Goal: Information Seeking & Learning: Learn about a topic

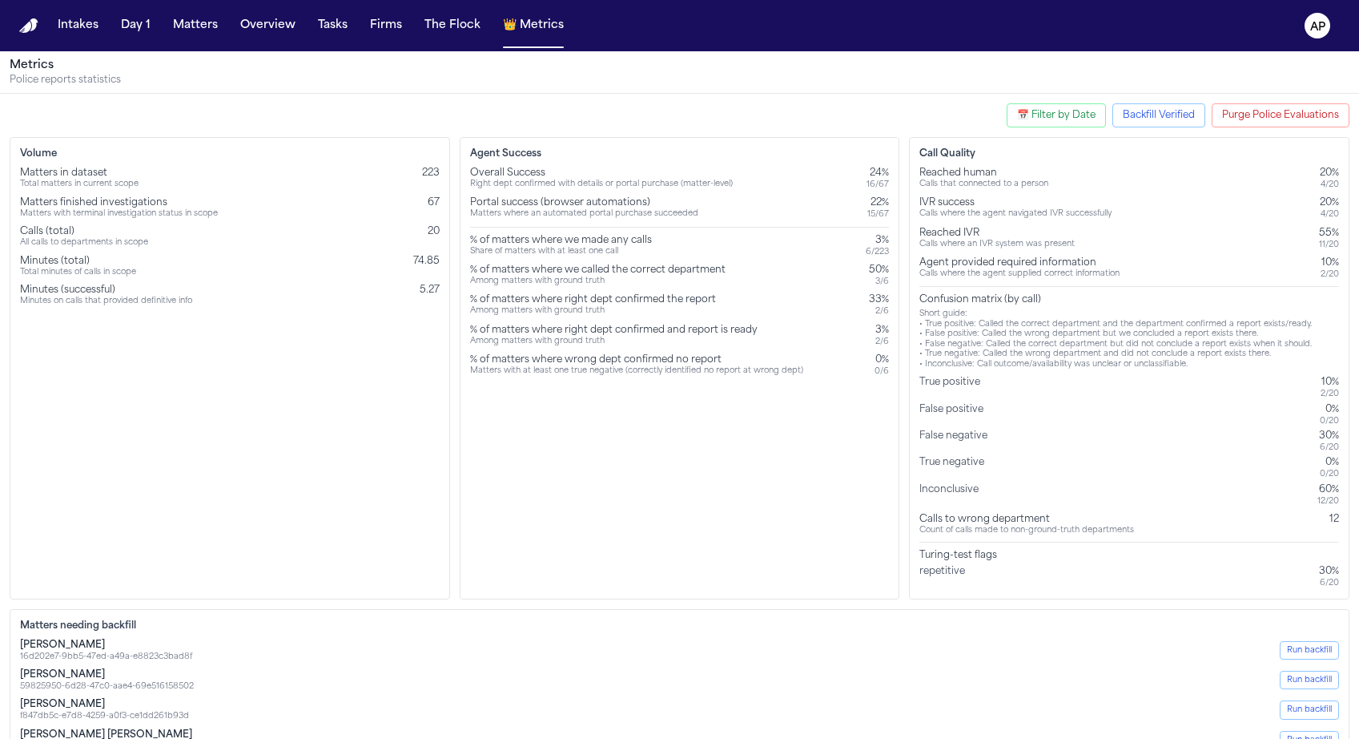
click at [922, 443] on div "False negative" at bounding box center [957, 440] width 74 height 23
click at [952, 440] on div "False negative" at bounding box center [957, 440] width 74 height 23
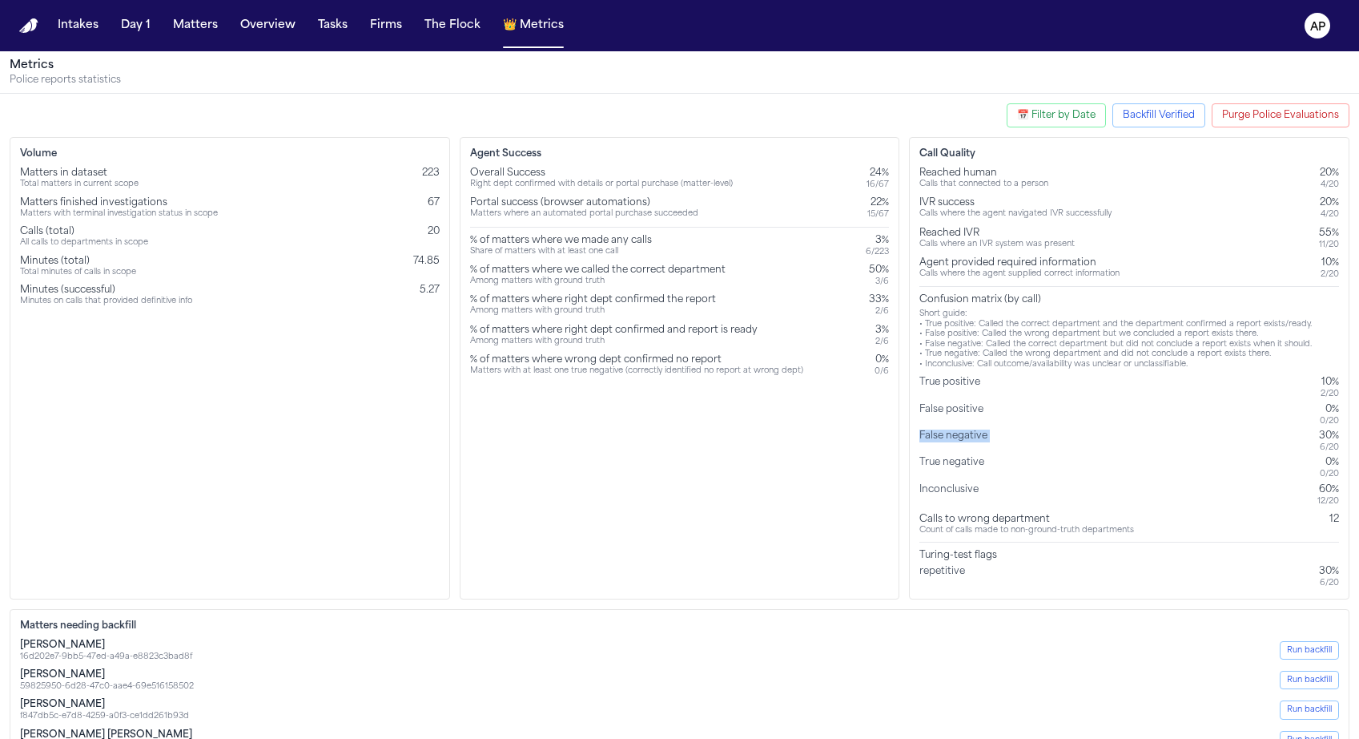
click at [952, 440] on div "False negative" at bounding box center [957, 440] width 74 height 23
click at [953, 505] on div "Reached human Calls that connected to a person 20% 4 / 20 IVR success Calls whe…" at bounding box center [1130, 378] width 420 height 422
click at [960, 522] on div "Calls to wrong department" at bounding box center [1027, 519] width 215 height 13
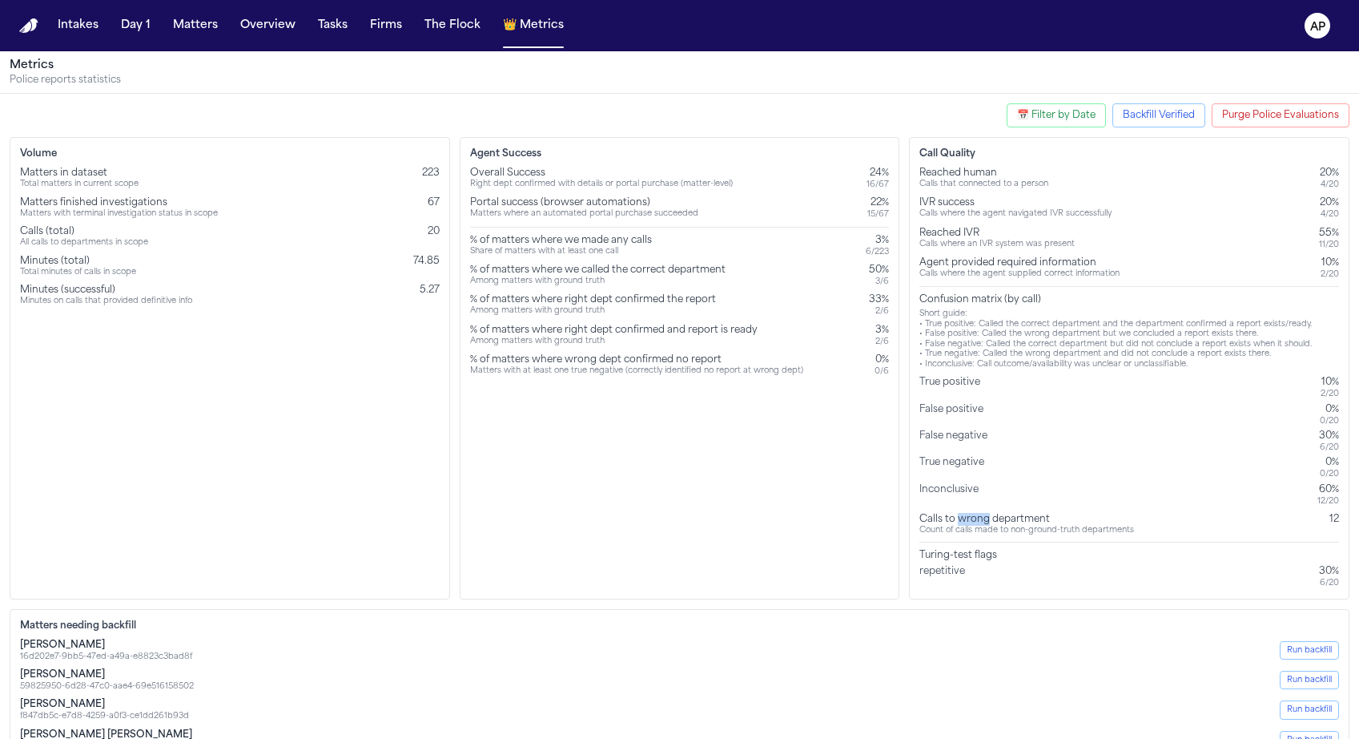
click at [960, 522] on div "Calls to wrong department" at bounding box center [1027, 519] width 215 height 13
click at [1029, 108] on button "📅 Filter by Date" at bounding box center [1056, 115] width 99 height 24
click at [996, 191] on input "**********" at bounding box center [959, 189] width 87 height 21
click at [988, 189] on input "**********" at bounding box center [959, 189] width 87 height 21
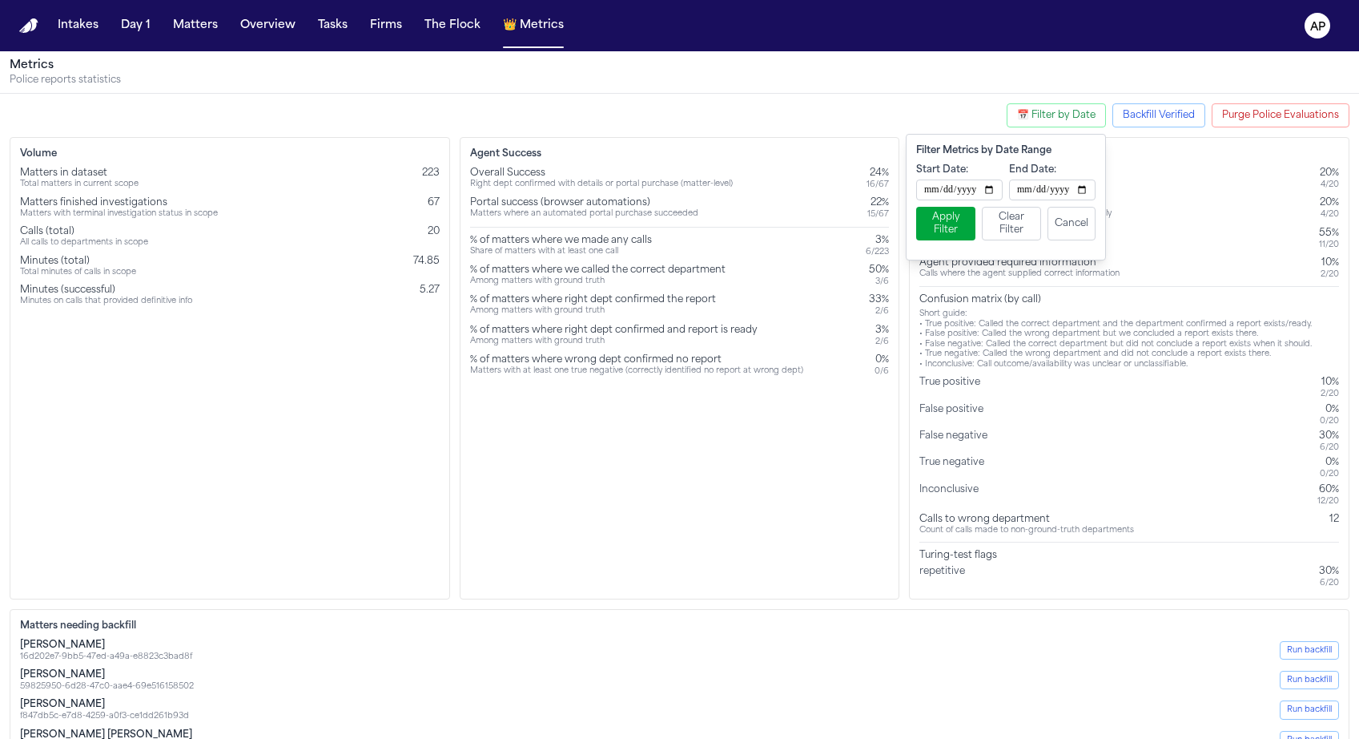
click at [948, 167] on label "Start Date:" at bounding box center [959, 169] width 87 height 13
click at [948, 179] on input "**********" at bounding box center [959, 189] width 87 height 21
click at [995, 194] on input "**********" at bounding box center [959, 189] width 87 height 21
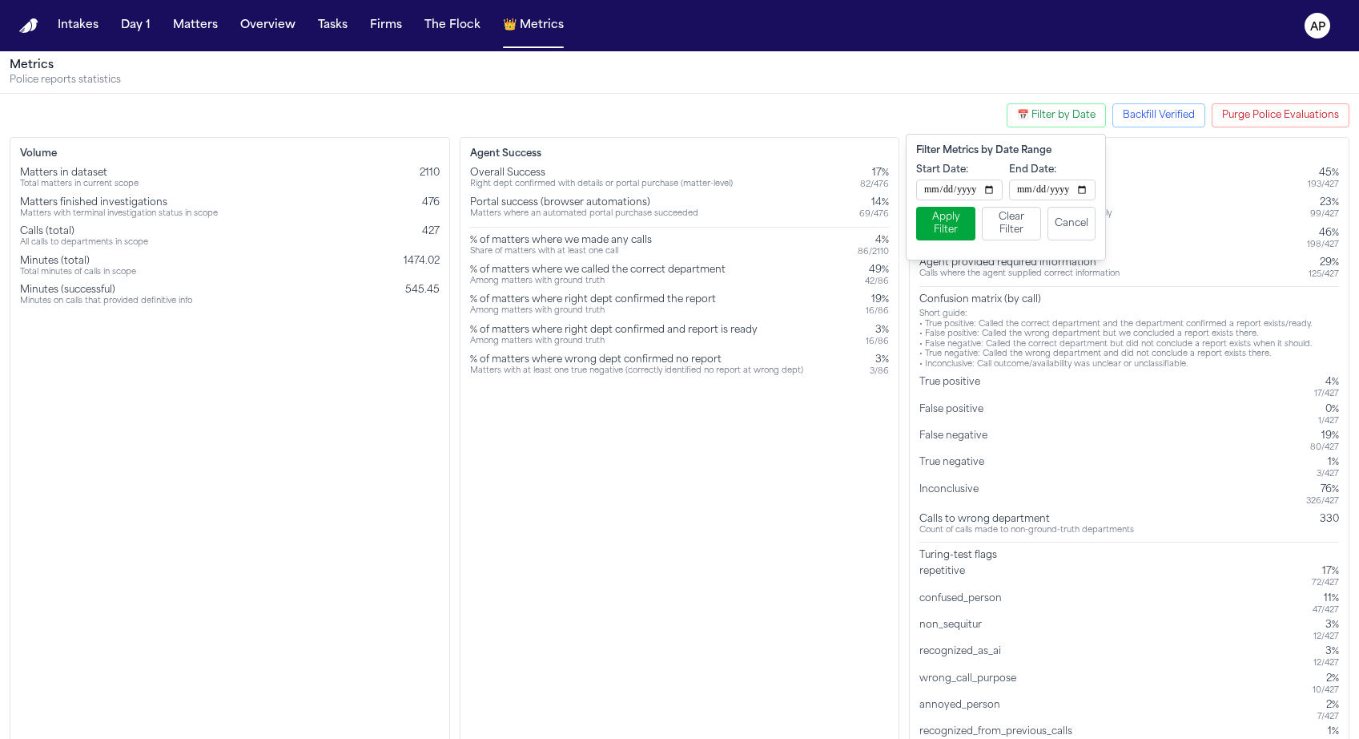
type input "**********"
click at [940, 218] on button "Apply Filter" at bounding box center [945, 224] width 59 height 34
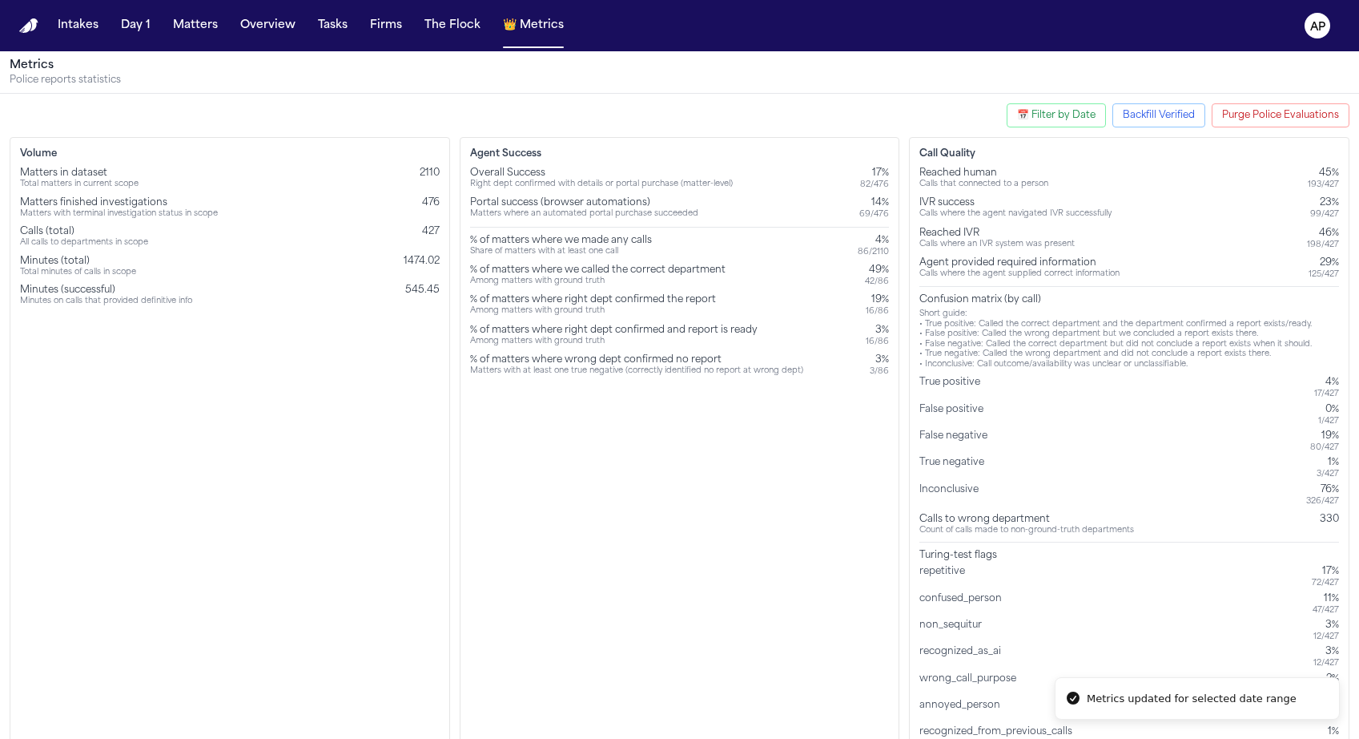
click at [725, 429] on div "Agent Success Overall Success Right dept confirmed with details or portal purch…" at bounding box center [680, 448] width 441 height 622
click at [1059, 123] on button "📅 Filter by Date" at bounding box center [1056, 115] width 99 height 24
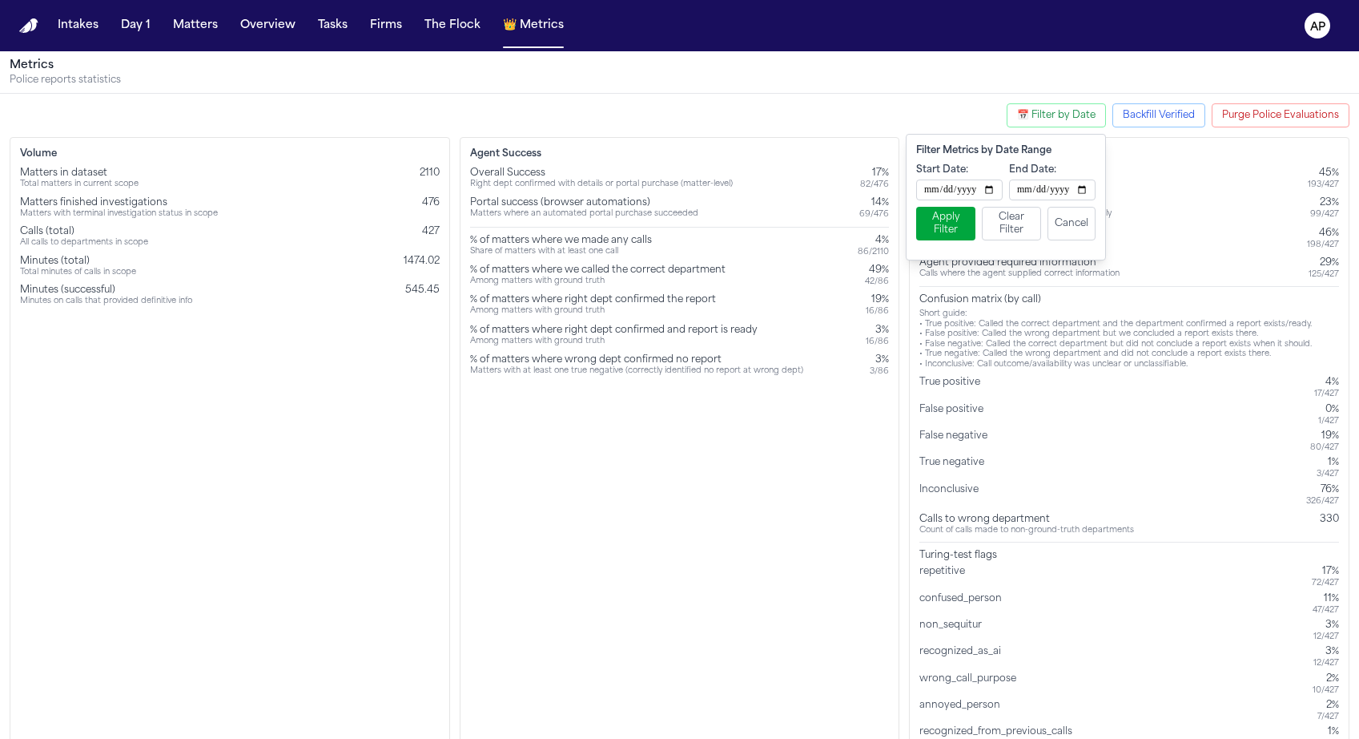
click at [1013, 232] on button "Clear Filter" at bounding box center [1011, 224] width 59 height 34
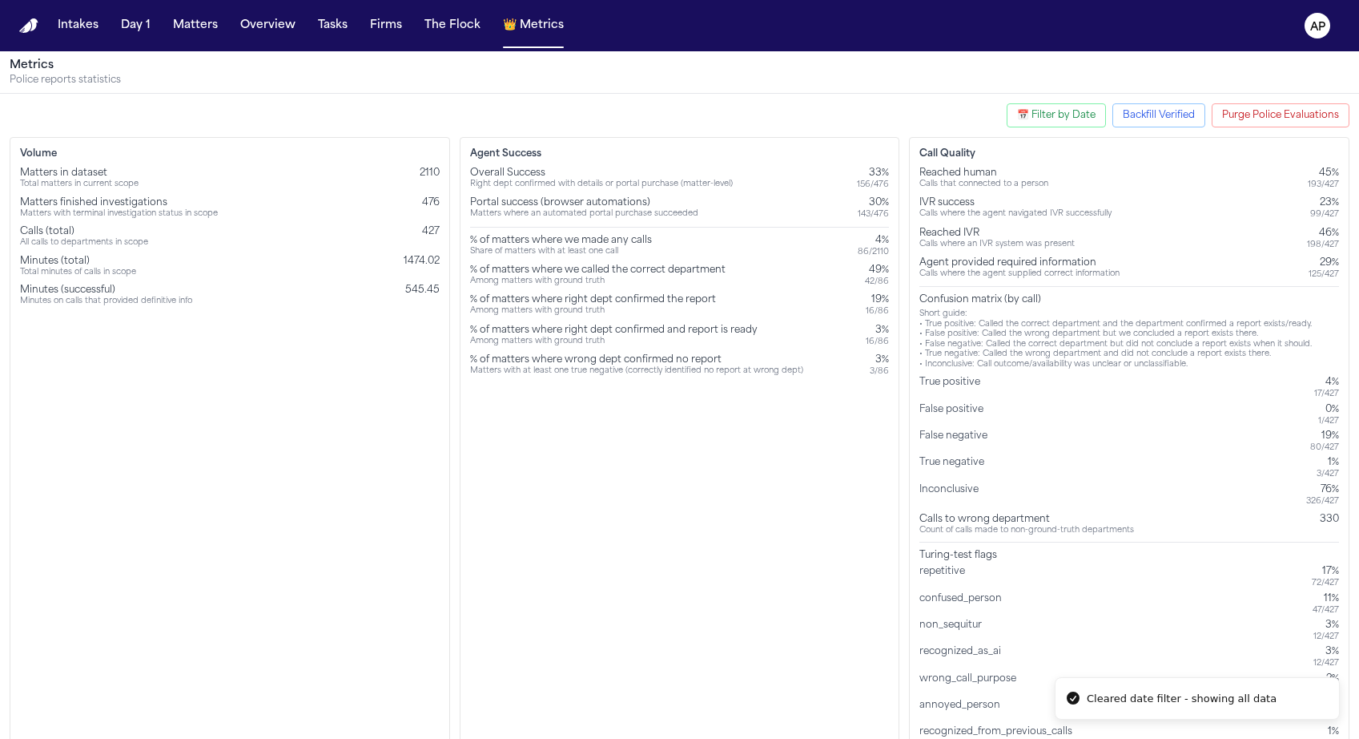
click at [970, 87] on div "Metrics Police reports statistics" at bounding box center [679, 72] width 1359 height 42
click at [1250, 118] on button "Purge Police Evaluations" at bounding box center [1281, 115] width 138 height 24
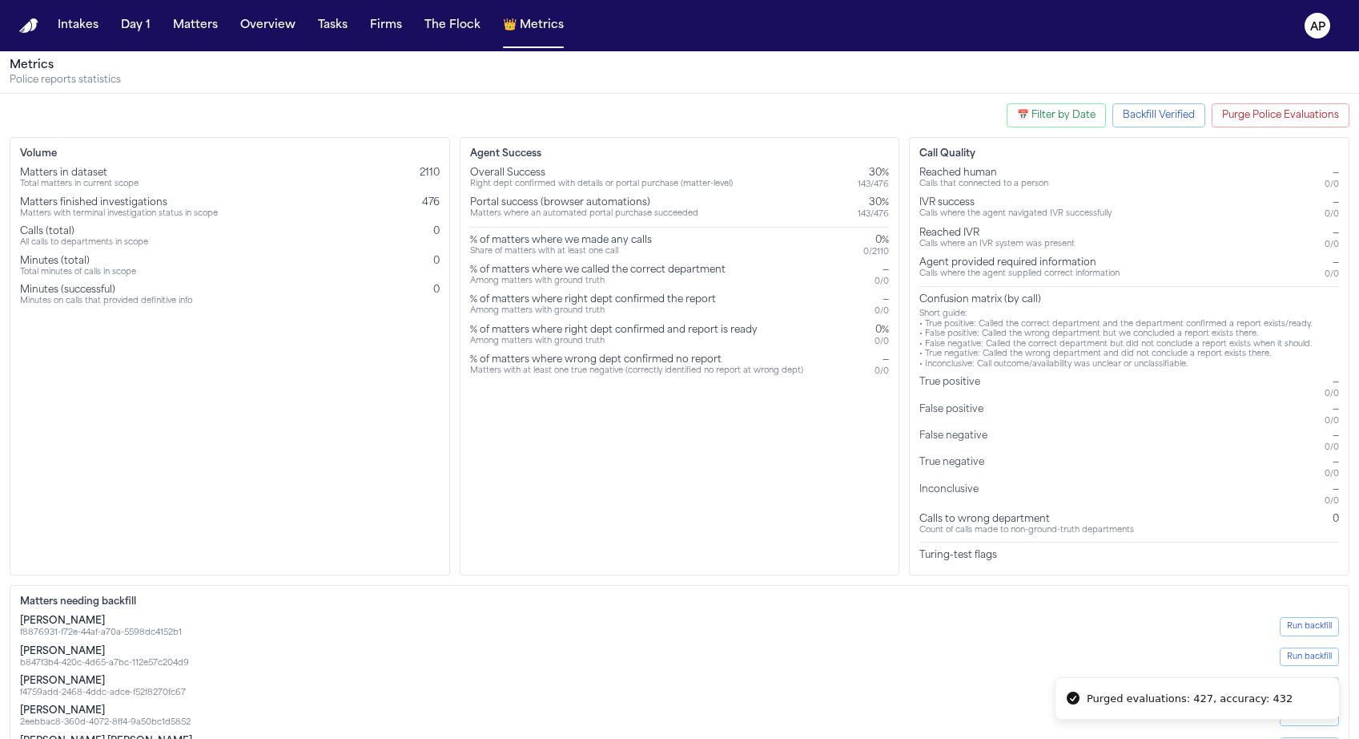
click at [1146, 119] on button "Backfill Verified" at bounding box center [1159, 115] width 93 height 24
click at [1061, 78] on p "Police reports statistics" at bounding box center [680, 80] width 1340 height 13
click at [1182, 173] on input "**********" at bounding box center [1125, 170] width 139 height 21
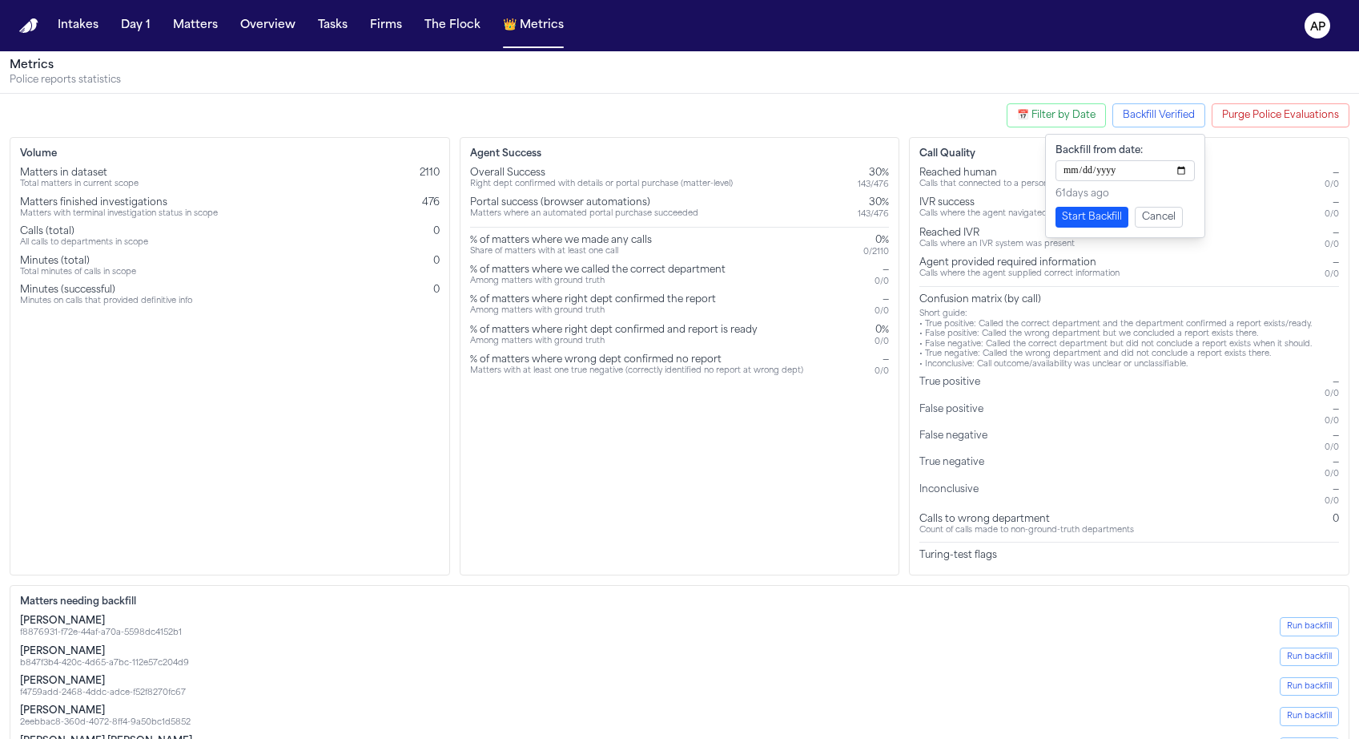
type input "**********"
click at [1093, 217] on button "Start Backfill" at bounding box center [1092, 217] width 73 height 21
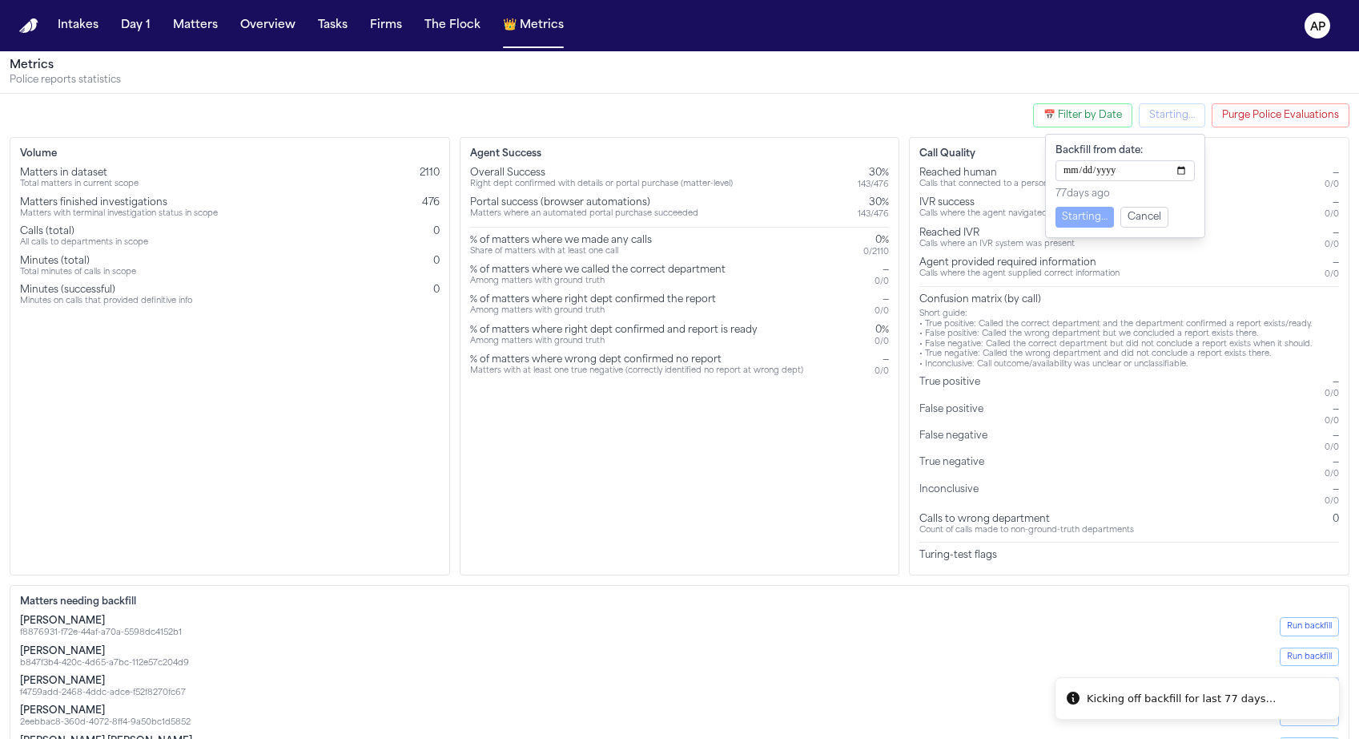
click at [738, 469] on div "Agent Success Overall Success Right dept confirmed with details or portal purch…" at bounding box center [680, 356] width 441 height 438
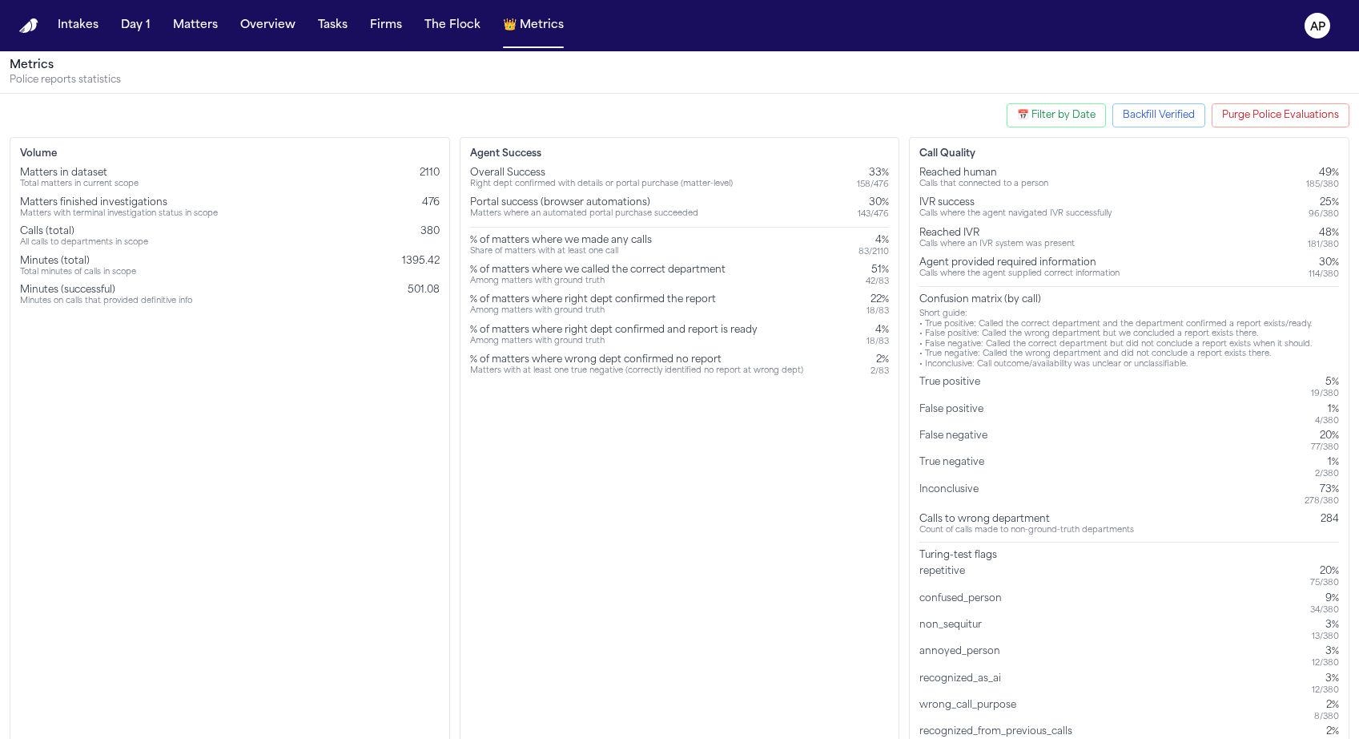
click at [688, 360] on div "% of matters where wrong dept confirmed no report" at bounding box center [636, 359] width 333 height 13
click at [688, 376] on div "Matters with at least one true negative (correctly identified no report at wron…" at bounding box center [636, 371] width 333 height 10
click at [1011, 356] on div "Short guide: • True positive: Called the correct department and the department …" at bounding box center [1130, 339] width 420 height 60
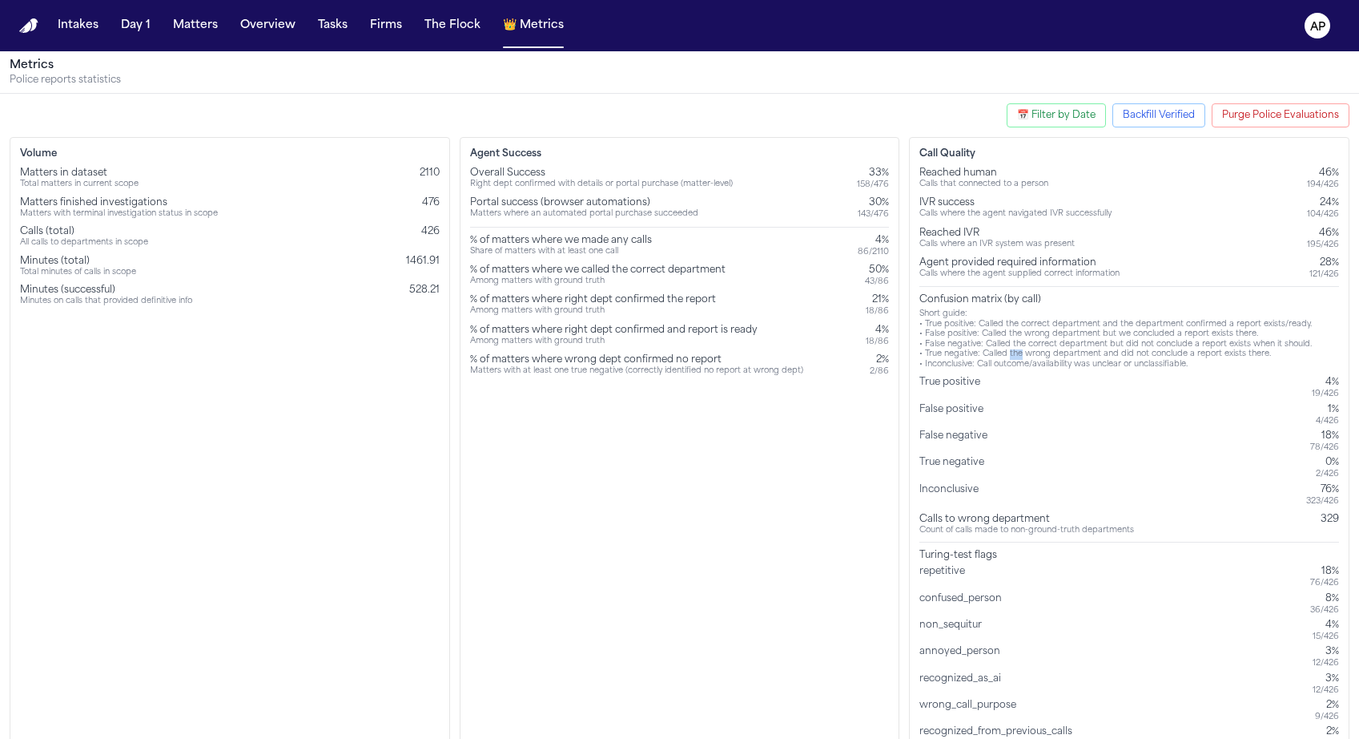
click at [1011, 356] on div "Short guide: • True positive: Called the correct department and the department …" at bounding box center [1130, 339] width 420 height 60
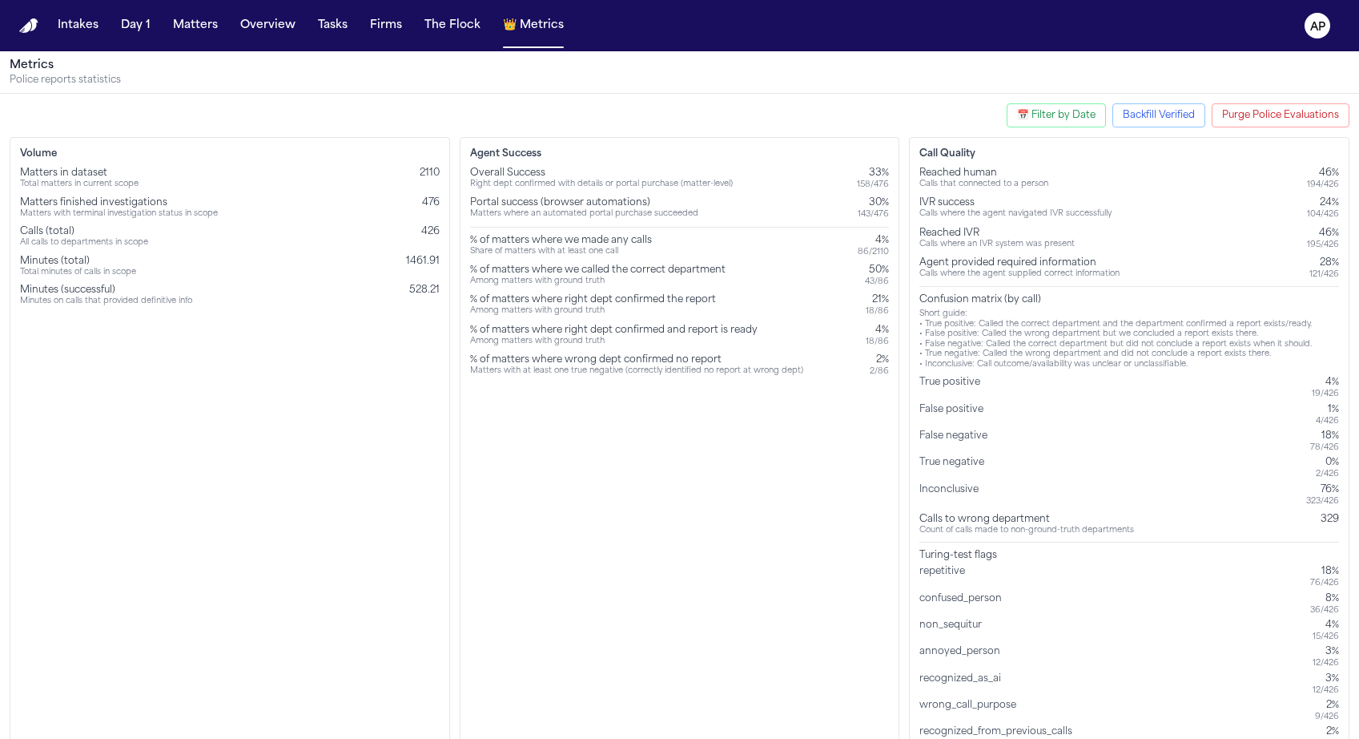
click at [398, 546] on div "Volume Matters in dataset Total matters in current scope 2110 Matters finished …" at bounding box center [230, 448] width 441 height 622
click at [1327, 37] on button "AP" at bounding box center [1317, 25] width 45 height 35
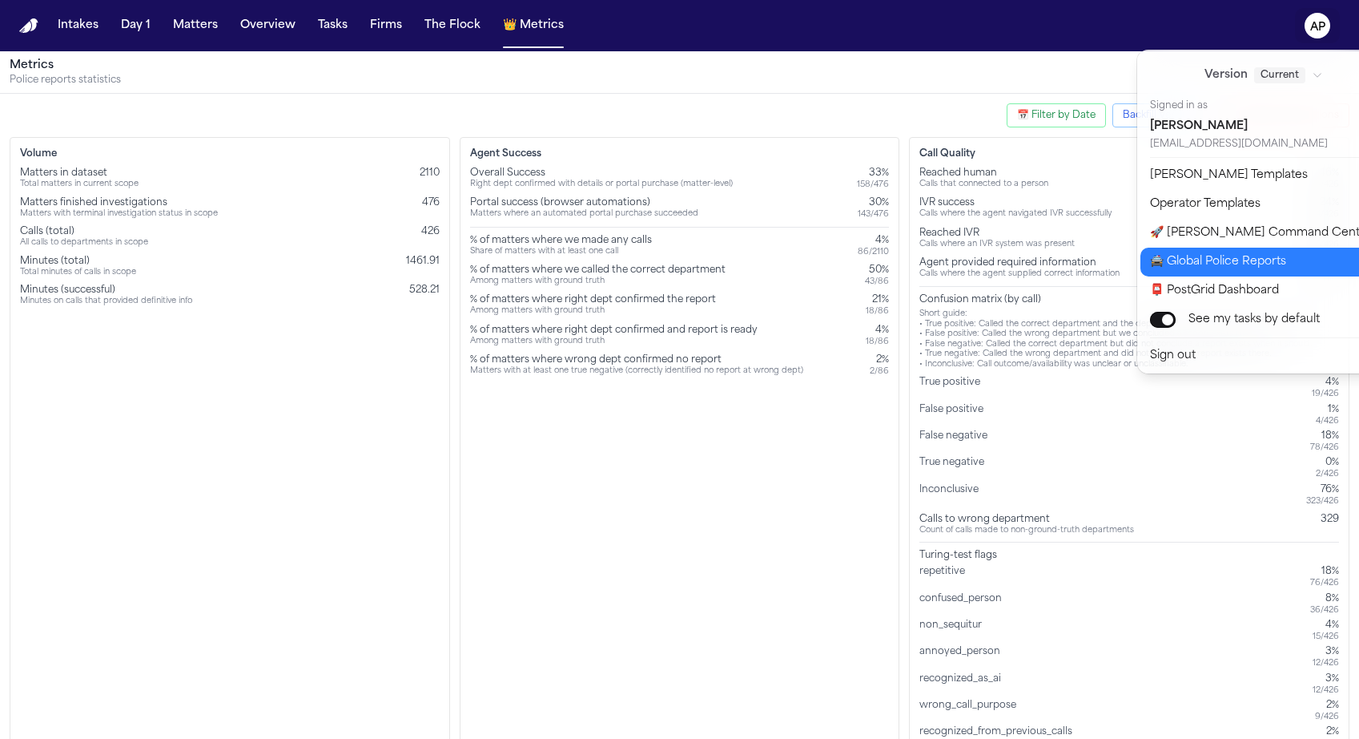
click at [1218, 252] on button "🚔 Global Police Reports" at bounding box center [1274, 262] width 267 height 29
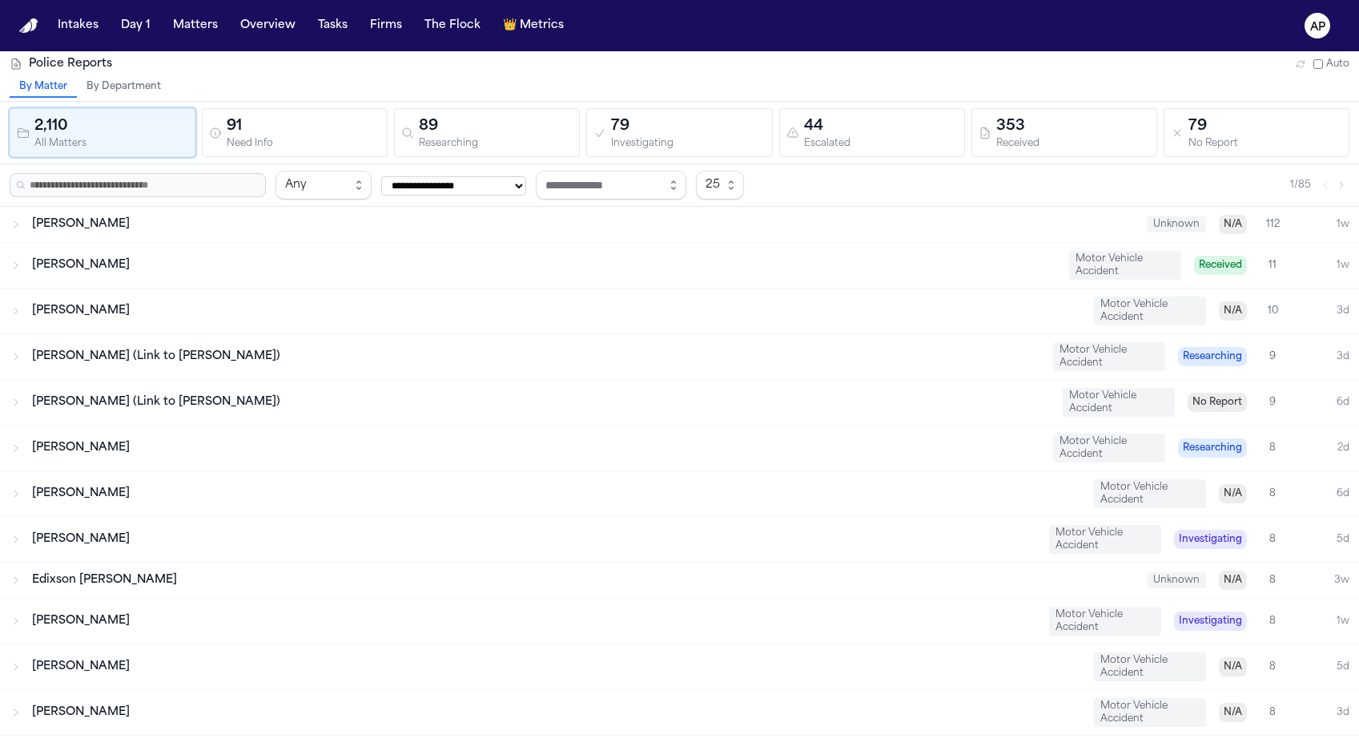
click at [1032, 102] on div "2,110 All Matters 91 Need Info 89 Researching 79 Investigating 44 Escalated 353…" at bounding box center [679, 133] width 1359 height 62
click at [1032, 130] on div "353" at bounding box center [1074, 126] width 154 height 22
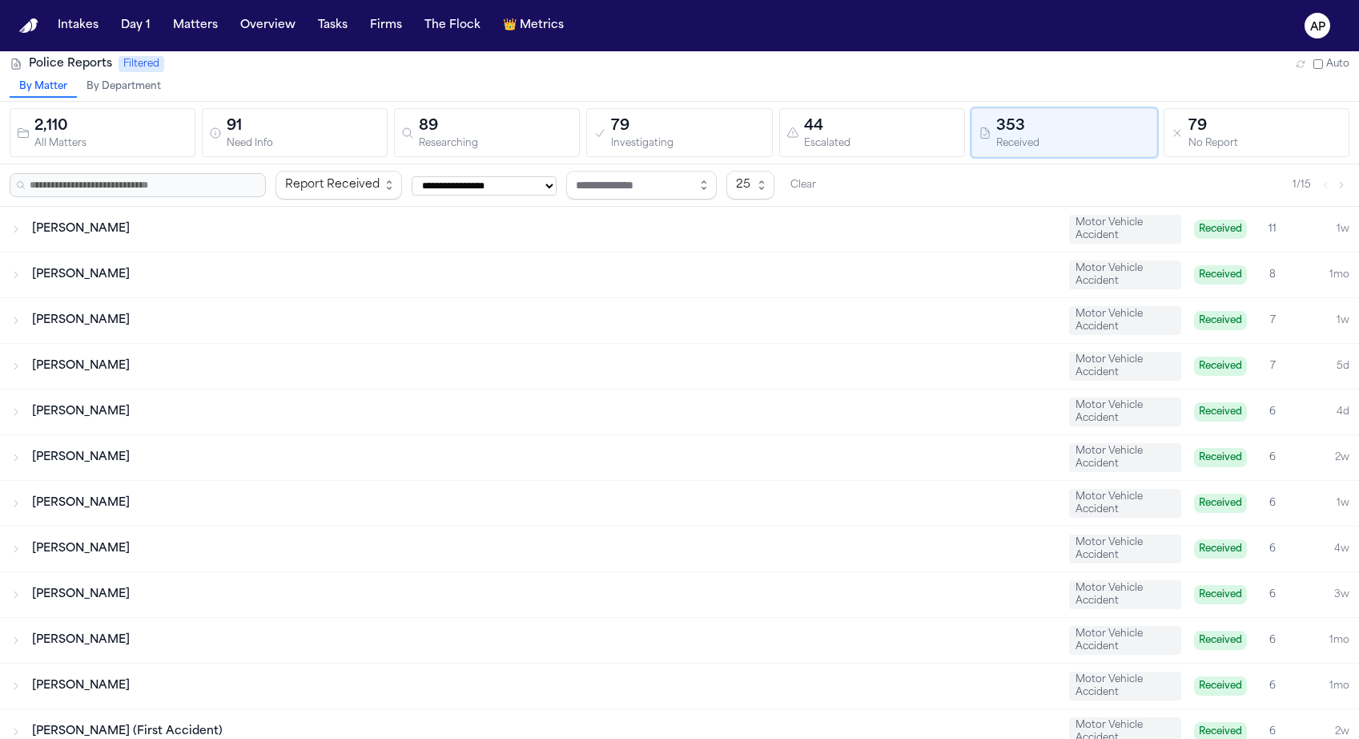
click at [830, 227] on div "[PERSON_NAME]" at bounding box center [544, 229] width 1025 height 16
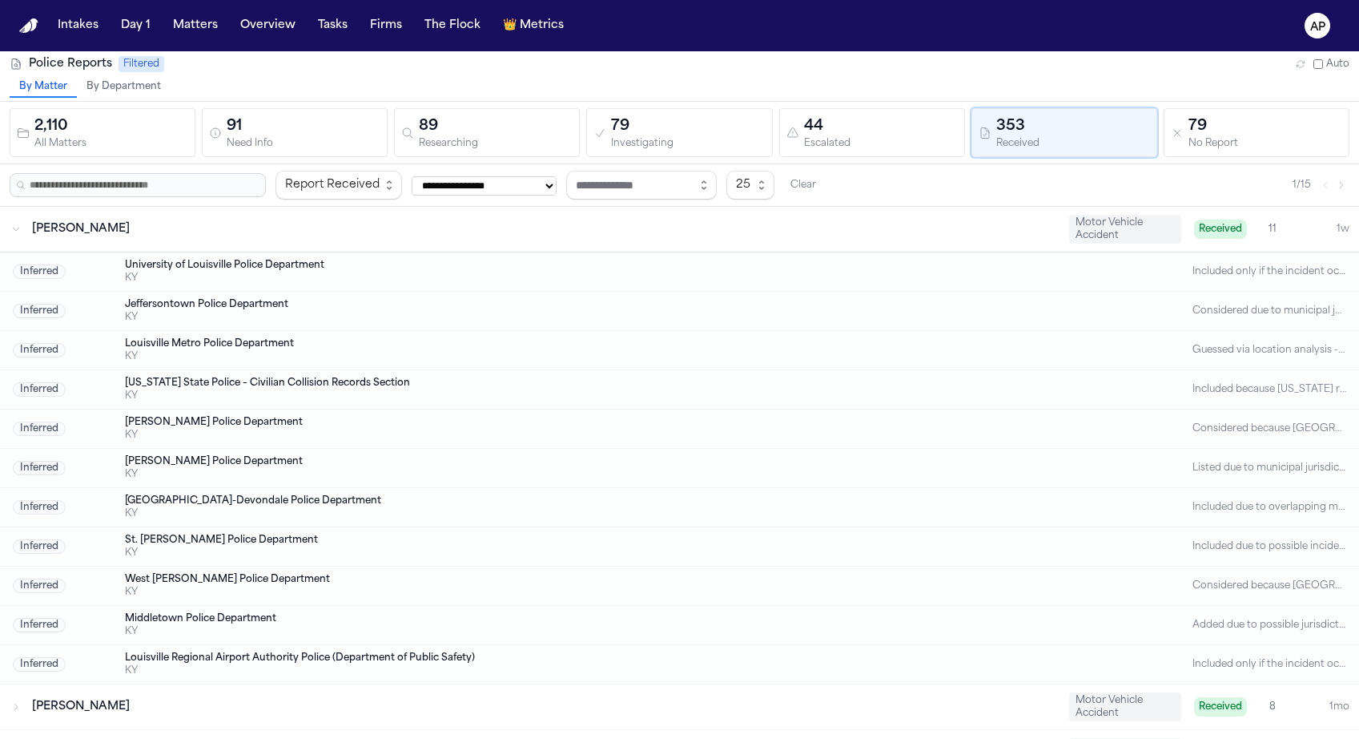
scroll to position [1, 0]
click at [755, 278] on div "KY" at bounding box center [615, 277] width 981 height 13
click at [666, 276] on div "KY" at bounding box center [615, 277] width 981 height 13
click at [666, 233] on div "Kendale Ancrum" at bounding box center [544, 228] width 1025 height 16
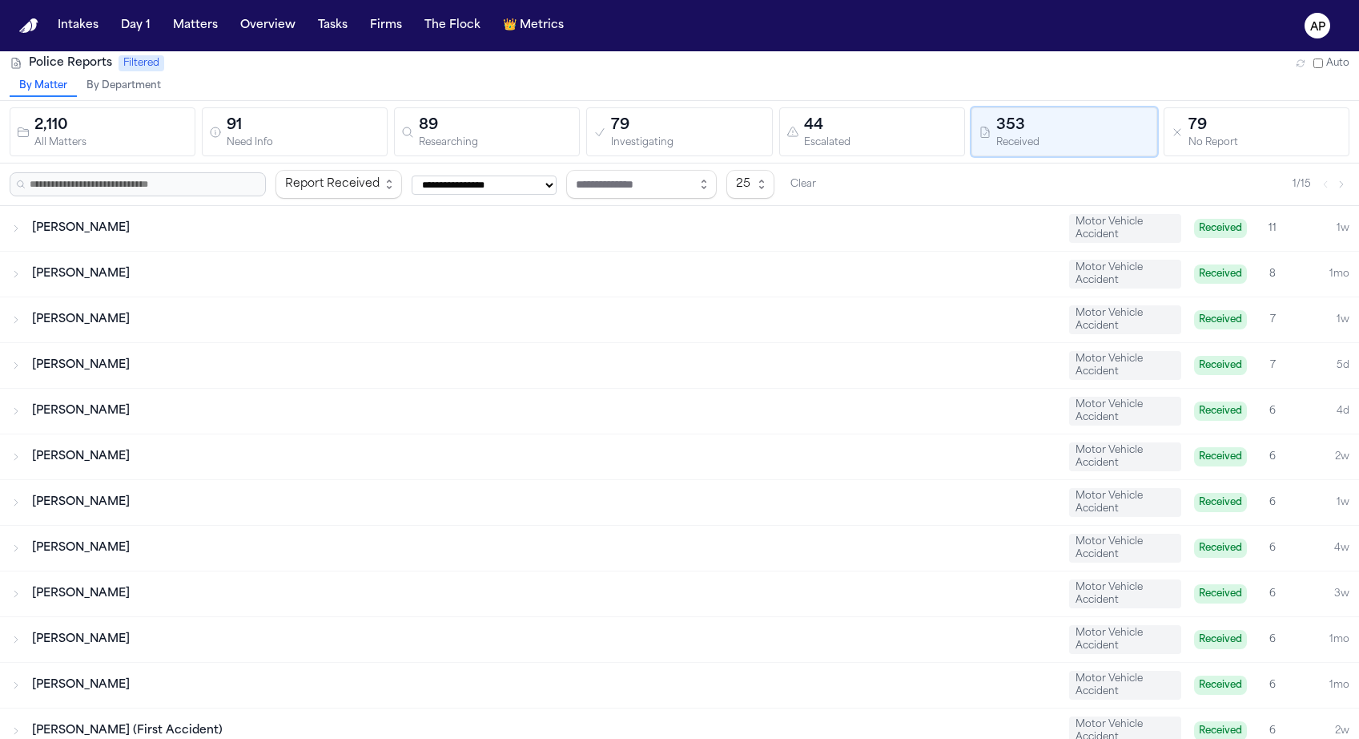
click at [642, 294] on div "Johnny Jones Motor Vehicle Accident Received 8 1mo" at bounding box center [679, 274] width 1359 height 45
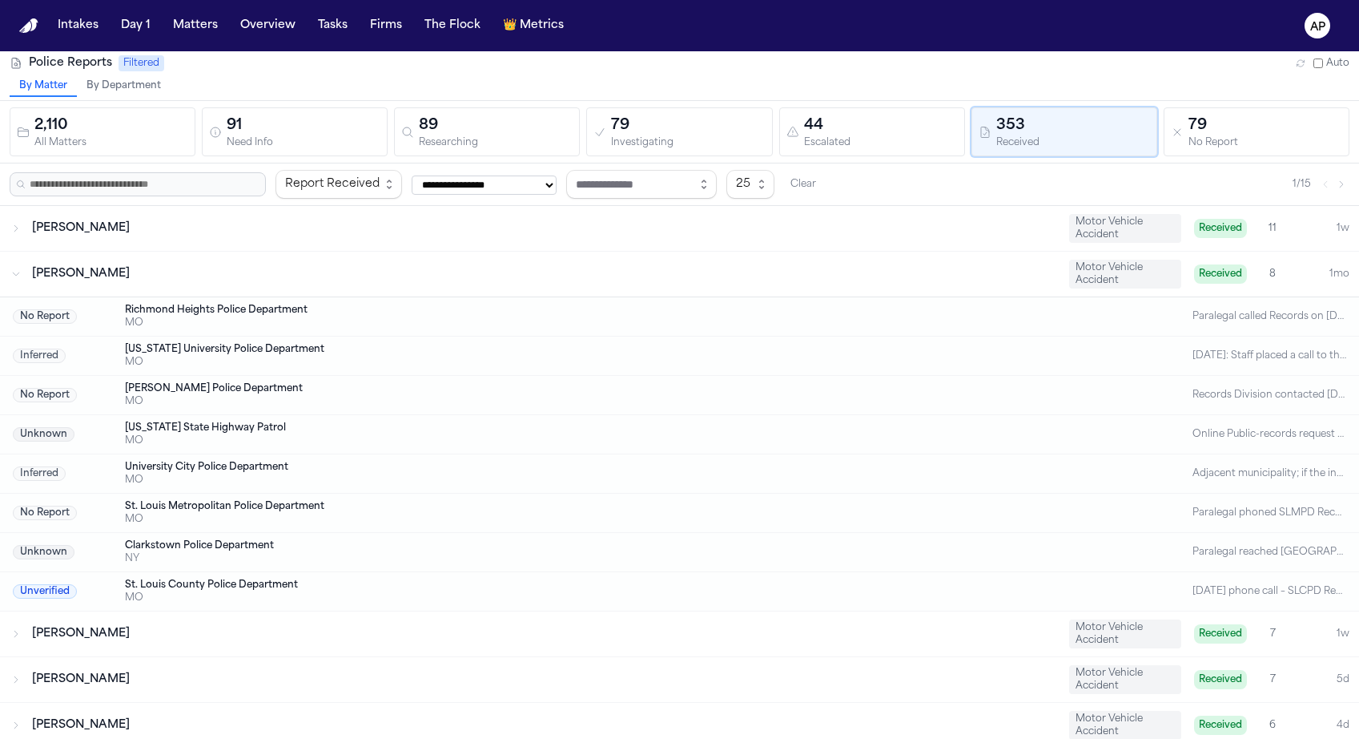
click at [642, 294] on div "Johnny Jones Motor Vehicle Accident Received 8 1mo" at bounding box center [679, 274] width 1359 height 45
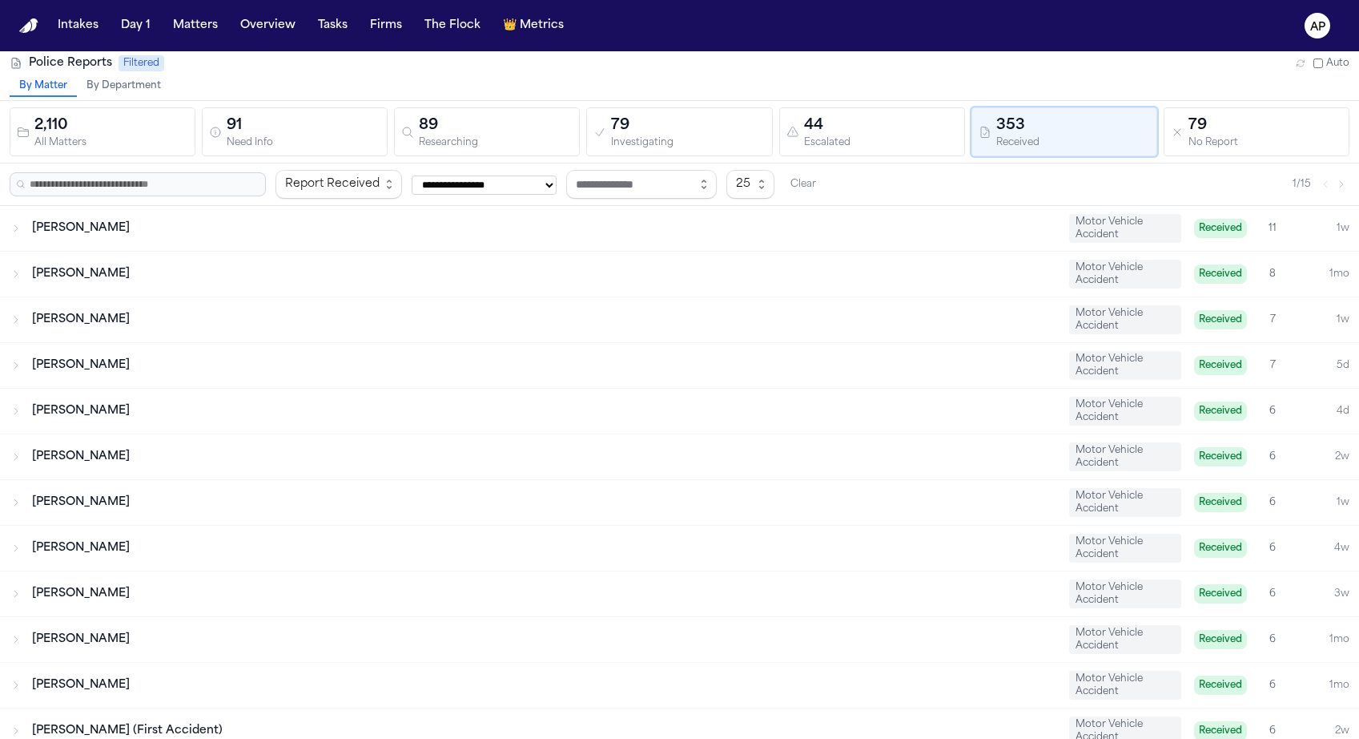
click at [642, 294] on div "Johnny Jones Motor Vehicle Accident Received 8 1mo" at bounding box center [679, 274] width 1359 height 45
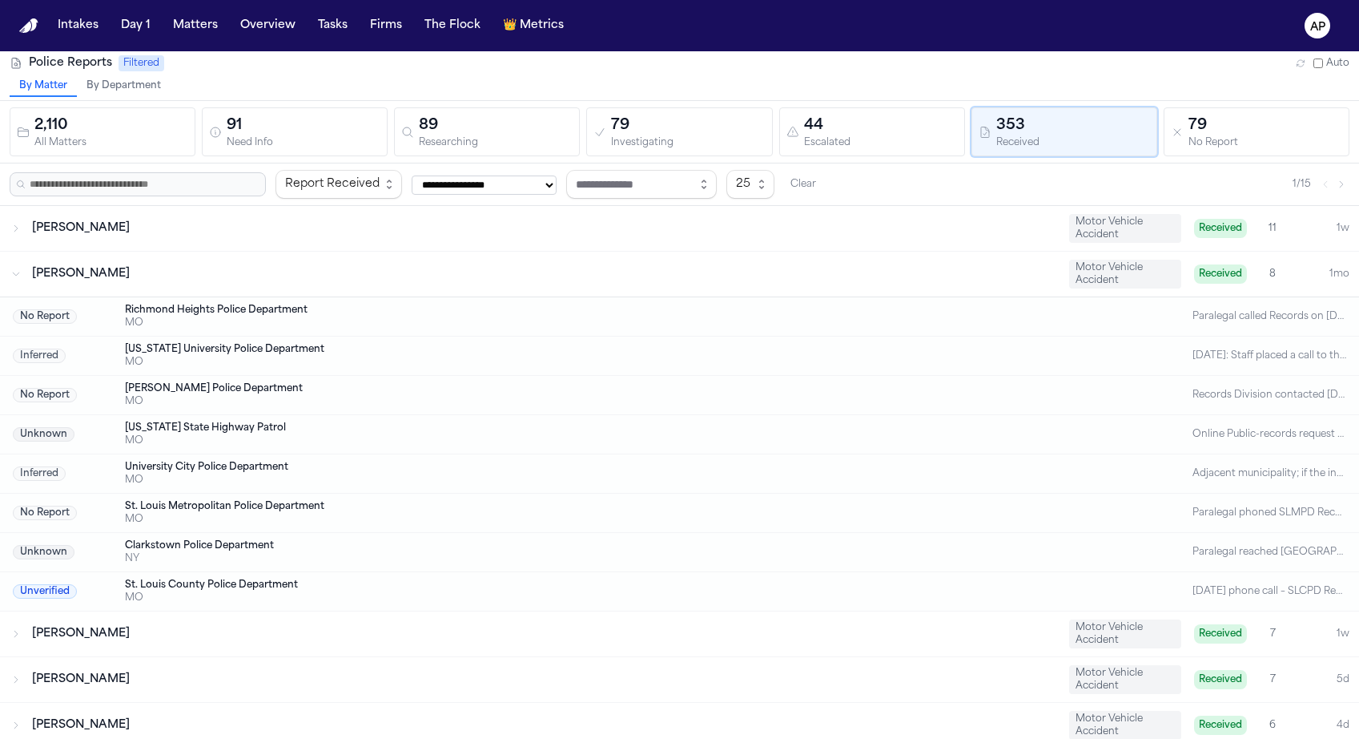
click at [642, 294] on div "Johnny Jones Motor Vehicle Accident Received 8 1mo" at bounding box center [679, 274] width 1359 height 45
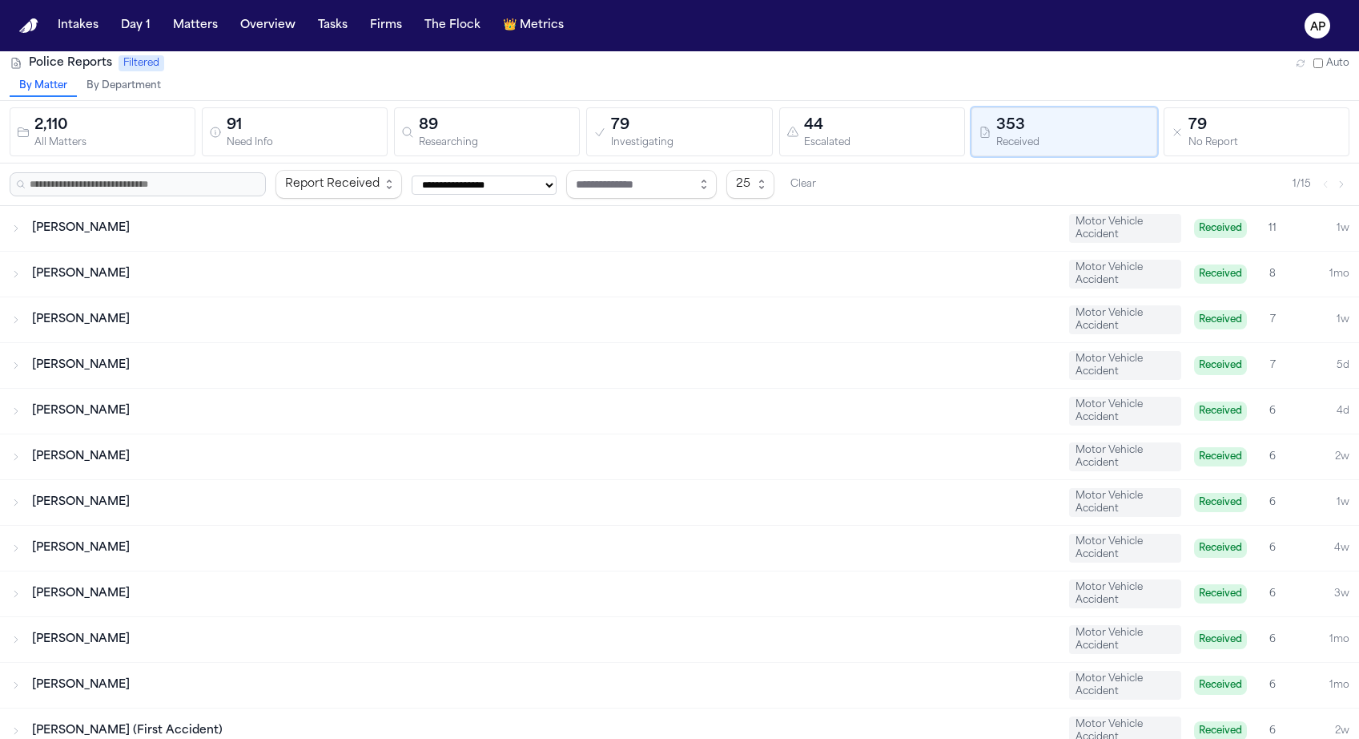
click at [492, 186] on select "**********" at bounding box center [484, 184] width 145 height 19
drag, startPoint x: 135, startPoint y: 221, endPoint x: 12, endPoint y: 223, distance: 123.4
click at [11, 222] on div "Kendale Ancrum Motor Vehicle Accident Received 11 1w" at bounding box center [679, 228] width 1359 height 45
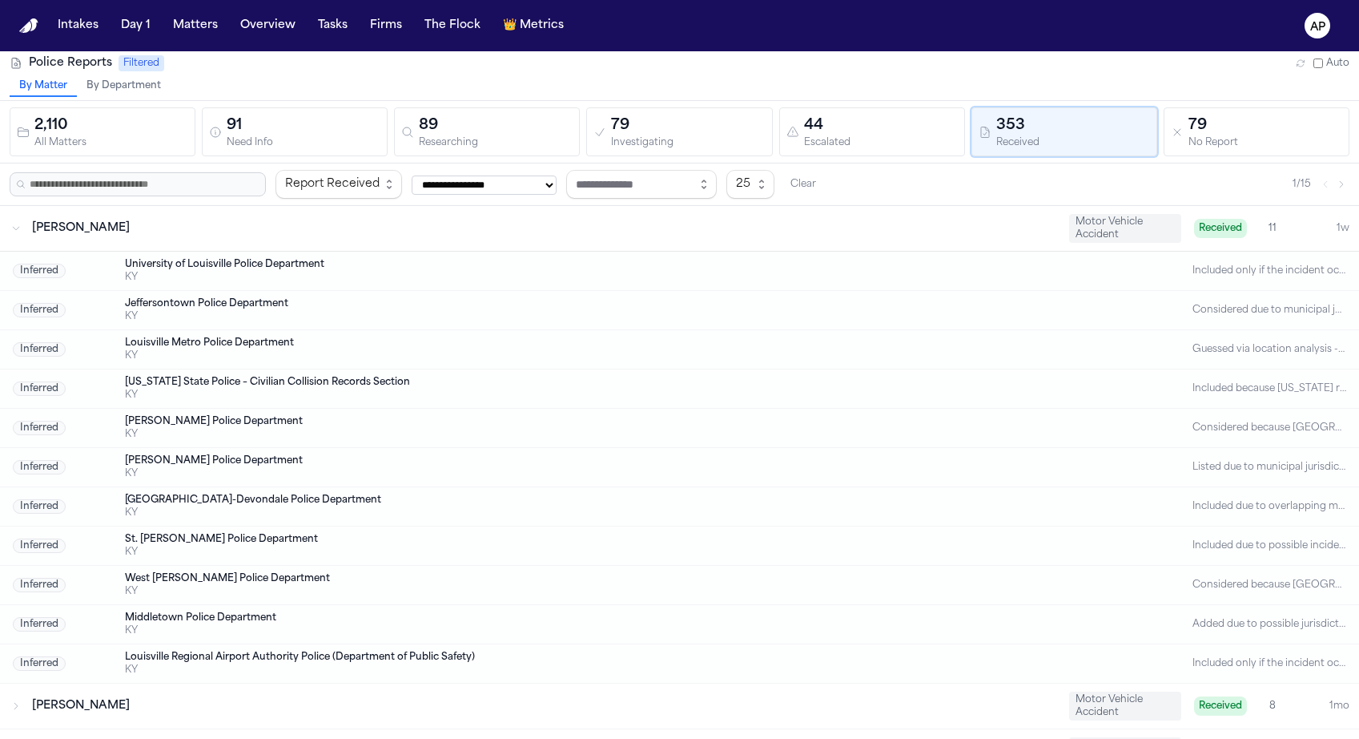
drag, startPoint x: 31, startPoint y: 230, endPoint x: 138, endPoint y: 230, distance: 106.5
click at [138, 230] on div "Kendale Ancrum Motor Vehicle Accident Received 11 1w" at bounding box center [679, 228] width 1359 height 45
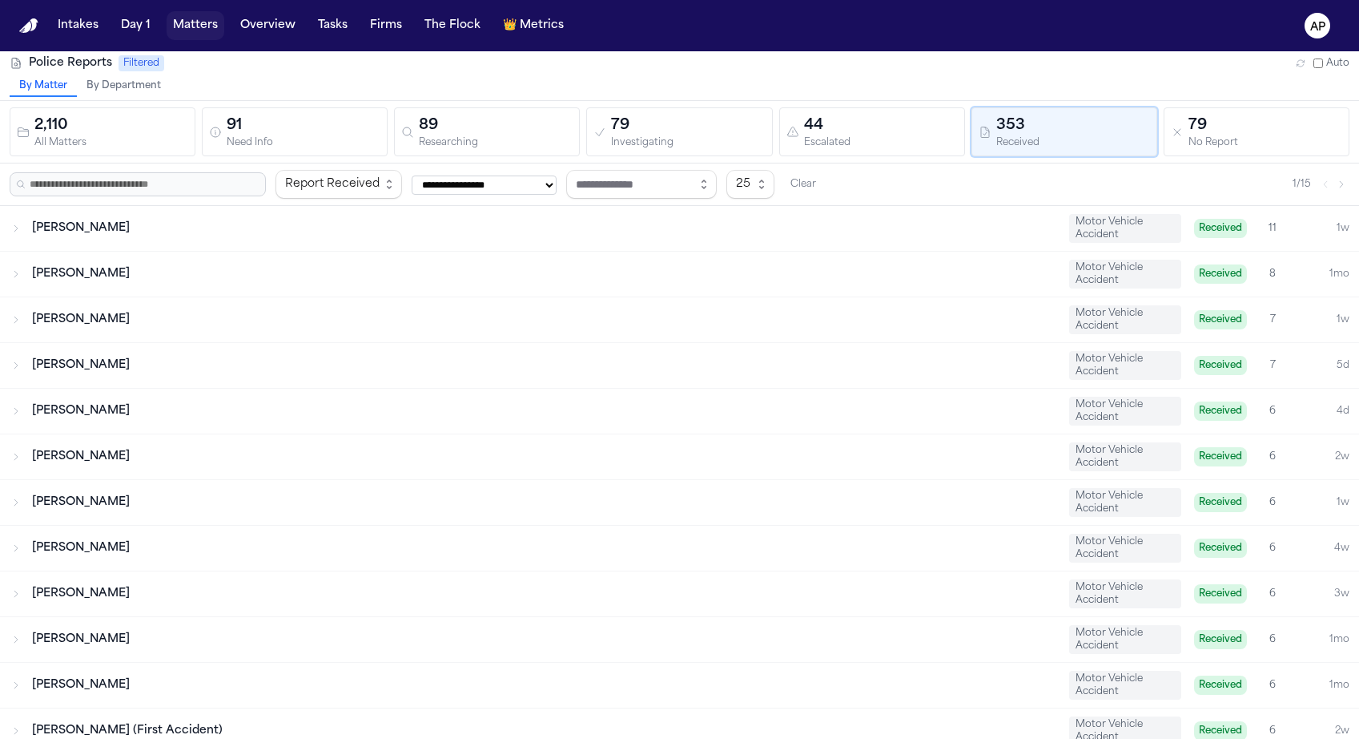
click at [187, 25] on button "Matters" at bounding box center [196, 25] width 58 height 29
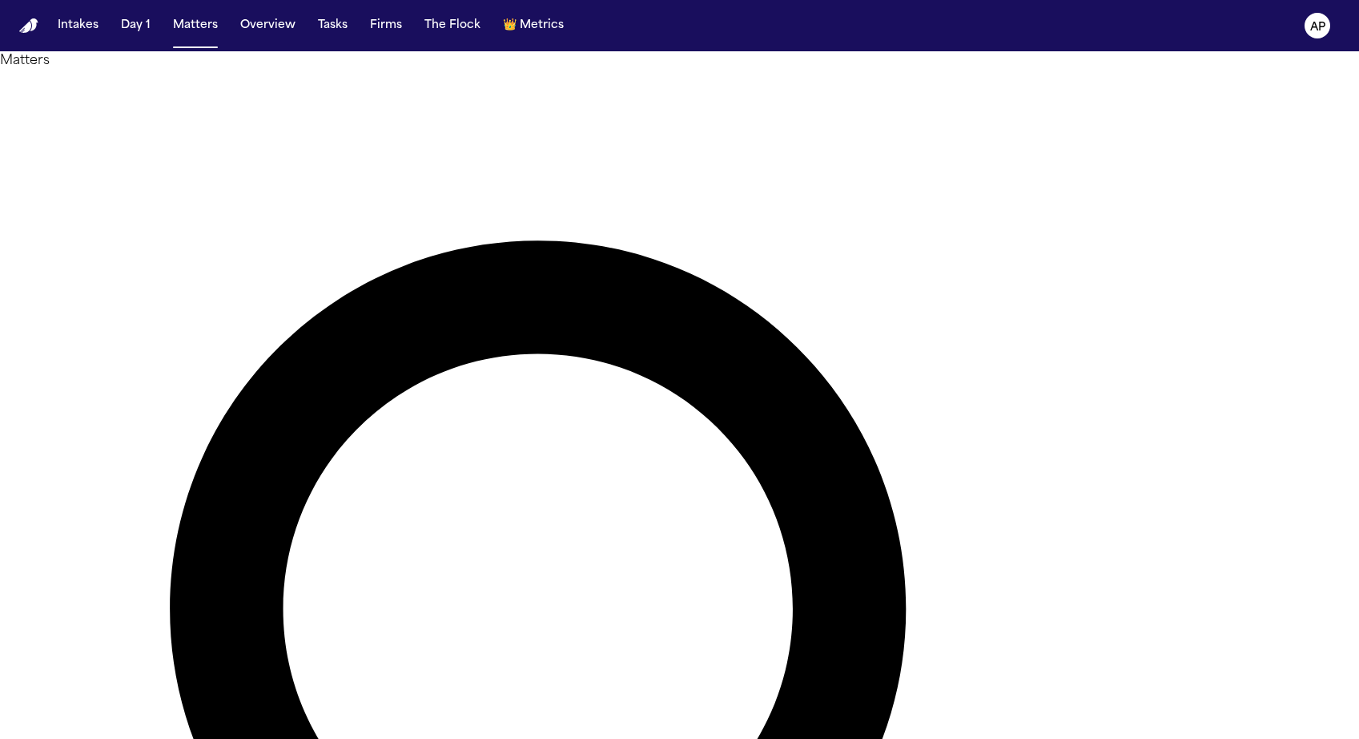
type input "*******"
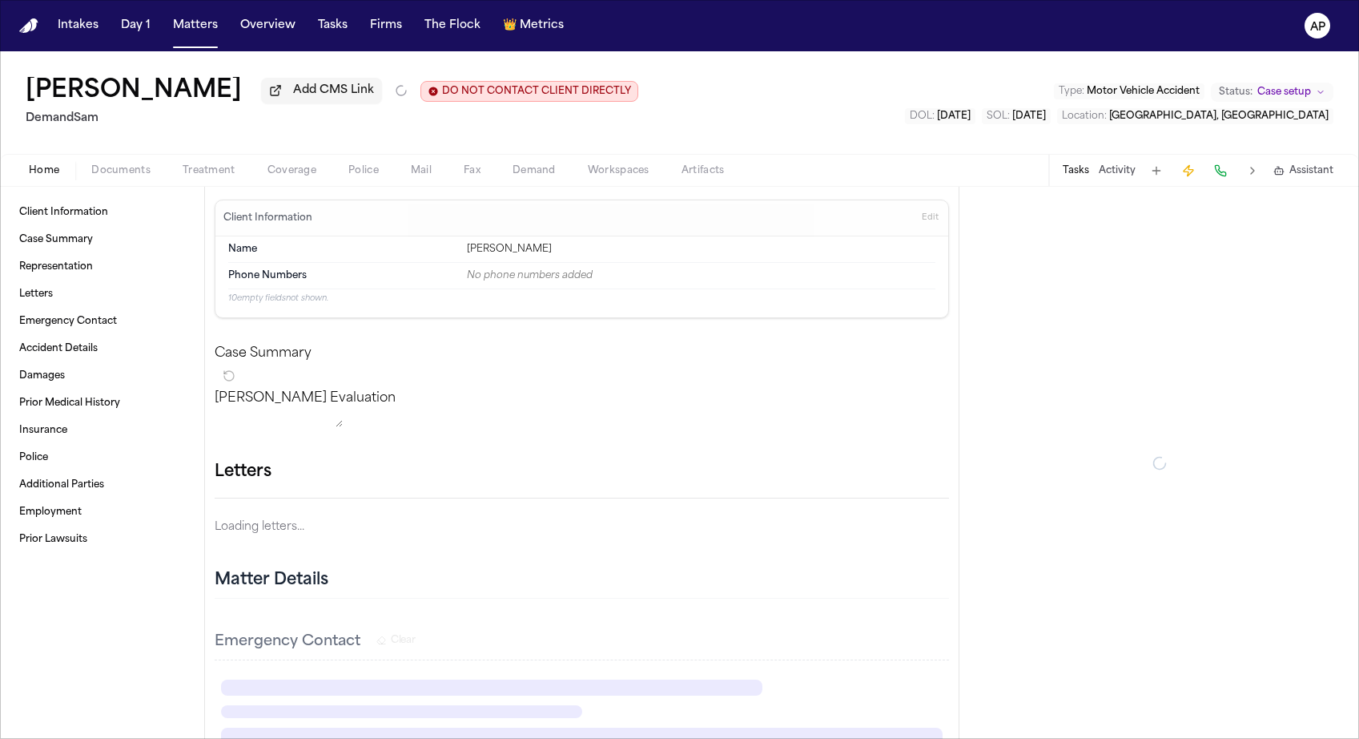
click at [364, 175] on span "Police" at bounding box center [363, 170] width 30 height 13
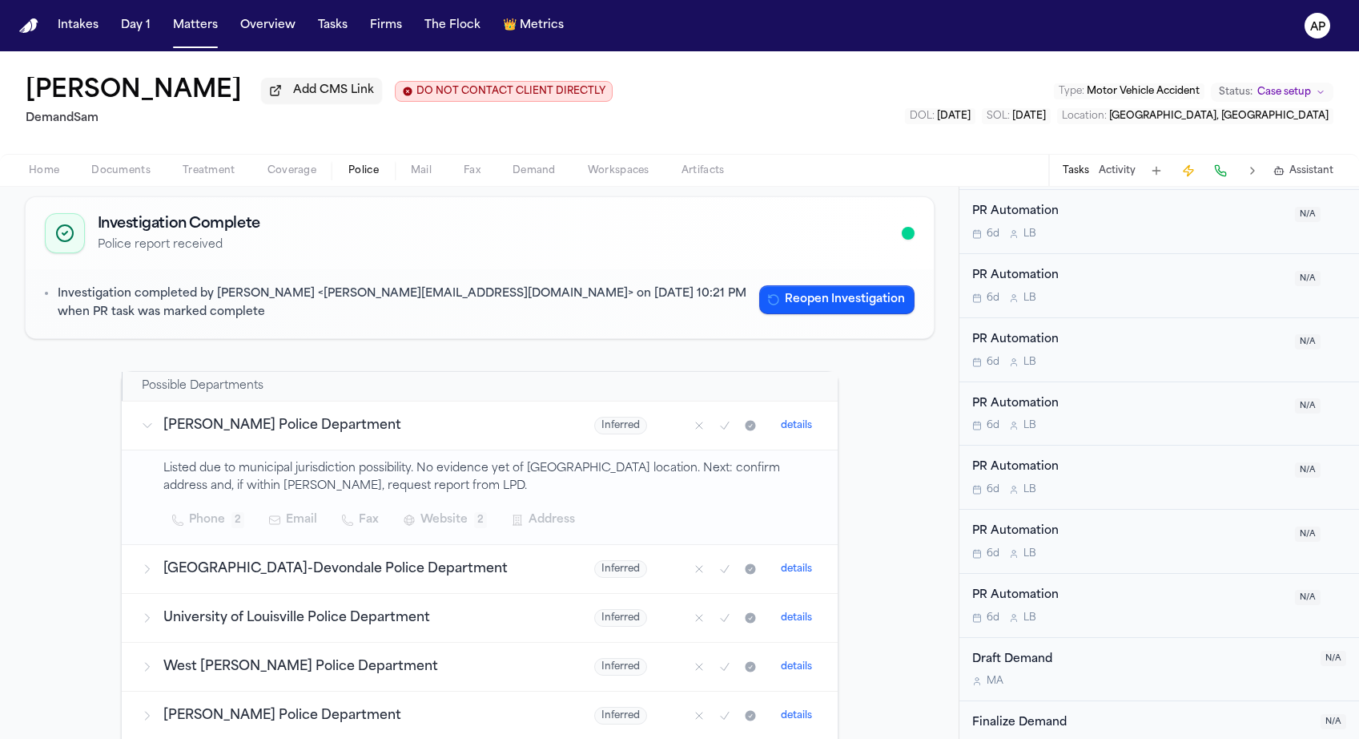
scroll to position [1123, 0]
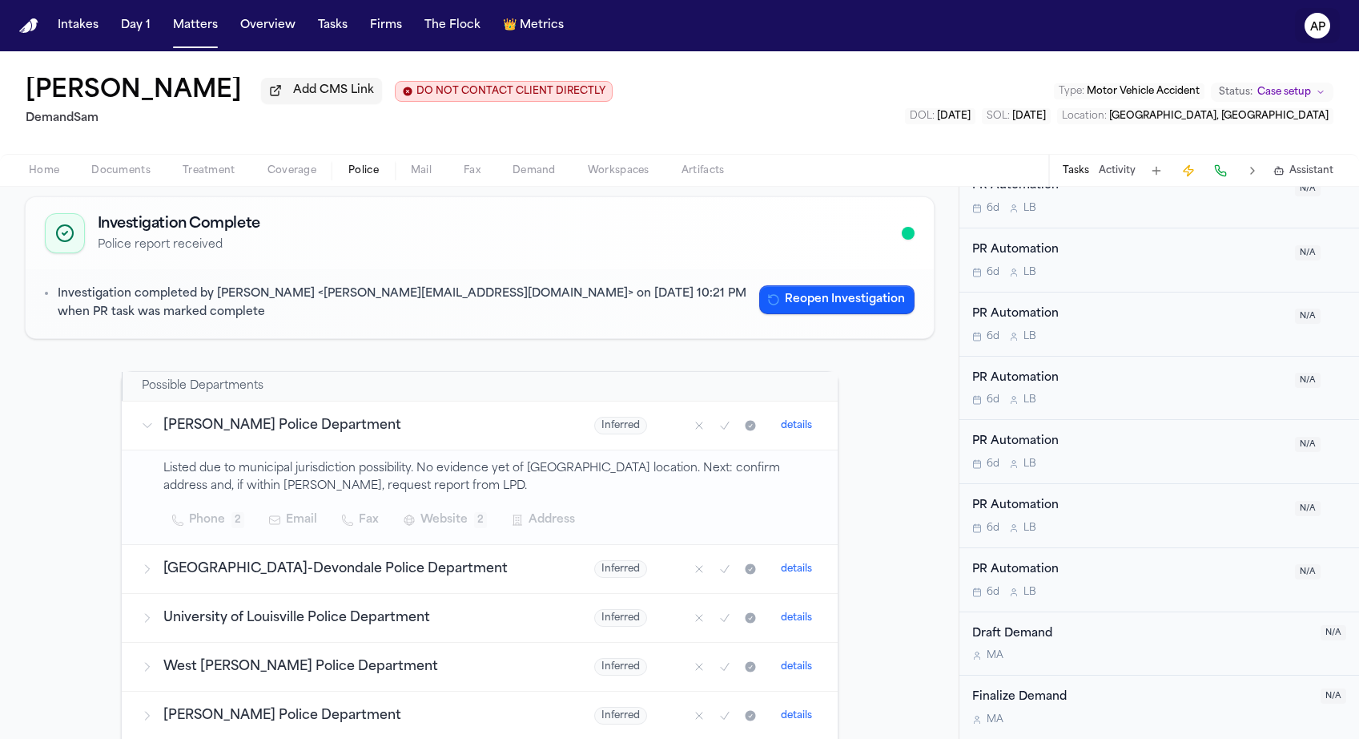
click at [1324, 31] on text "AP" at bounding box center [1318, 27] width 15 height 11
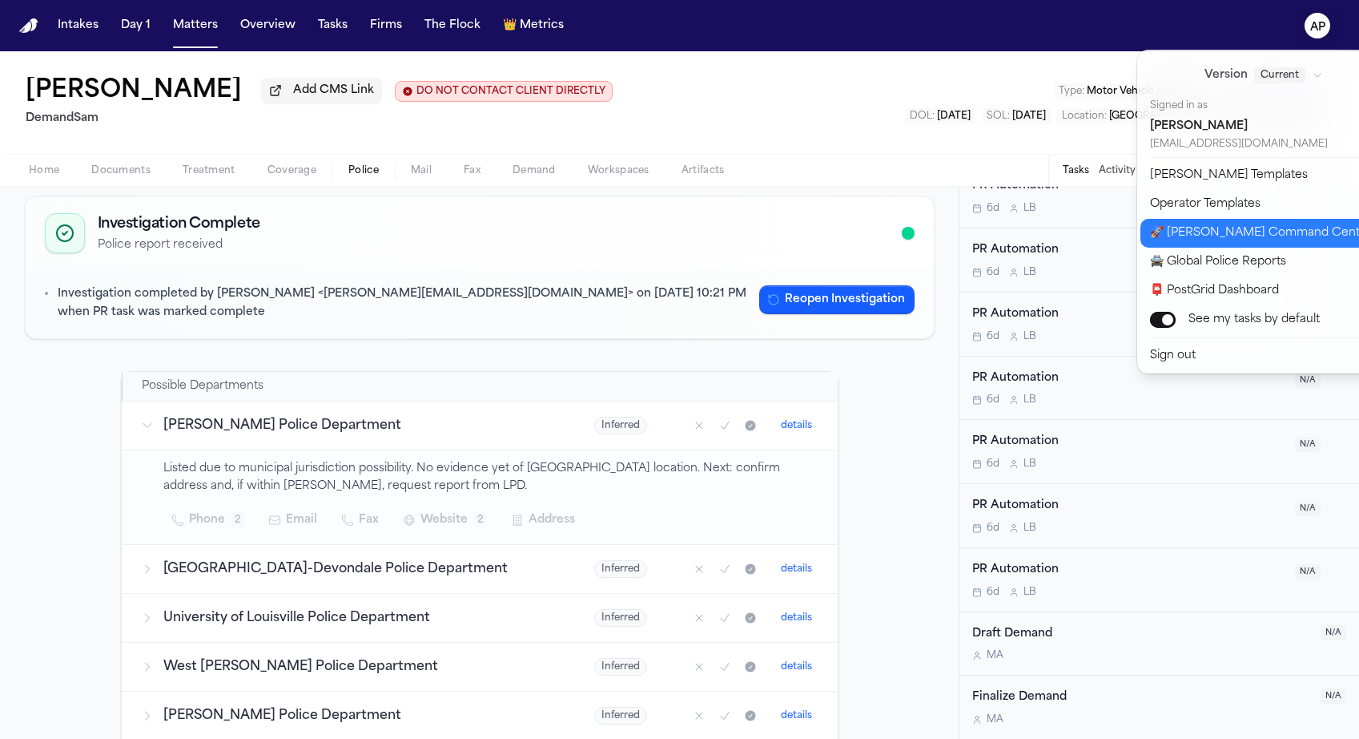
click at [1229, 229] on button "🚀 Bland Command Center" at bounding box center [1274, 233] width 267 height 29
select select "**"
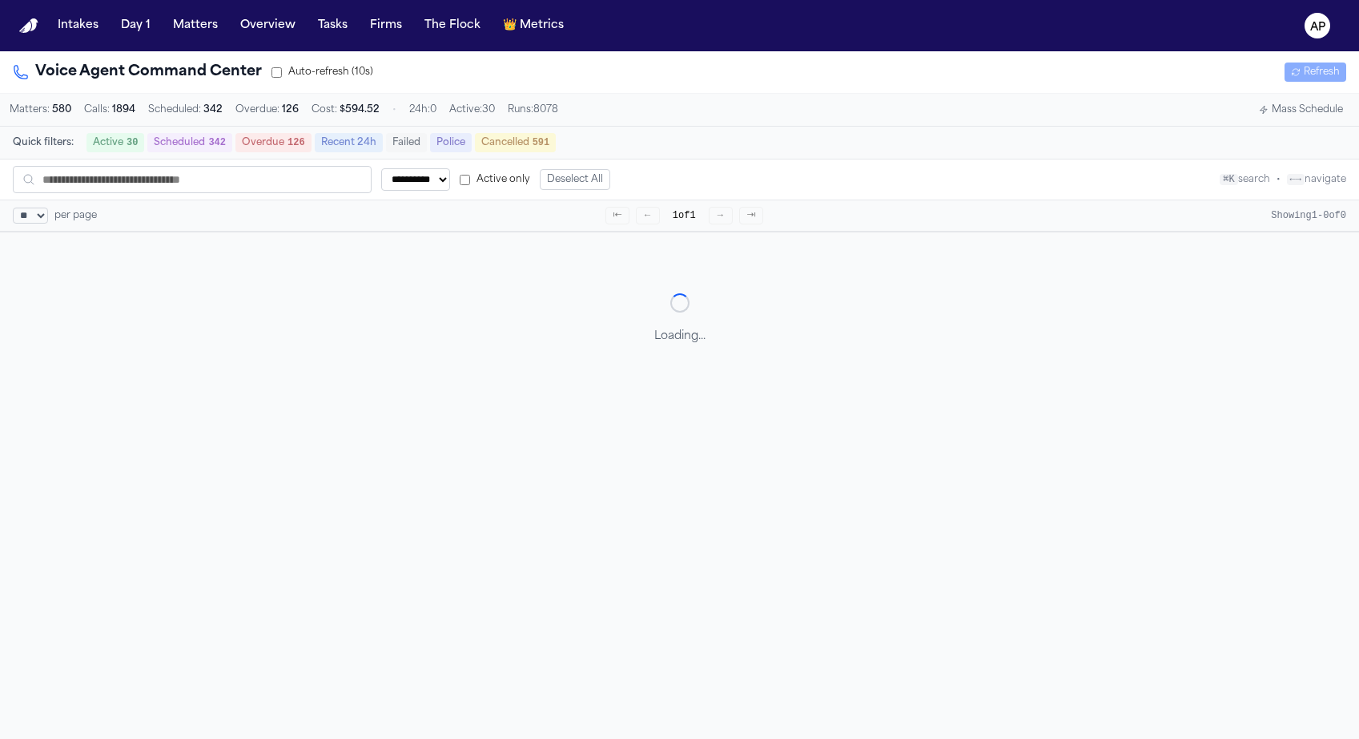
click at [550, 118] on div "Matters: 580 Calls: 1894 Scheduled: 342 Overdue: 126 Cost: $ 594.52 • 24h: 0 Ac…" at bounding box center [680, 109] width 1340 height 19
click at [550, 115] on span "Runs: 8078" at bounding box center [533, 109] width 50 height 13
click at [532, 342] on p "Loading..." at bounding box center [680, 336] width 1340 height 16
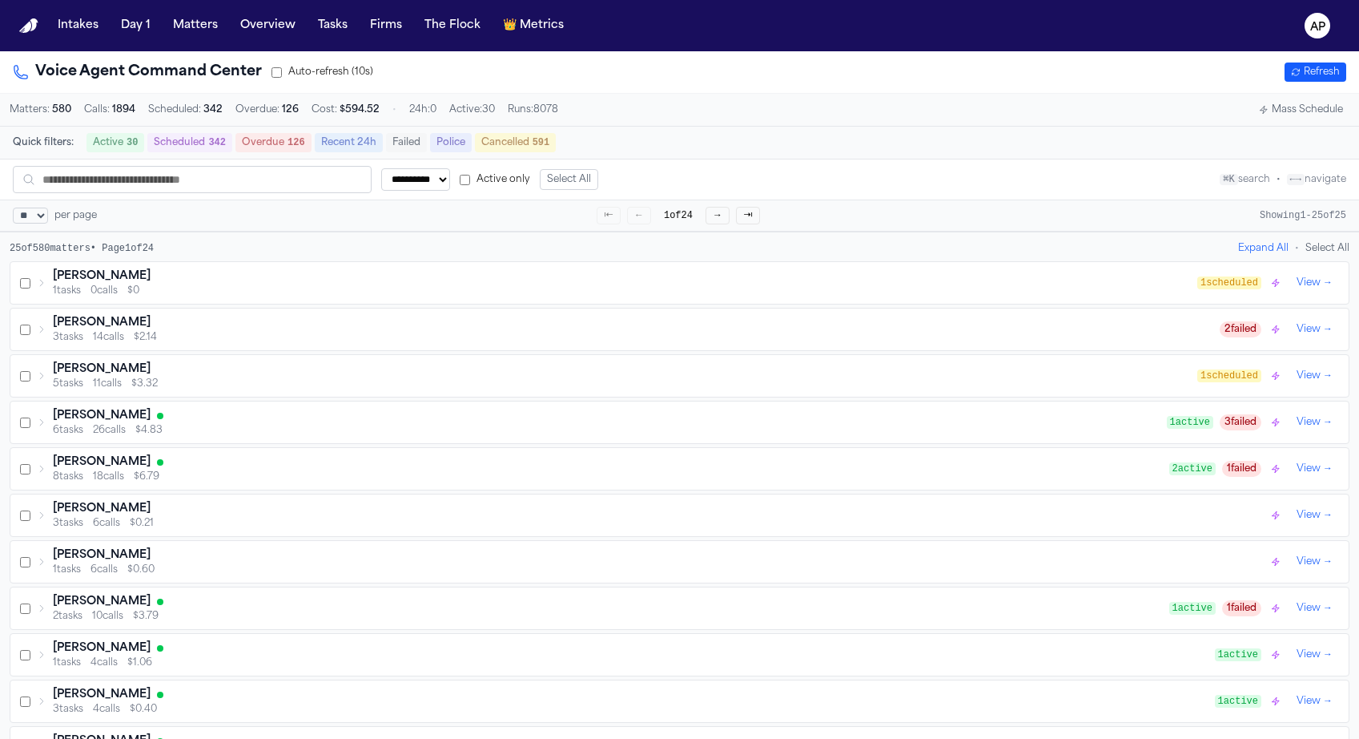
click at [515, 297] on div "1 tasks 0 calls $0" at bounding box center [625, 290] width 1145 height 13
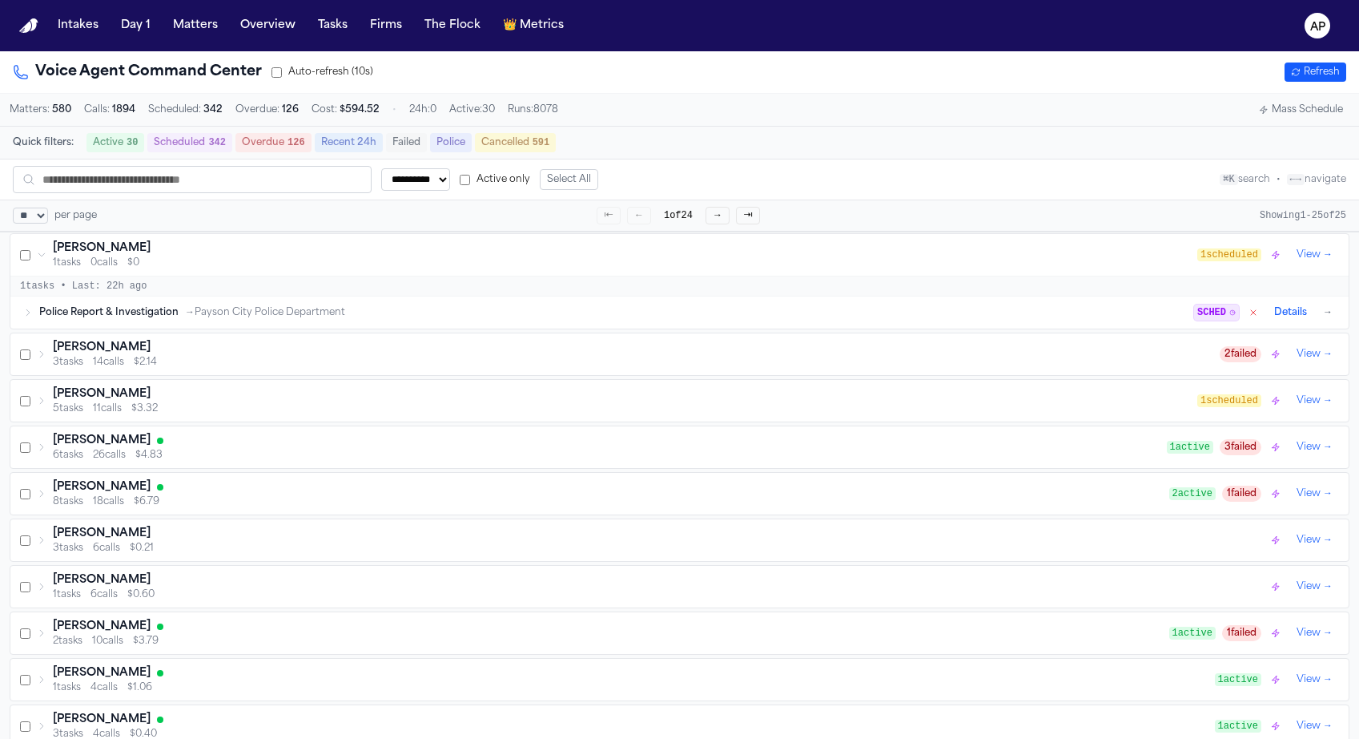
scroll to position [47, 0]
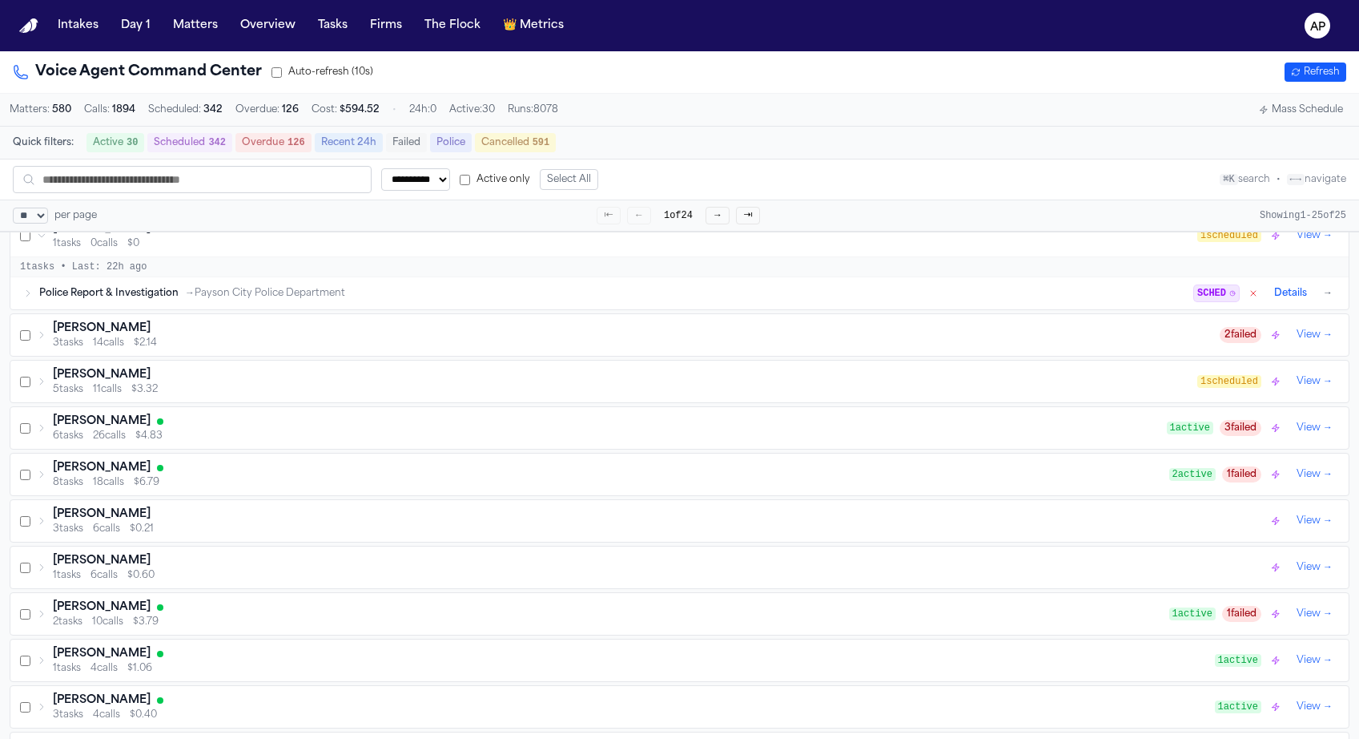
click at [511, 349] on div "3 tasks 14 calls $2.14" at bounding box center [636, 342] width 1167 height 13
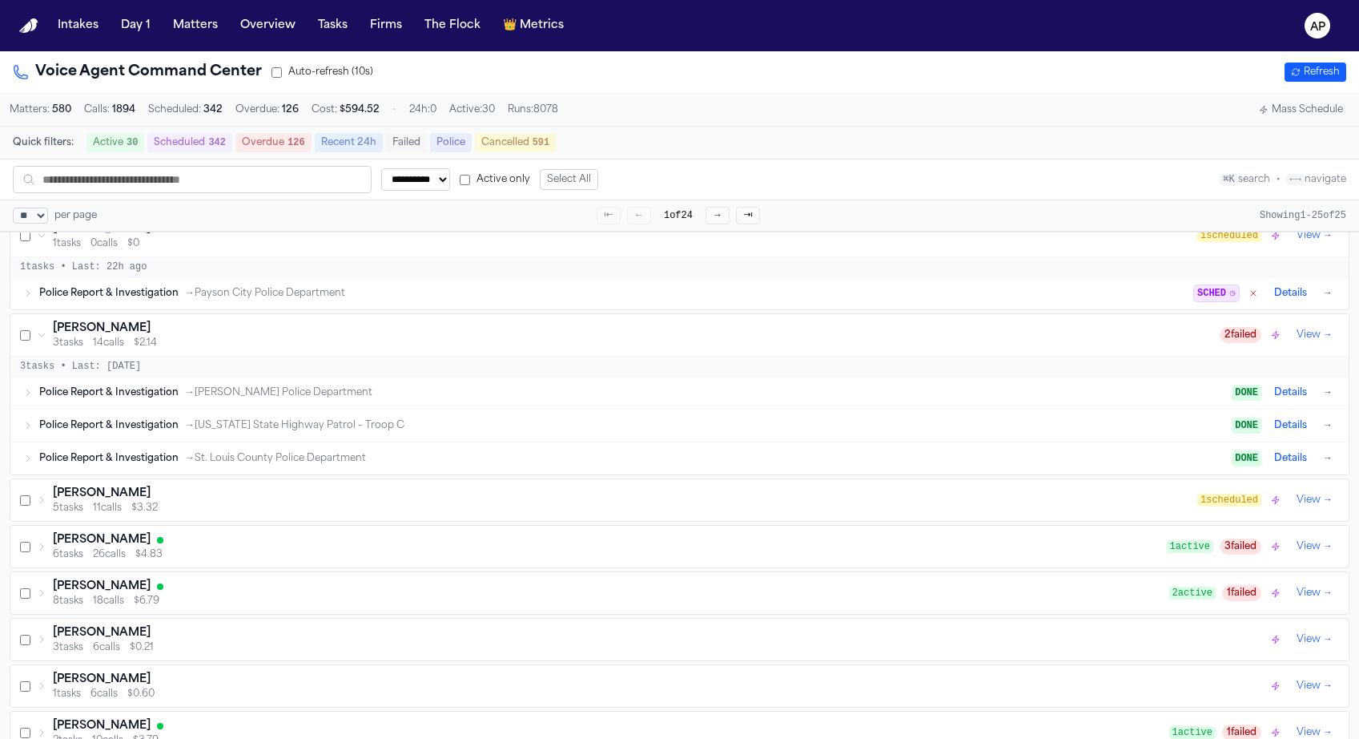
click at [481, 297] on div "Police Report & Investigation → Payson City Police Department" at bounding box center [616, 293] width 1155 height 13
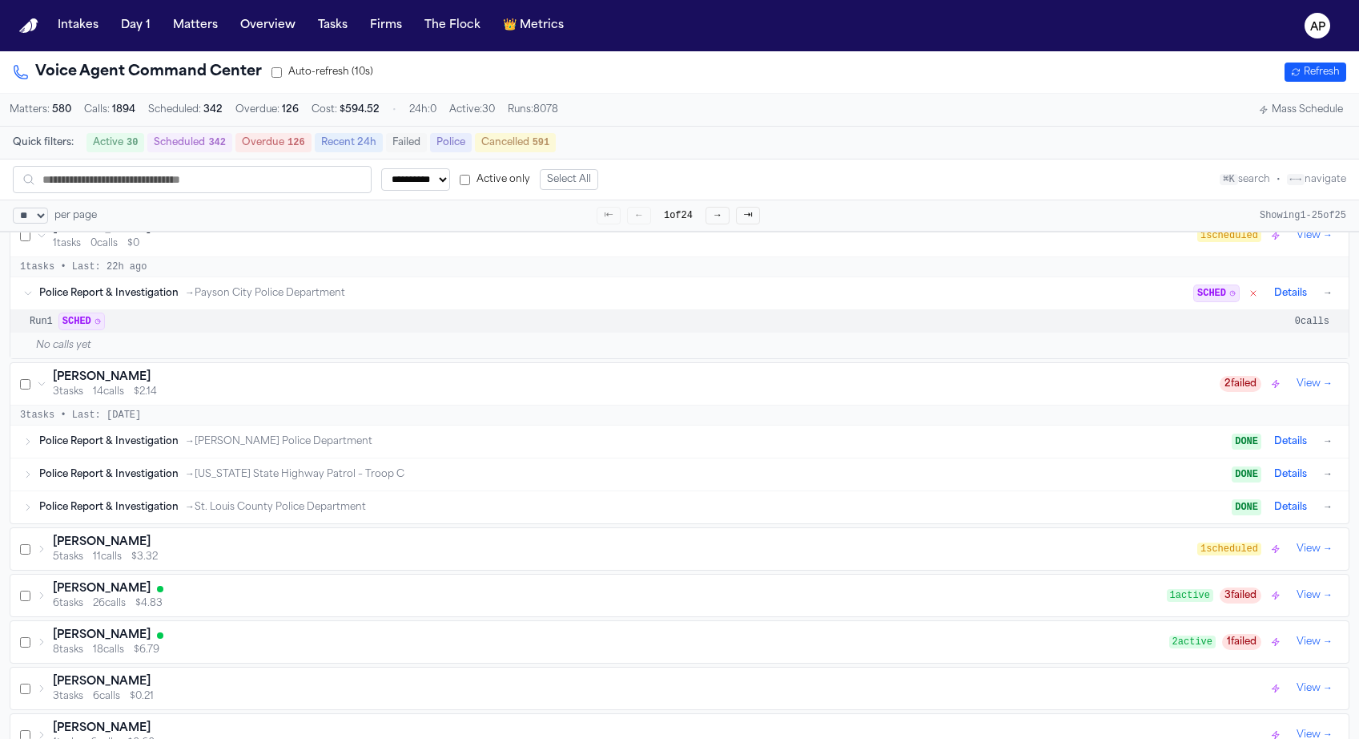
click at [453, 448] on div "Police Report & Investigation → Clayton Police Department" at bounding box center [635, 441] width 1193 height 13
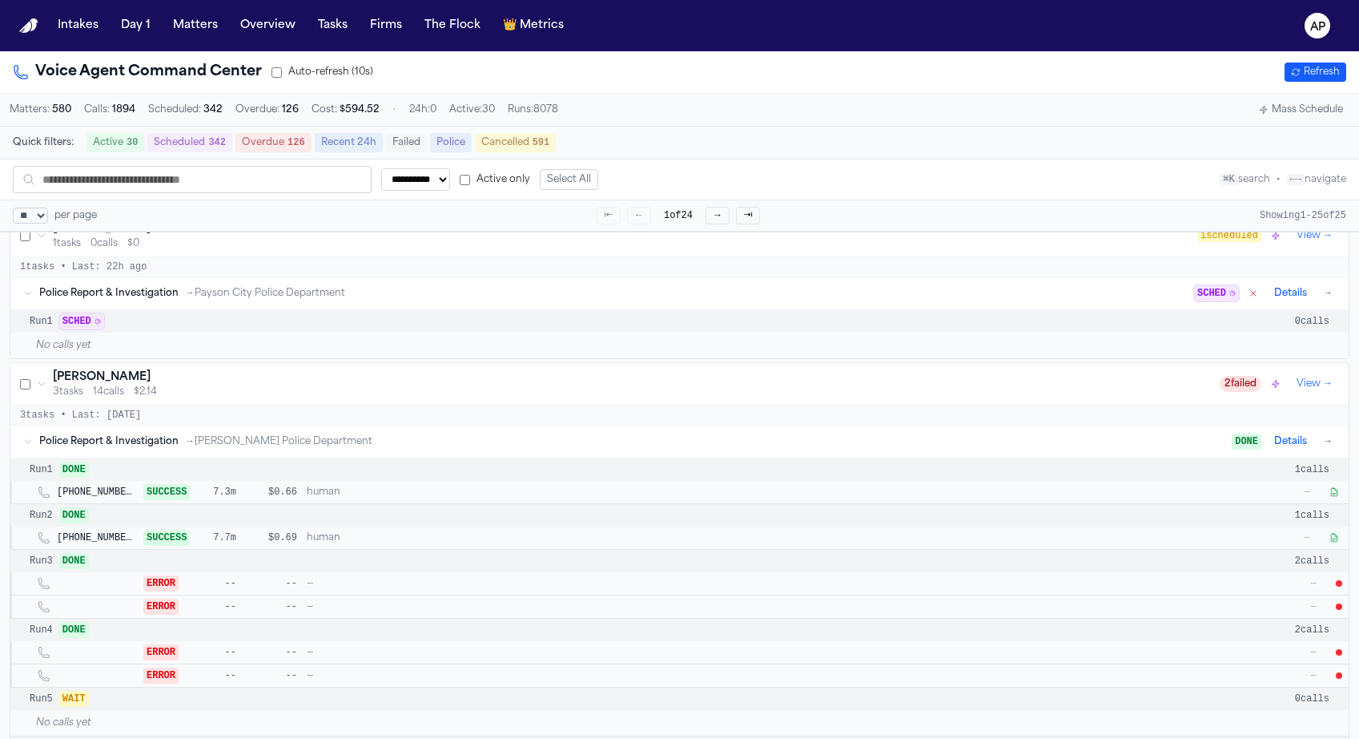
click at [432, 500] on div "+13142908403 SUCCESS 7.3m $0.66 human —" at bounding box center [700, 492] width 1286 height 16
click at [1335, 495] on icon "button" at bounding box center [1334, 492] width 6 height 8
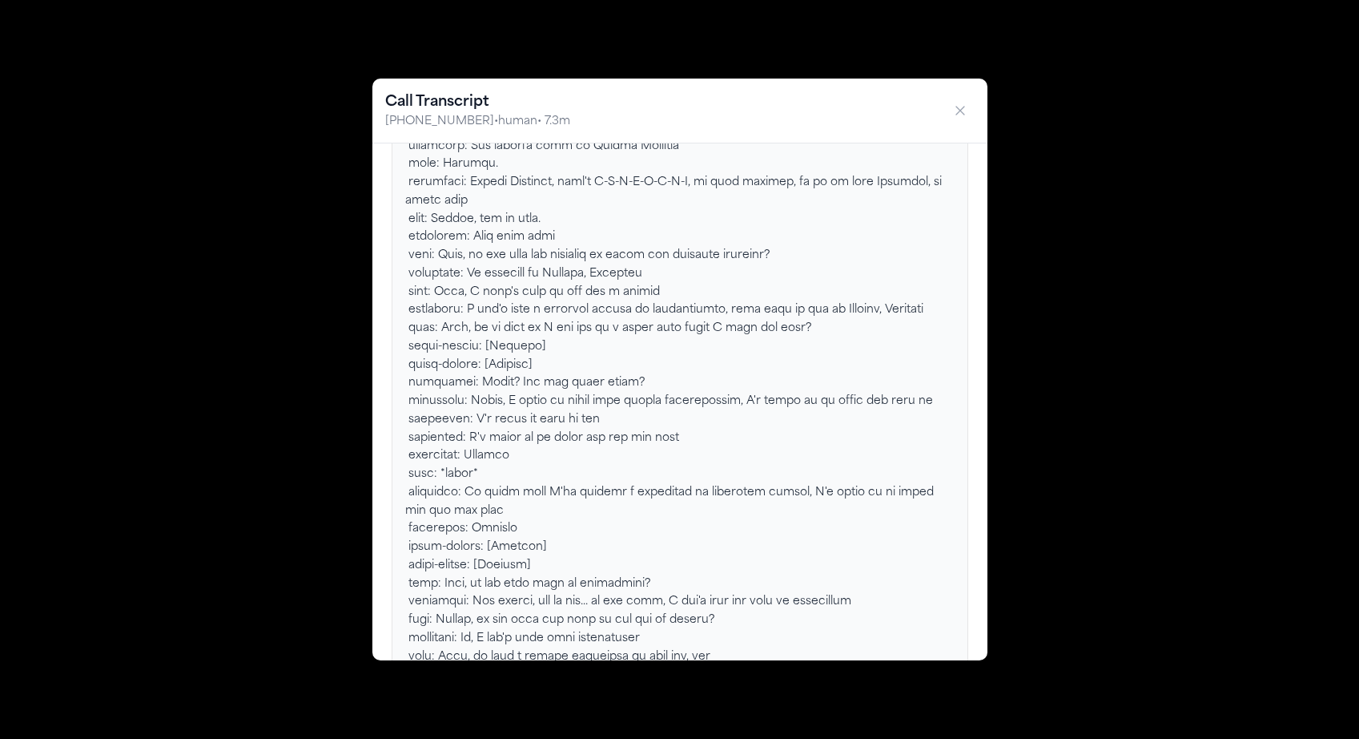
scroll to position [642, 0]
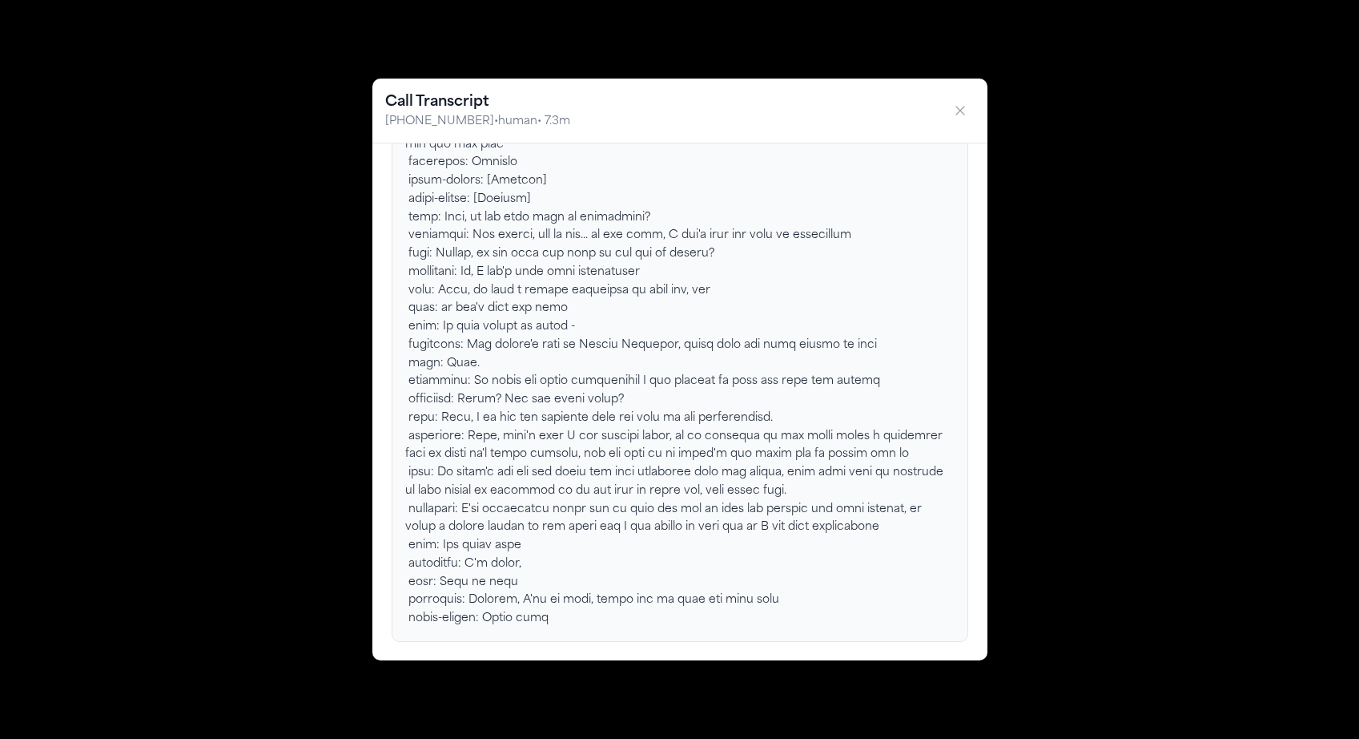
click at [860, 440] on div at bounding box center [680, 81] width 550 height 1093
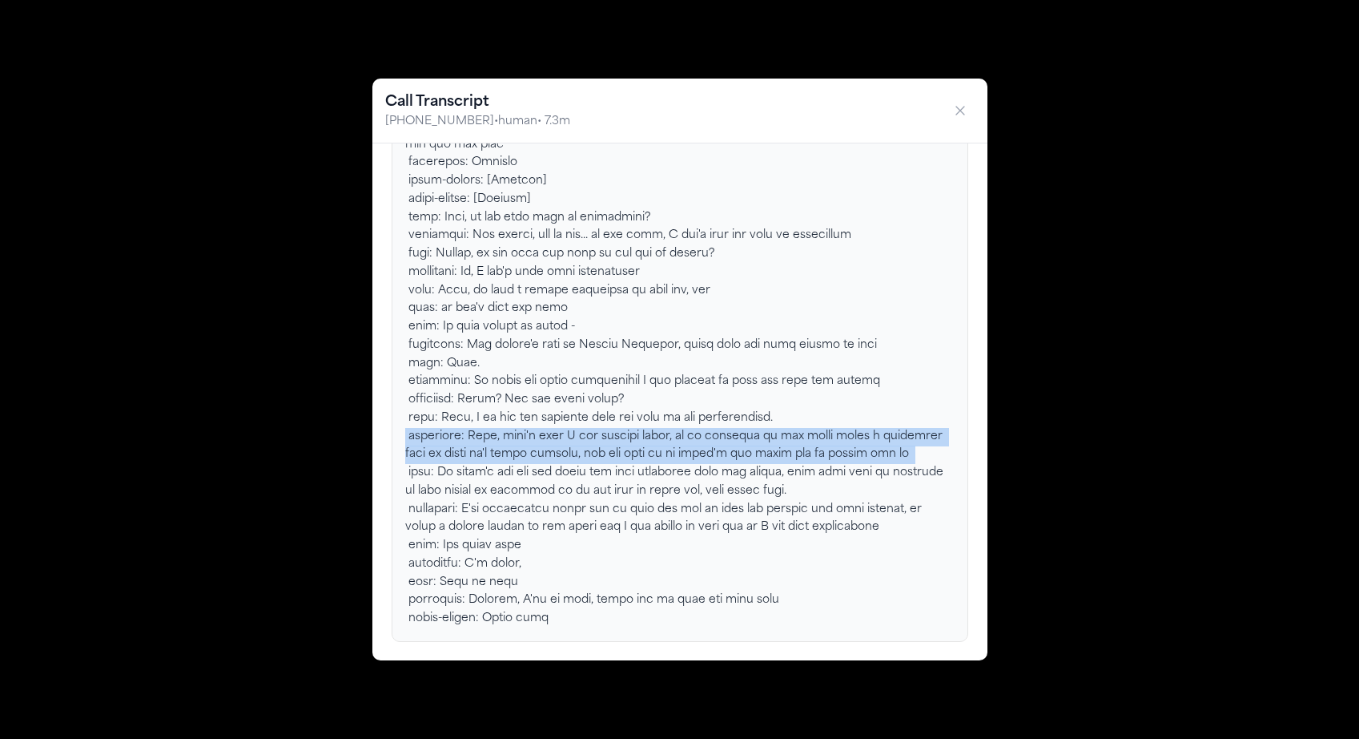
click at [860, 440] on div at bounding box center [680, 81] width 550 height 1093
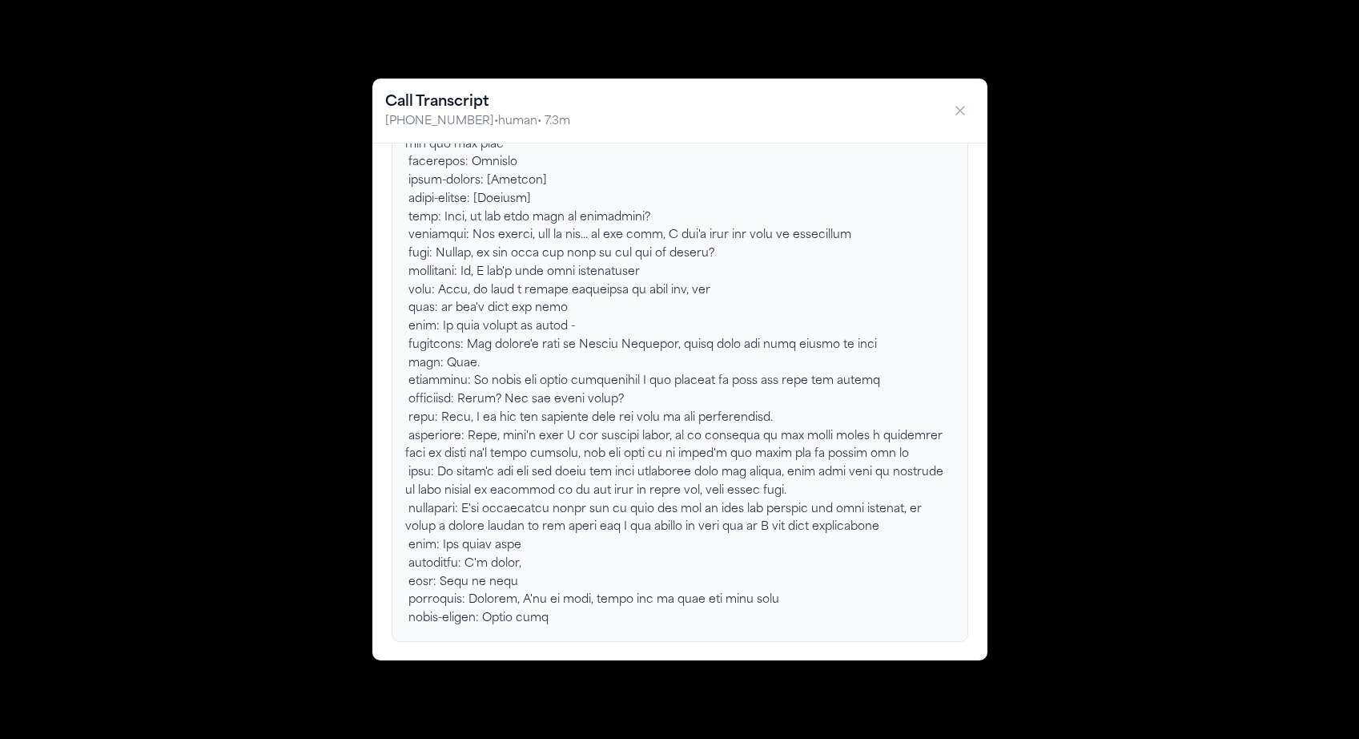
click at [838, 507] on div at bounding box center [680, 81] width 550 height 1093
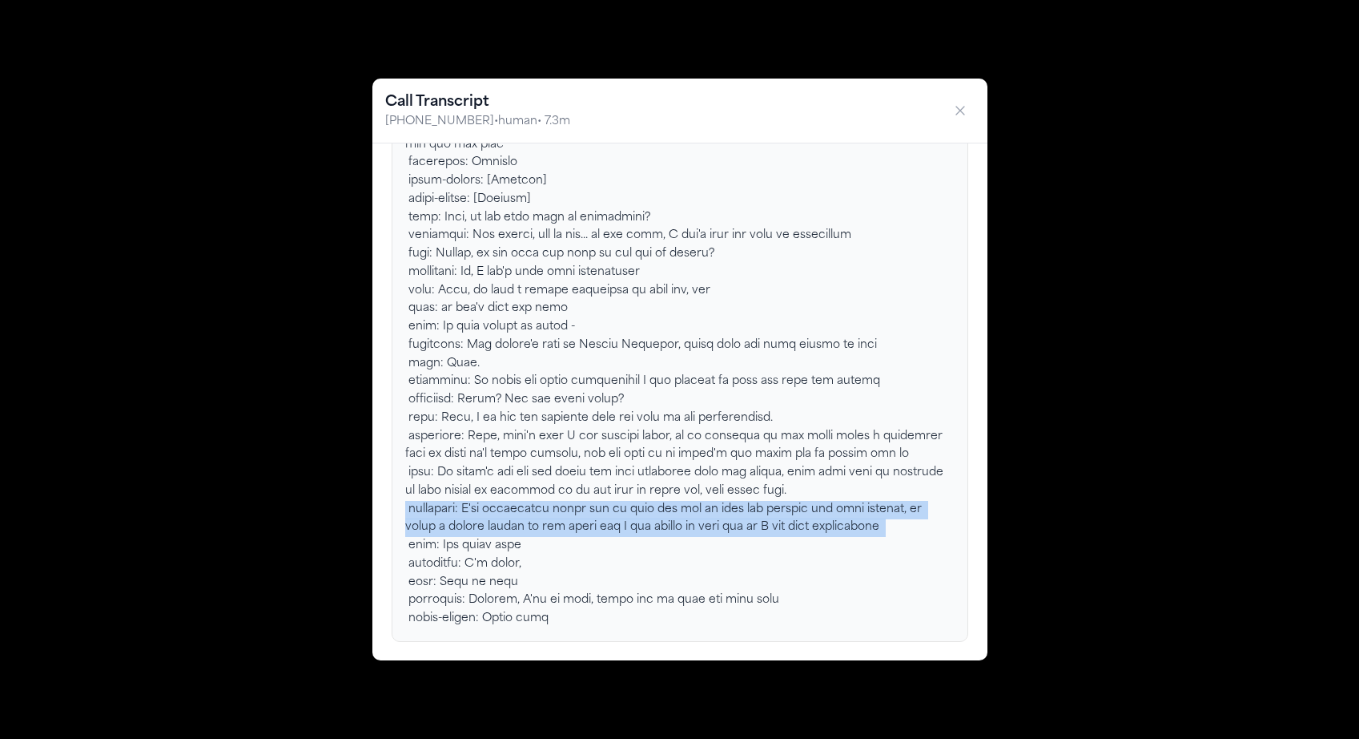
click at [838, 507] on div at bounding box center [680, 81] width 550 height 1093
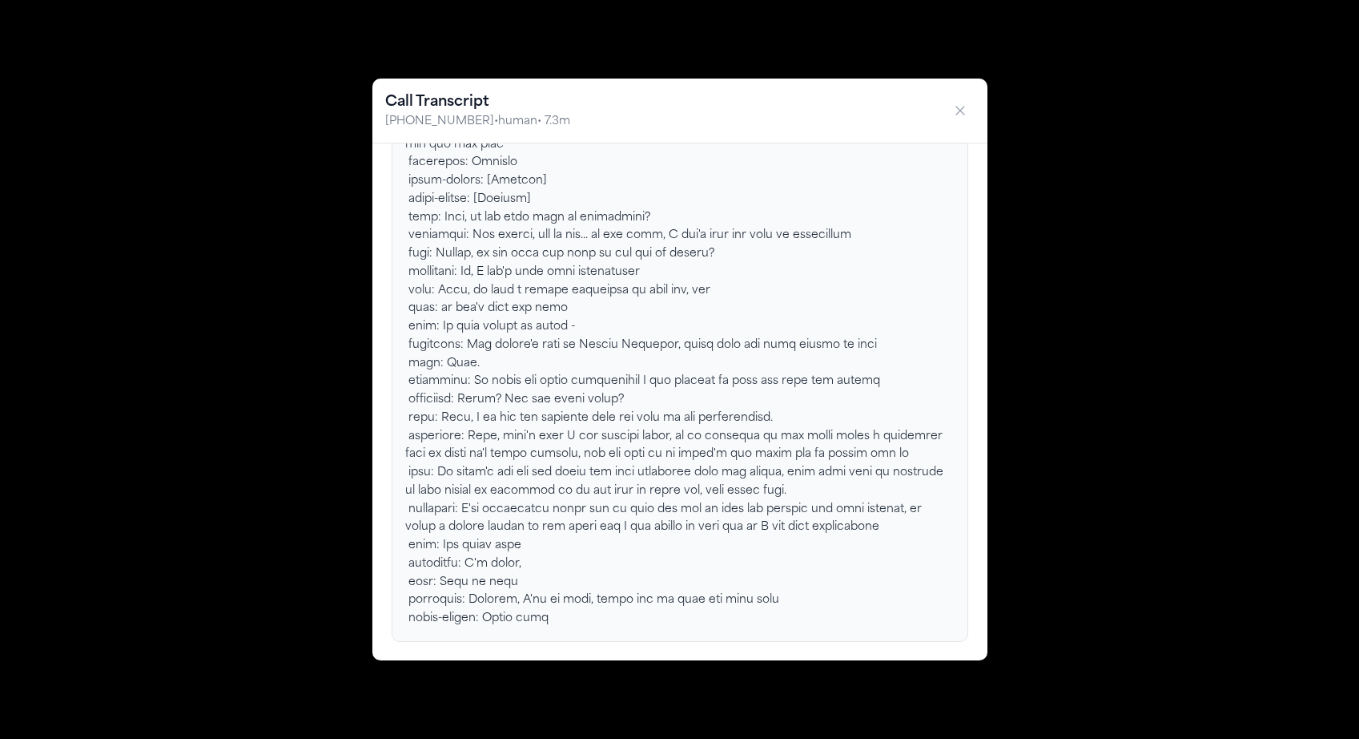
click at [791, 596] on div at bounding box center [680, 81] width 550 height 1093
click at [763, 571] on div at bounding box center [680, 81] width 550 height 1093
click at [752, 570] on div at bounding box center [680, 81] width 550 height 1093
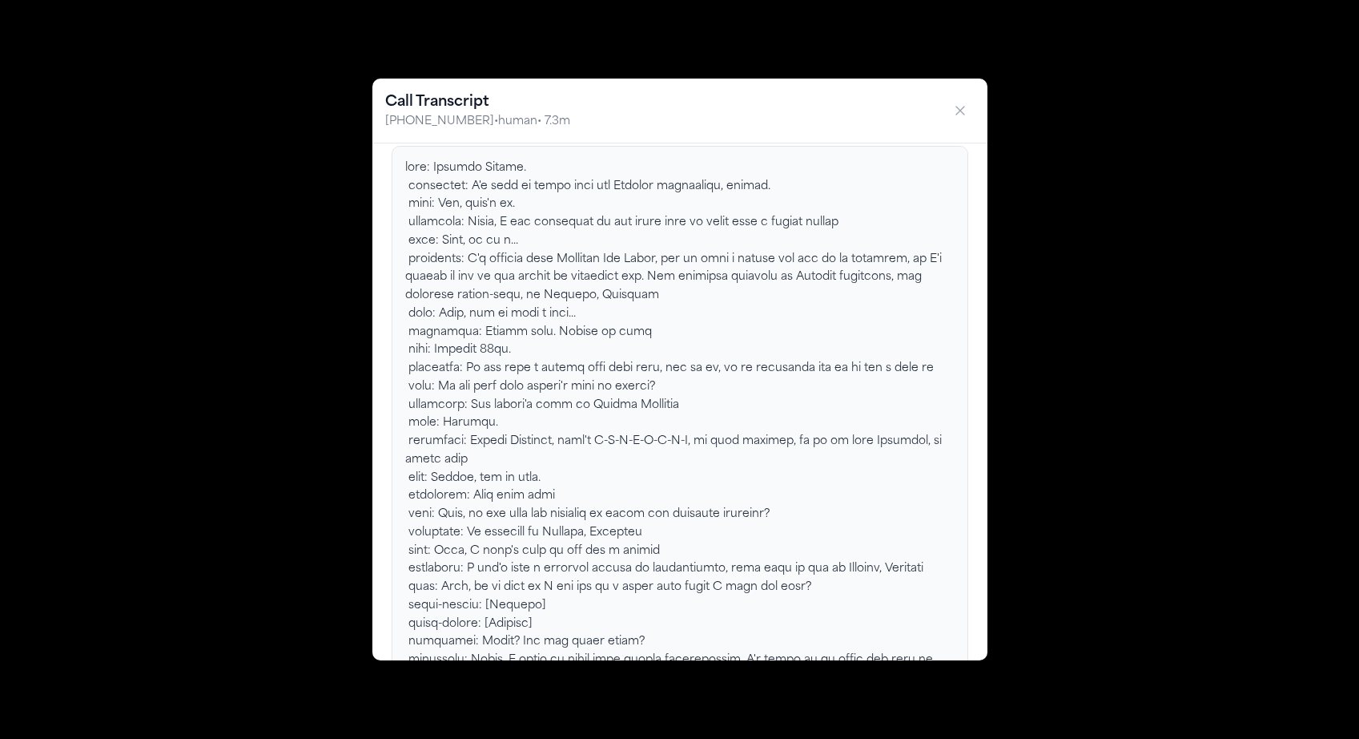
scroll to position [0, 0]
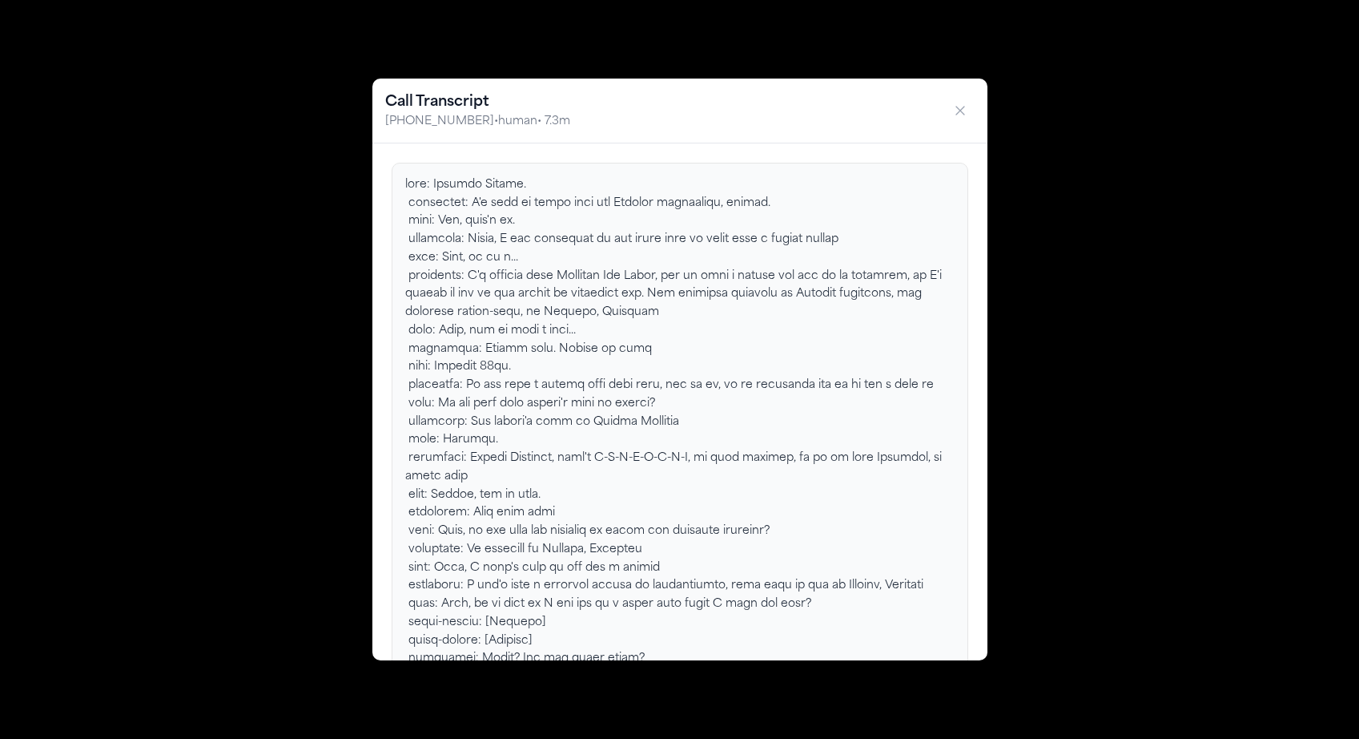
click at [960, 112] on icon "button" at bounding box center [960, 111] width 16 height 16
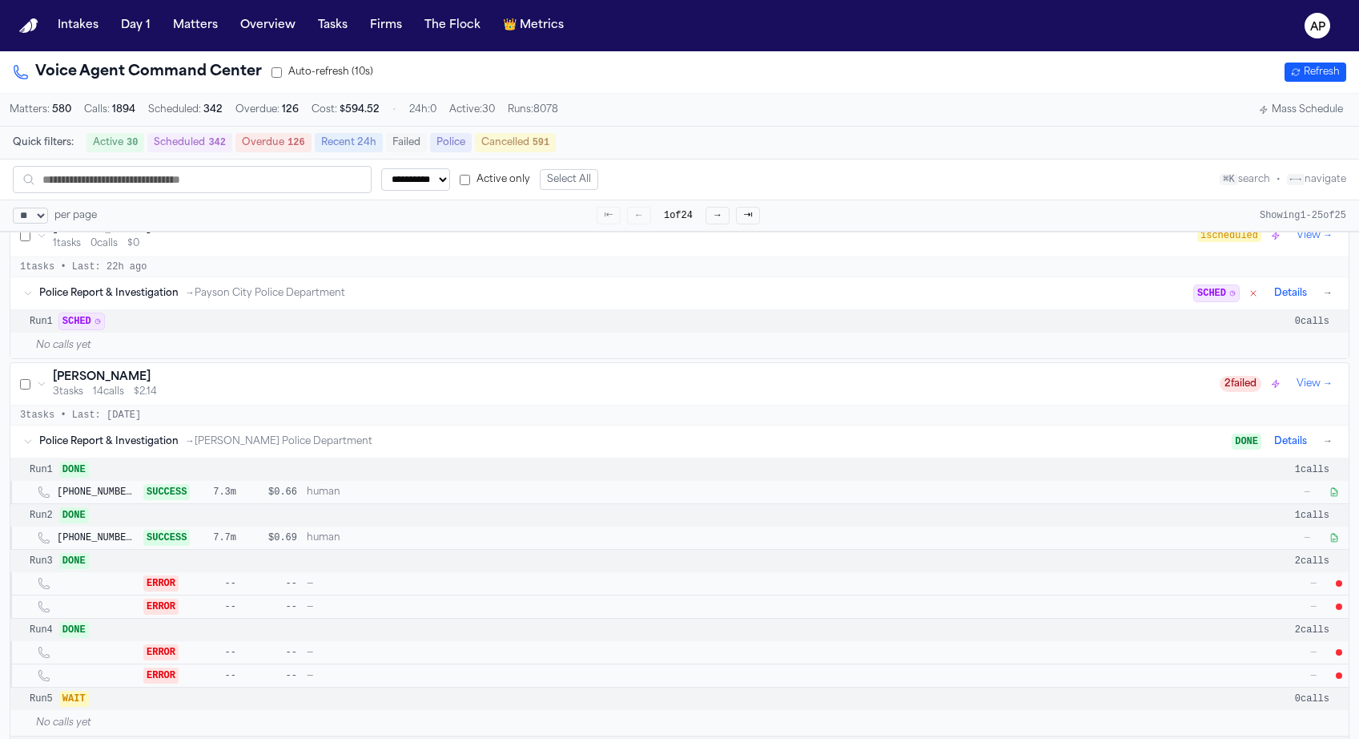
drag, startPoint x: 149, startPoint y: 381, endPoint x: 49, endPoint y: 382, distance: 100.1
click at [49, 382] on div "Tilmon Williams 3 tasks 14 calls $2.14" at bounding box center [628, 383] width 1183 height 29
copy h3 "Tilmon Williams"
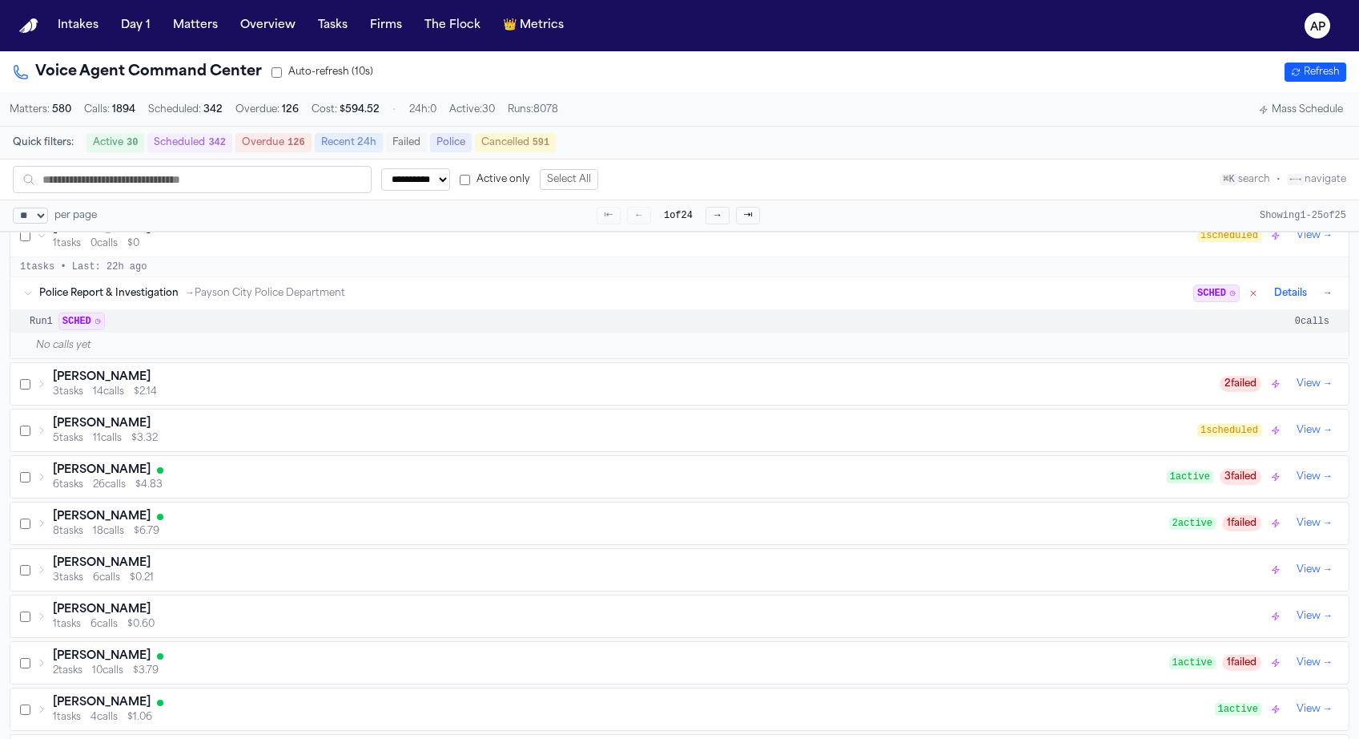
click at [45, 389] on icon at bounding box center [42, 384] width 10 height 10
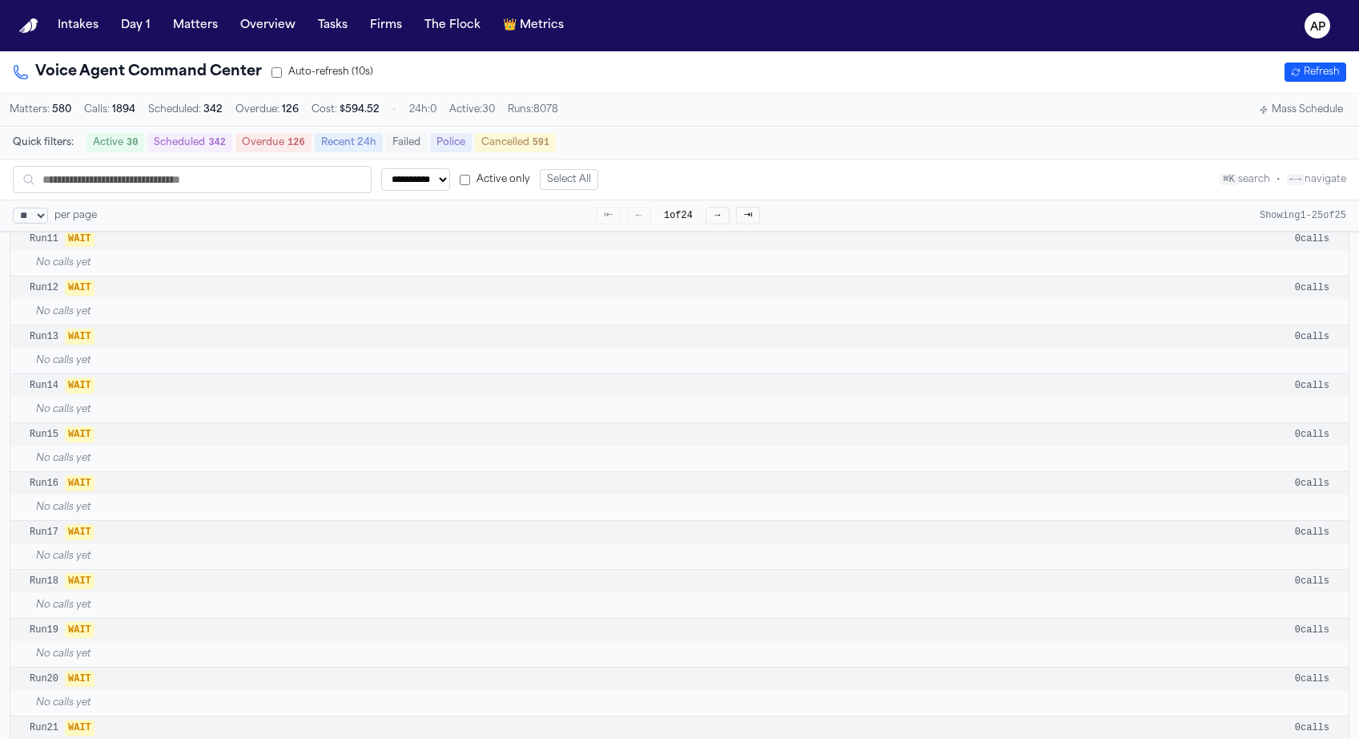
scroll to position [2075, 0]
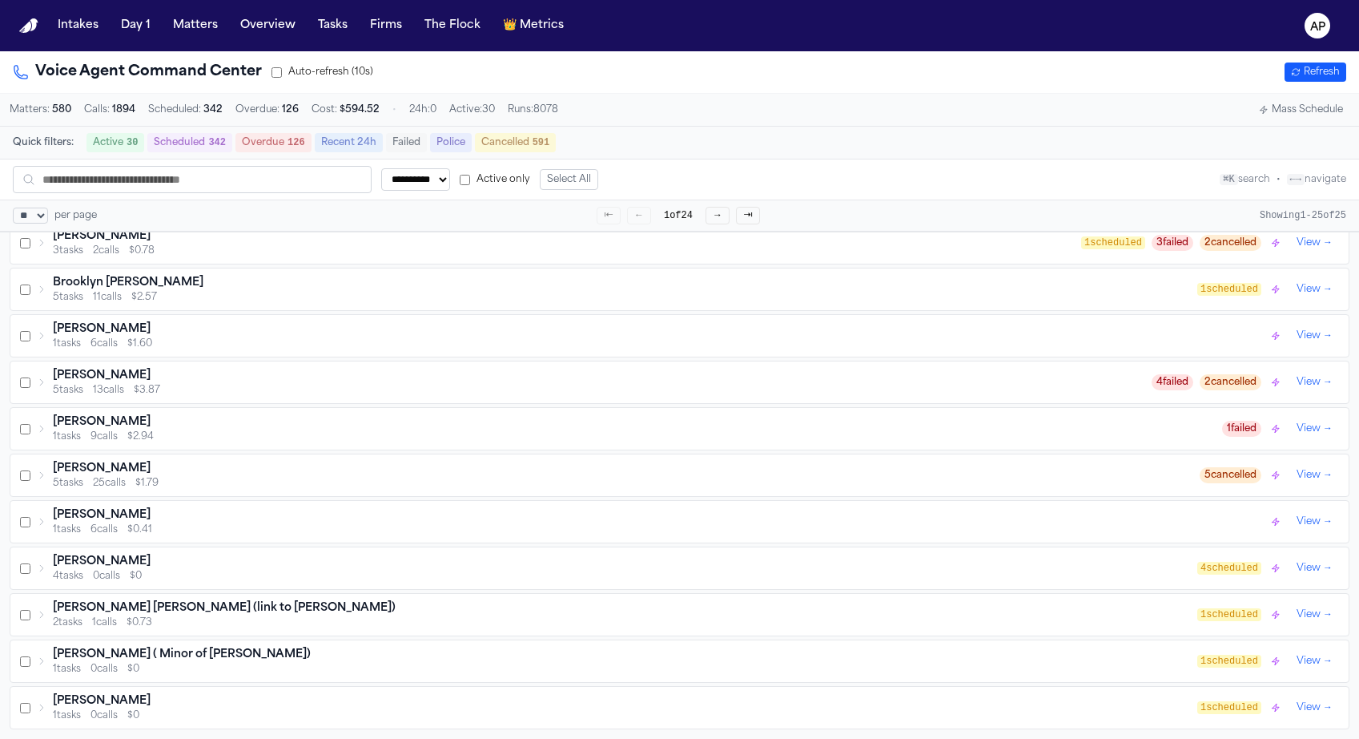
click at [450, 173] on select "**********" at bounding box center [415, 179] width 69 height 22
click at [381, 168] on select "**********" at bounding box center [415, 179] width 69 height 22
click at [1319, 23] on text "AP" at bounding box center [1318, 27] width 15 height 11
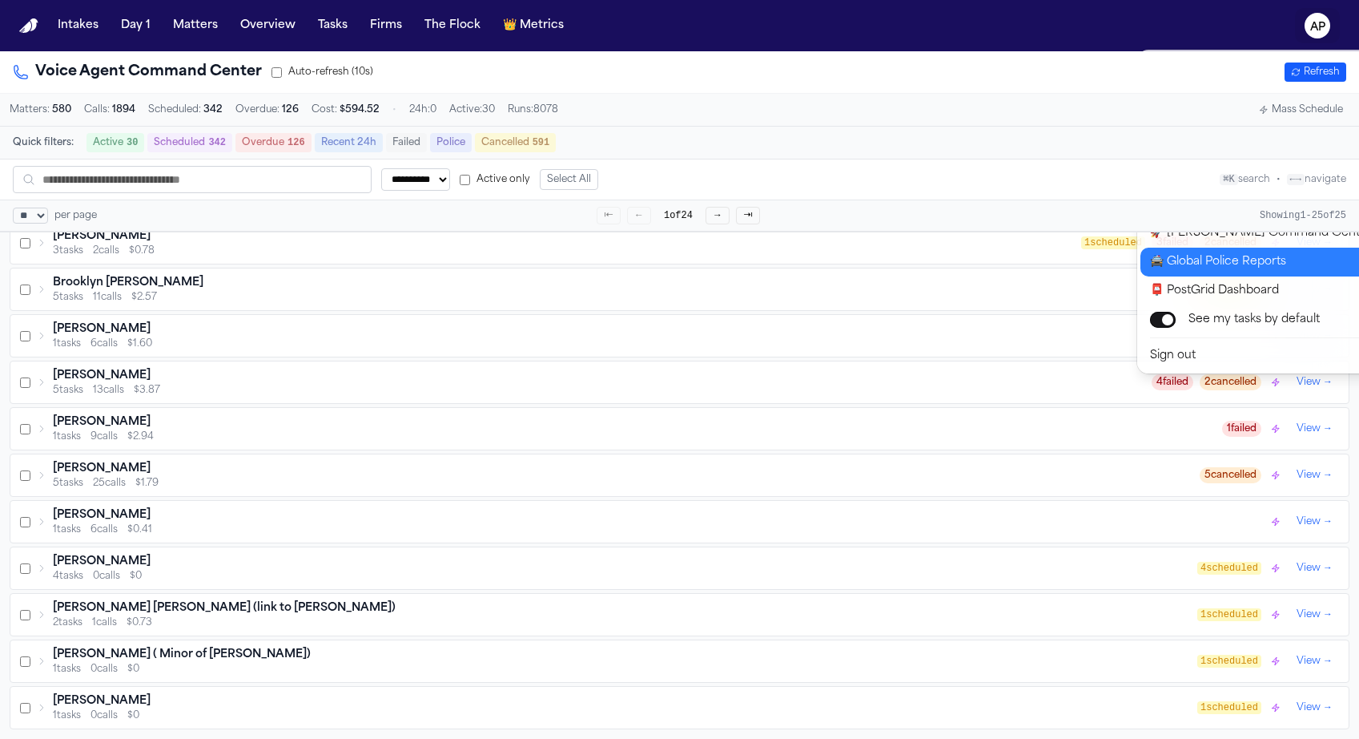
click at [1240, 269] on button "🚔 Global Police Reports" at bounding box center [1274, 262] width 267 height 29
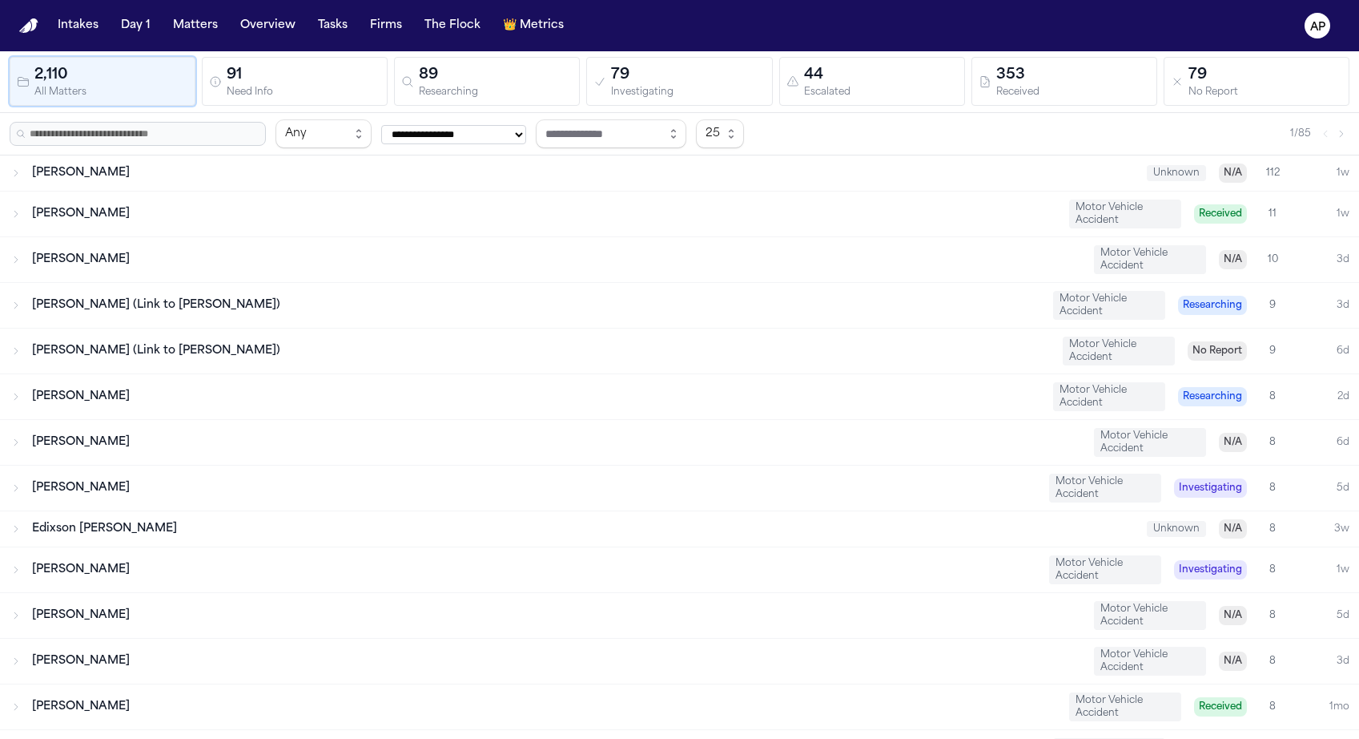
click at [67, 209] on span "Kendale Ancrum" at bounding box center [81, 213] width 98 height 12
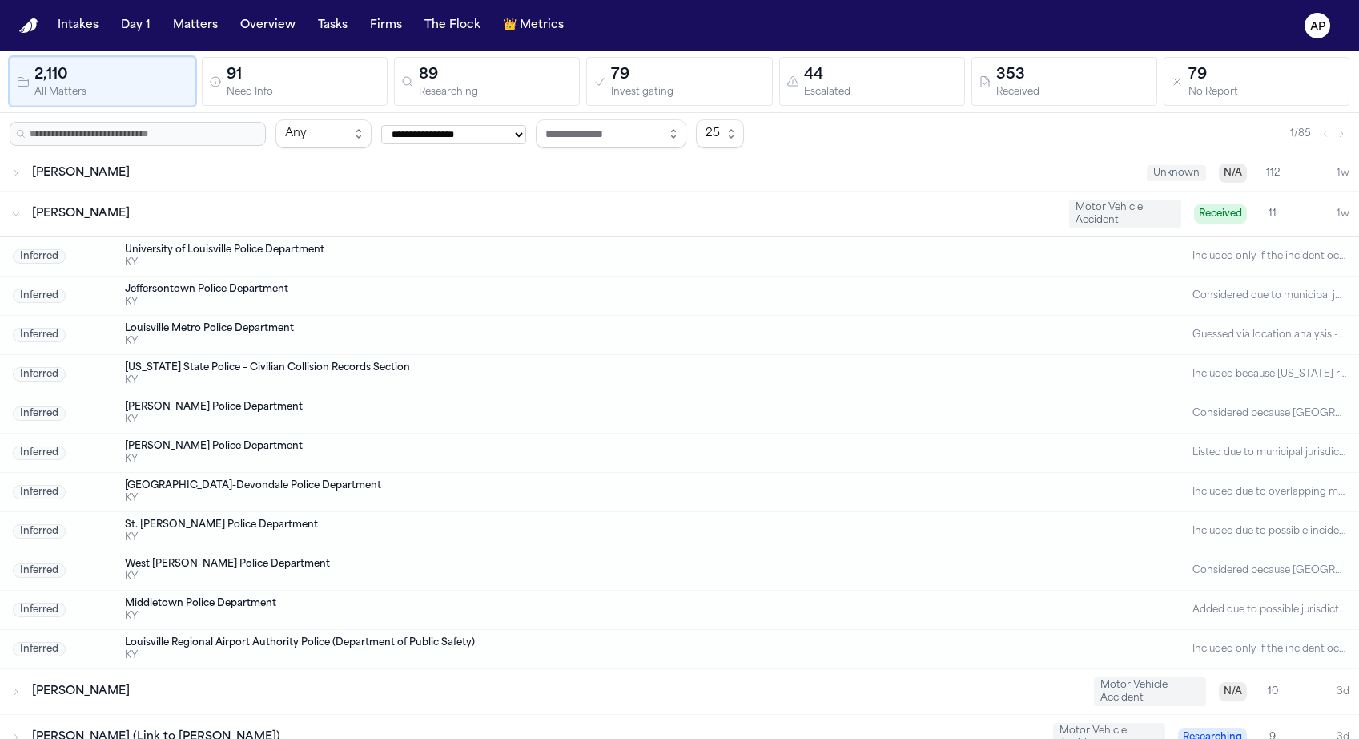
drag, startPoint x: 135, startPoint y: 215, endPoint x: 52, endPoint y: 211, distance: 82.6
click at [54, 212] on div "Kendale Ancrum" at bounding box center [544, 214] width 1025 height 16
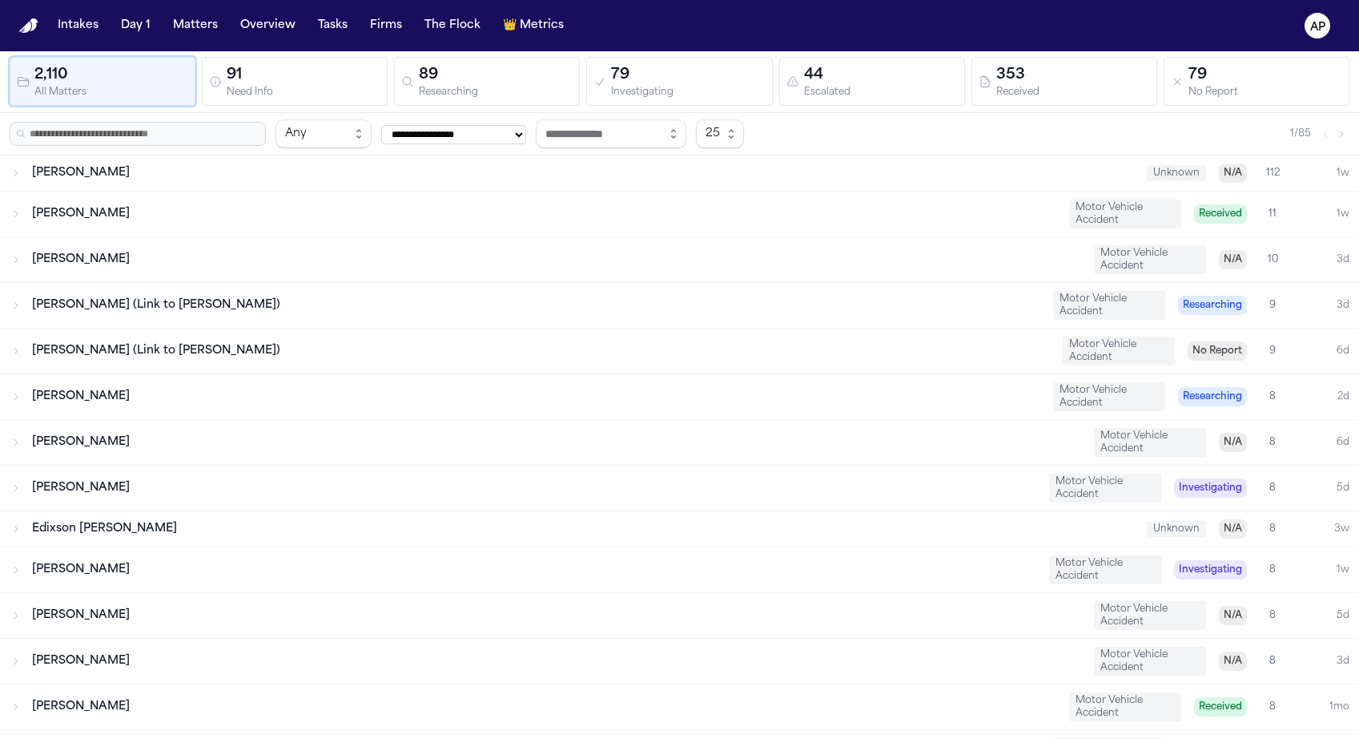
click at [52, 211] on span "Kendale Ancrum" at bounding box center [81, 213] width 98 height 12
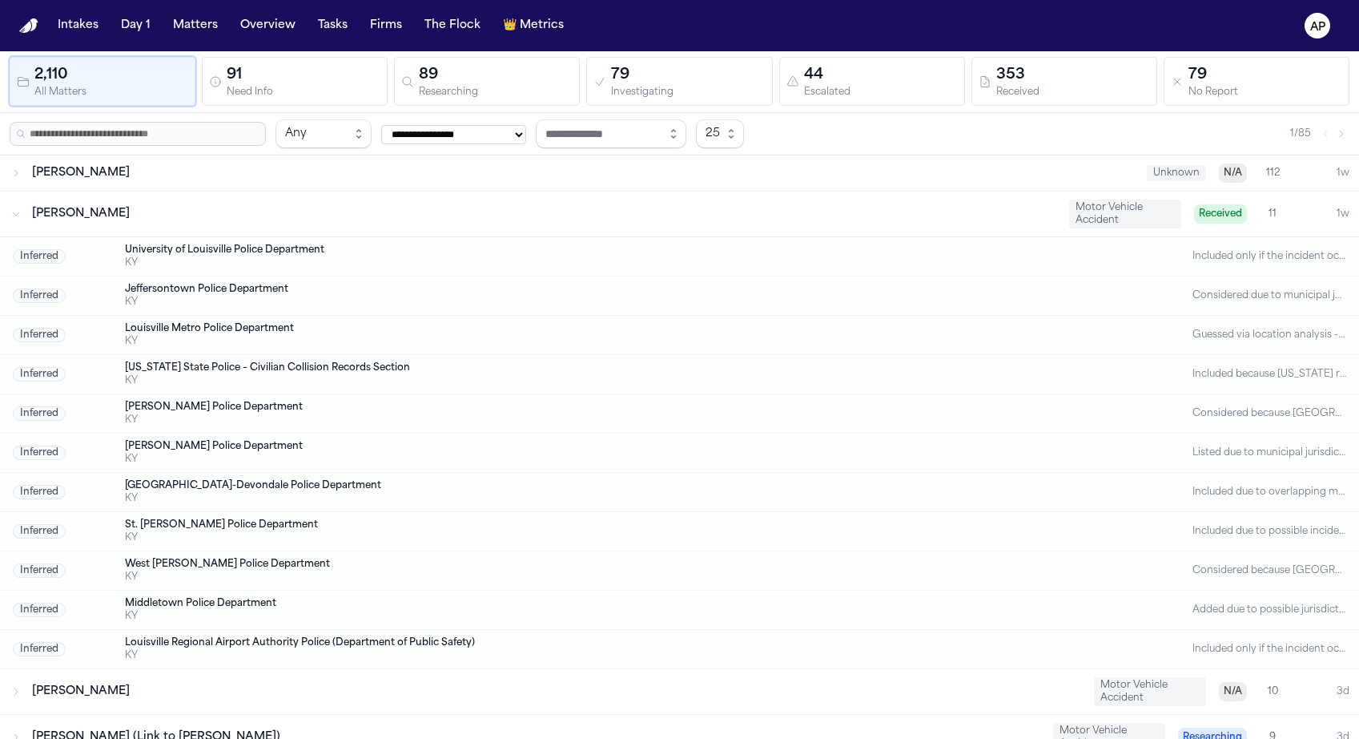
click at [52, 211] on span "Kendale Ancrum" at bounding box center [81, 213] width 98 height 12
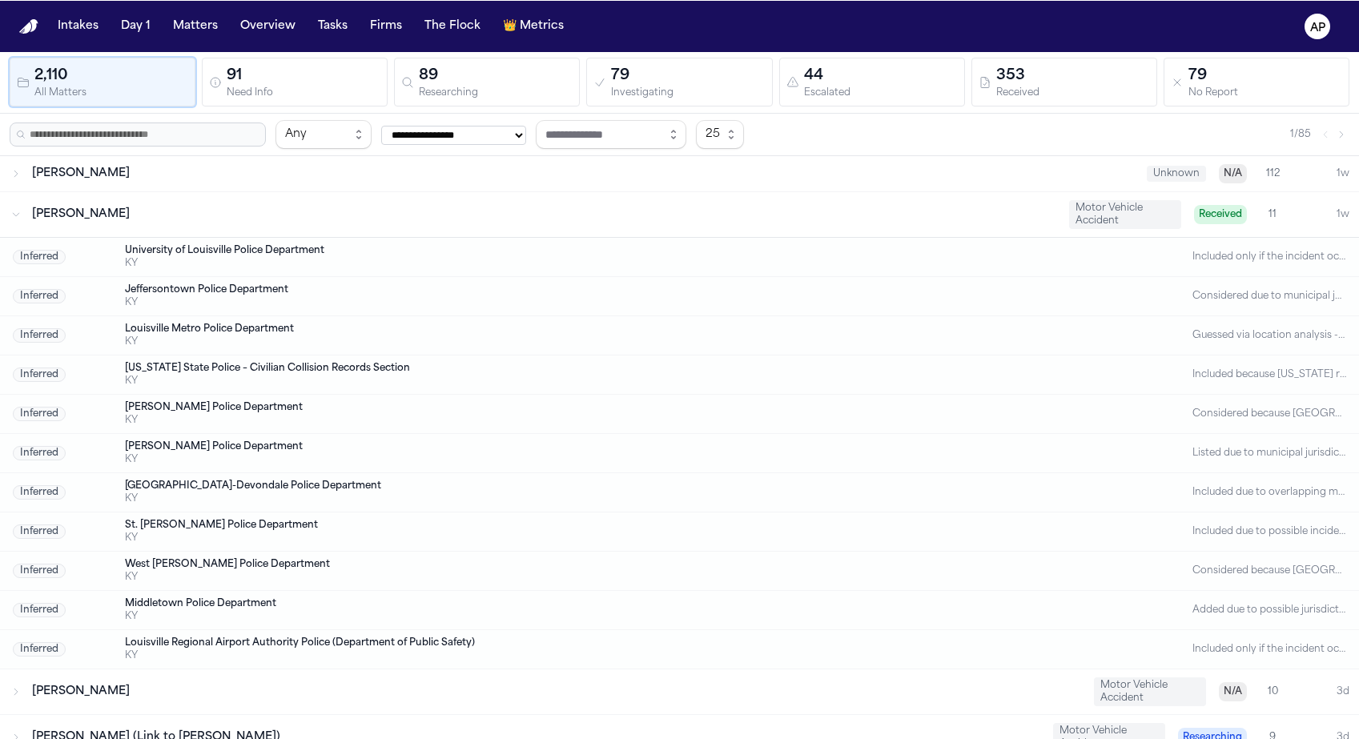
scroll to position [0, 0]
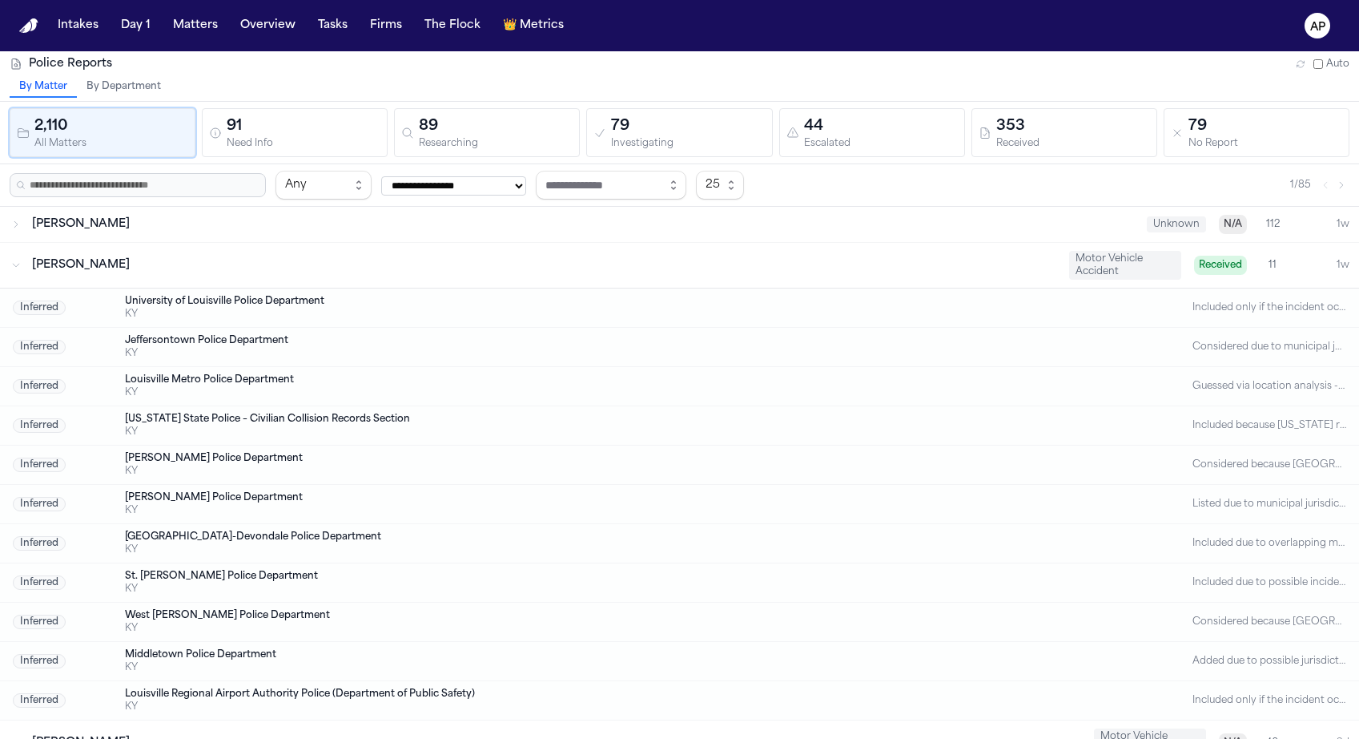
drag, startPoint x: 146, startPoint y: 271, endPoint x: 29, endPoint y: 266, distance: 117.1
click at [29, 266] on div "Kendale Ancrum Motor Vehicle Accident Received 11 1w" at bounding box center [679, 265] width 1359 height 45
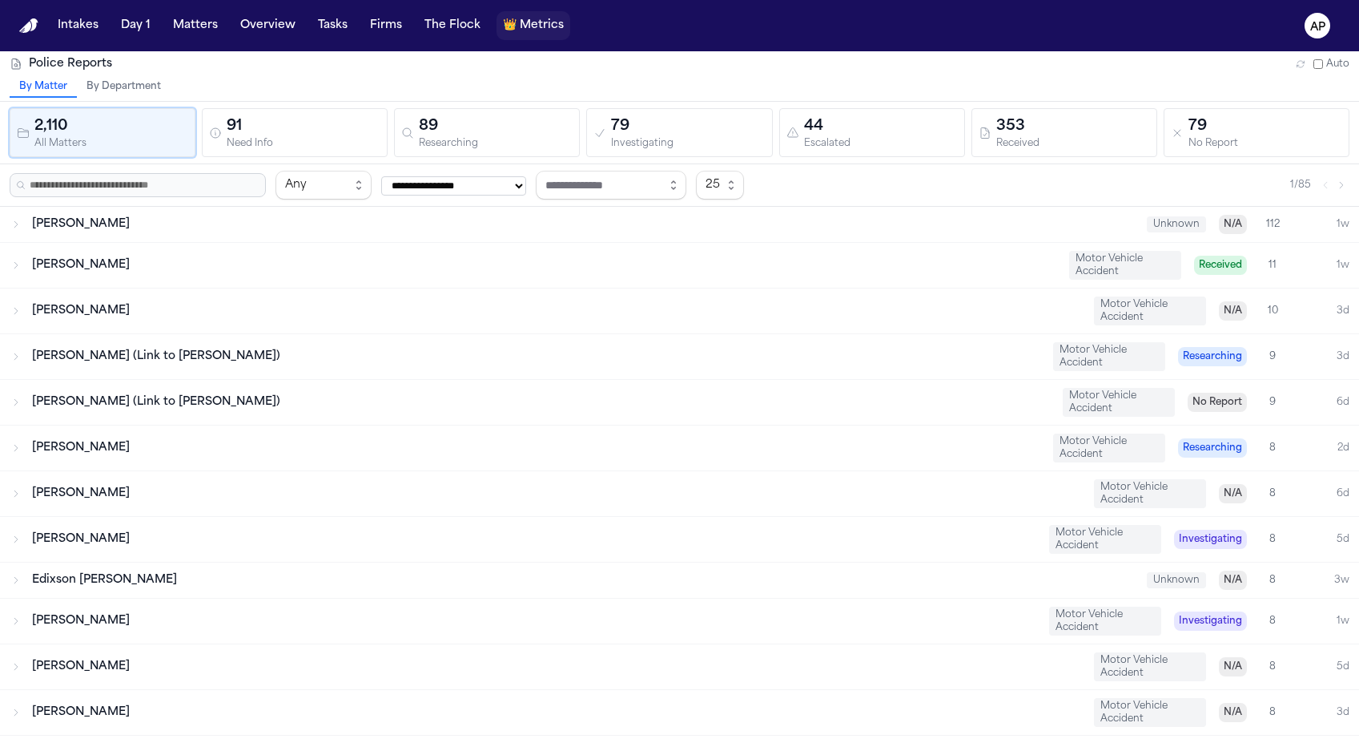
click at [505, 21] on span "👑" at bounding box center [510, 26] width 14 height 16
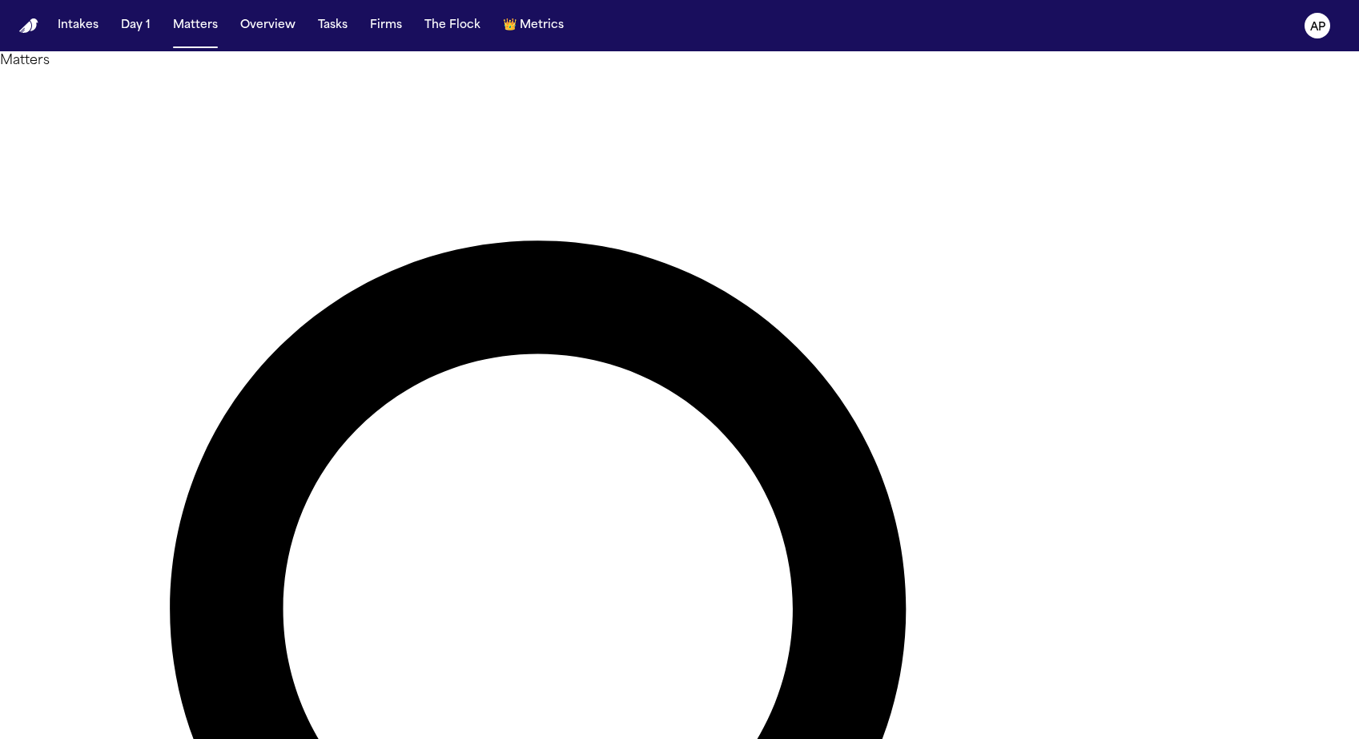
type input "*******"
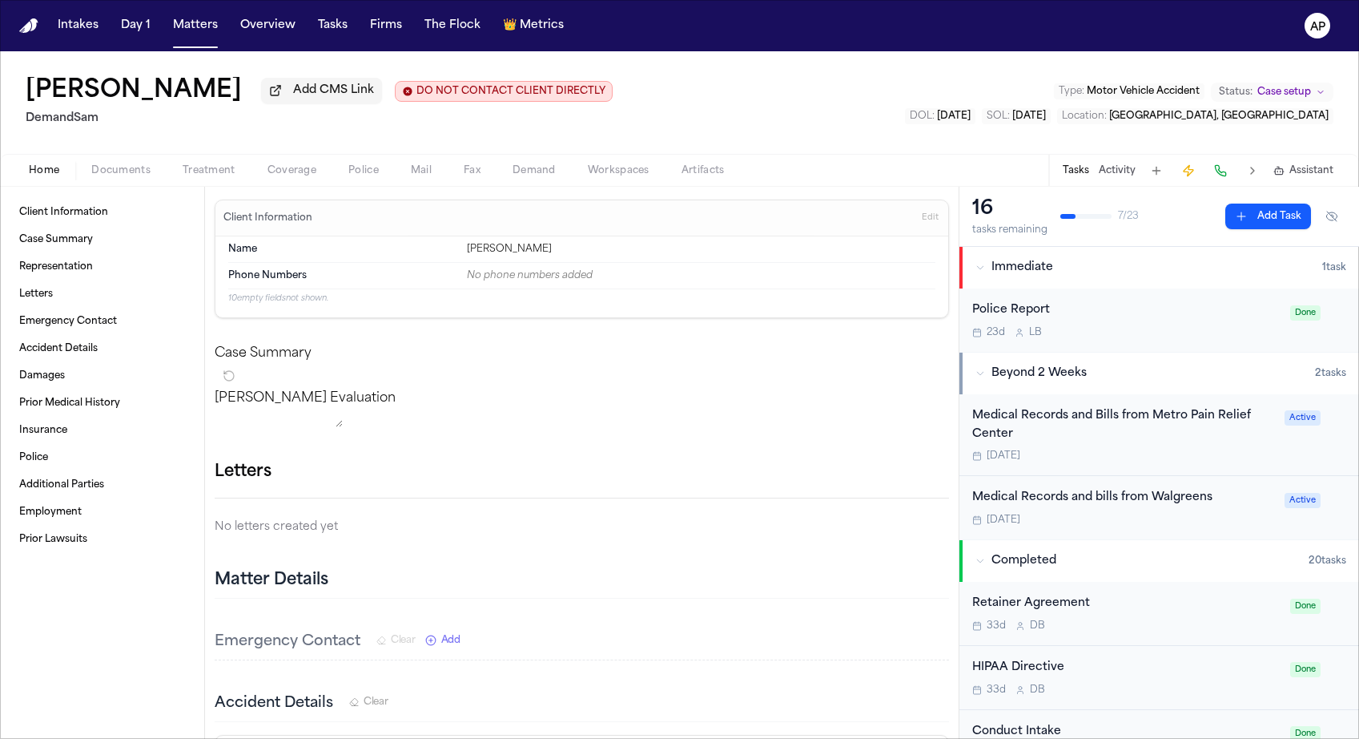
click at [362, 171] on span "Police" at bounding box center [363, 170] width 30 height 13
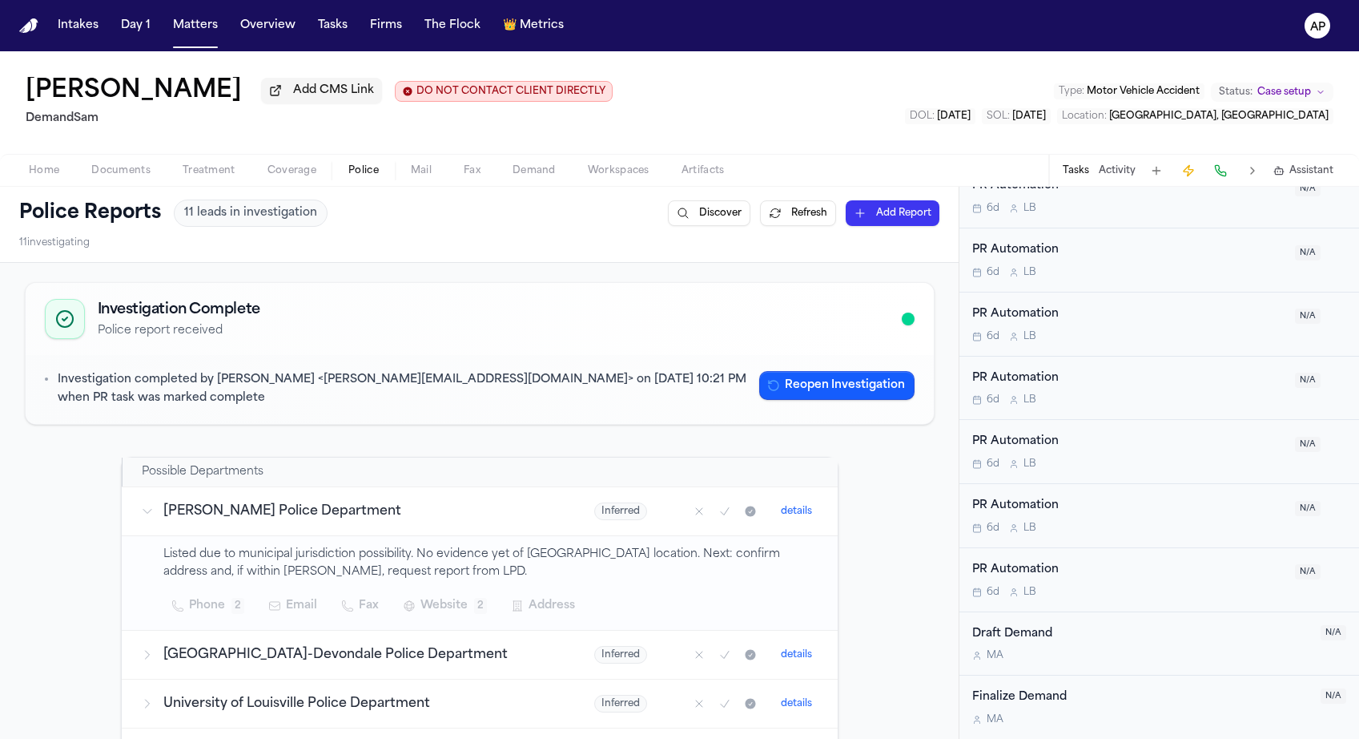
scroll to position [1123, 0]
click at [1323, 26] on text "AP" at bounding box center [1318, 27] width 15 height 11
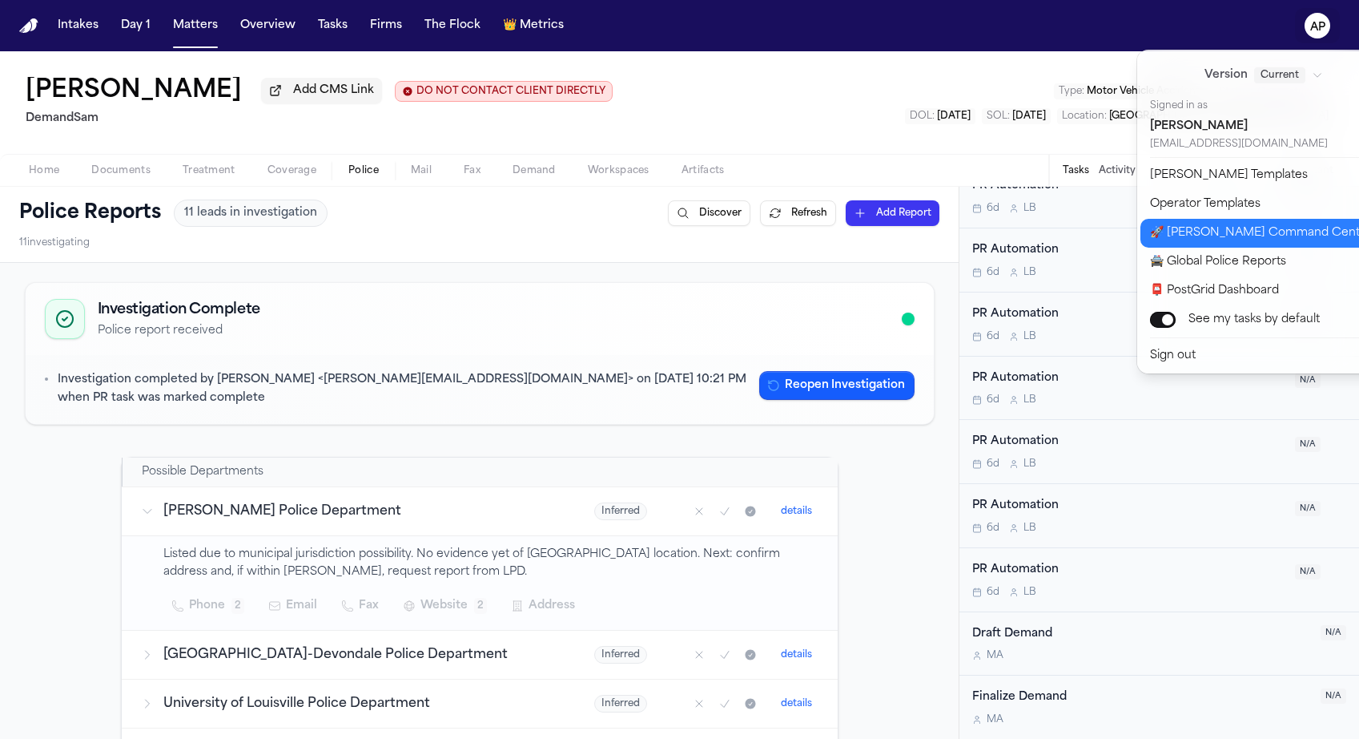
click at [1214, 229] on button "🚀 Bland Command Center" at bounding box center [1274, 233] width 267 height 29
select select "**"
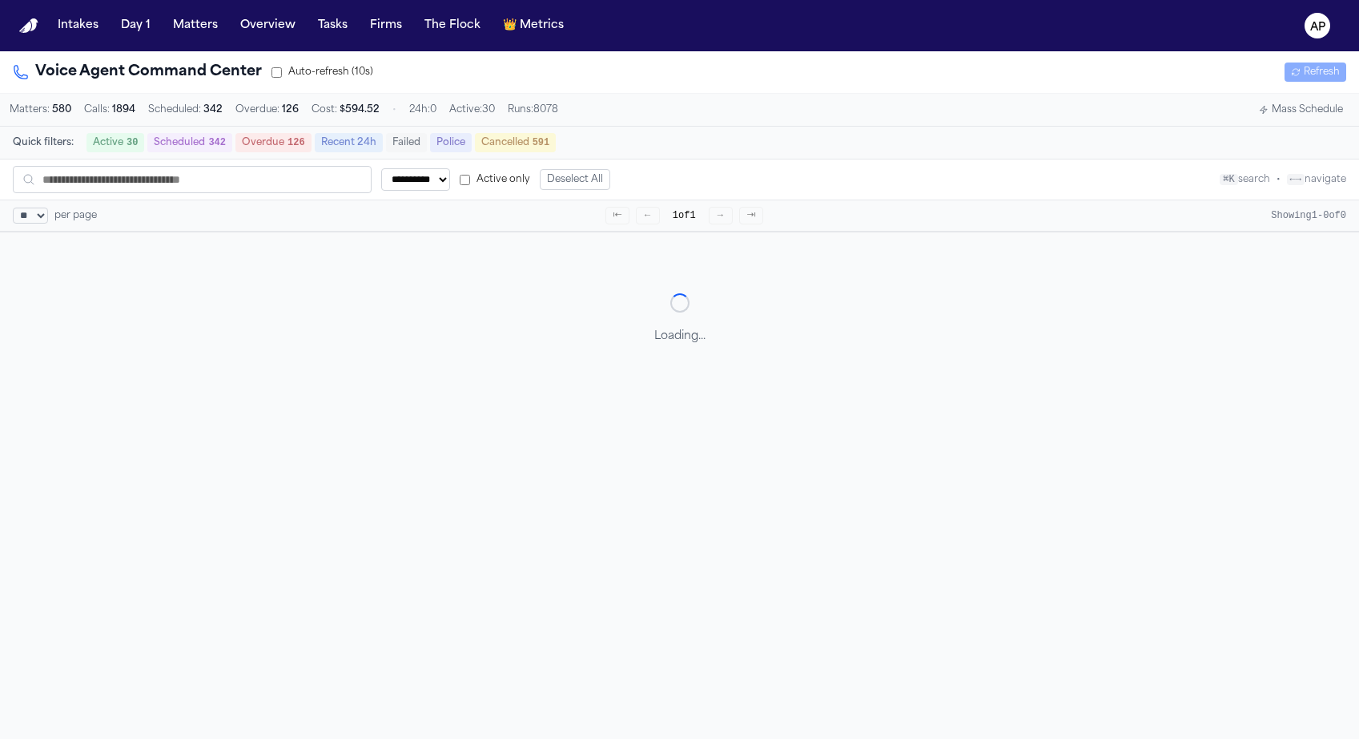
click at [409, 175] on select "**********" at bounding box center [415, 179] width 69 height 22
select select "*********"
click at [381, 168] on select "**********" at bounding box center [415, 179] width 69 height 22
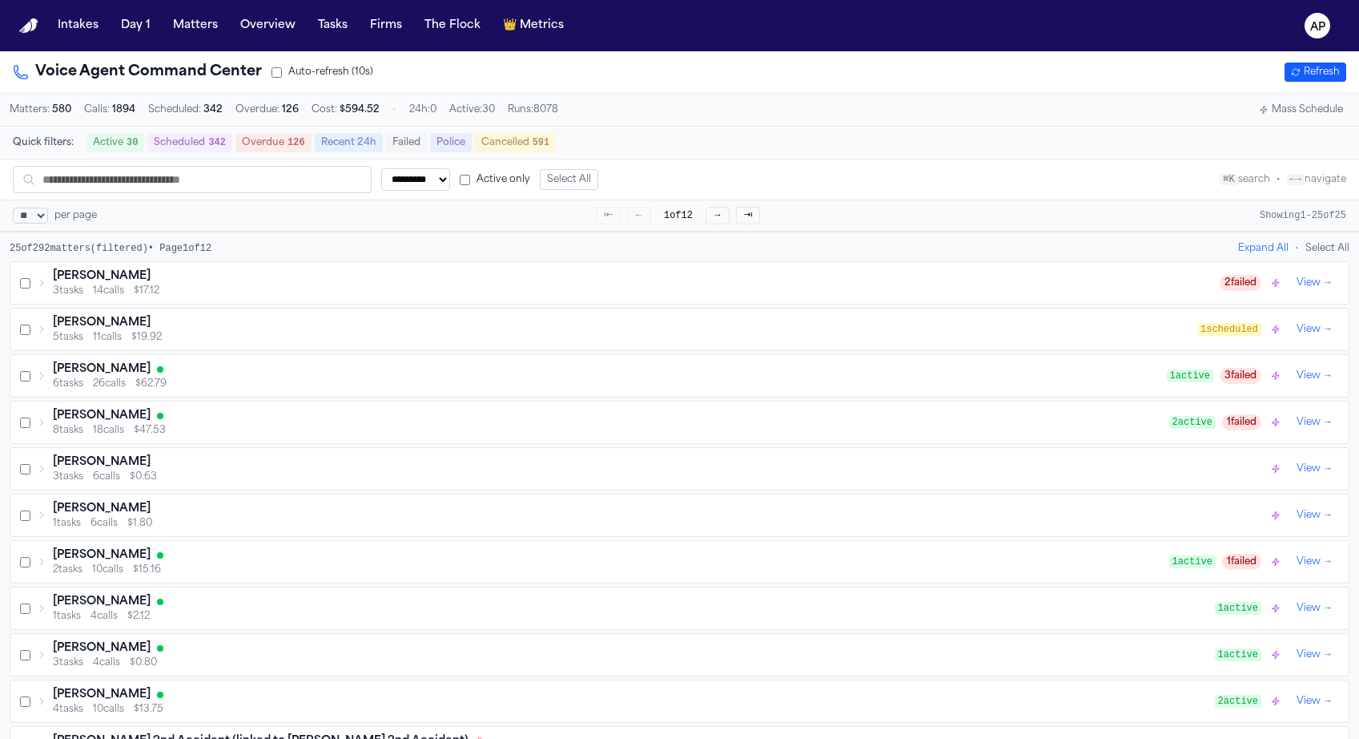
click at [40, 288] on icon at bounding box center [42, 283] width 10 height 10
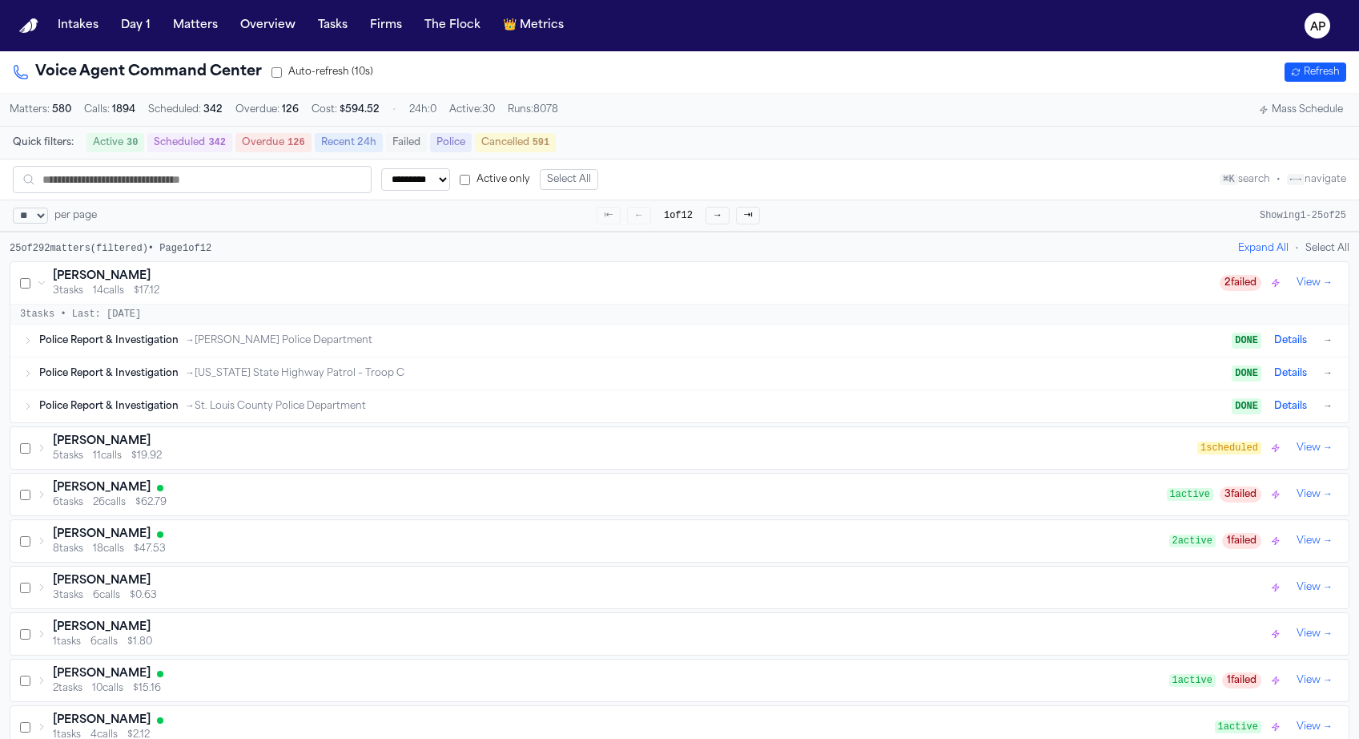
click at [40, 288] on icon at bounding box center [42, 283] width 10 height 10
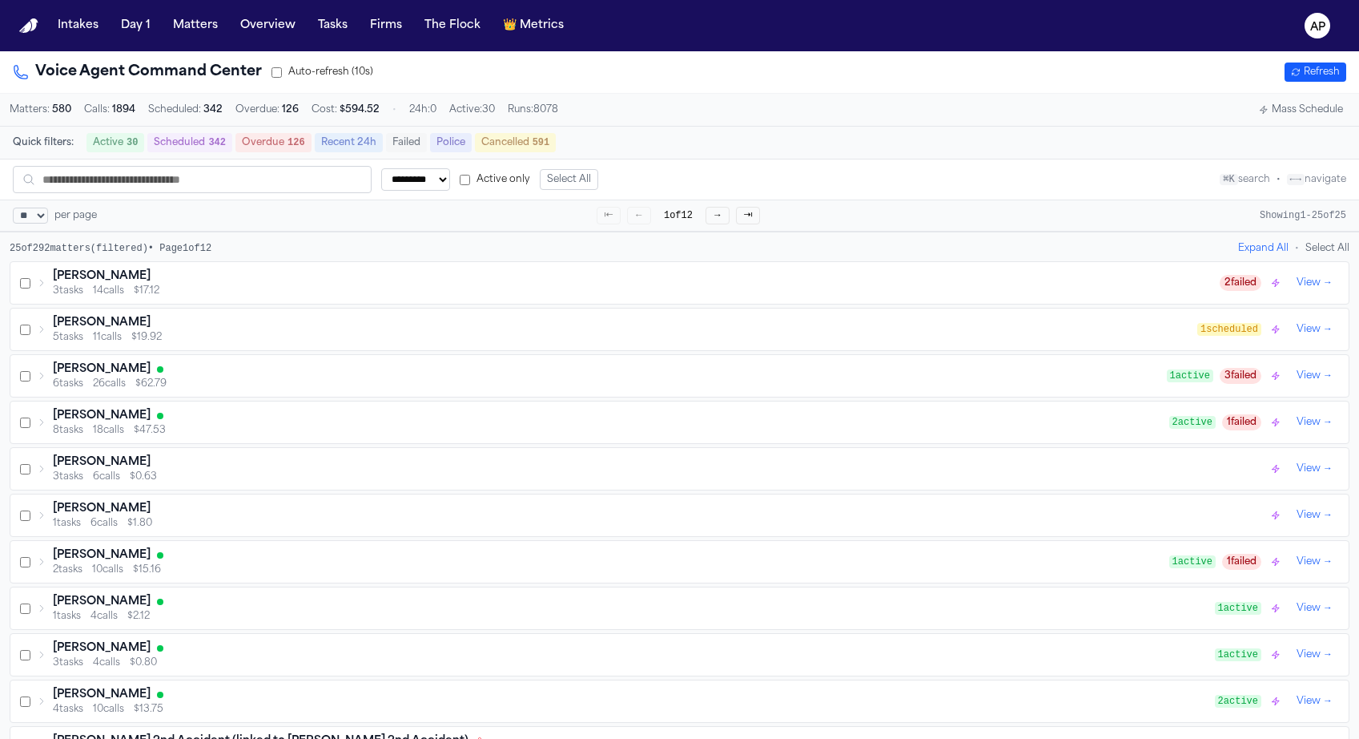
drag, startPoint x: 153, startPoint y: 283, endPoint x: 41, endPoint y: 283, distance: 112.1
click at [41, 283] on div "Tilmon Williams 3 tasks 14 calls $17.12" at bounding box center [628, 282] width 1183 height 29
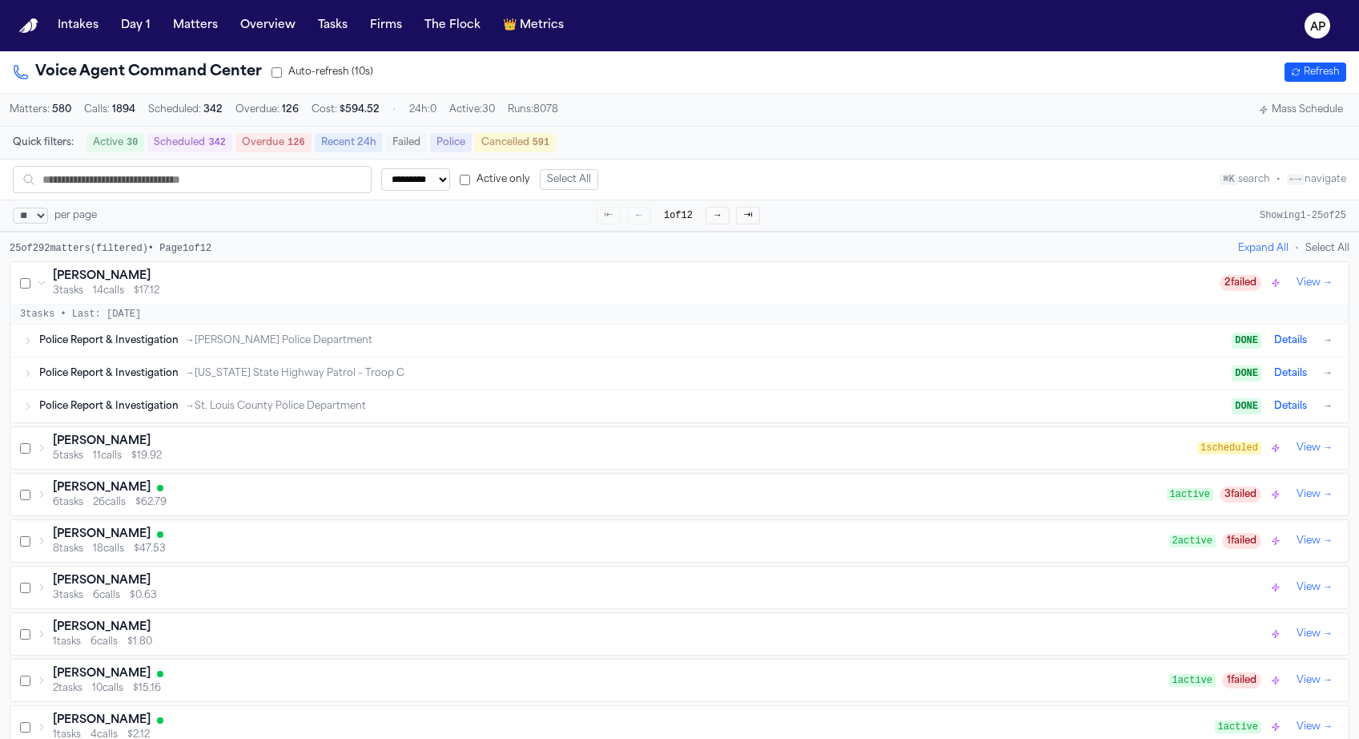
copy h3 "Tilmon Williams"
click at [38, 453] on icon at bounding box center [42, 448] width 10 height 10
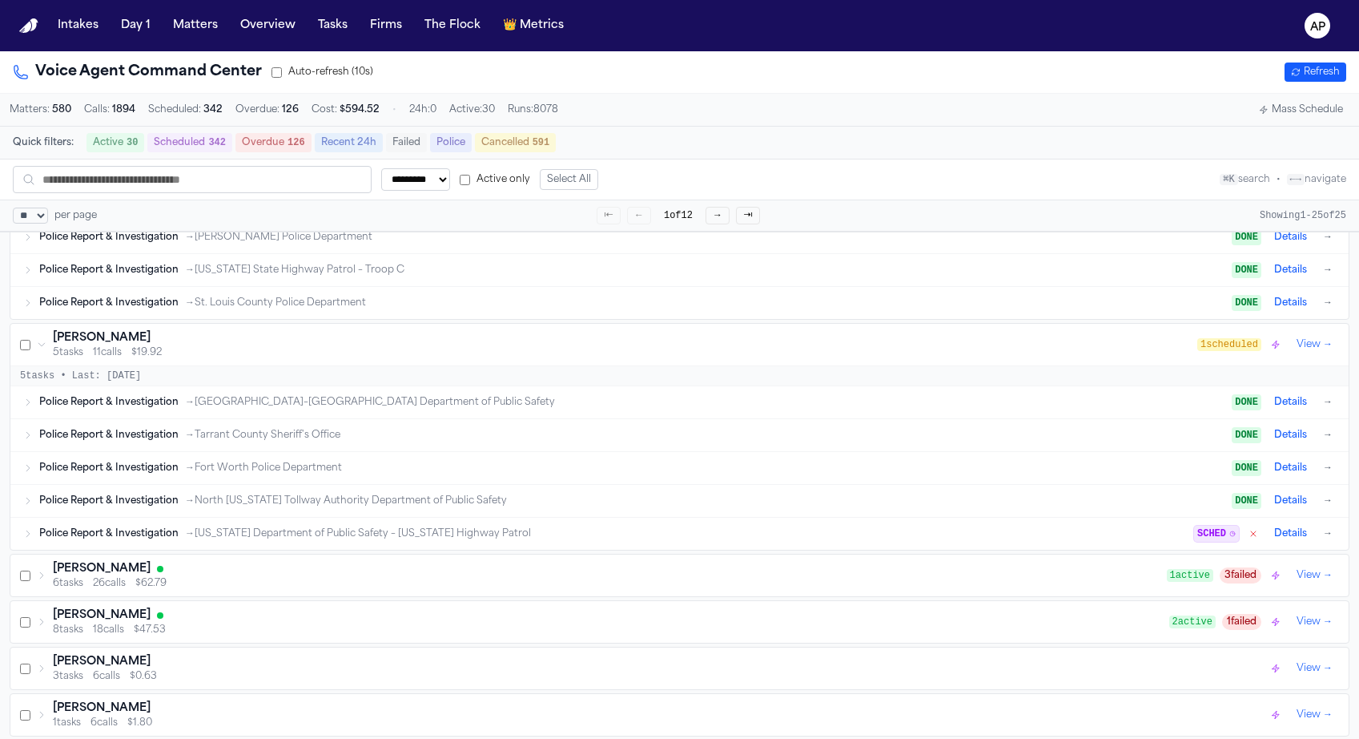
scroll to position [101, 0]
drag, startPoint x: 158, startPoint y: 348, endPoint x: 51, endPoint y: 345, distance: 106.6
click at [51, 345] on div "Tommy Jewell 5 tasks 11 calls $19.92" at bounding box center [617, 346] width 1161 height 29
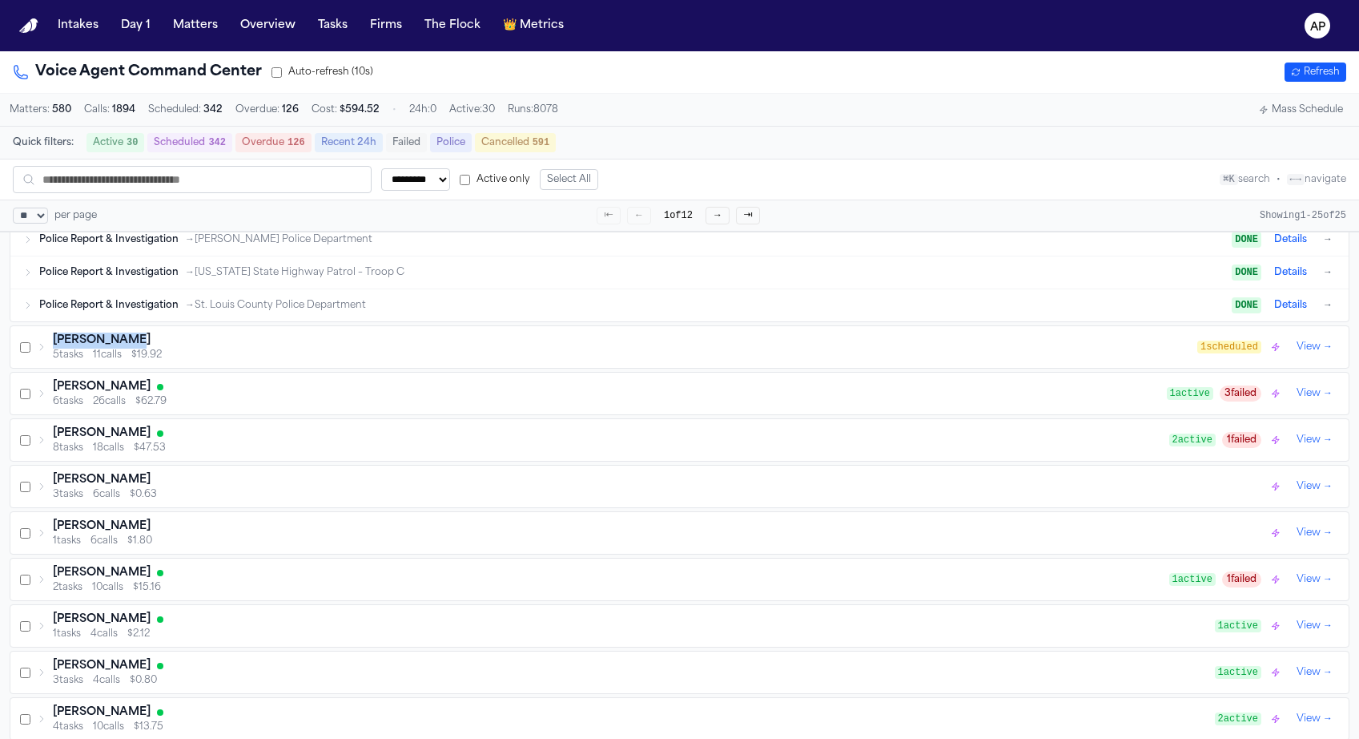
copy h3 "Tommy Jewell"
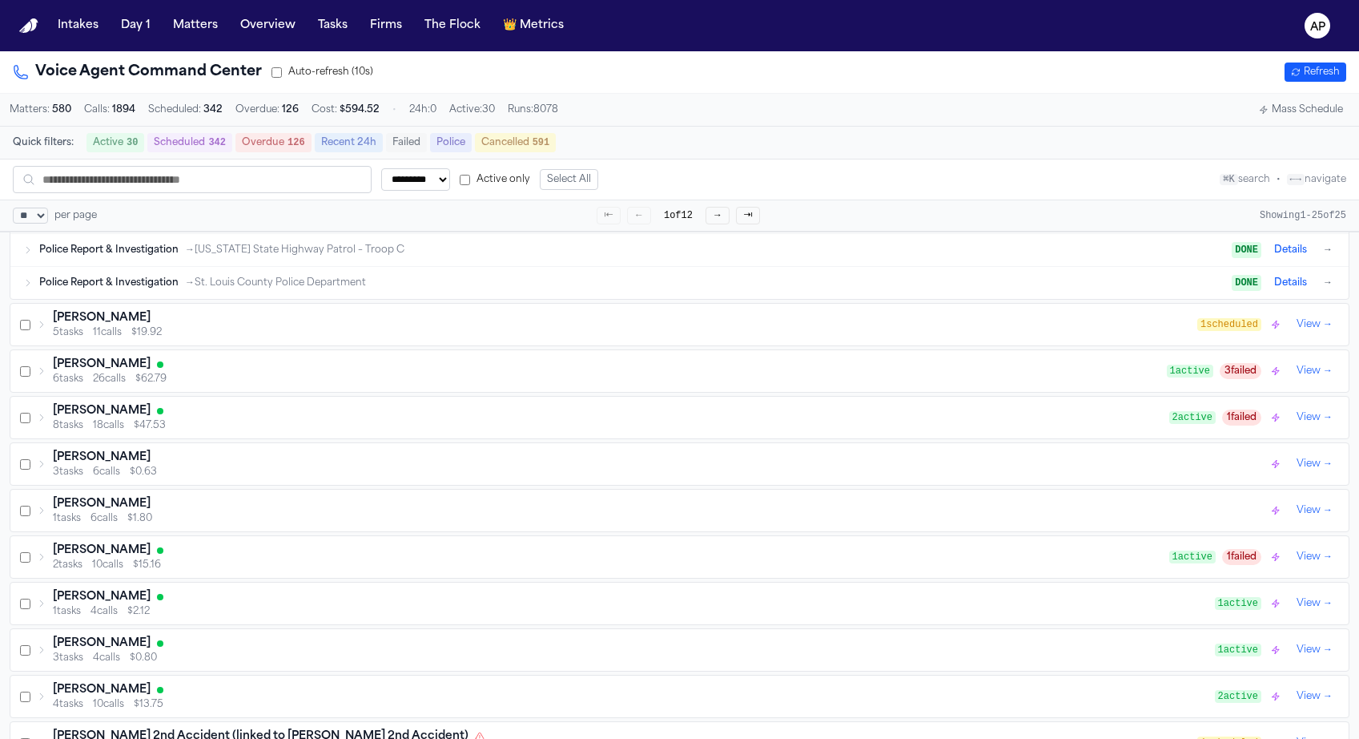
click at [344, 372] on div "Matthew Hillyer" at bounding box center [610, 364] width 1114 height 16
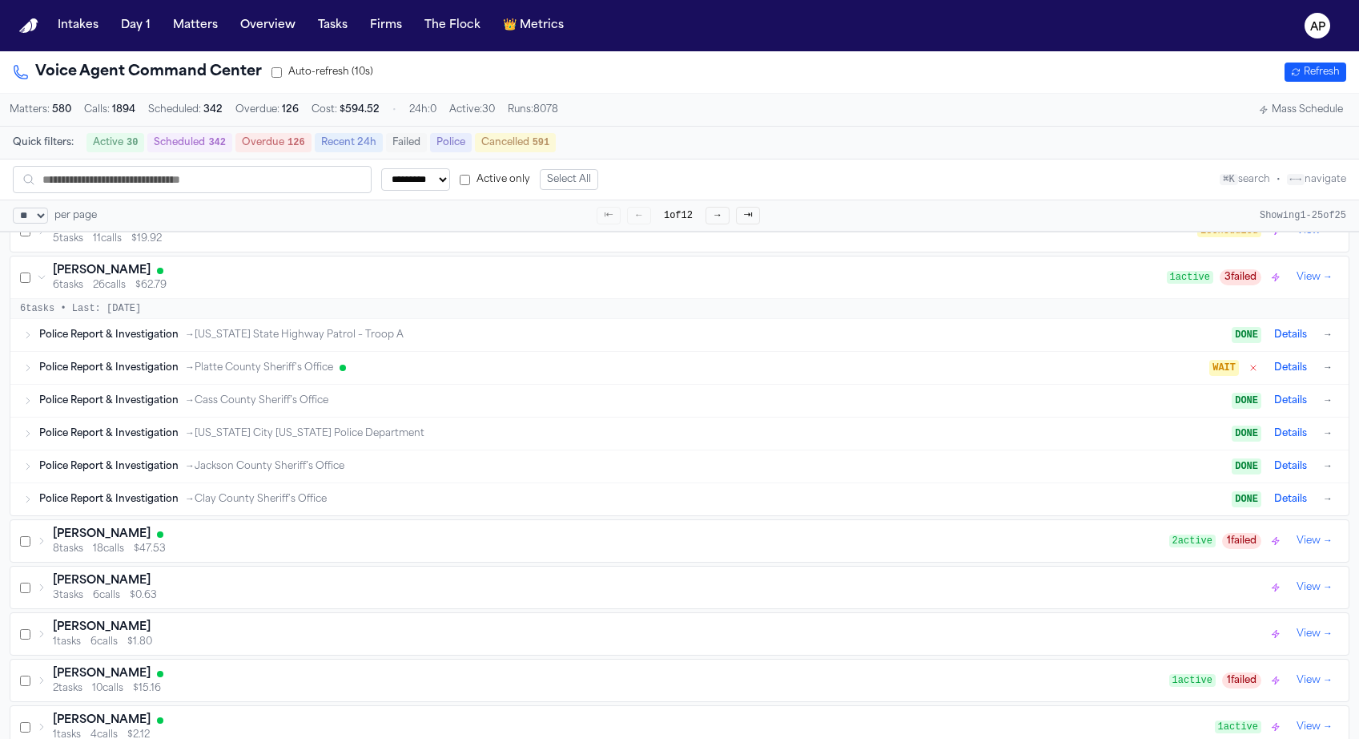
scroll to position [245, 0]
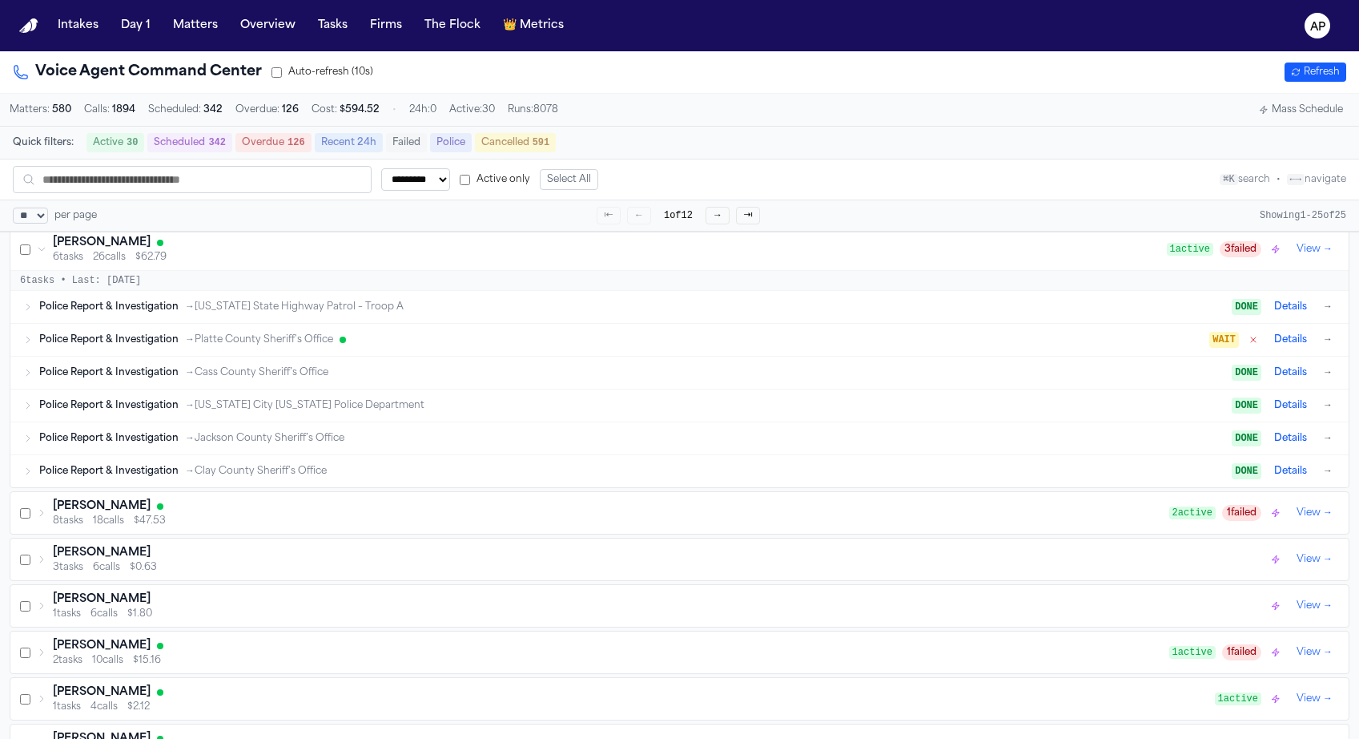
click at [373, 307] on span "→ Missouri State Highway Patrol – Troop A" at bounding box center [294, 306] width 219 height 13
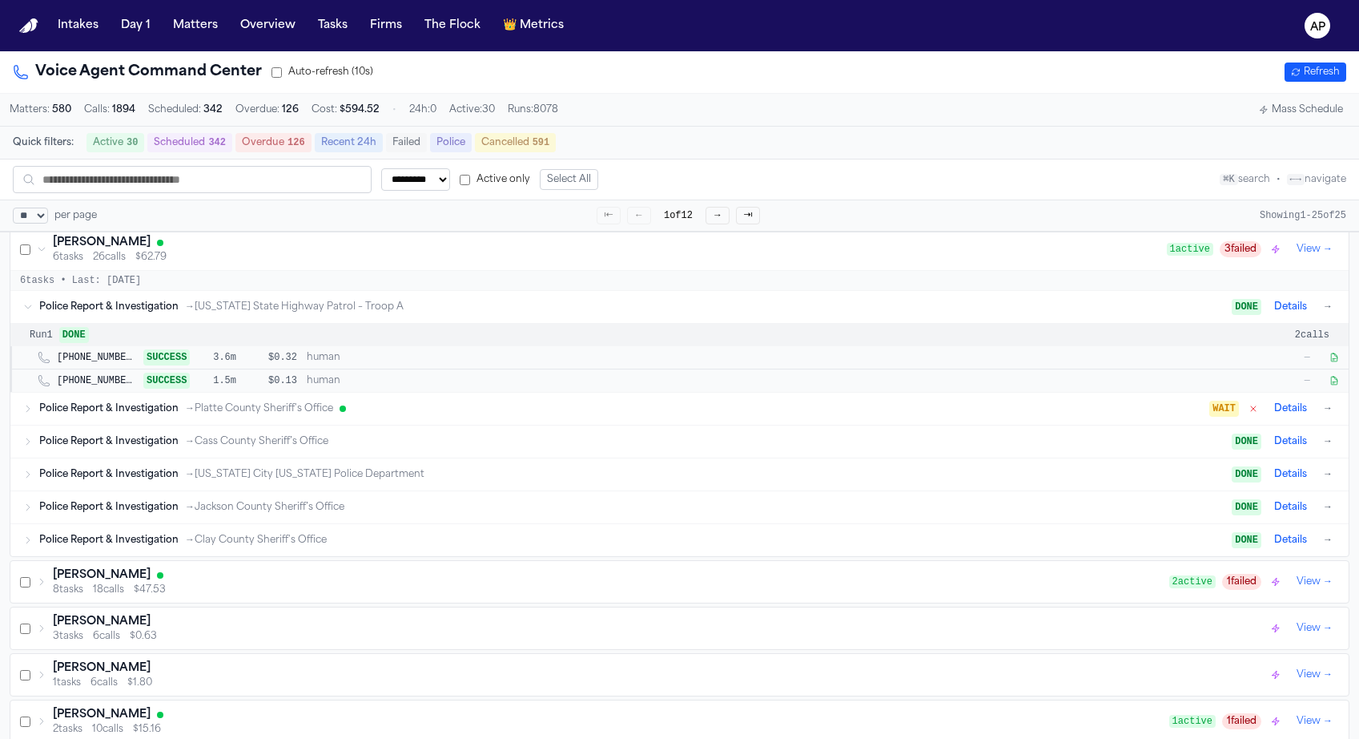
click at [373, 310] on span "→ Missouri State Highway Patrol – Troop A" at bounding box center [294, 306] width 219 height 13
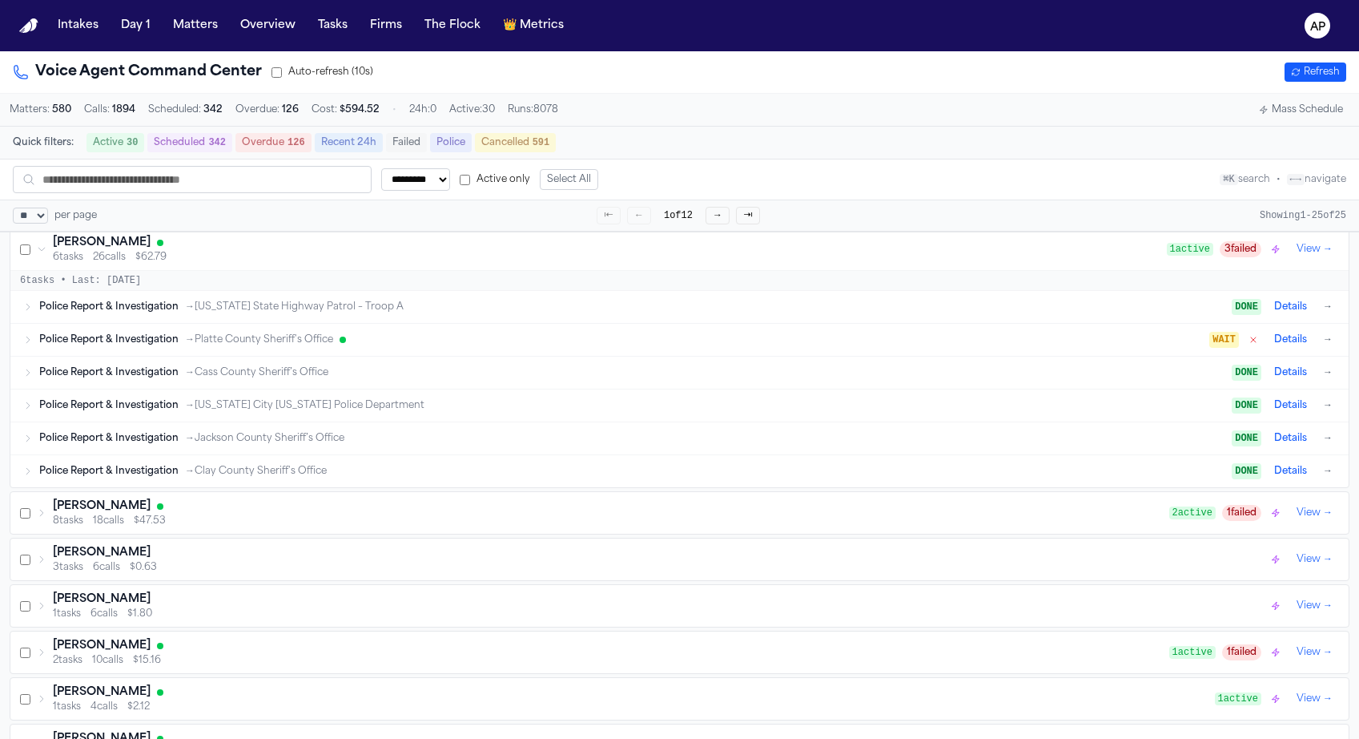
click at [98, 526] on span "18 calls" at bounding box center [108, 520] width 31 height 13
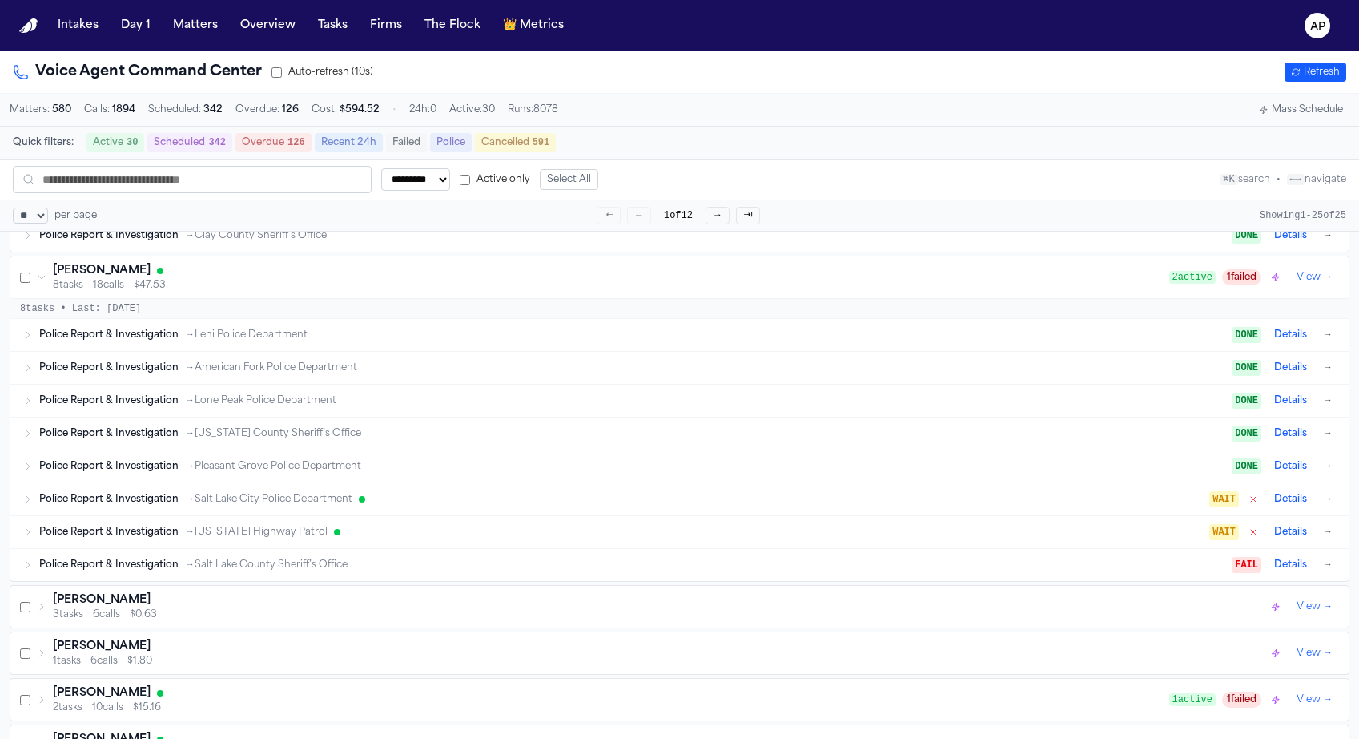
scroll to position [1315, 0]
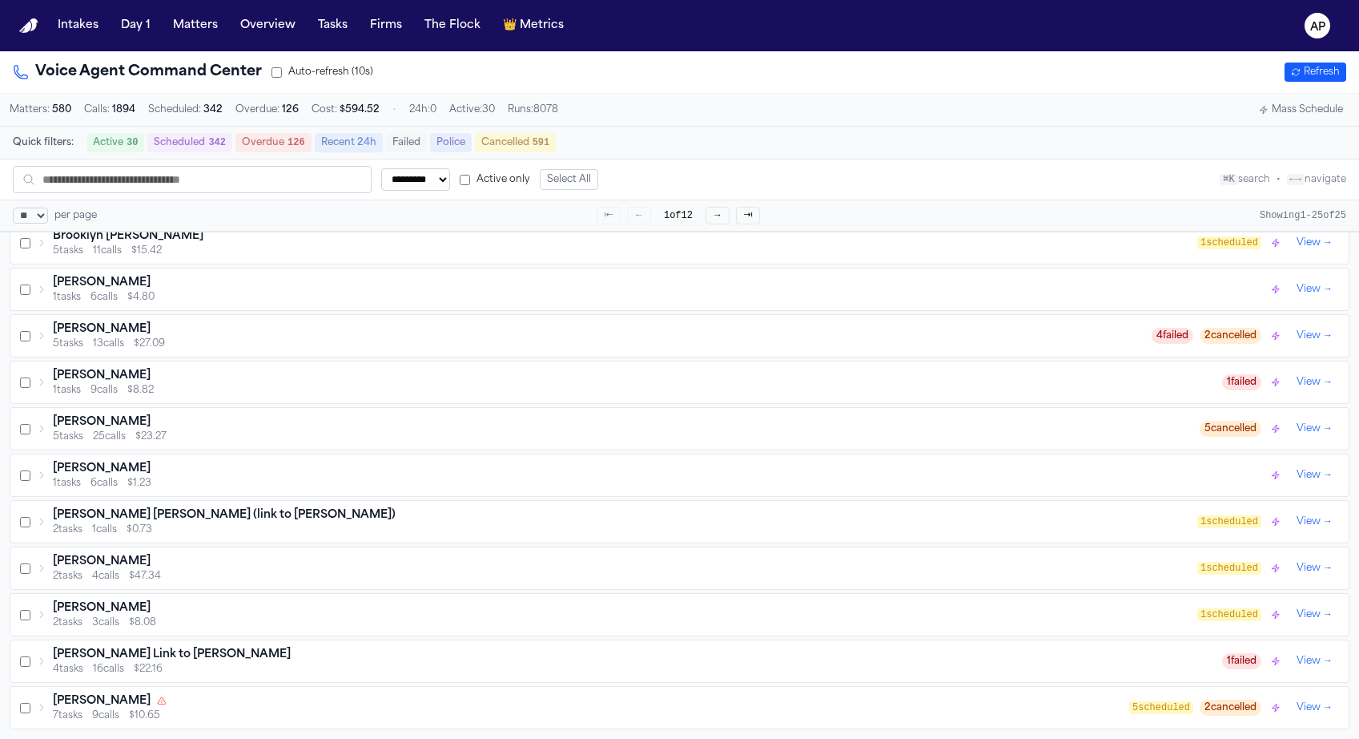
click at [720, 220] on button "→" at bounding box center [718, 216] width 24 height 18
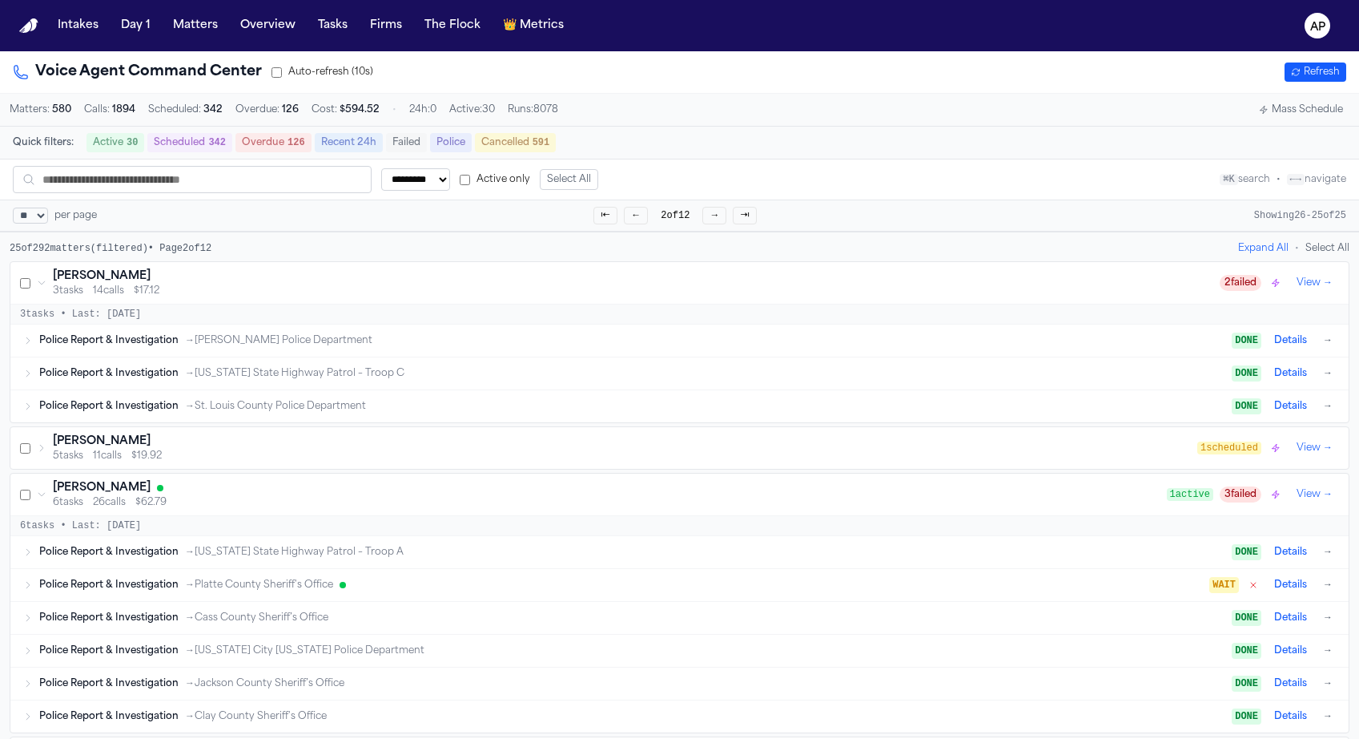
scroll to position [0, 0]
click at [706, 220] on button "→" at bounding box center [715, 216] width 24 height 18
click at [114, 462] on span "11 calls" at bounding box center [107, 455] width 29 height 13
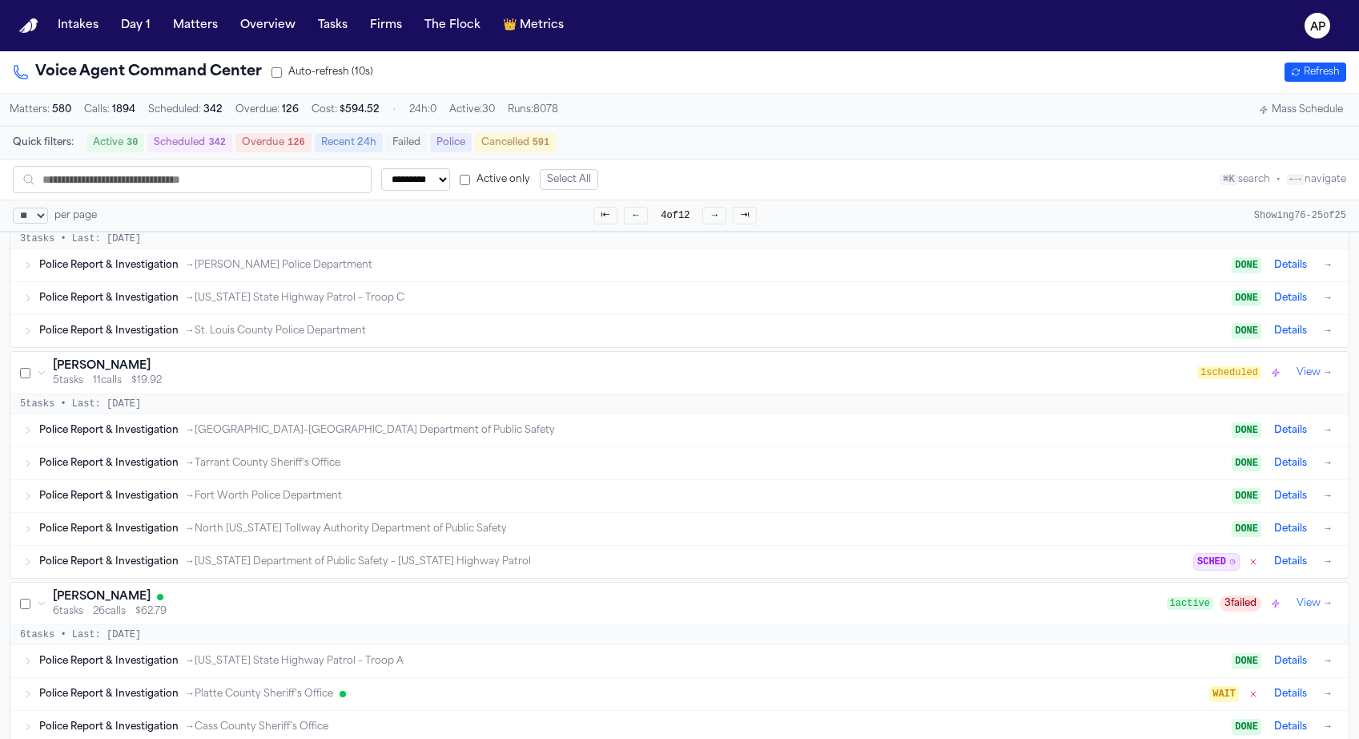
scroll to position [66, 0]
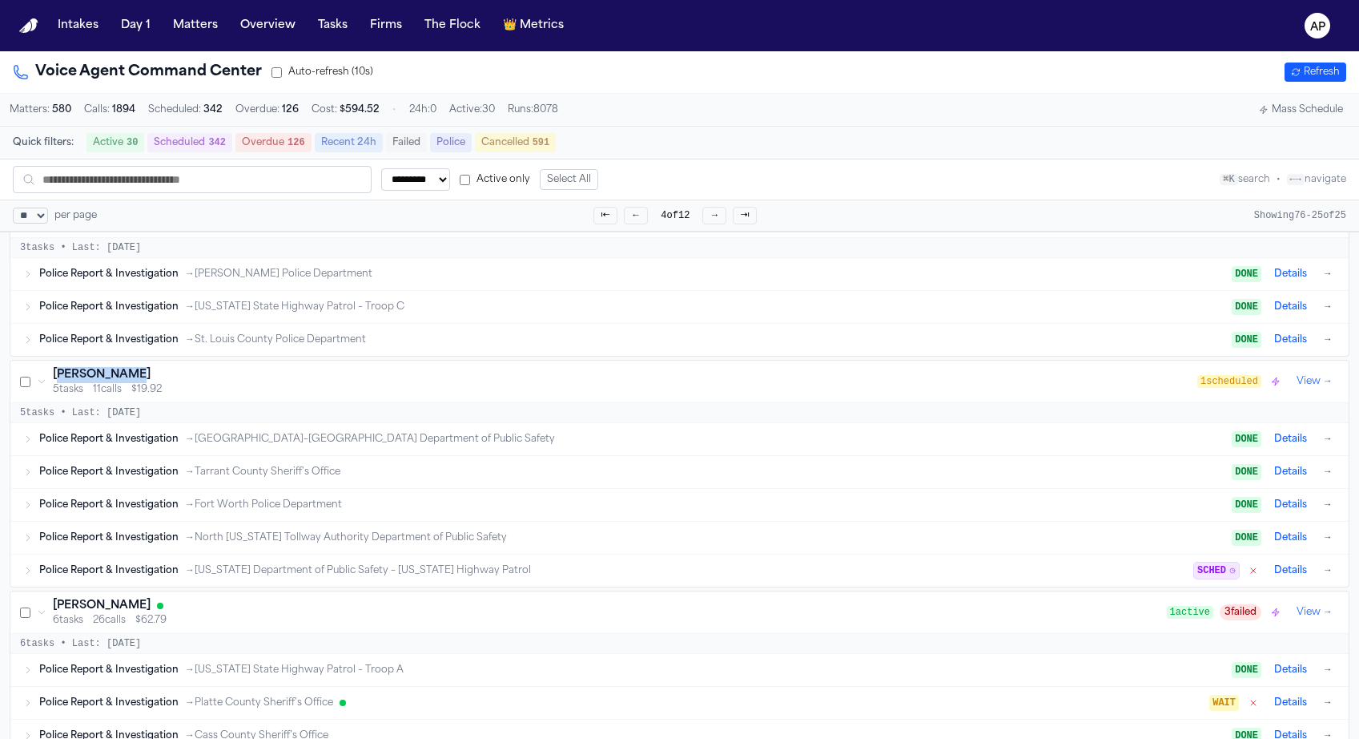
drag, startPoint x: 150, startPoint y: 379, endPoint x: 57, endPoint y: 376, distance: 93.0
click at [55, 376] on div "Tommy Jewell" at bounding box center [625, 375] width 1145 height 16
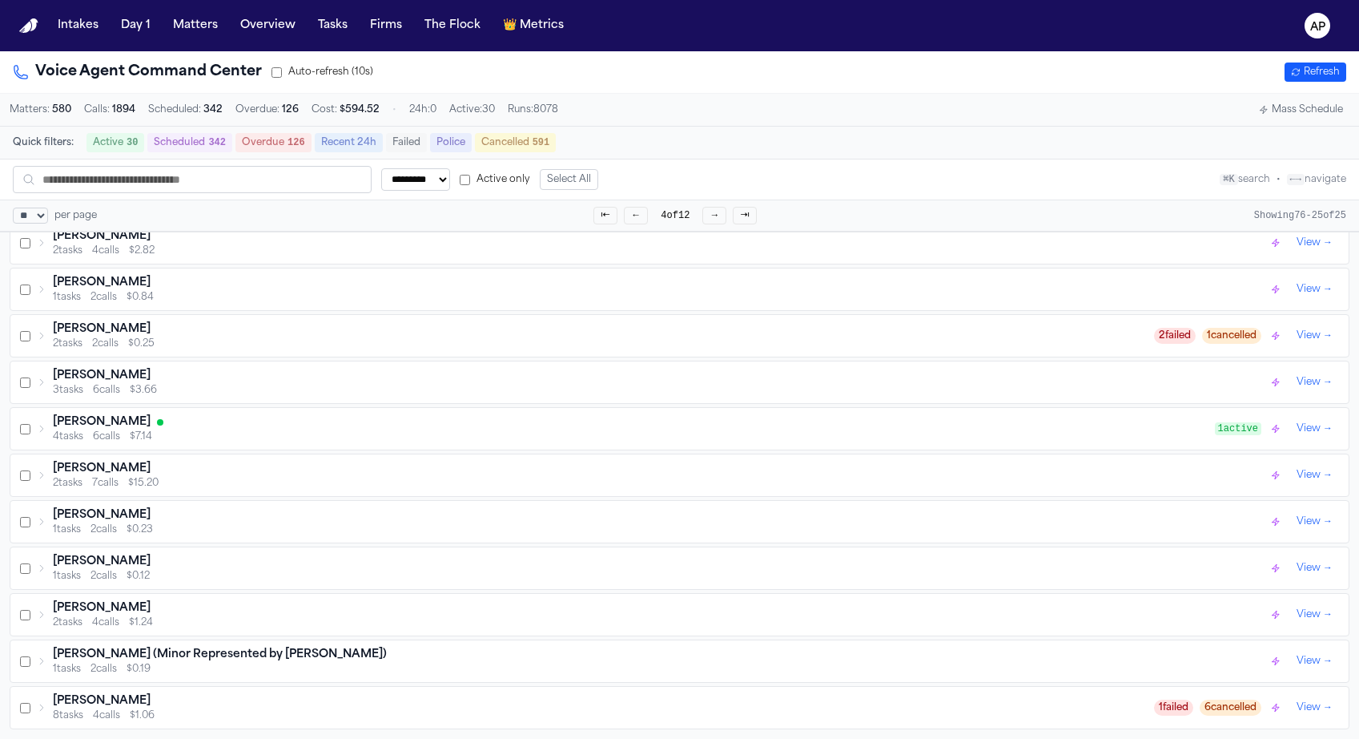
scroll to position [697, 0]
click at [132, 465] on div "Phillip Sam" at bounding box center [660, 469] width 1215 height 16
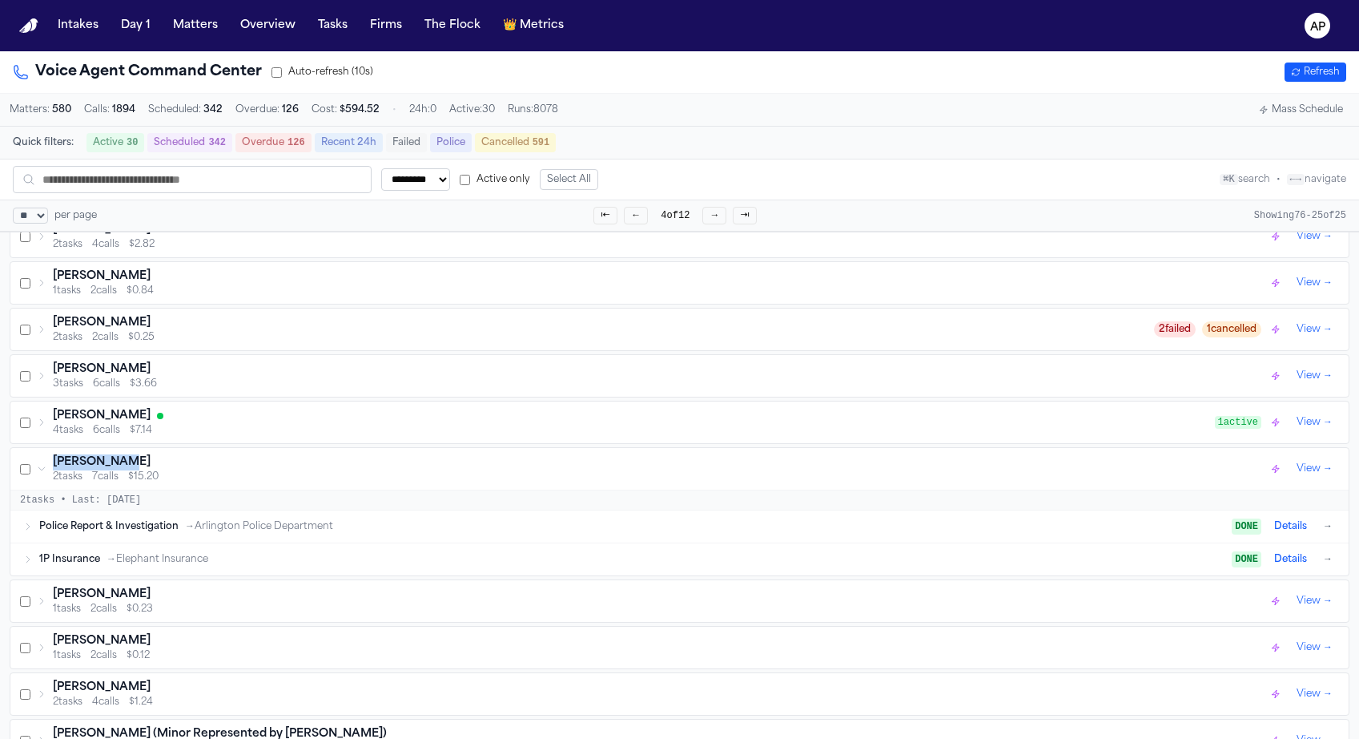
drag, startPoint x: 132, startPoint y: 465, endPoint x: 53, endPoint y: 465, distance: 79.3
click at [53, 465] on div "Phillip Sam" at bounding box center [660, 462] width 1215 height 16
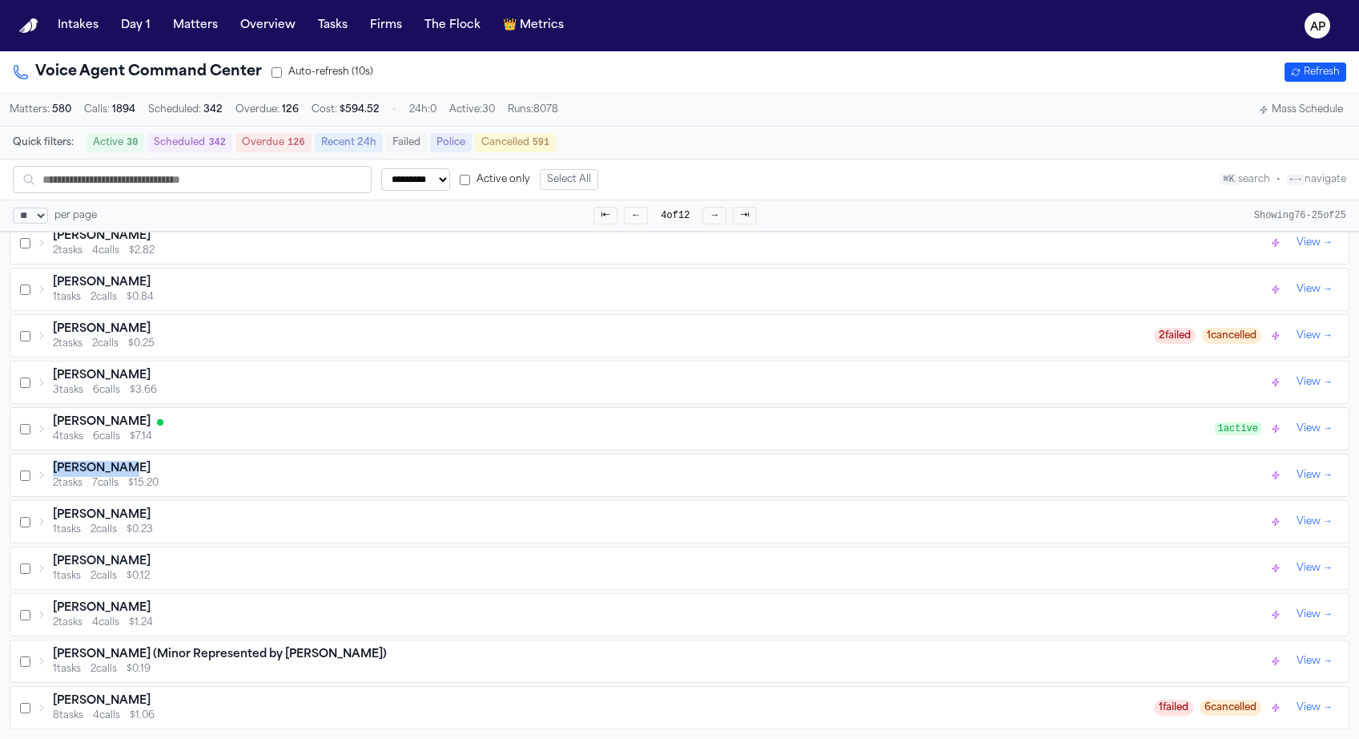
copy h3 "Phillip Sam"
click at [165, 505] on div "Miguel Benjamin Medina 1 tasks 2 calls $0.23 View →" at bounding box center [679, 522] width 1339 height 42
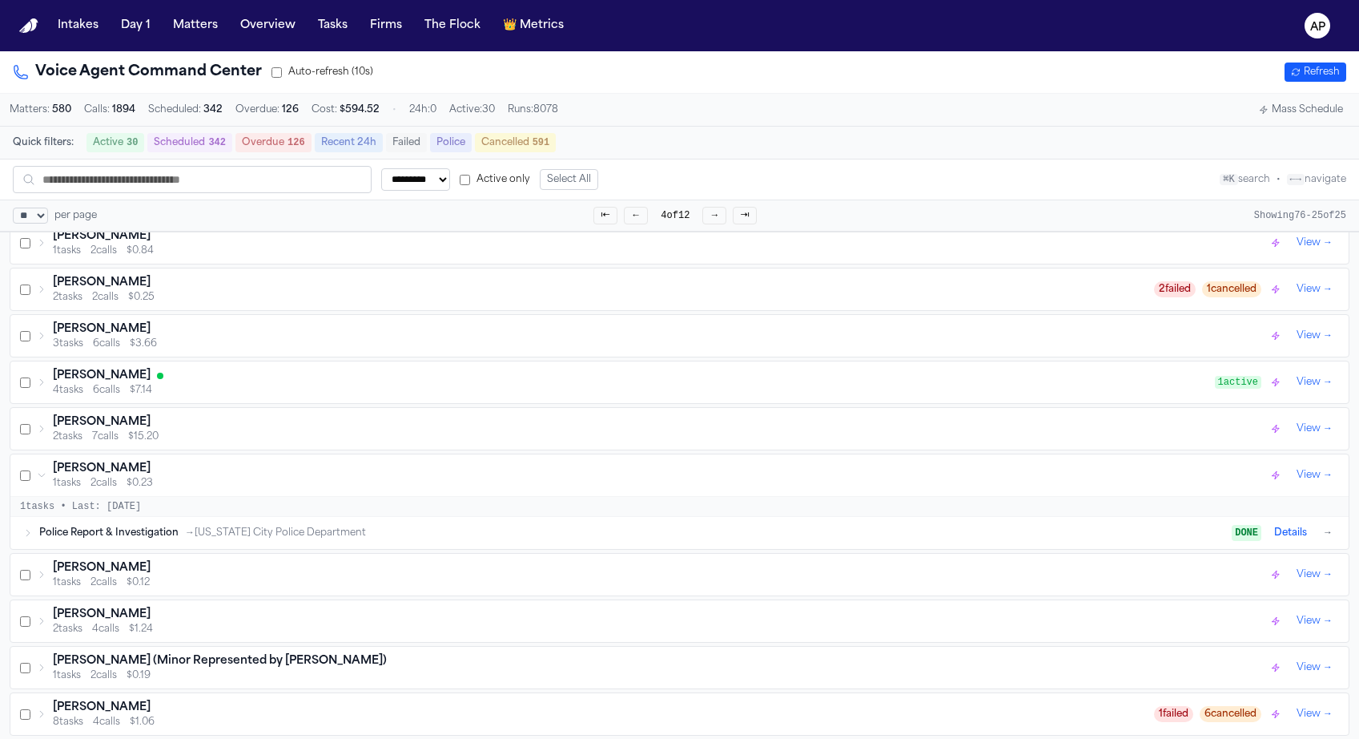
scroll to position [750, 0]
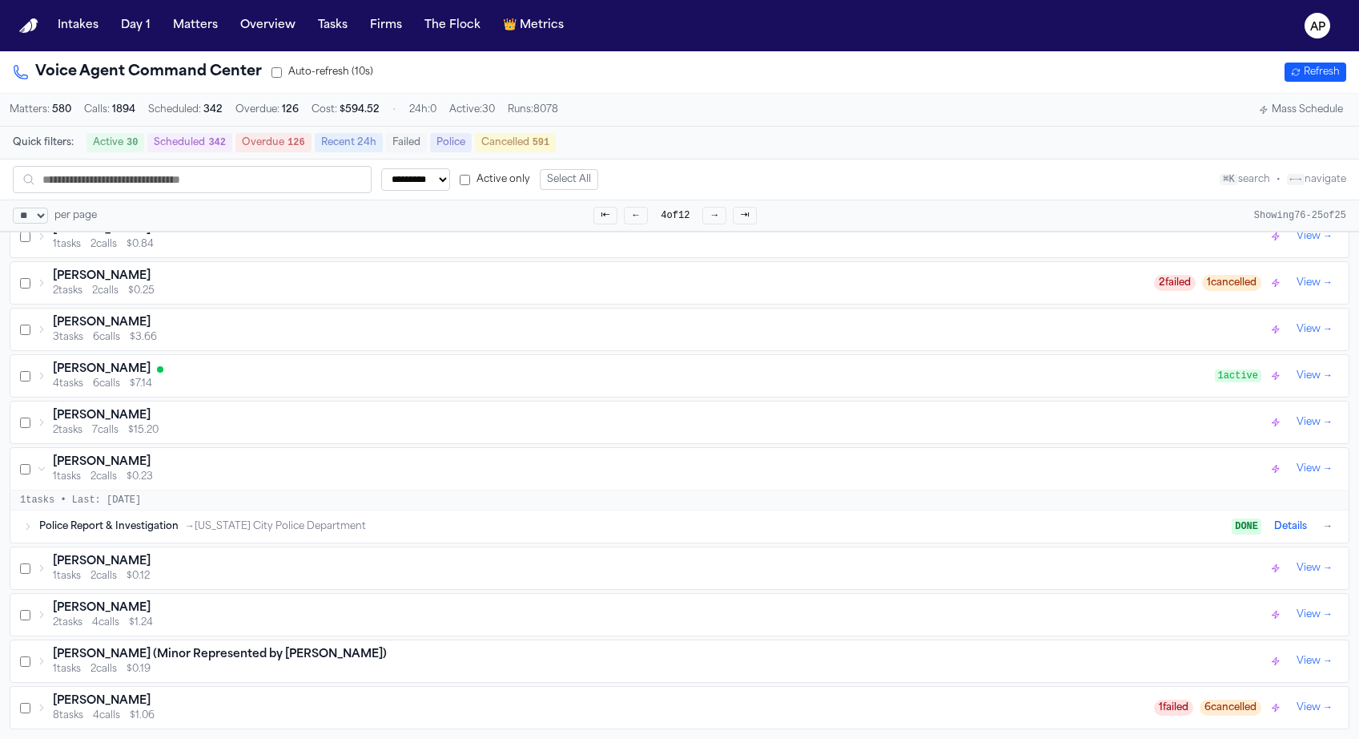
click at [150, 572] on span "$0.12" at bounding box center [138, 576] width 23 height 13
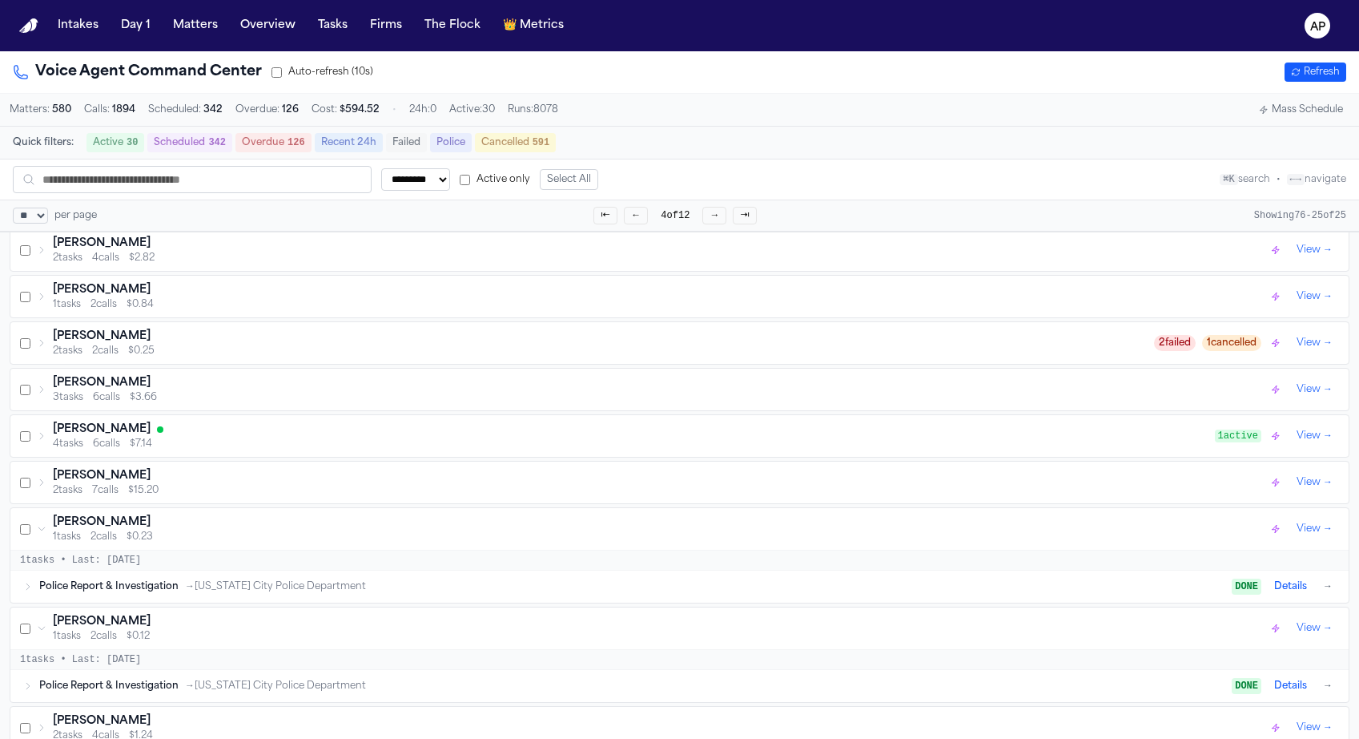
scroll to position [803, 0]
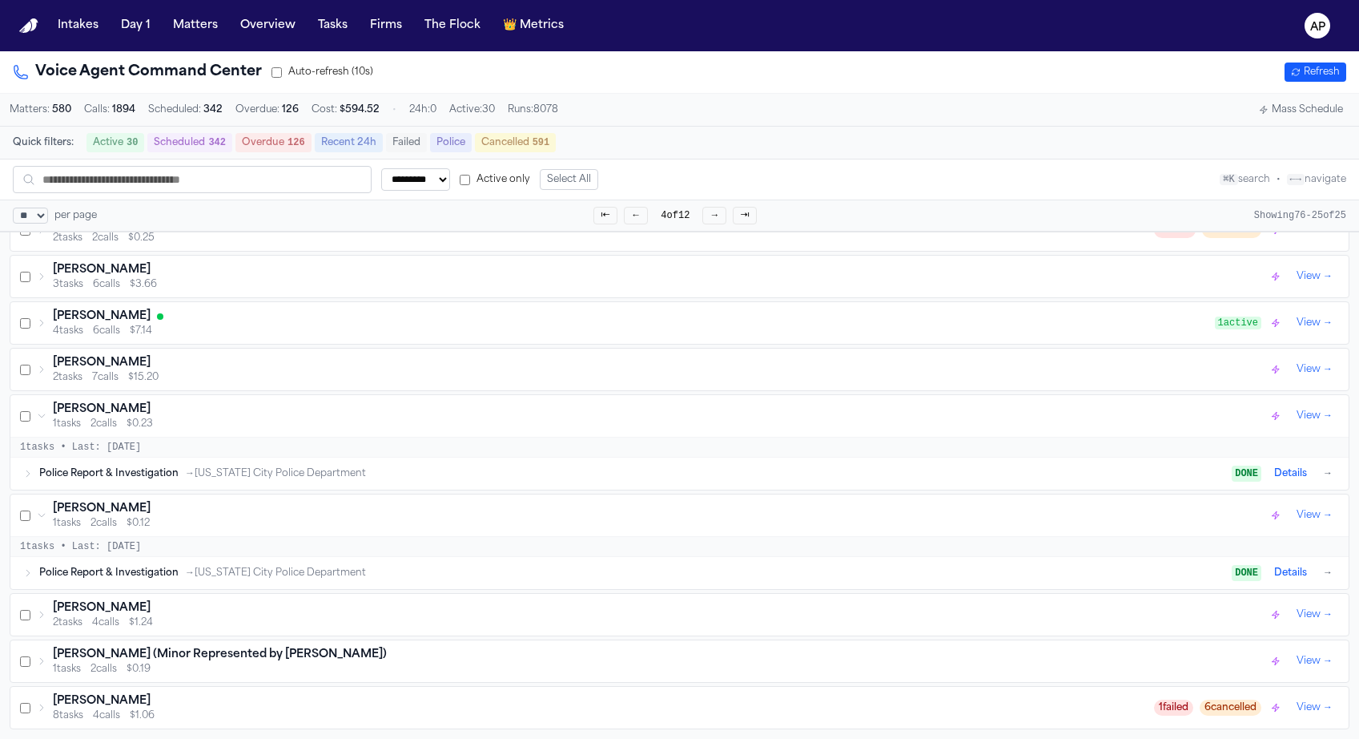
click at [163, 524] on div "1 tasks 2 calls $0.12" at bounding box center [660, 523] width 1215 height 13
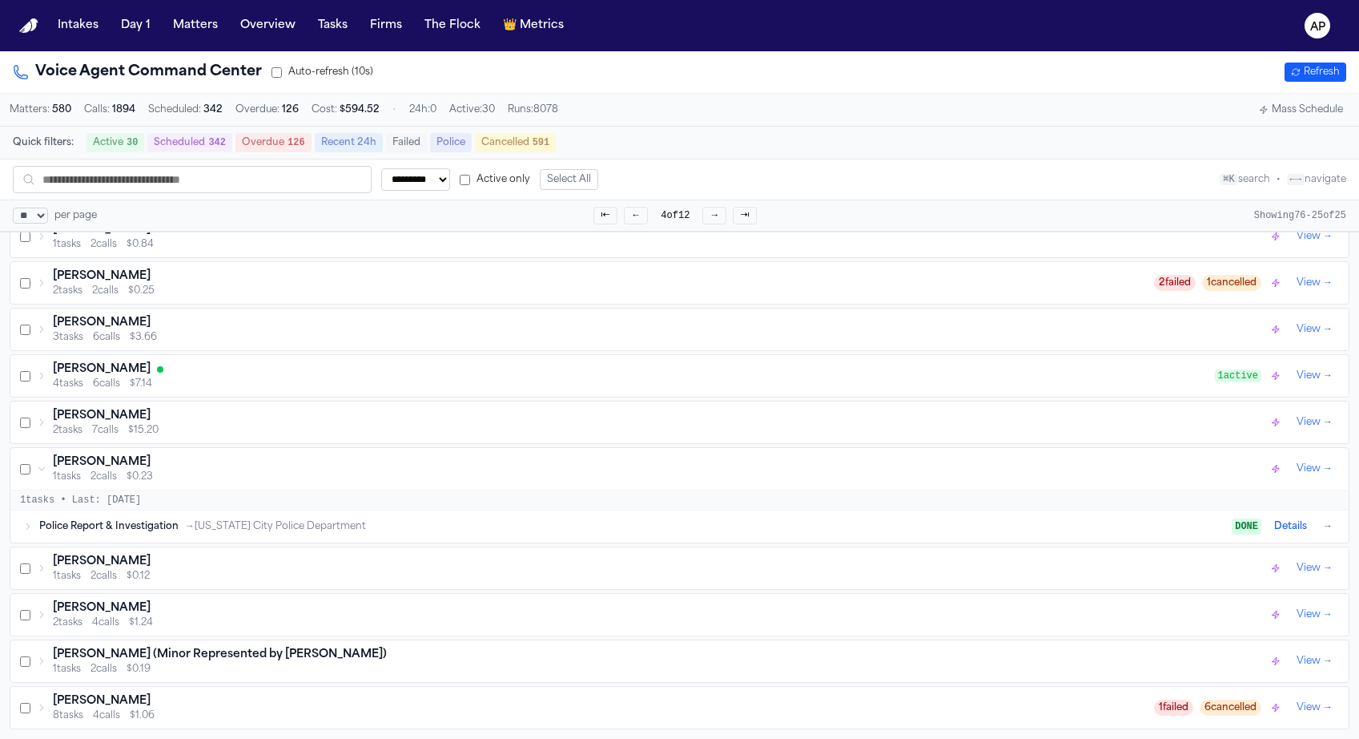
click at [157, 385] on div "4 tasks 6 calls $7.14" at bounding box center [634, 383] width 1162 height 13
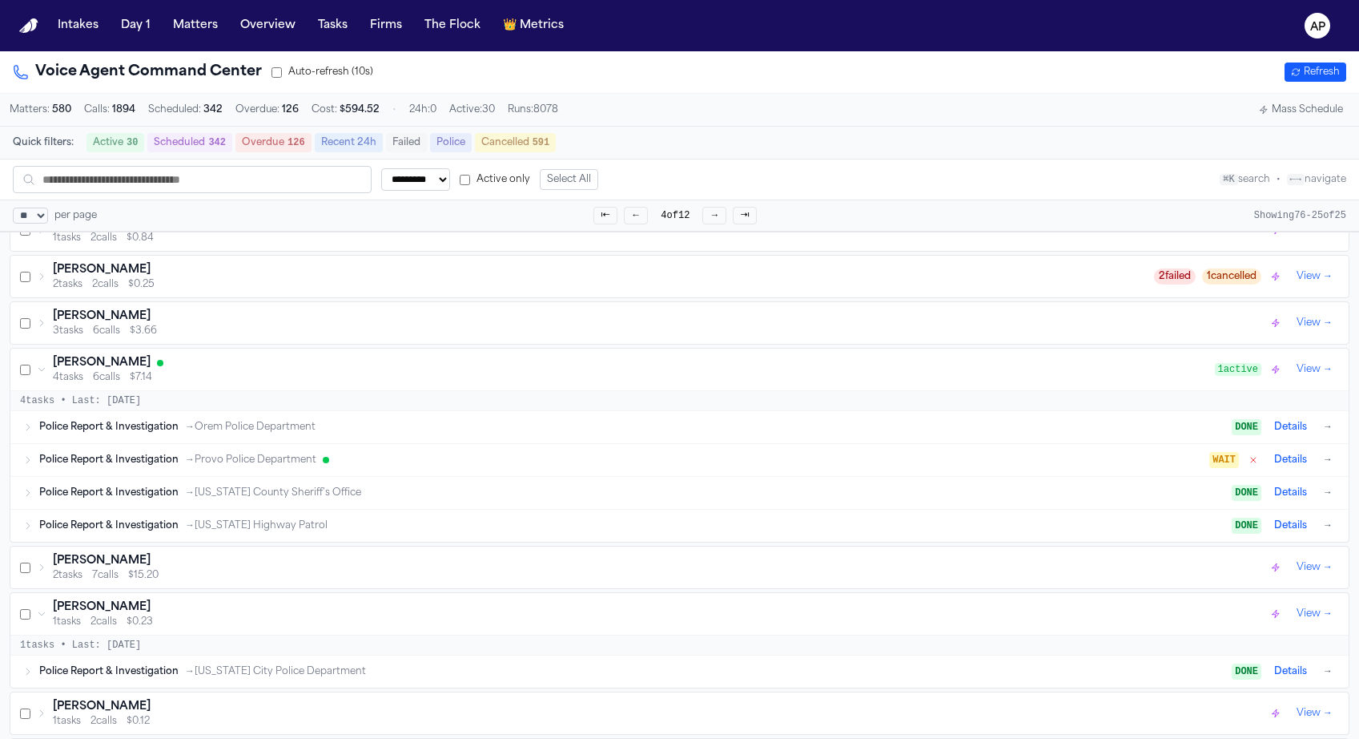
click at [162, 370] on div "[PERSON_NAME]" at bounding box center [634, 363] width 1162 height 16
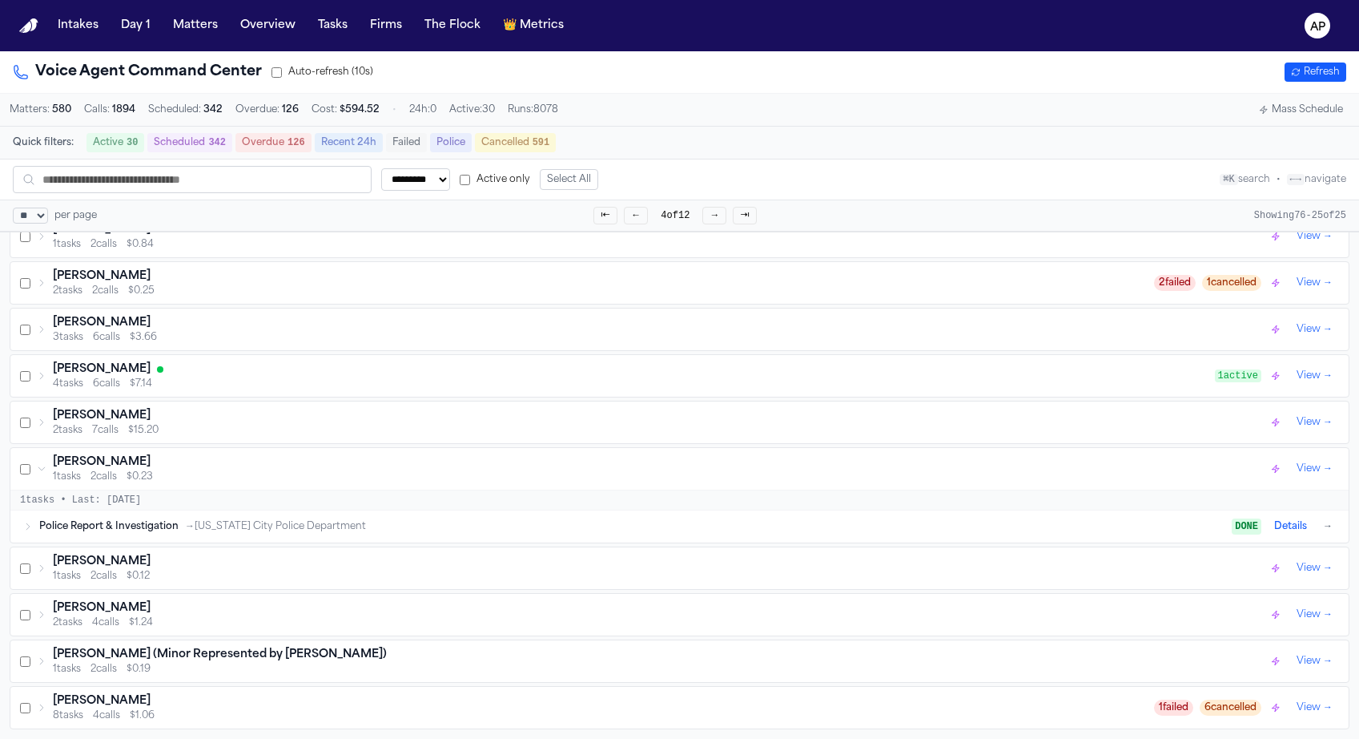
click at [162, 370] on div "[PERSON_NAME]" at bounding box center [634, 369] width 1162 height 16
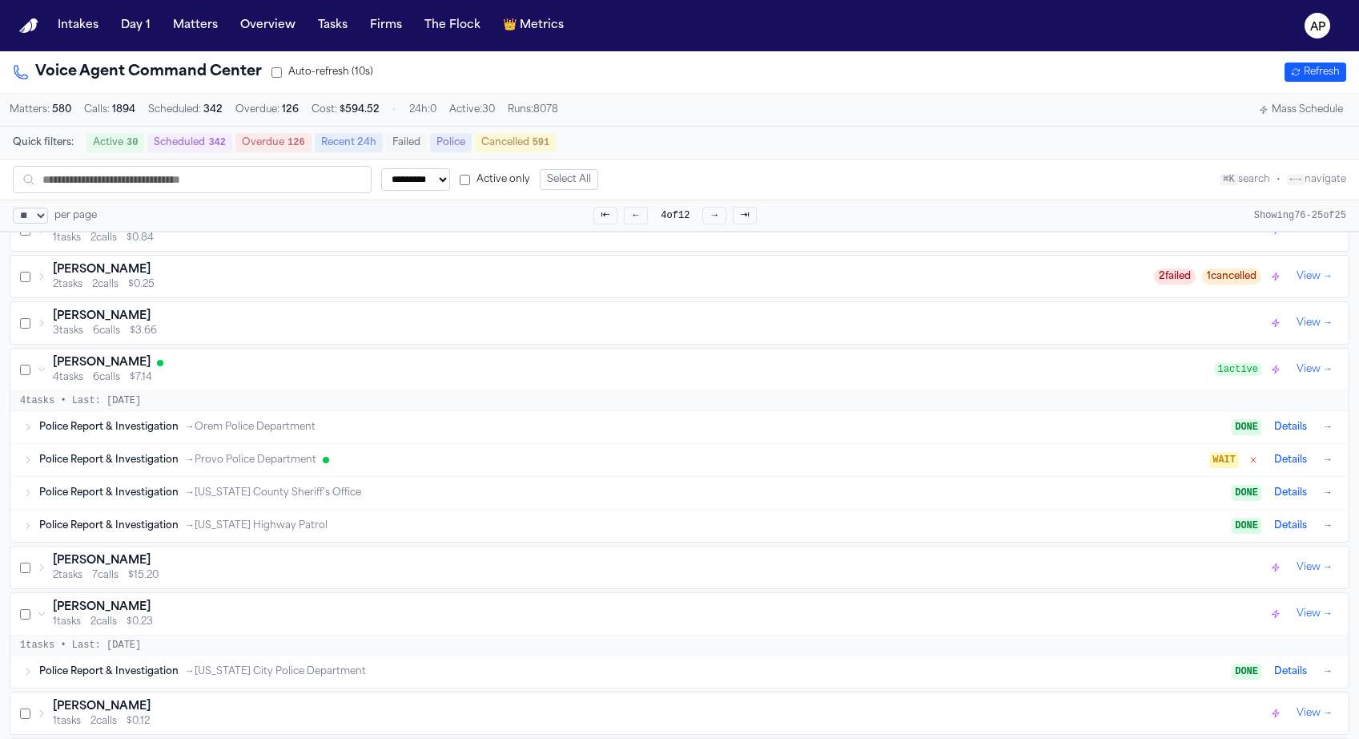
drag, startPoint x: 143, startPoint y: 368, endPoint x: 53, endPoint y: 368, distance: 89.7
click at [53, 368] on h3 "[PERSON_NAME]" at bounding box center [102, 363] width 98 height 16
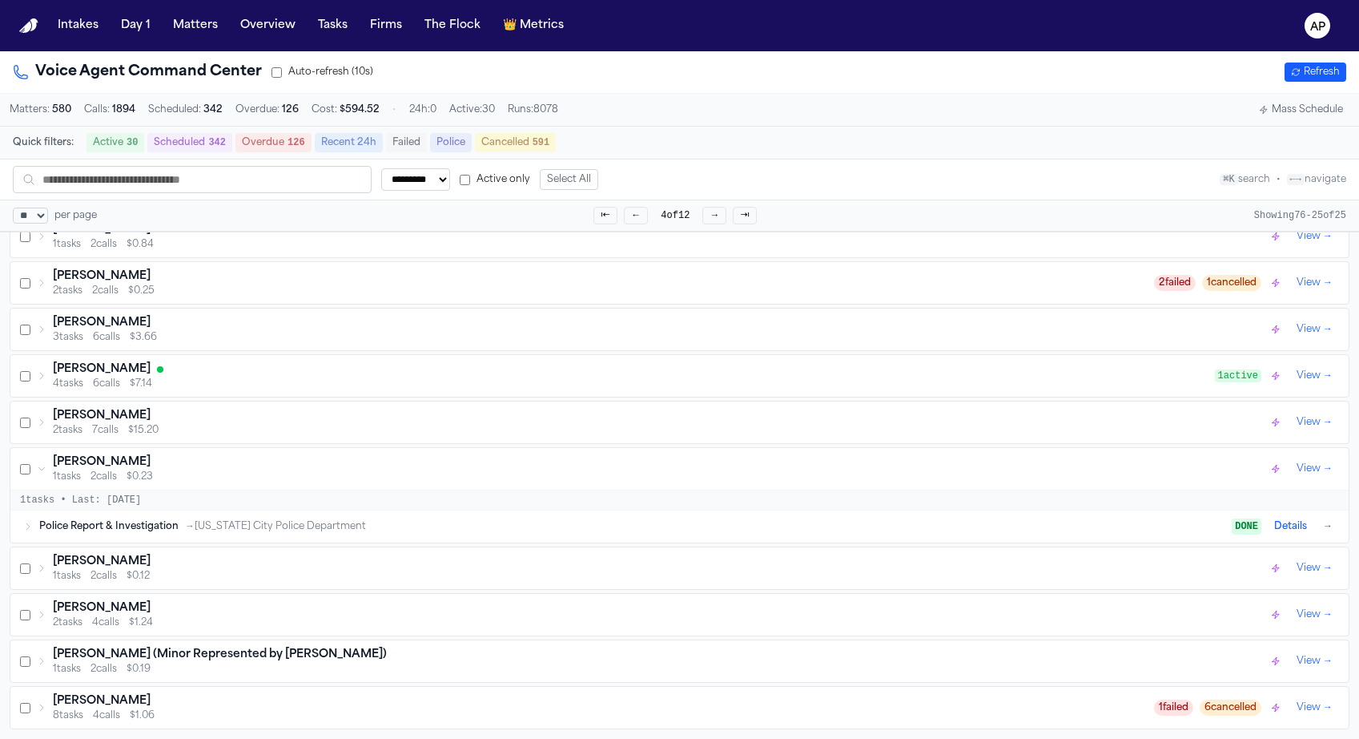
copy h3 "[PERSON_NAME]"
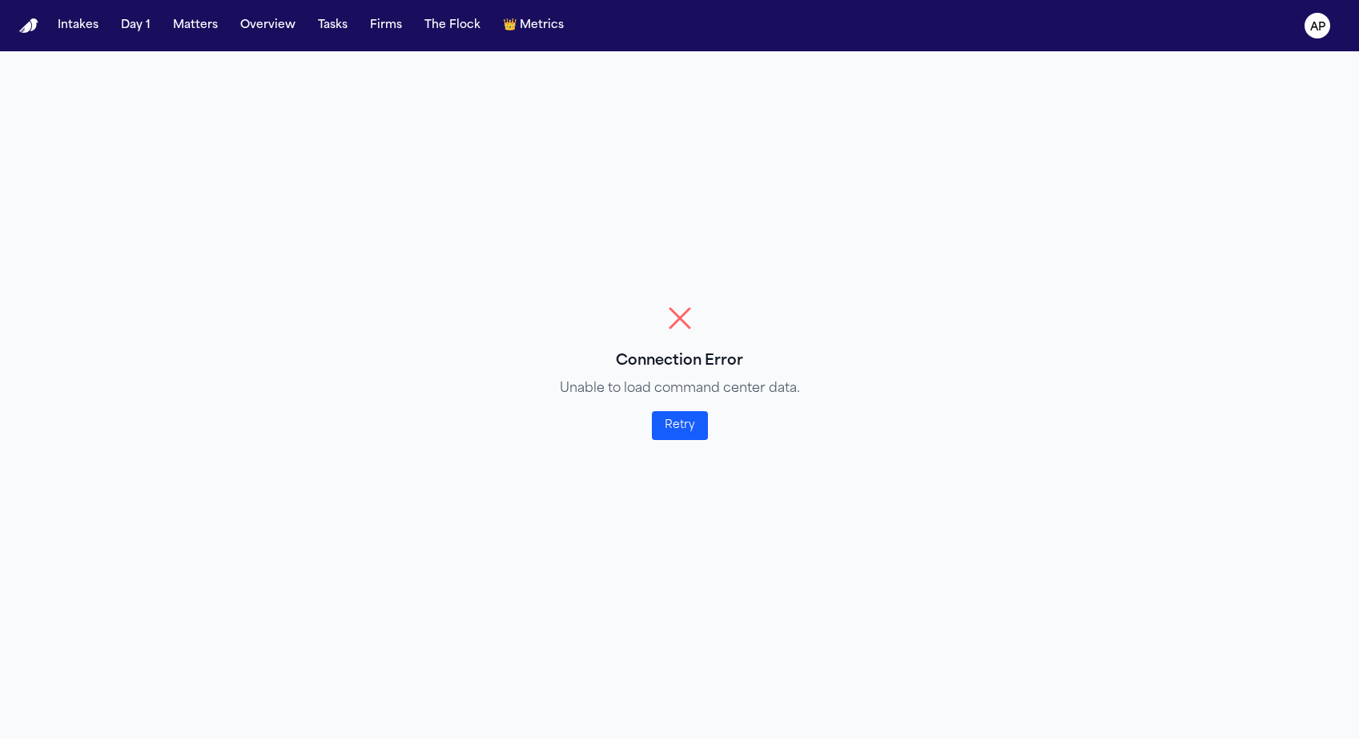
scroll to position [51, 0]
click at [624, 213] on div "Connection Error Unable to load command center data. Retry" at bounding box center [679, 369] width 1359 height 739
click at [690, 429] on button "Retry" at bounding box center [680, 425] width 56 height 29
click at [688, 415] on button "Retry" at bounding box center [680, 425] width 56 height 29
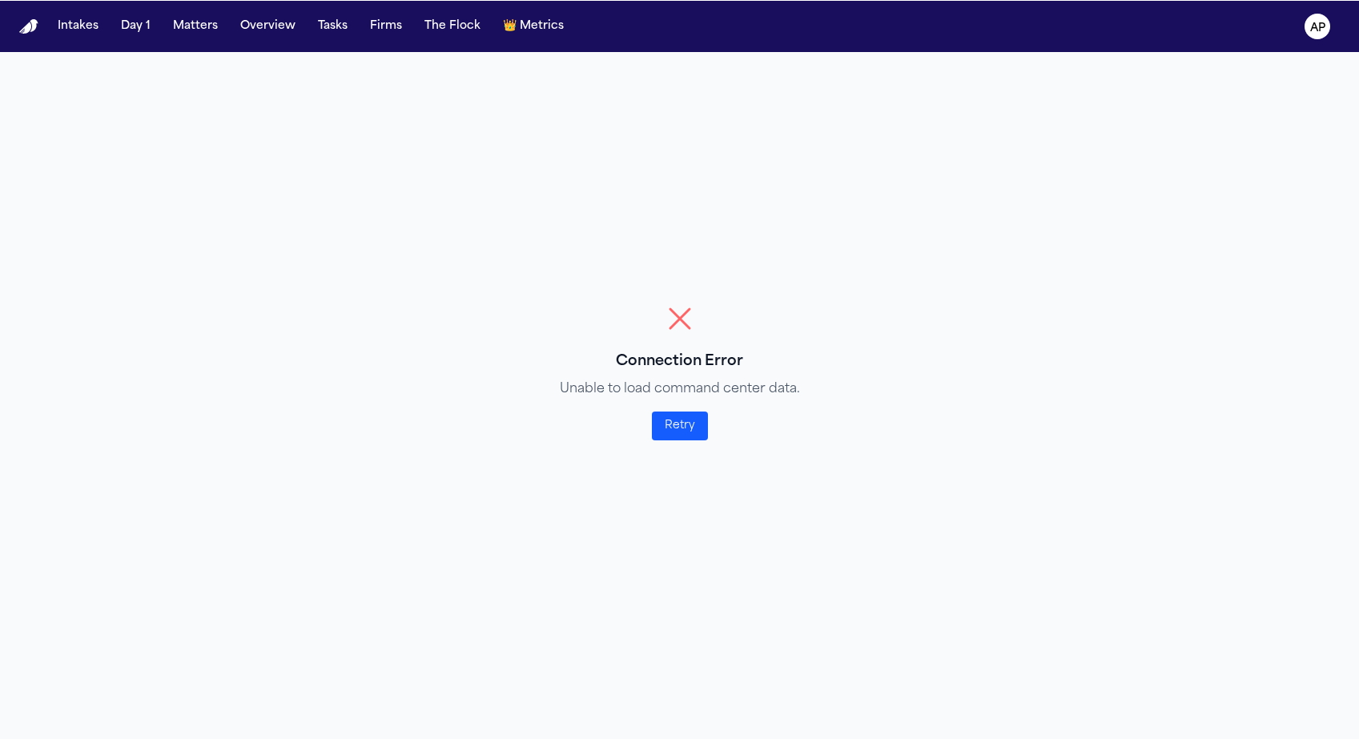
scroll to position [0, 0]
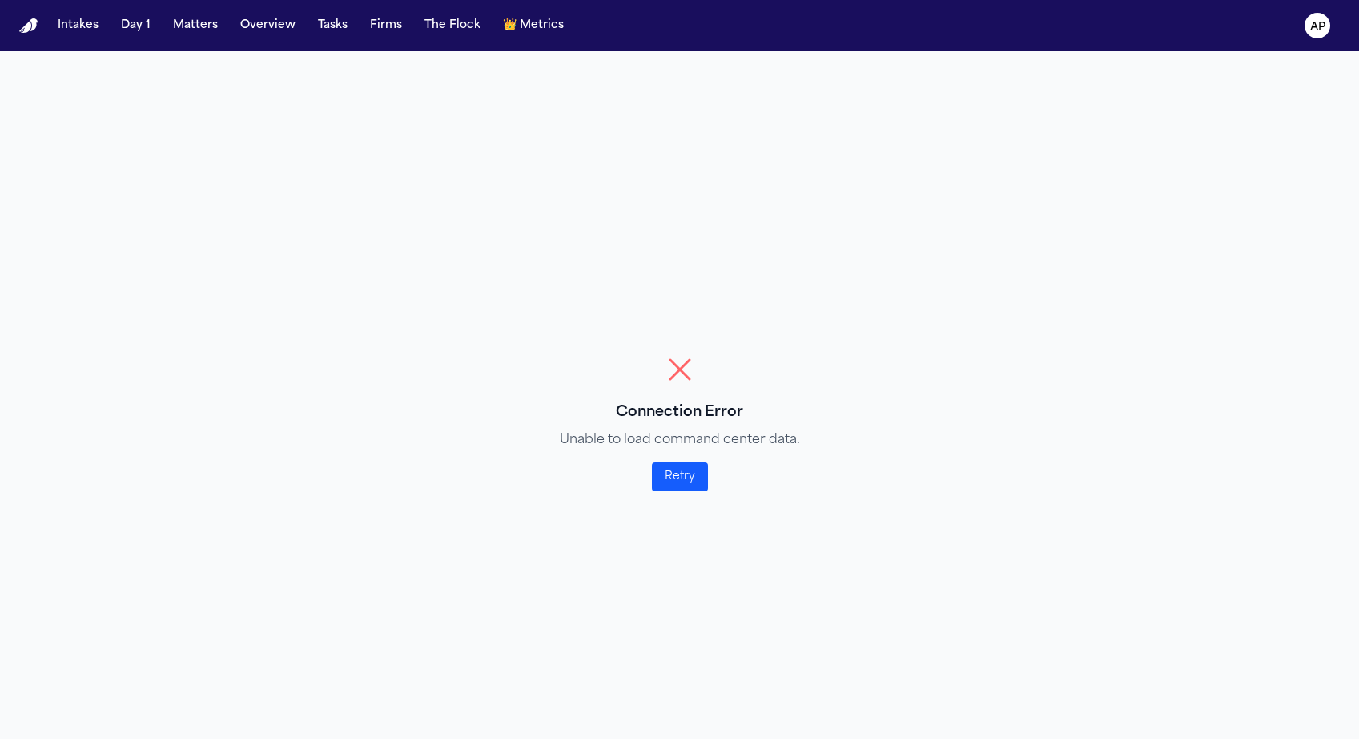
select select "*********"
select select "**"
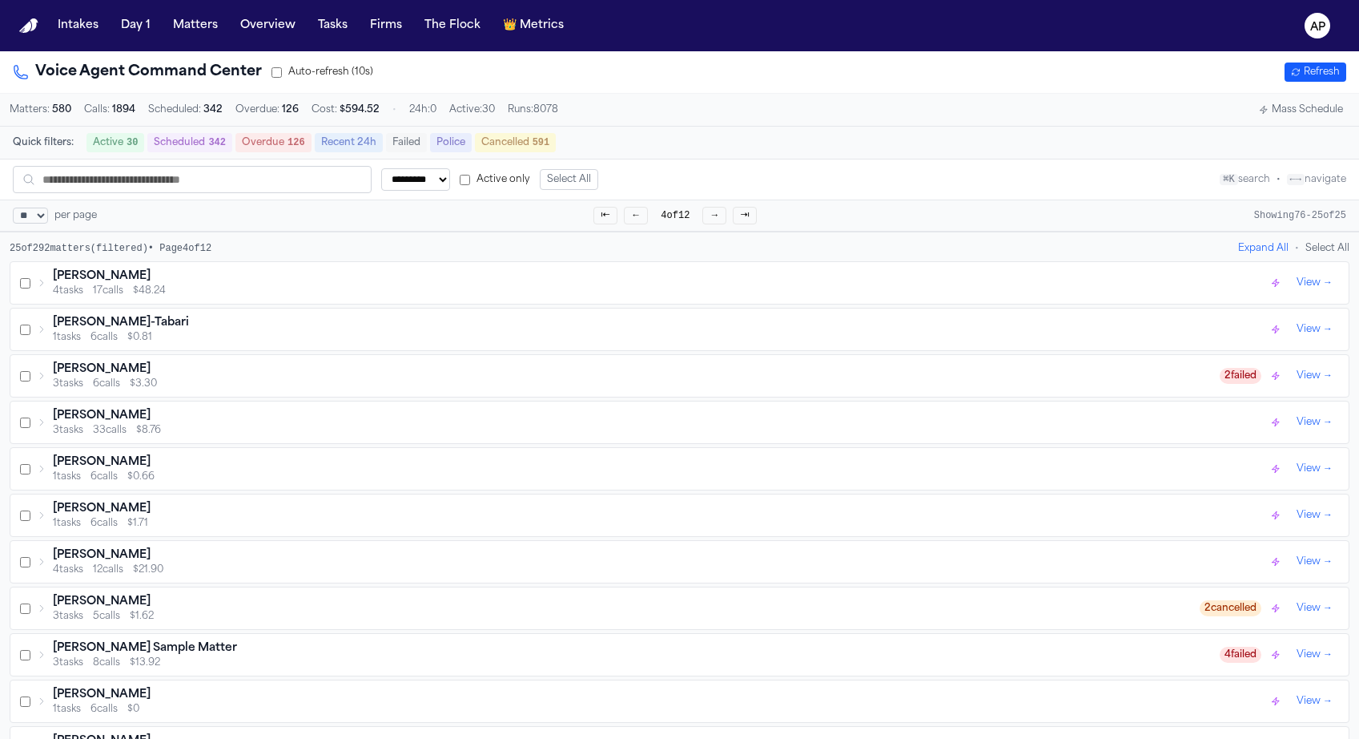
click at [522, 34] on span "Metrics" at bounding box center [542, 26] width 44 height 16
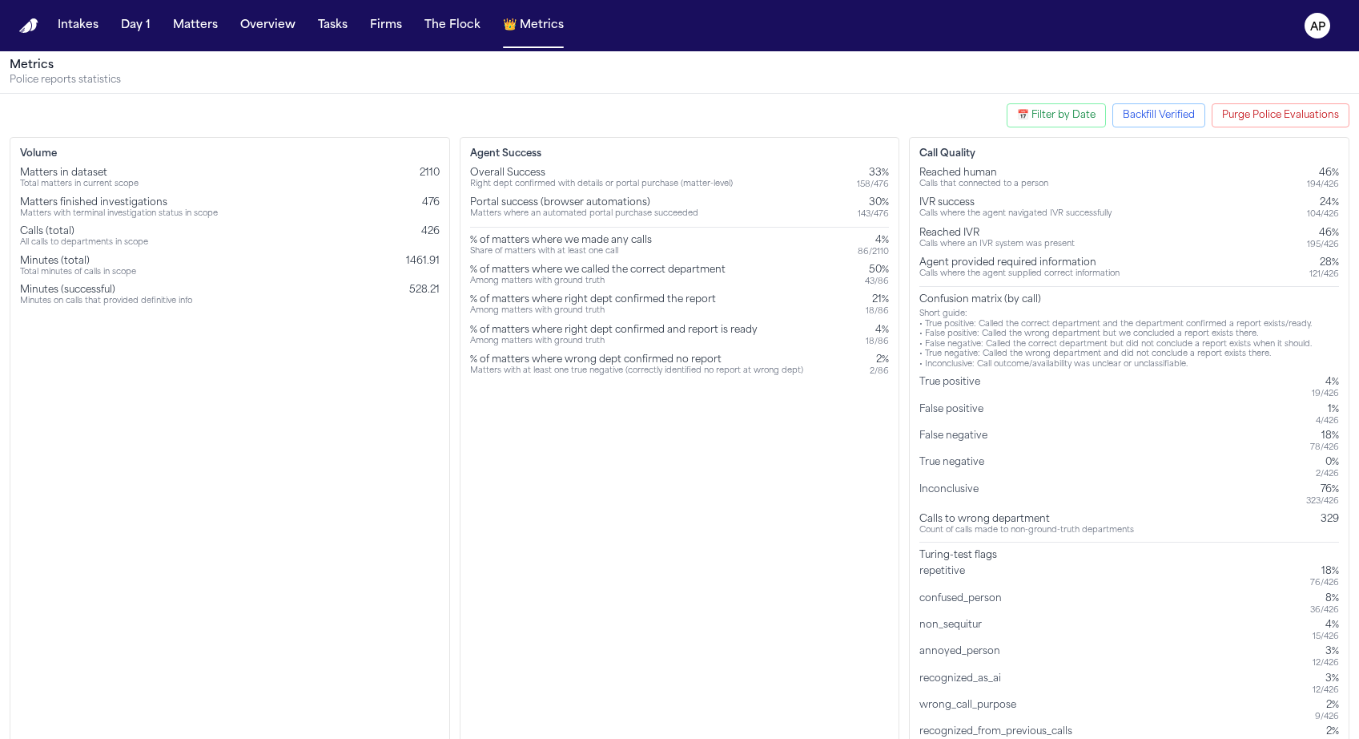
click at [1295, 112] on button "Purge Police Evaluations" at bounding box center [1281, 115] width 138 height 24
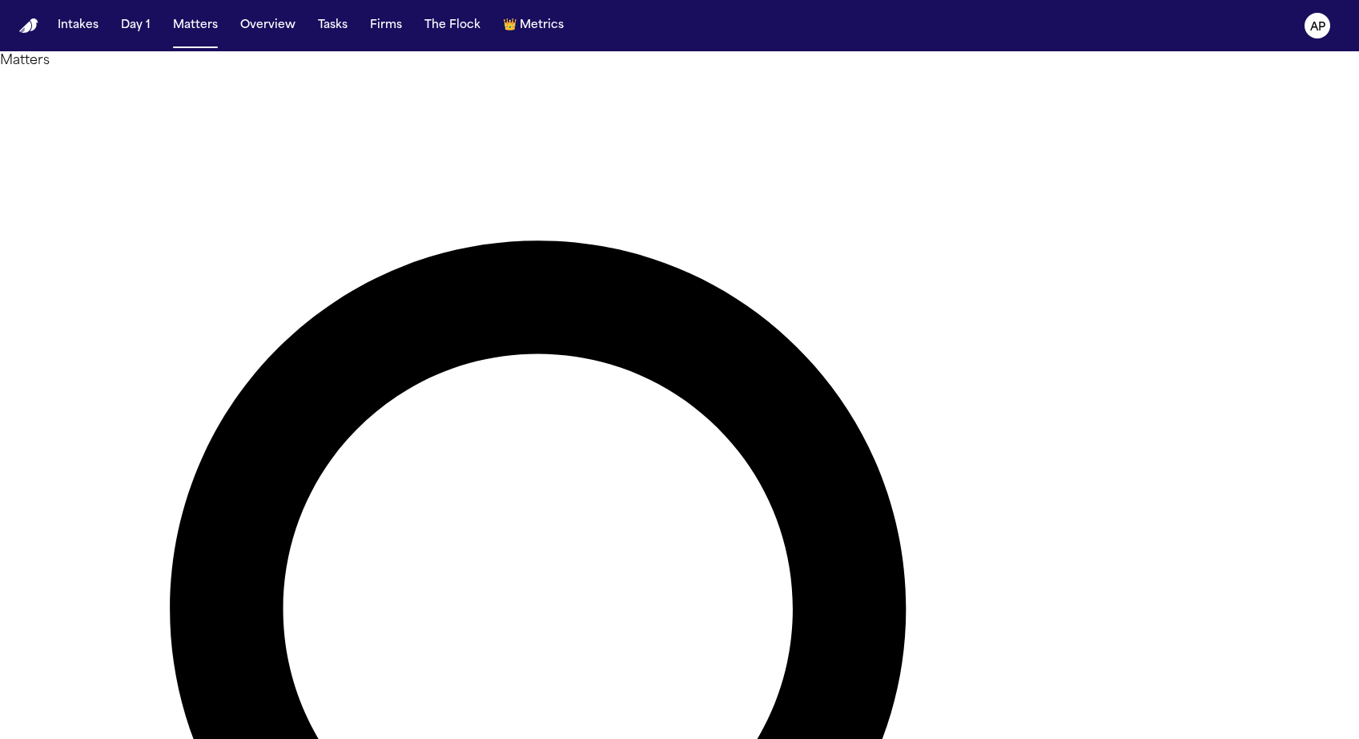
paste input "**********"
type input "**********"
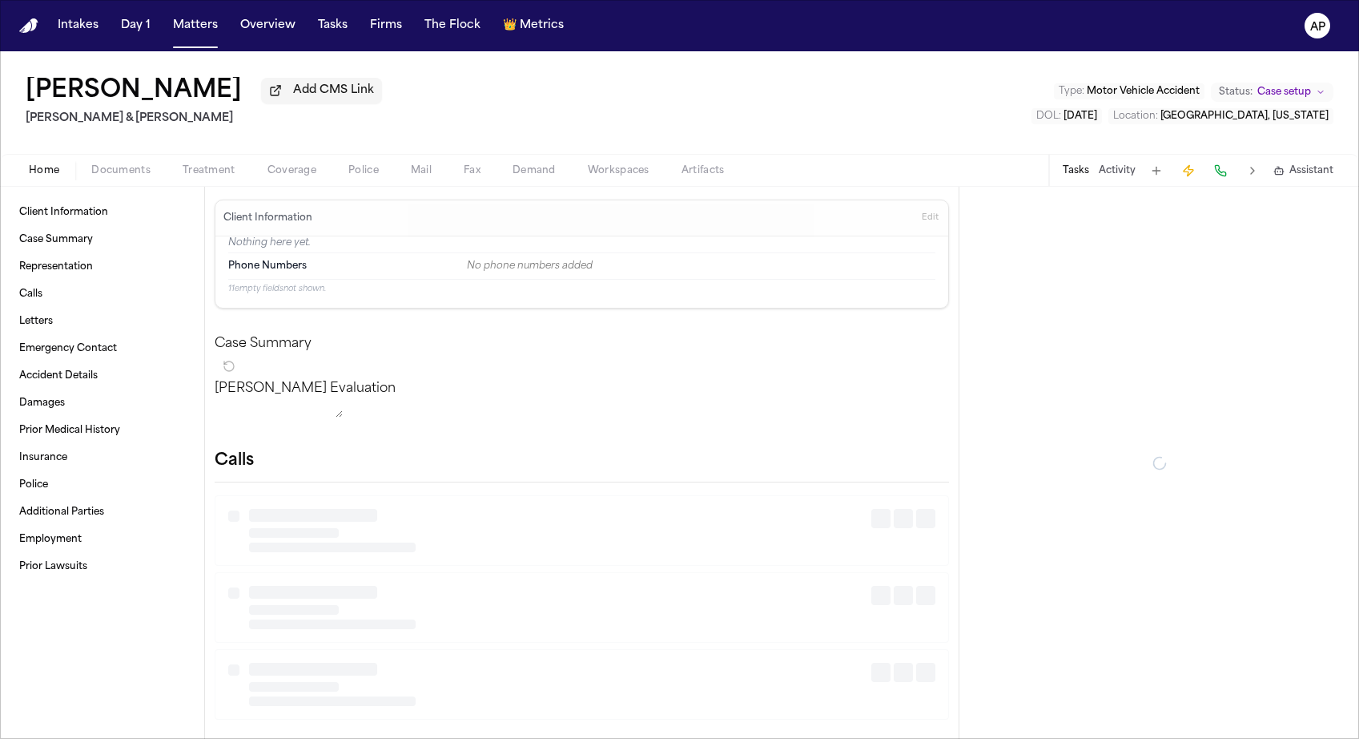
click at [369, 167] on span "Police" at bounding box center [363, 170] width 30 height 13
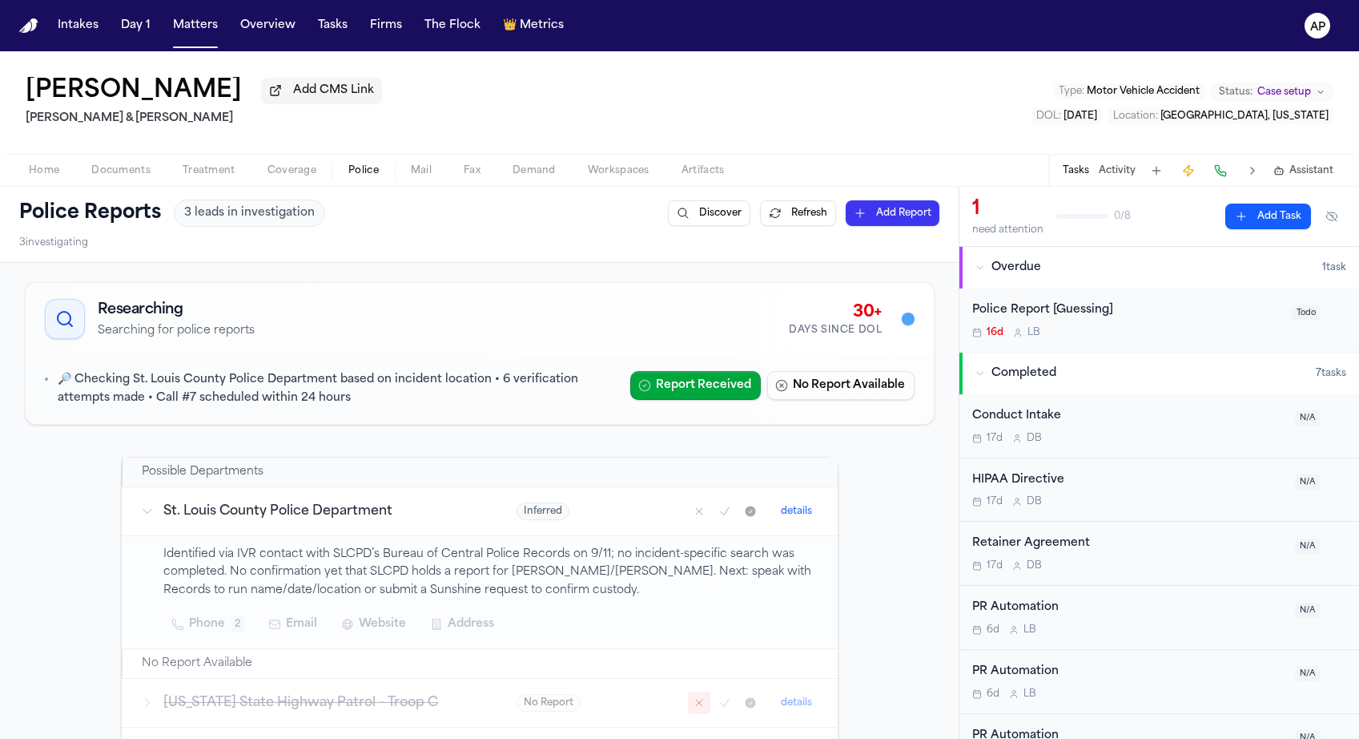
click at [168, 38] on button "Matters" at bounding box center [196, 25] width 58 height 29
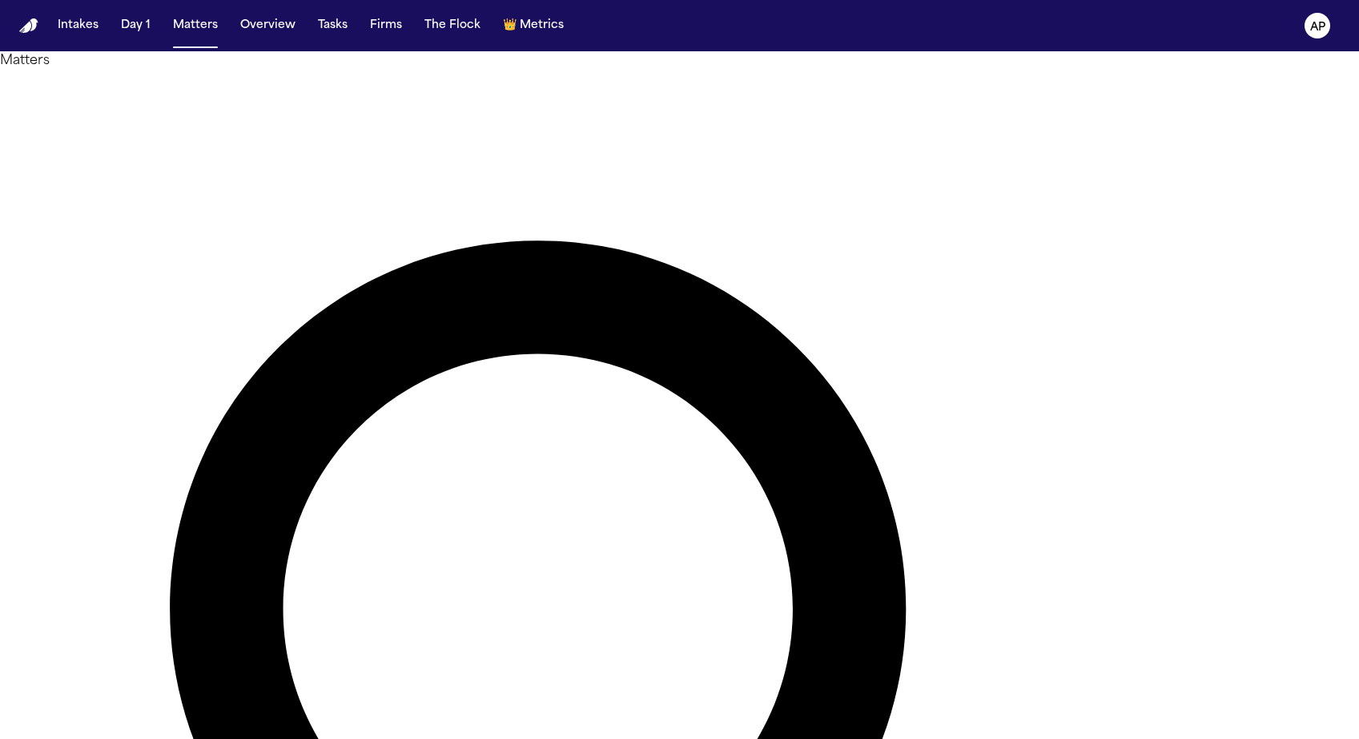
paste input "text"
type input "**********"
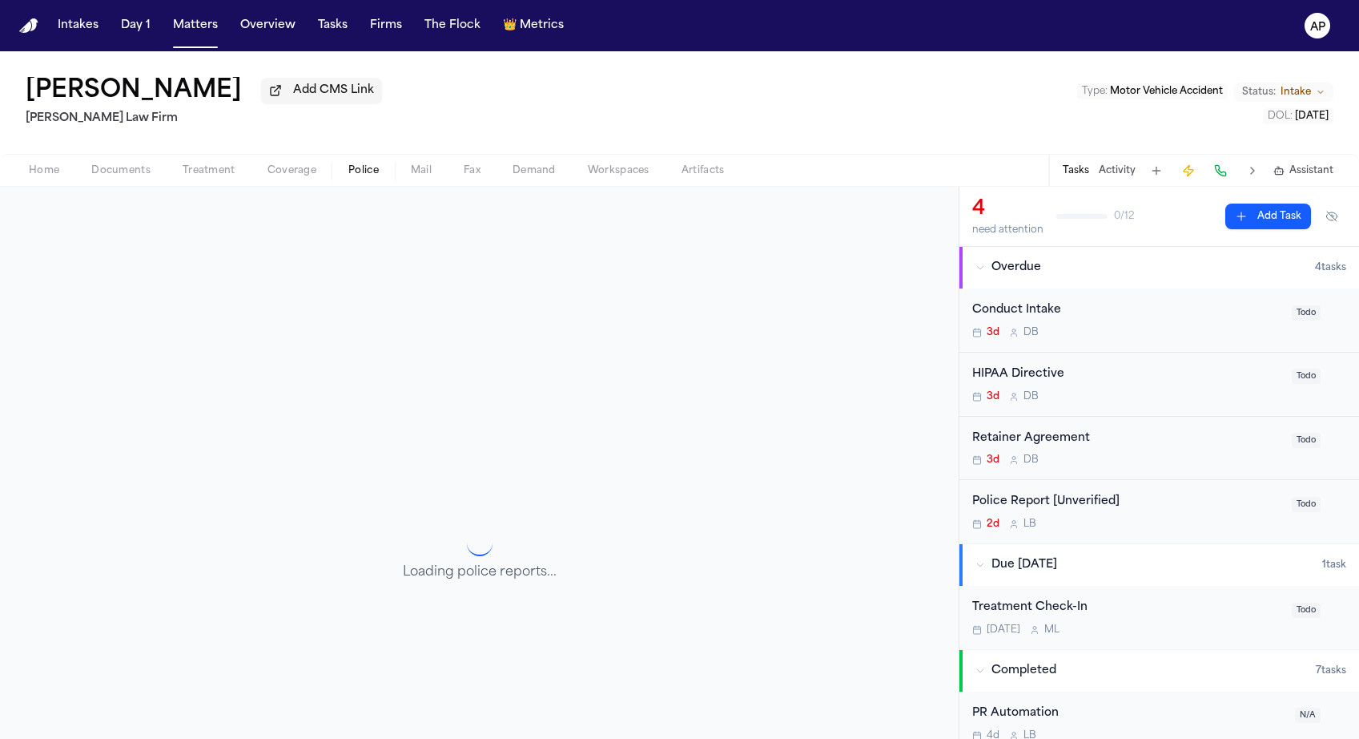
click at [370, 175] on span "Police" at bounding box center [363, 170] width 30 height 13
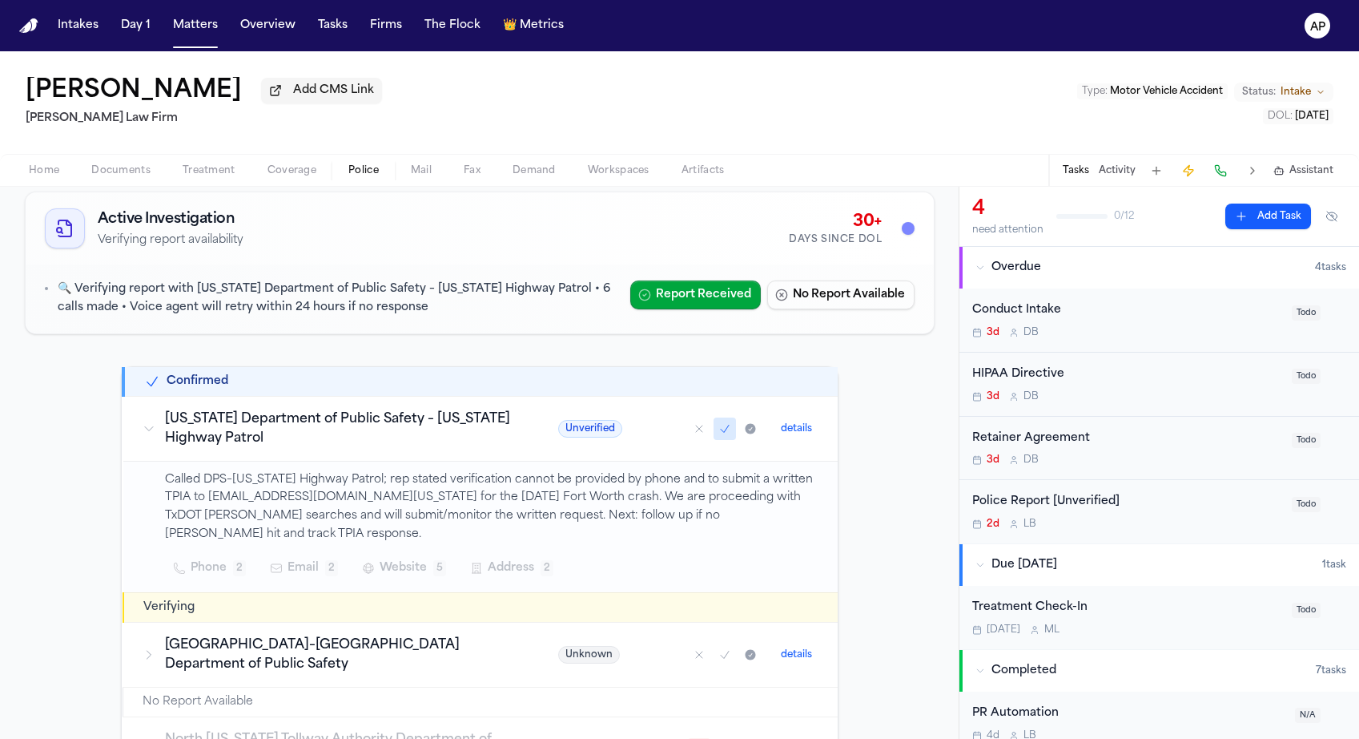
scroll to position [92, 0]
click at [187, 30] on button "Matters" at bounding box center [196, 25] width 58 height 29
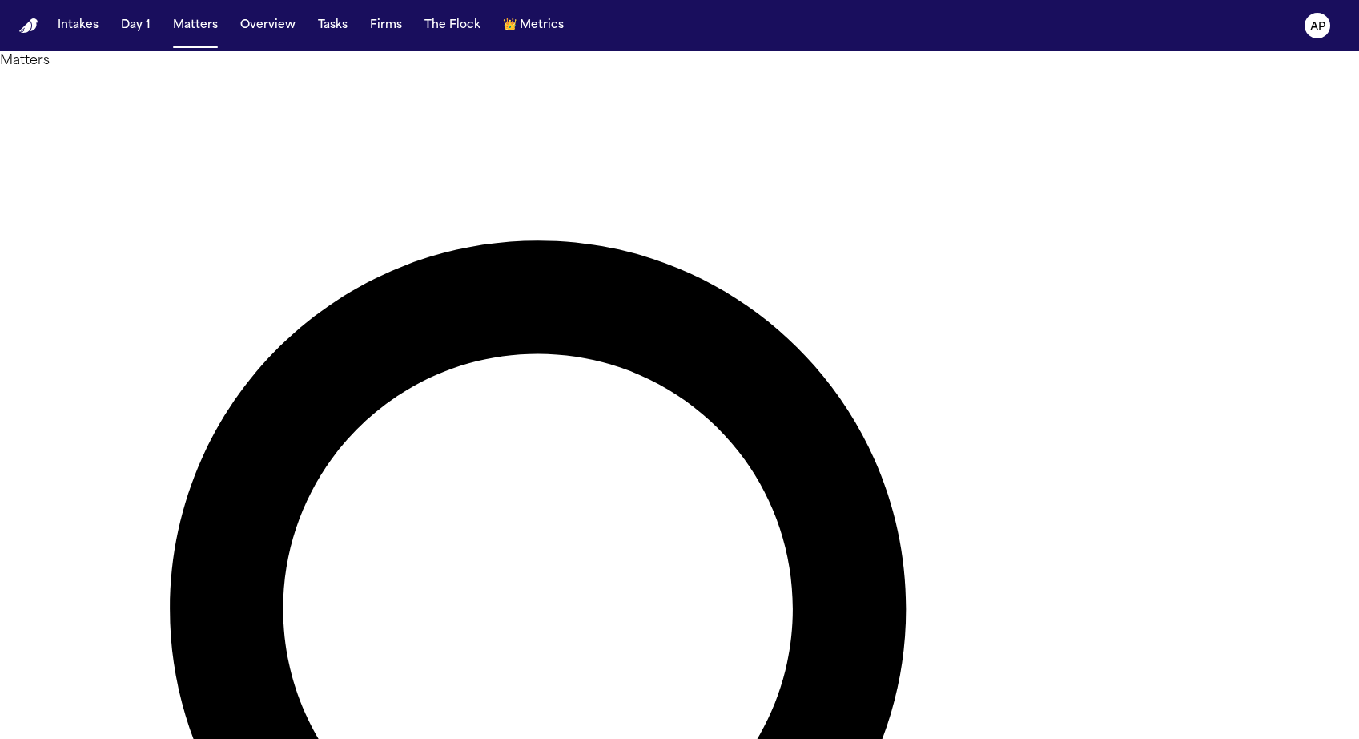
paste input "text"
type input "**********"
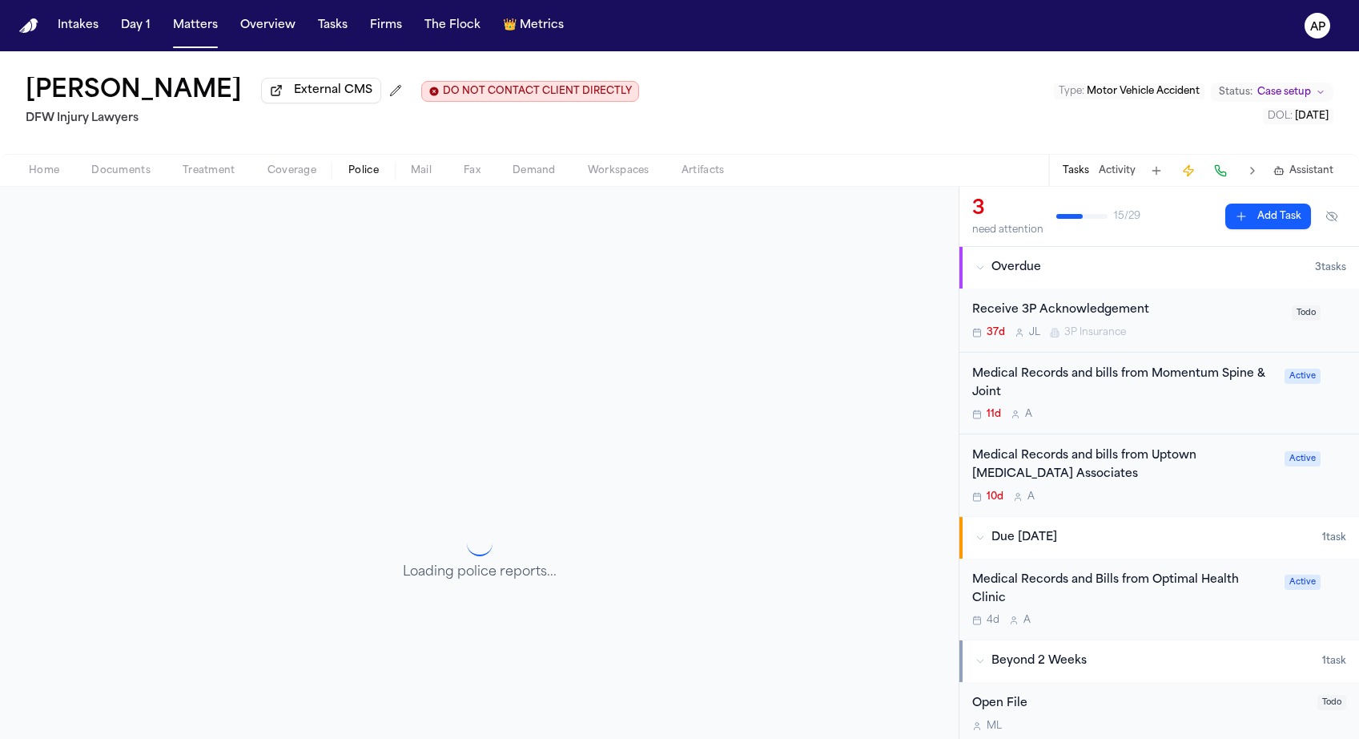
click at [345, 172] on button "Police" at bounding box center [363, 170] width 62 height 19
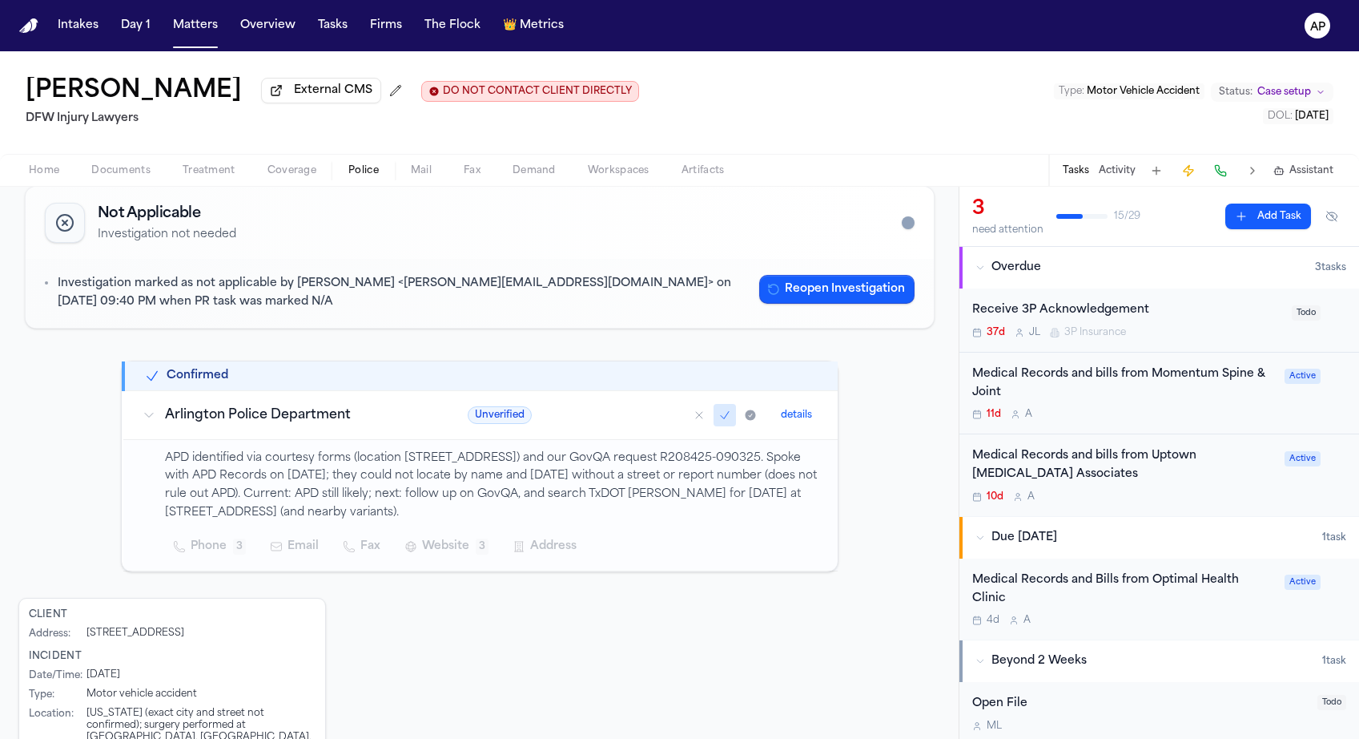
scroll to position [95, 0]
click at [329, 270] on div "Investigation marked as not applicable by Julia Forza <julia@finchlegal.com> on…" at bounding box center [480, 294] width 908 height 69
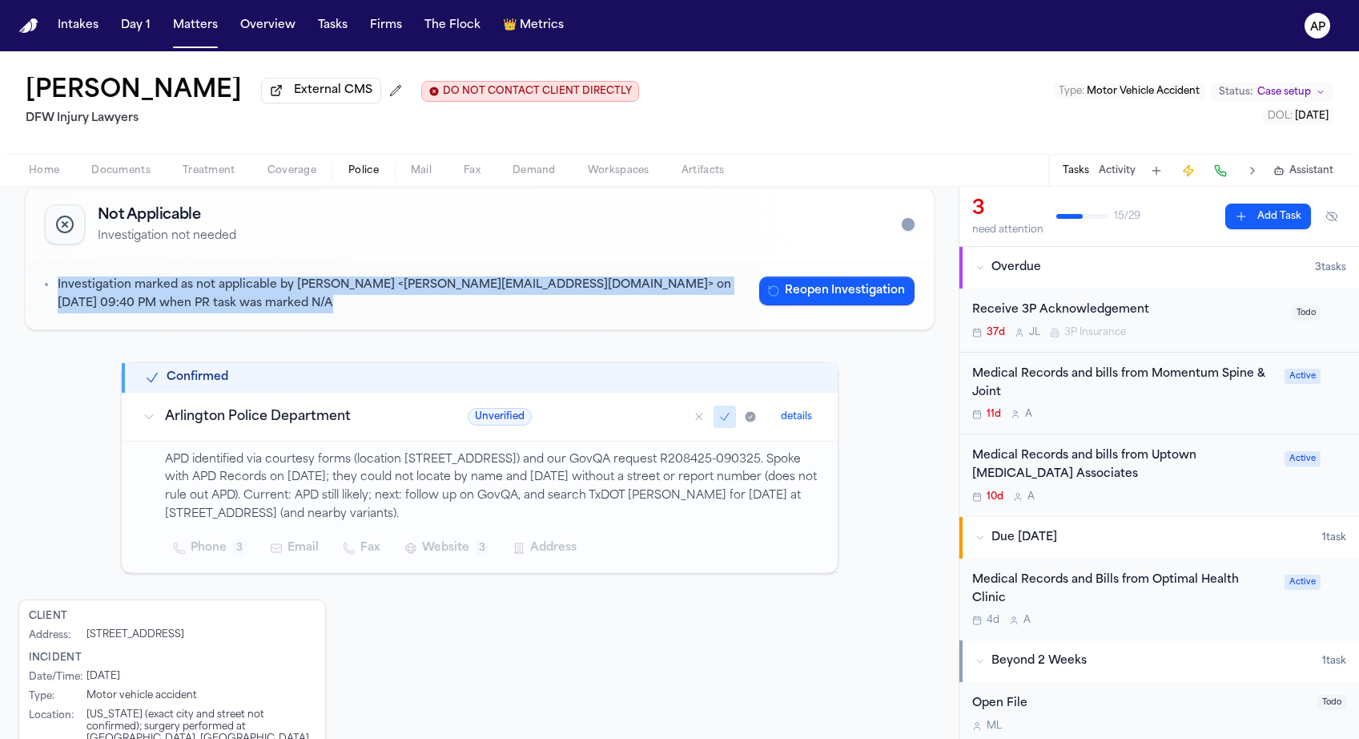
click at [329, 270] on div "Investigation marked as not applicable by Julia Forza <julia@finchlegal.com> on…" at bounding box center [480, 294] width 908 height 69
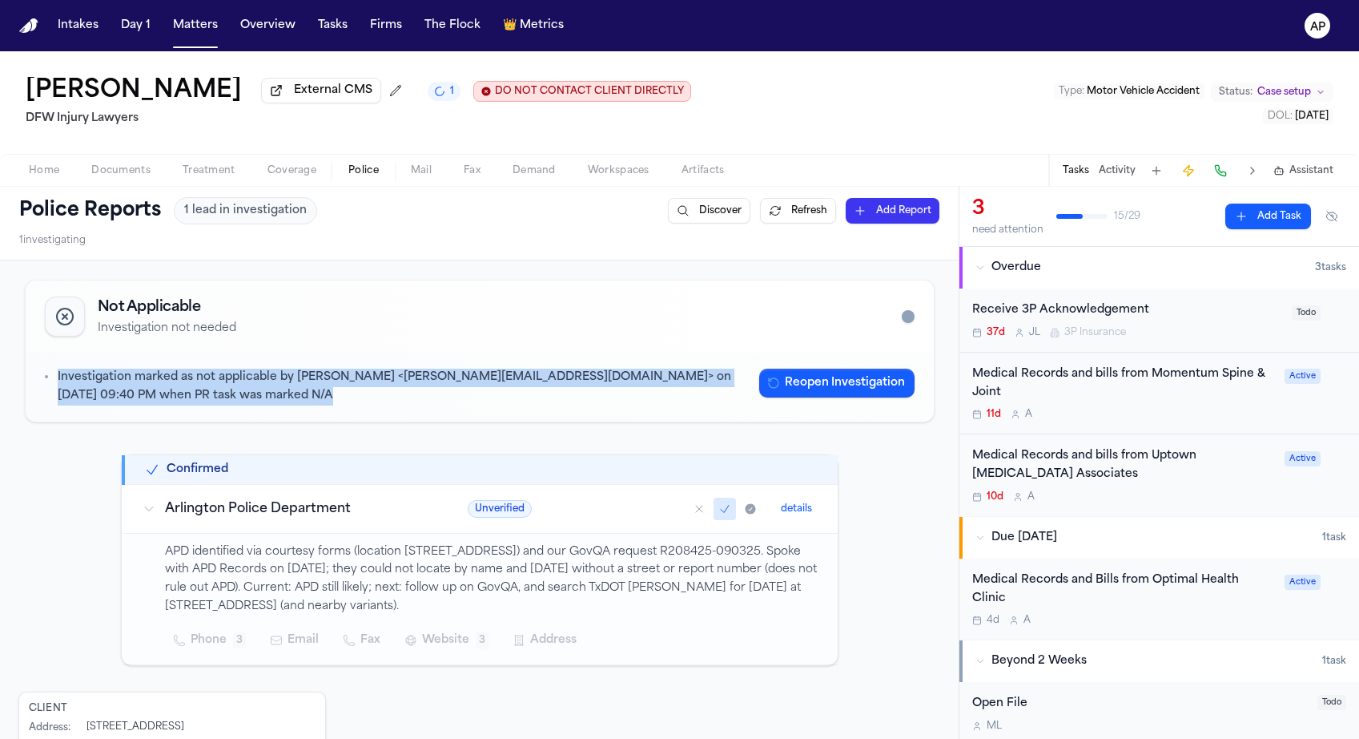
scroll to position [0, 0]
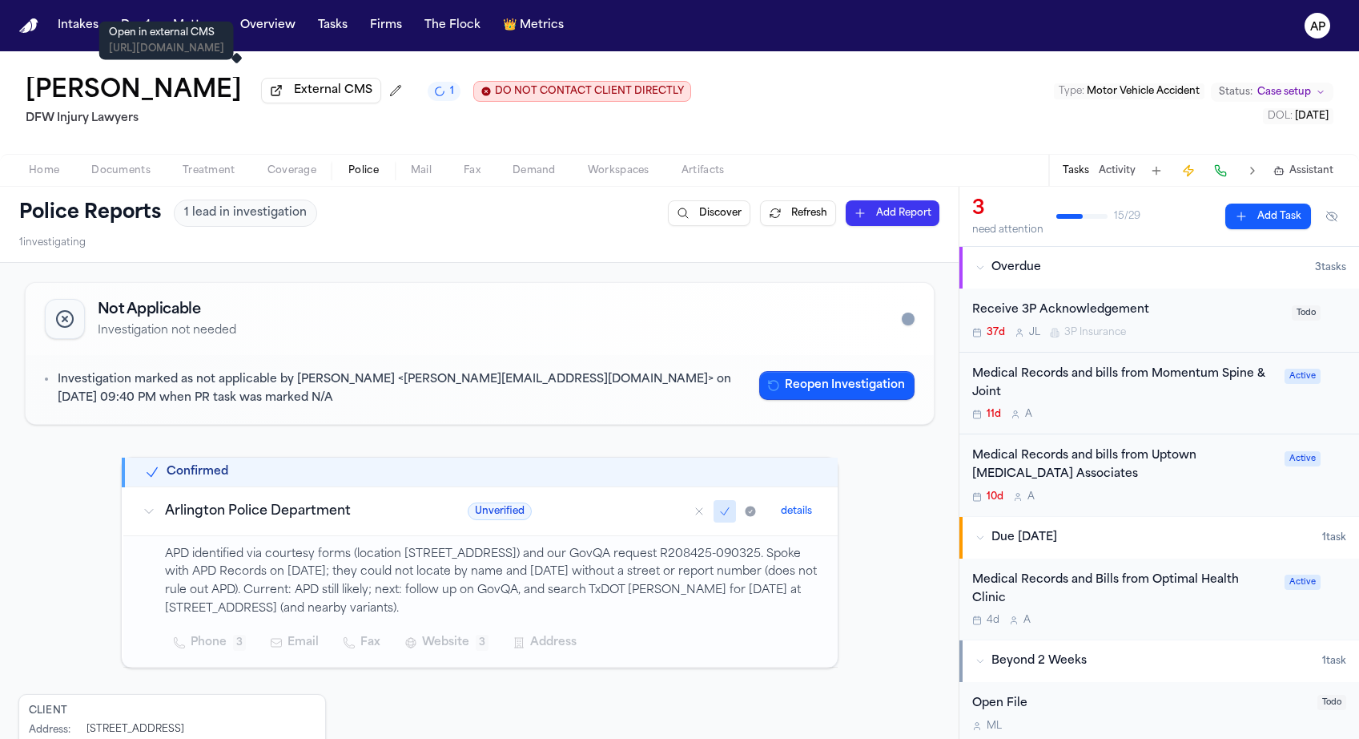
click at [197, 33] on p "Open in external CMS" at bounding box center [166, 32] width 115 height 13
click at [200, 23] on button "Matters" at bounding box center [196, 25] width 58 height 29
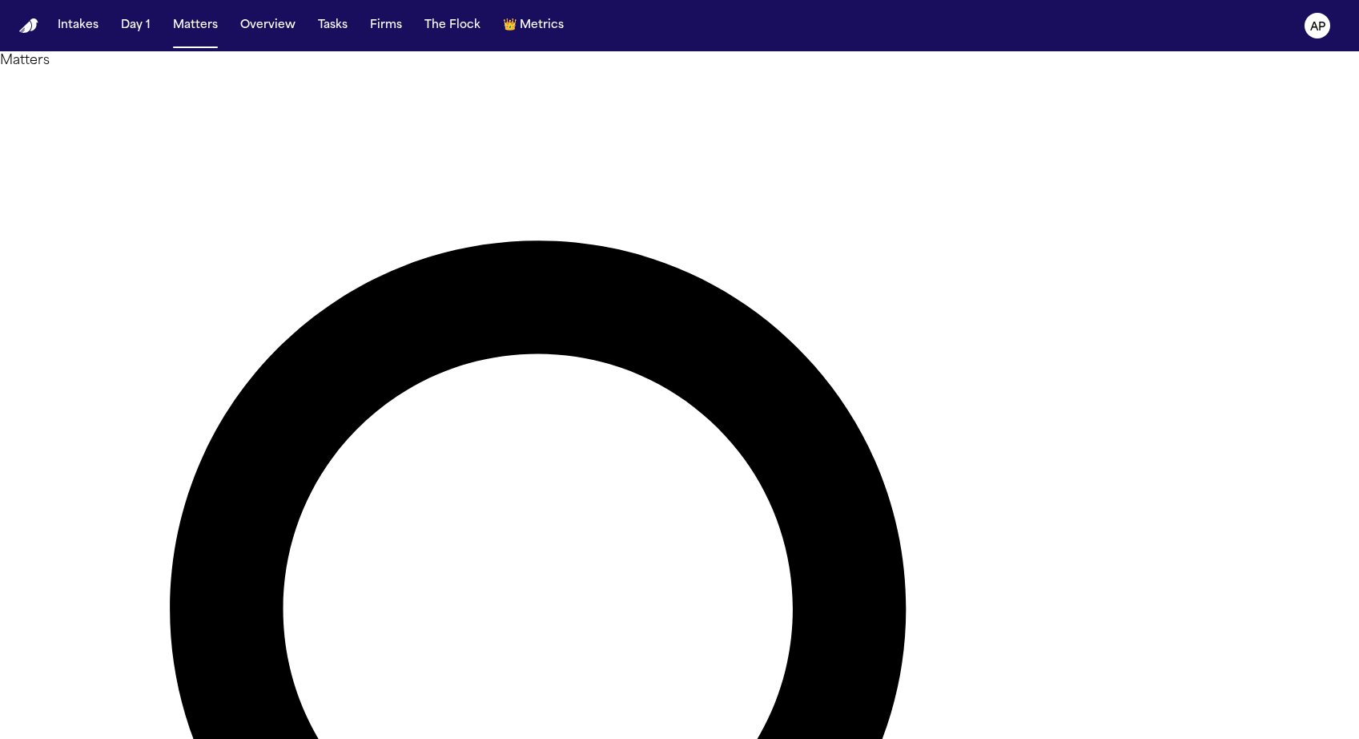
paste input "****"
type input "**********"
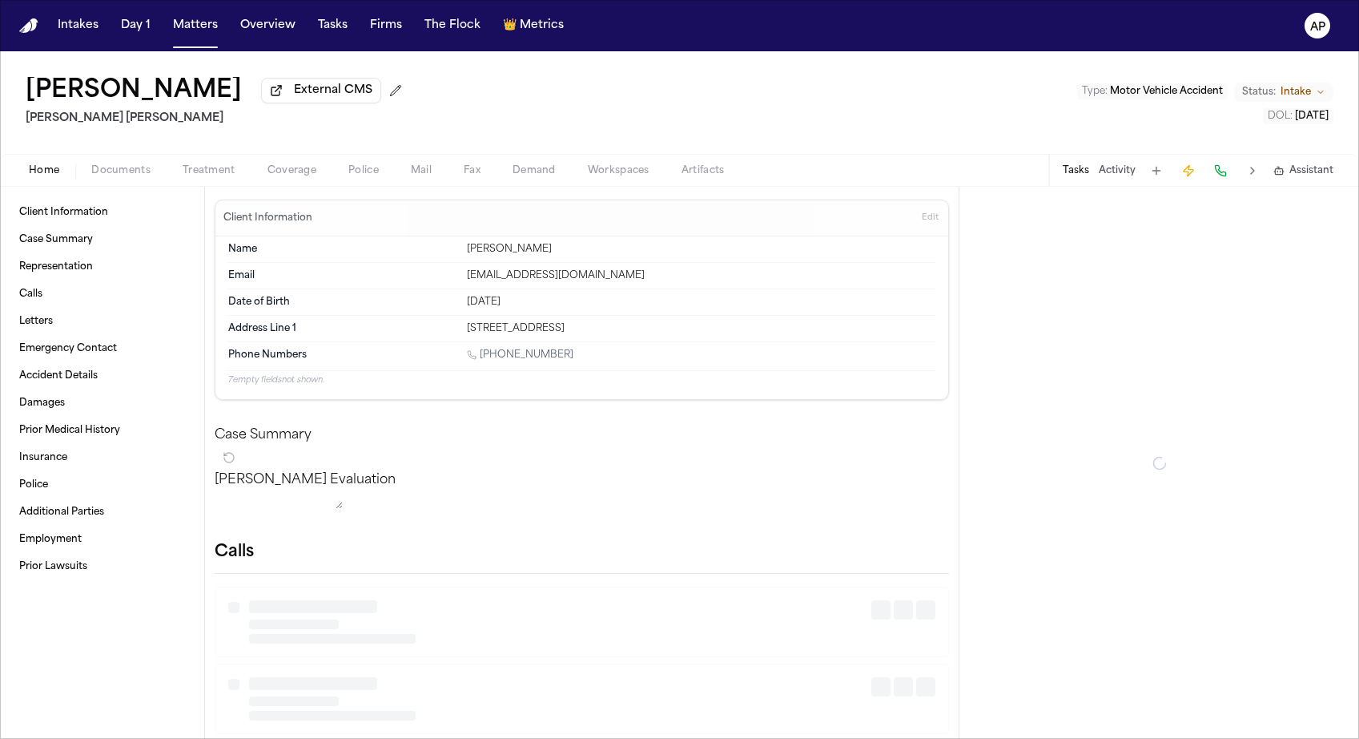
click at [362, 163] on div "Home Documents Treatment Coverage Police Mail Fax Demand Workspaces Artifacts T…" at bounding box center [679, 170] width 1359 height 32
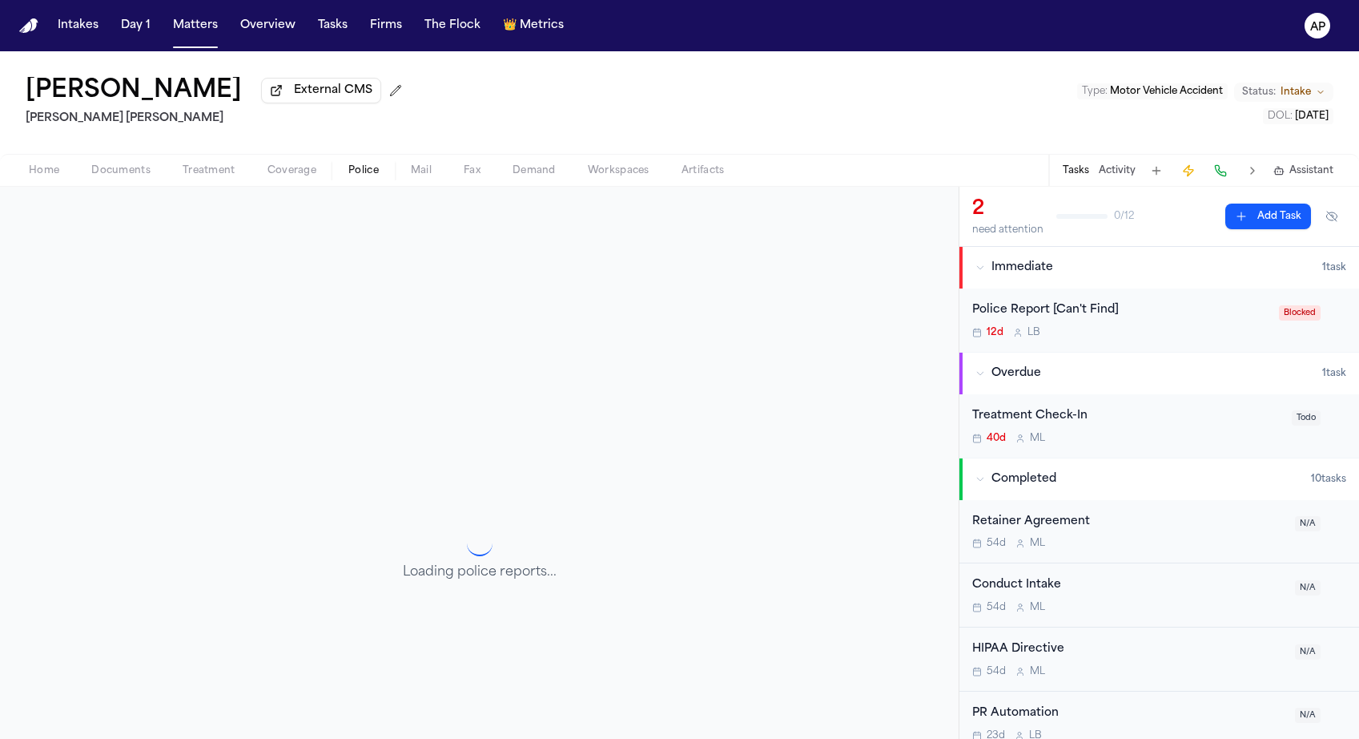
click at [360, 175] on span "Police" at bounding box center [363, 170] width 30 height 13
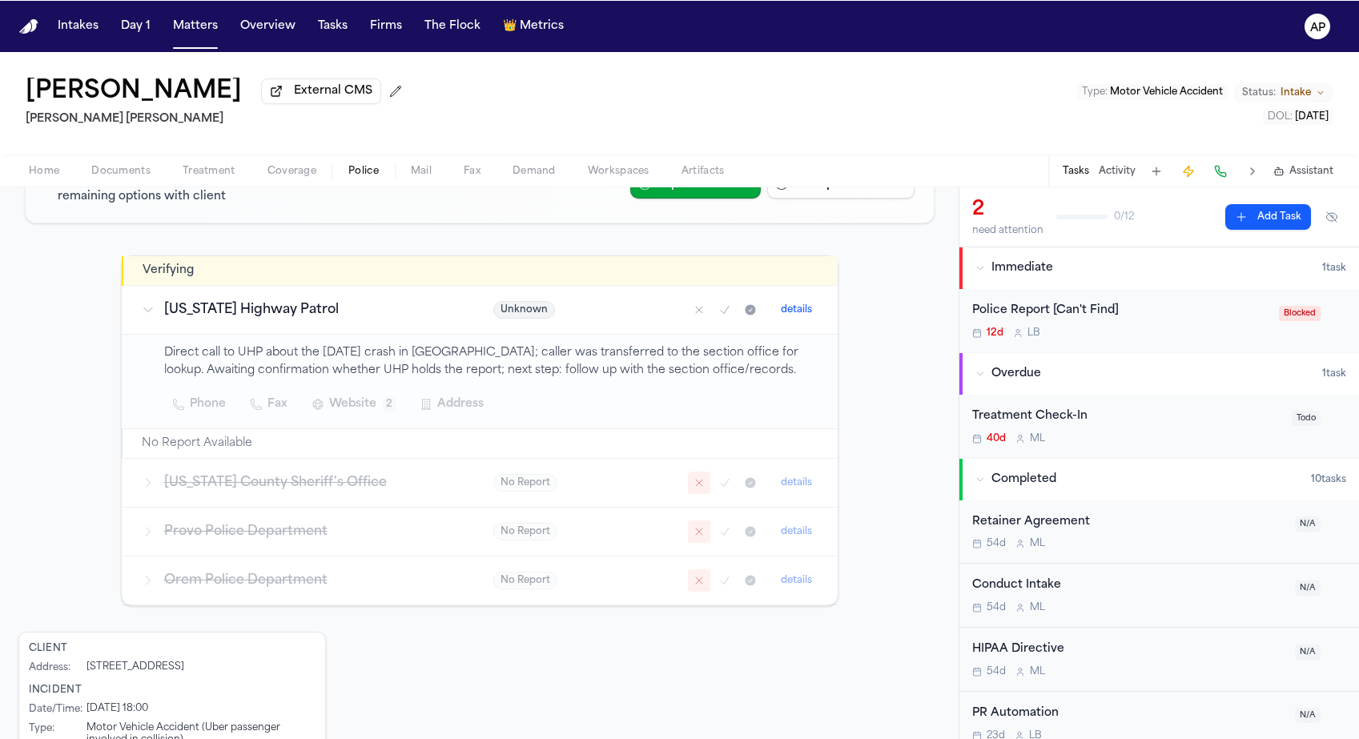
scroll to position [147, 0]
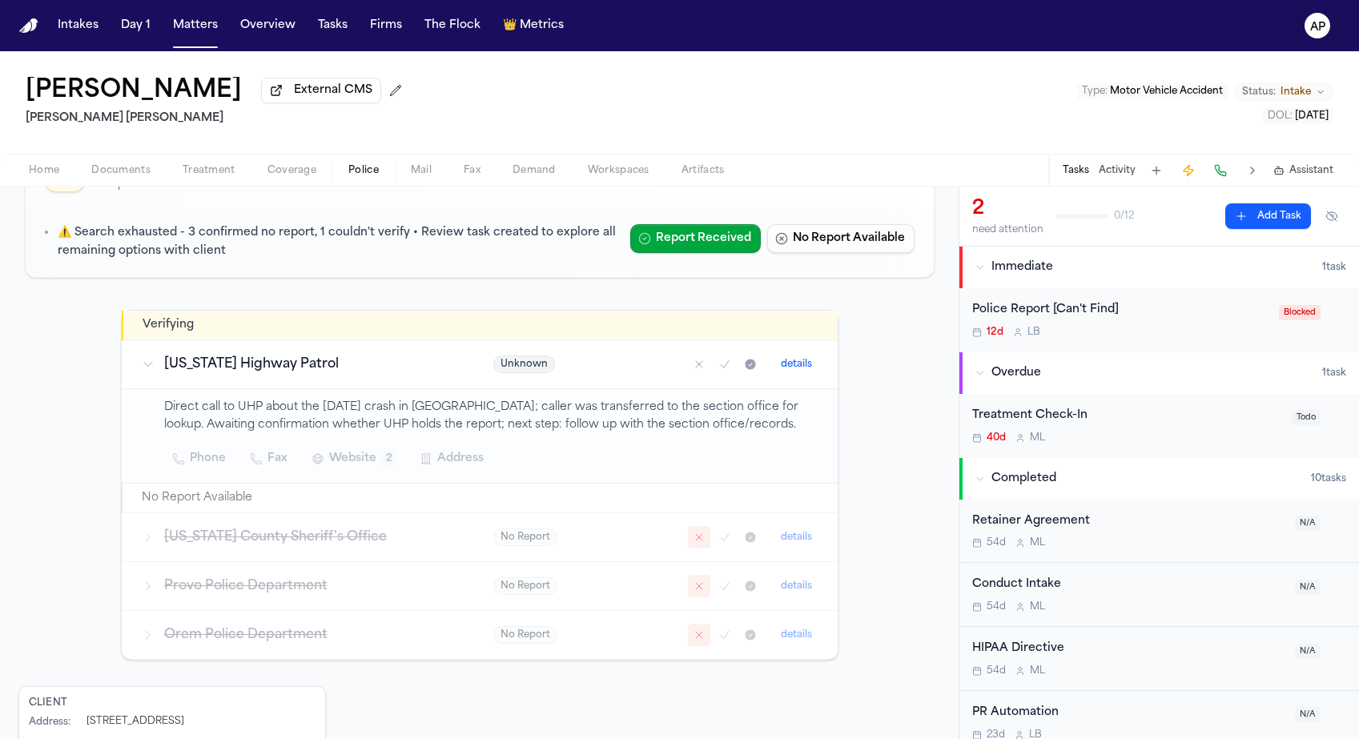
click at [1324, 24] on text "AP" at bounding box center [1318, 27] width 15 height 11
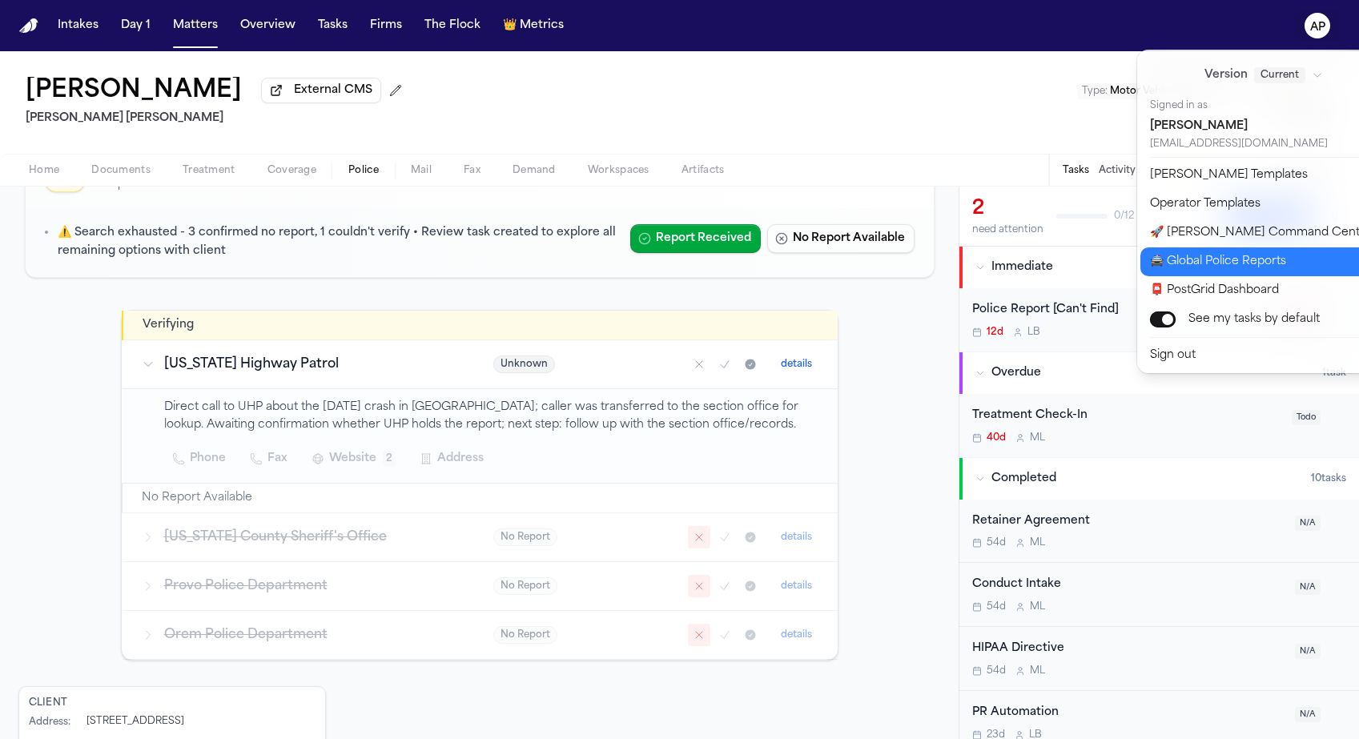
click at [1187, 264] on button "🚔 Global Police Reports" at bounding box center [1274, 262] width 267 height 29
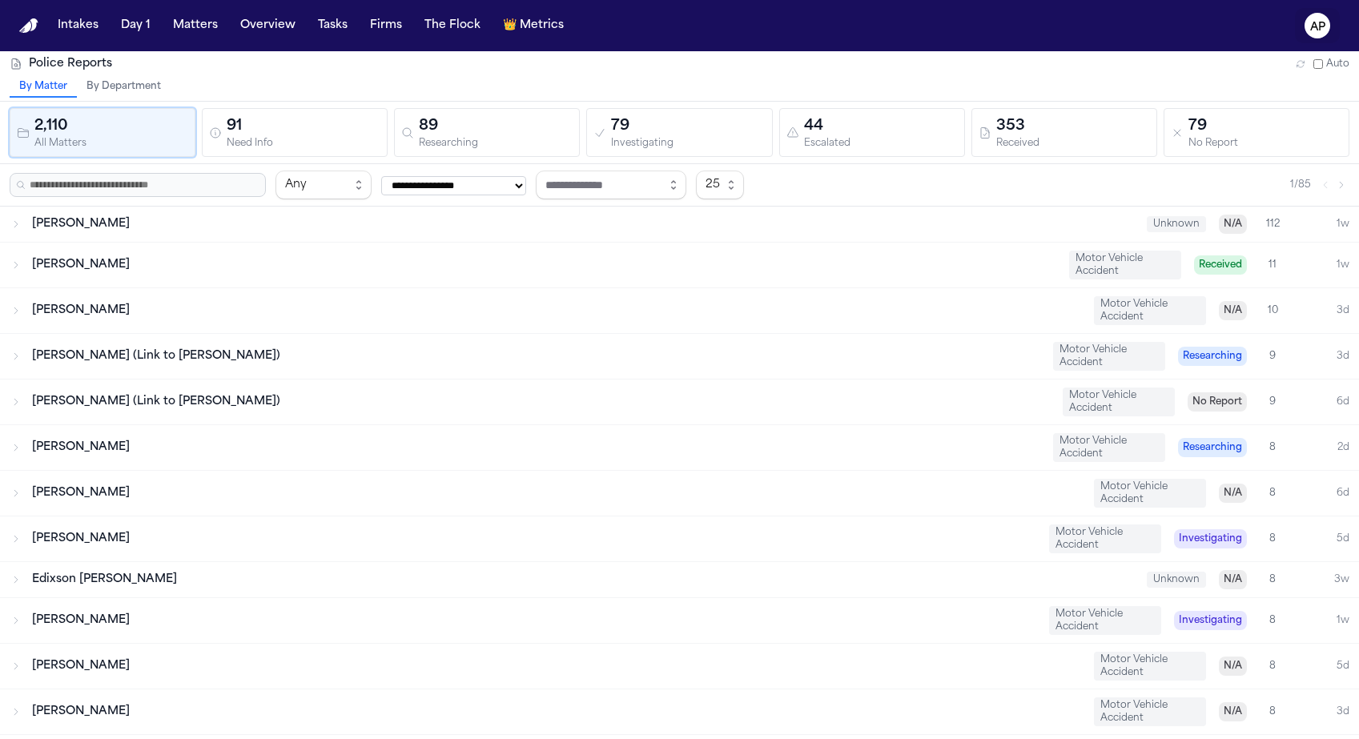
click at [1320, 36] on icon "AP" at bounding box center [1318, 26] width 26 height 26
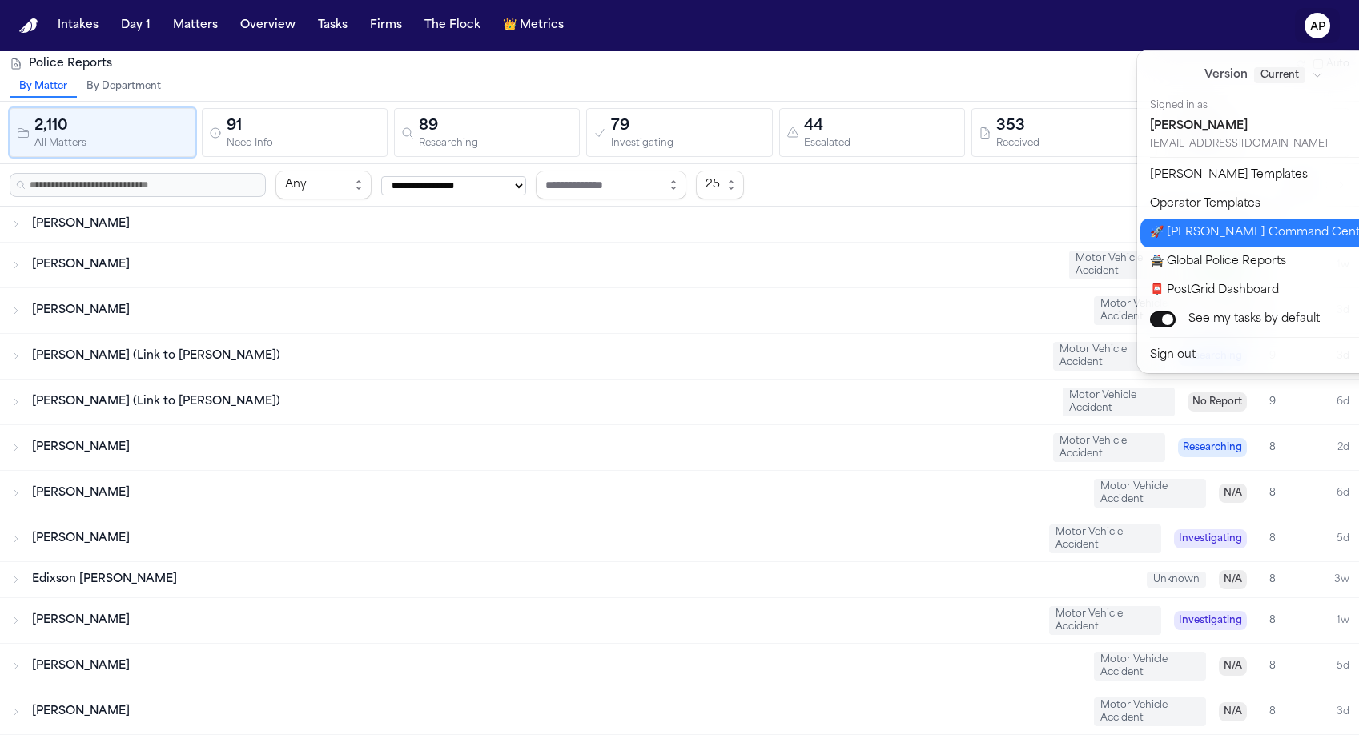
click at [1219, 234] on button "🚀 Bland Command Center" at bounding box center [1274, 233] width 267 height 29
select select "**"
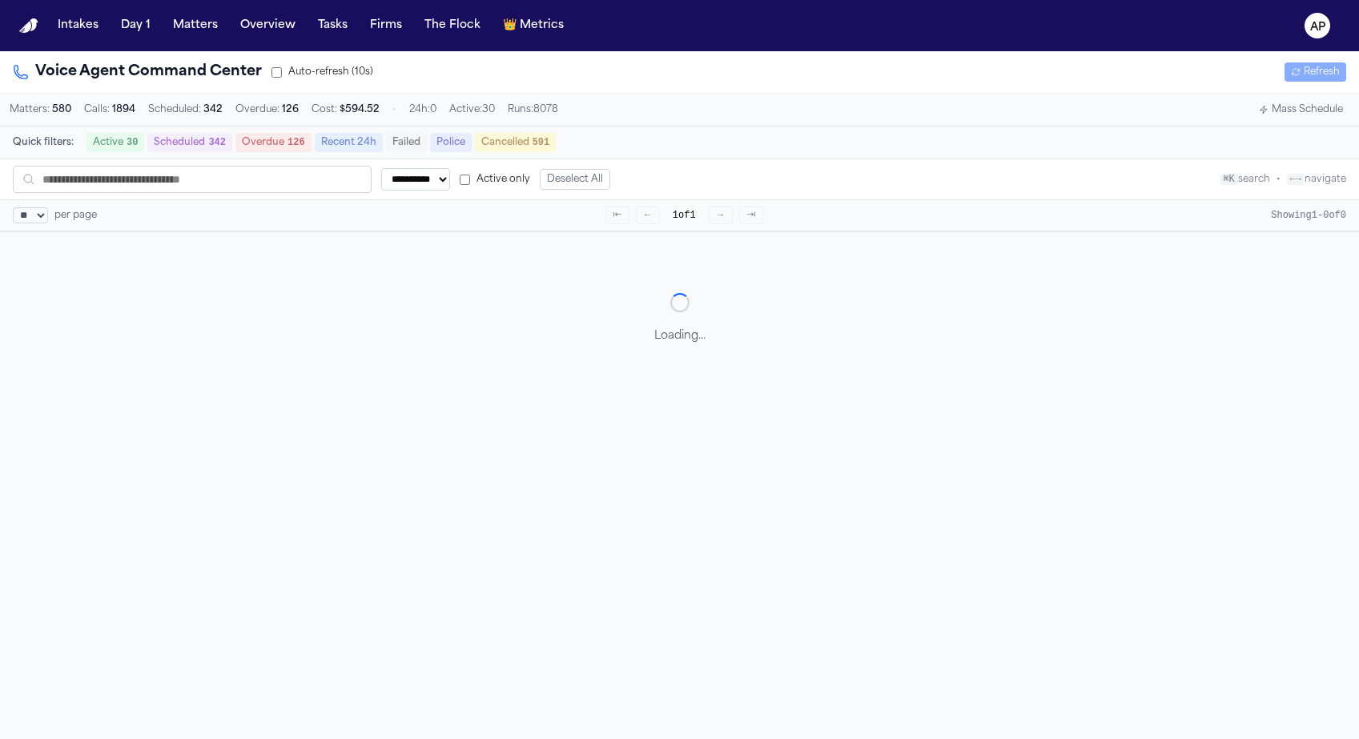
click at [410, 191] on select "**********" at bounding box center [415, 179] width 69 height 22
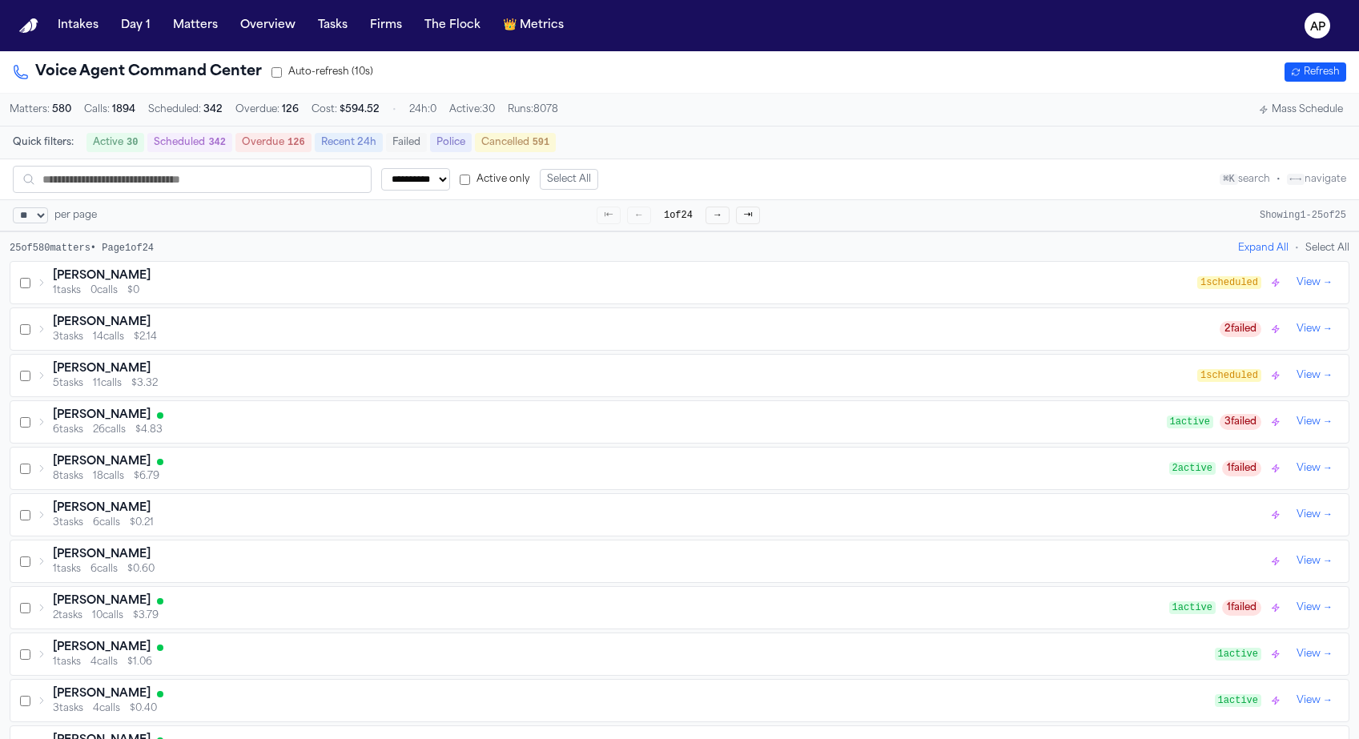
click at [236, 297] on div "1 tasks 0 calls $0" at bounding box center [625, 290] width 1145 height 13
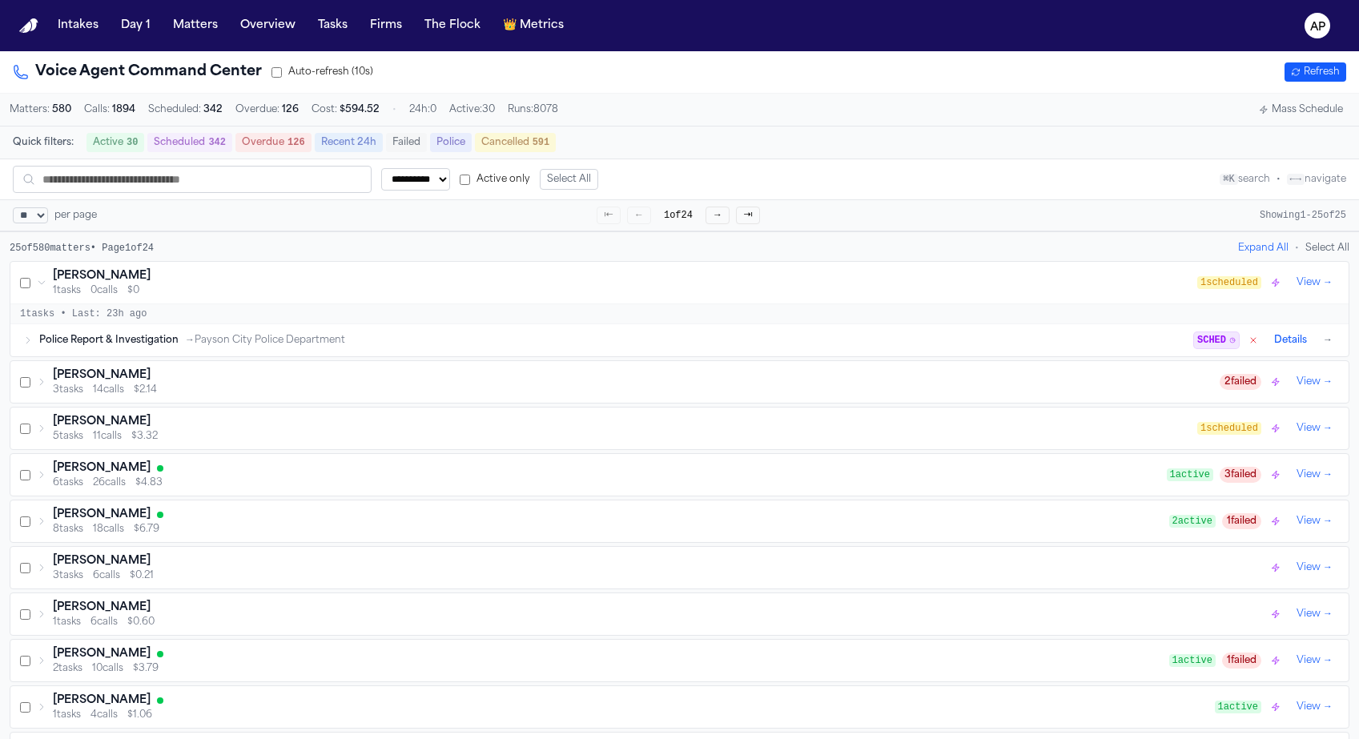
click at [227, 384] on div "Tilmon Williams" at bounding box center [636, 376] width 1167 height 16
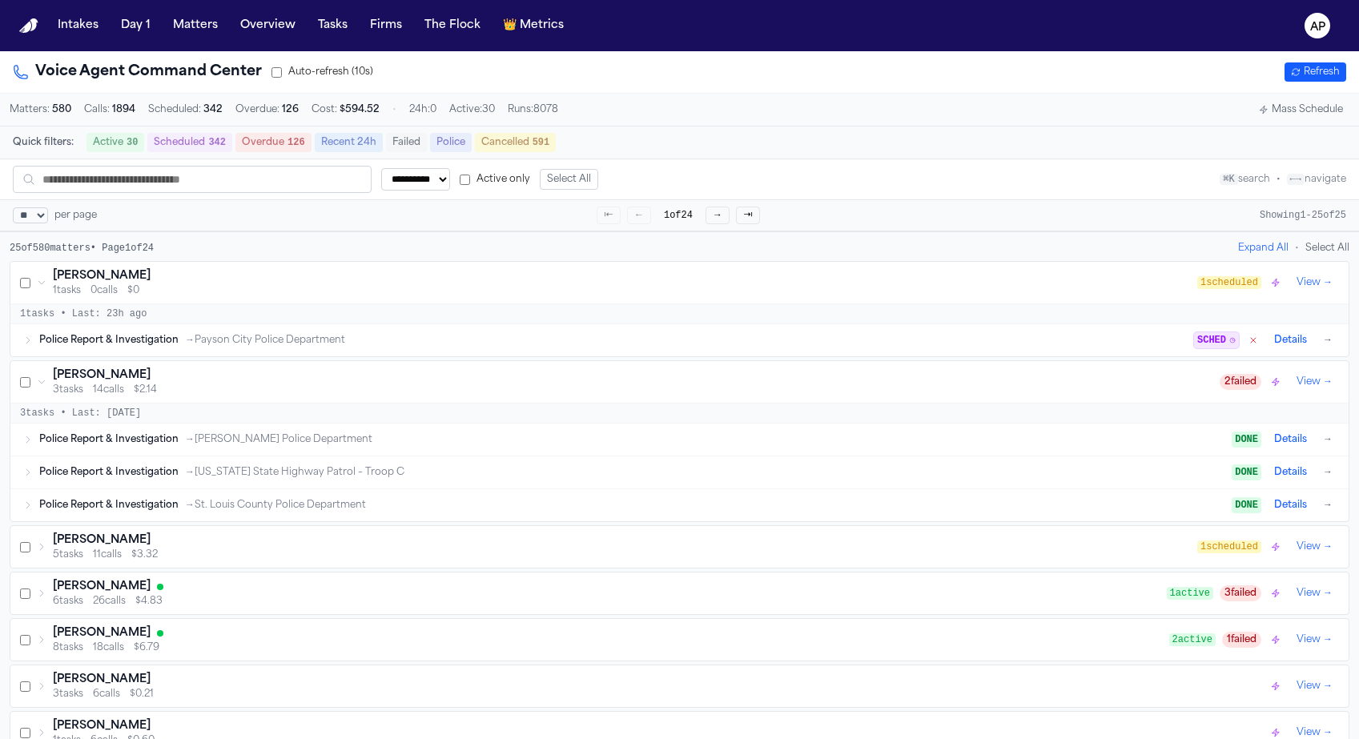
scroll to position [47, 0]
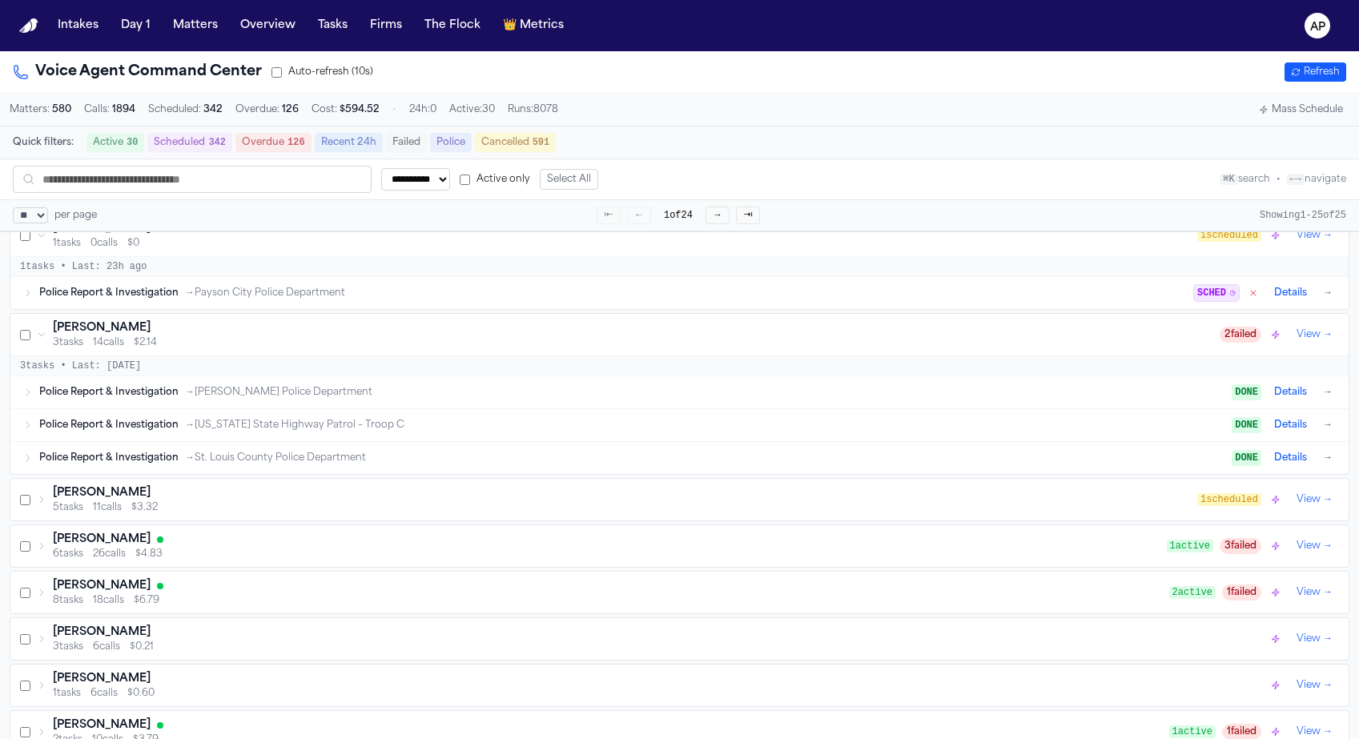
click at [208, 514] on div "5 tasks 11 calls $3.32" at bounding box center [625, 507] width 1145 height 13
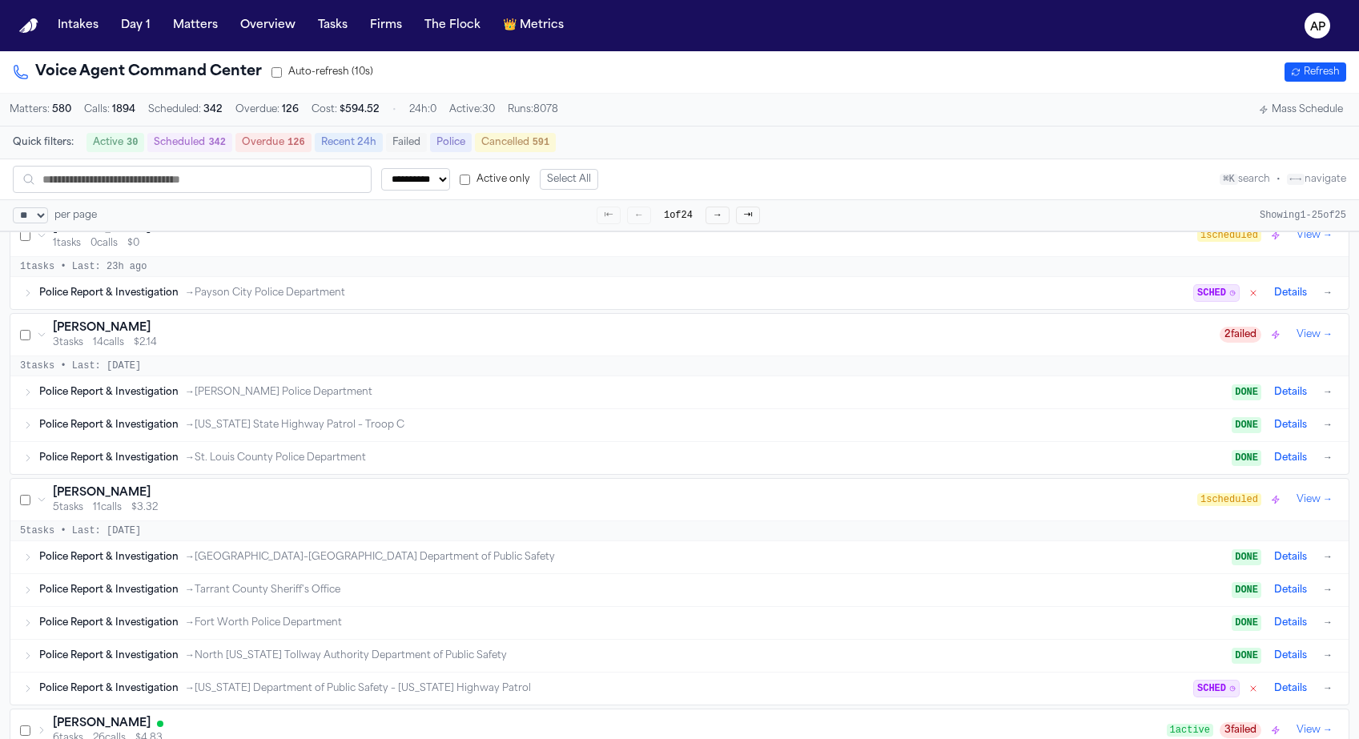
scroll to position [0, 0]
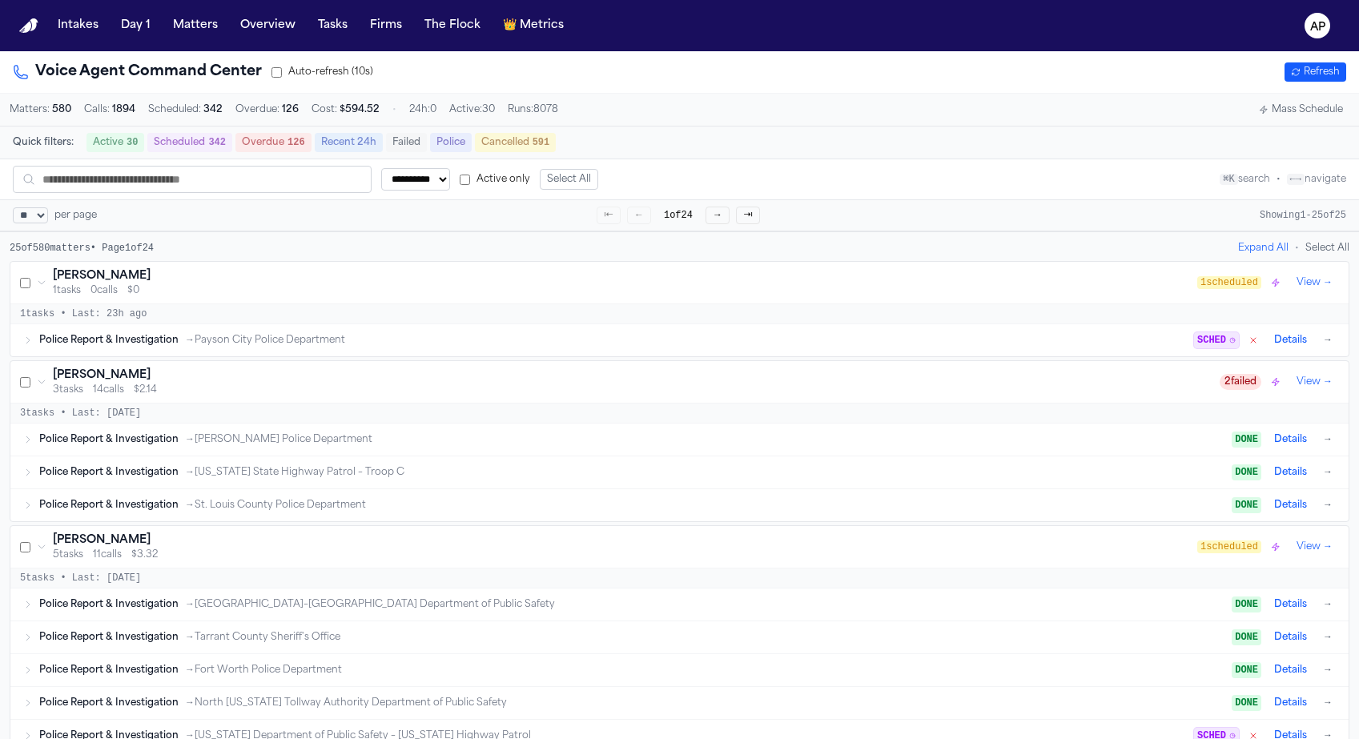
click at [178, 297] on div "1 tasks 0 calls $0" at bounding box center [625, 290] width 1145 height 13
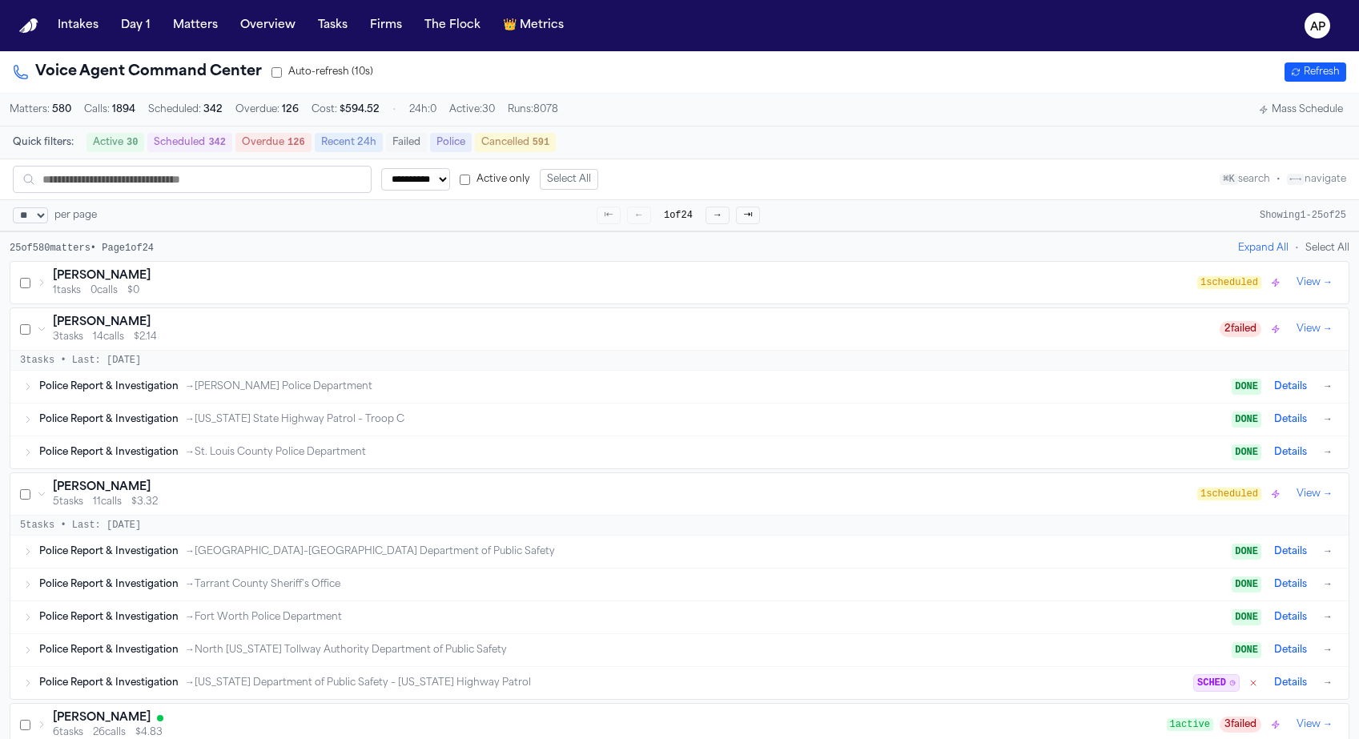
click at [172, 337] on div "3 tasks 14 calls $2.14" at bounding box center [636, 337] width 1167 height 13
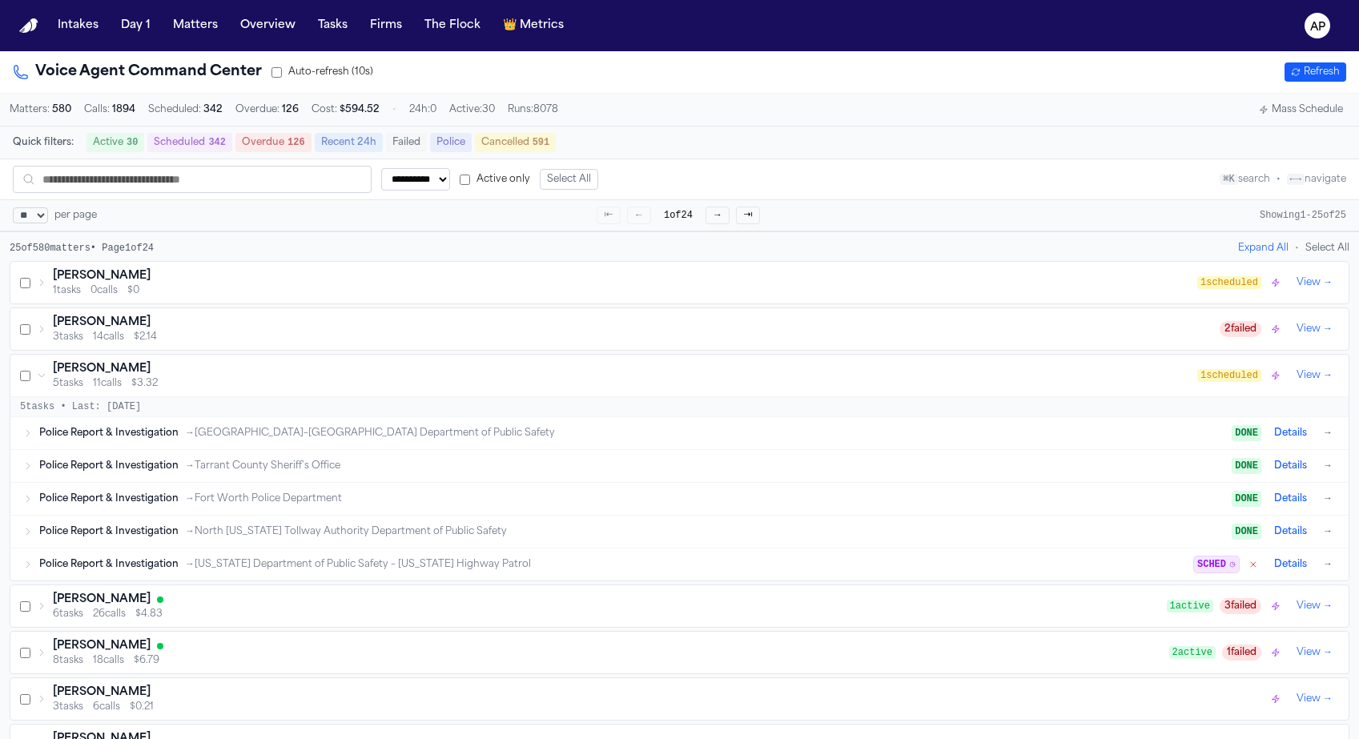
click at [163, 377] on div "Tommy Jewell" at bounding box center [625, 369] width 1145 height 16
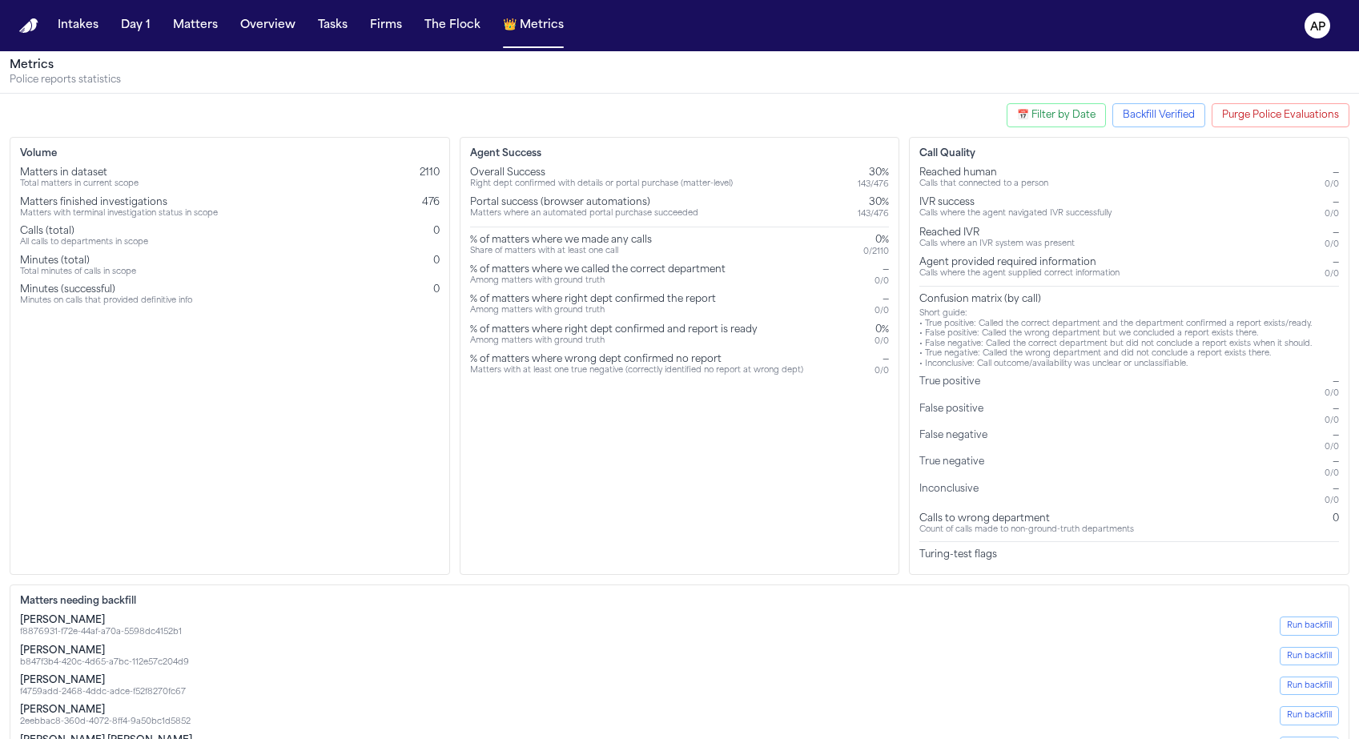
click at [1126, 107] on button "Backfill Verified" at bounding box center [1159, 115] width 93 height 24
click at [1093, 217] on button "Start Backfill" at bounding box center [1092, 217] width 73 height 21
click at [791, 42] on nav "Intakes Day 1 Matters Overview Tasks Firms The Flock 👑 Metrics AP" at bounding box center [679, 25] width 1359 height 51
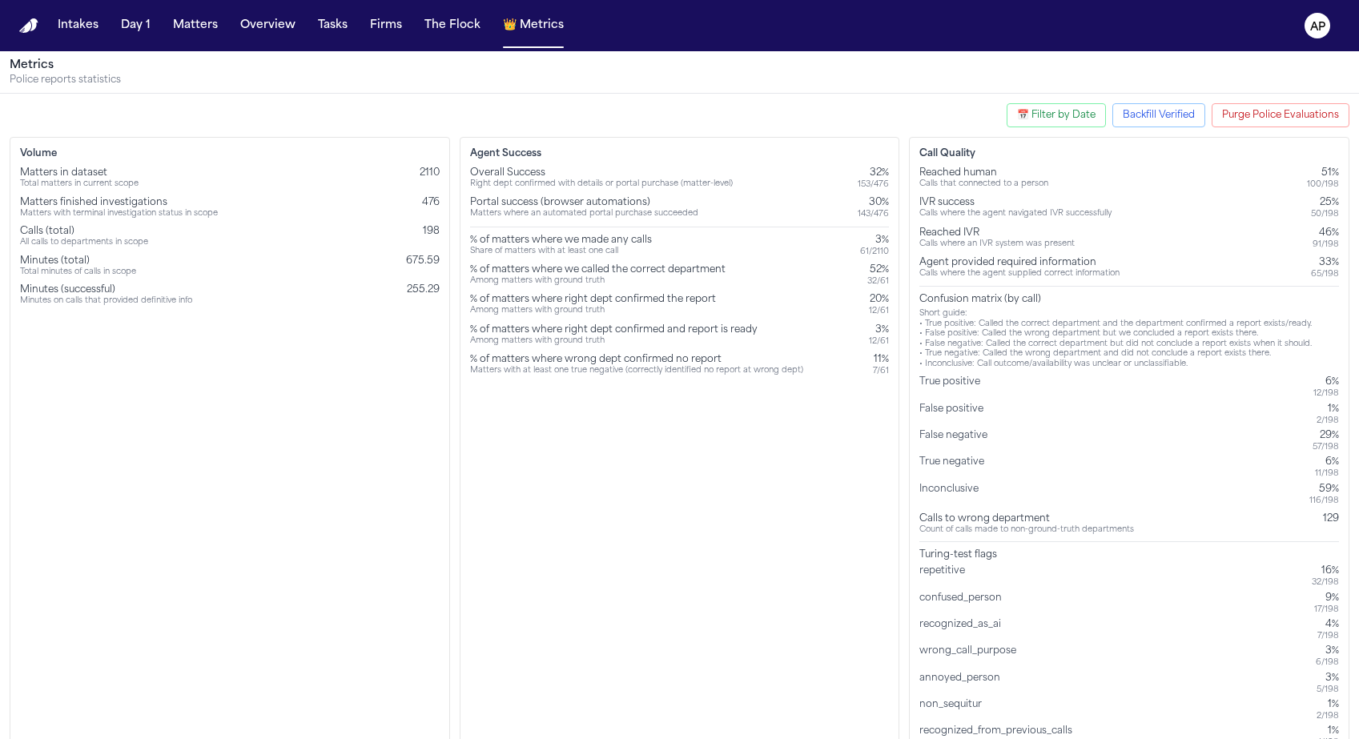
click at [1056, 346] on div "Short guide: • True positive: Called the correct department and the department …" at bounding box center [1130, 339] width 420 height 60
click at [1057, 362] on div "Short guide: • True positive: Called the correct department and the department …" at bounding box center [1130, 339] width 420 height 60
click at [940, 502] on div "Inconclusive" at bounding box center [953, 494] width 66 height 23
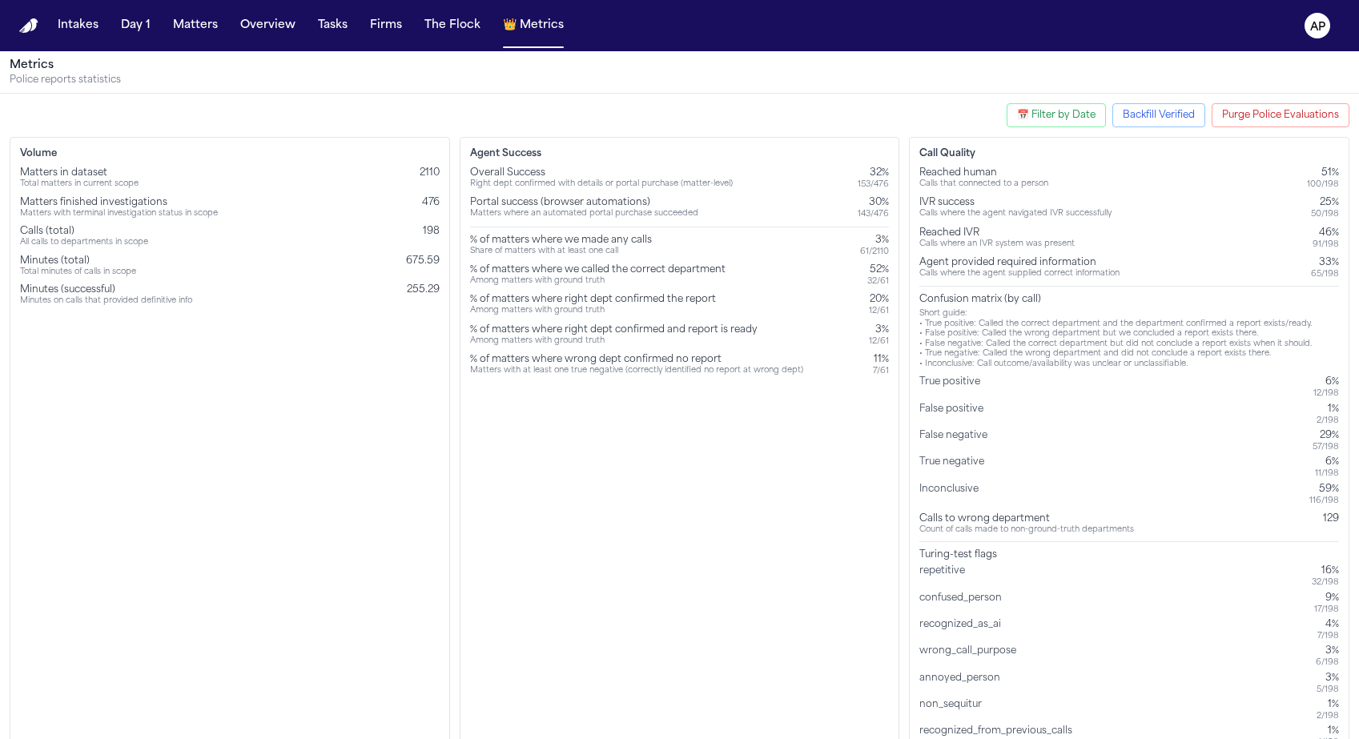
click at [940, 502] on div "Inconclusive" at bounding box center [953, 494] width 66 height 23
click at [679, 571] on div "Agent Success Overall Success Right dept confirmed with details or portal purch…" at bounding box center [680, 448] width 441 height 622
click at [1045, 125] on button "📅 Filter by Date" at bounding box center [1056, 115] width 99 height 24
click at [986, 192] on input "Start Date:" at bounding box center [959, 189] width 87 height 21
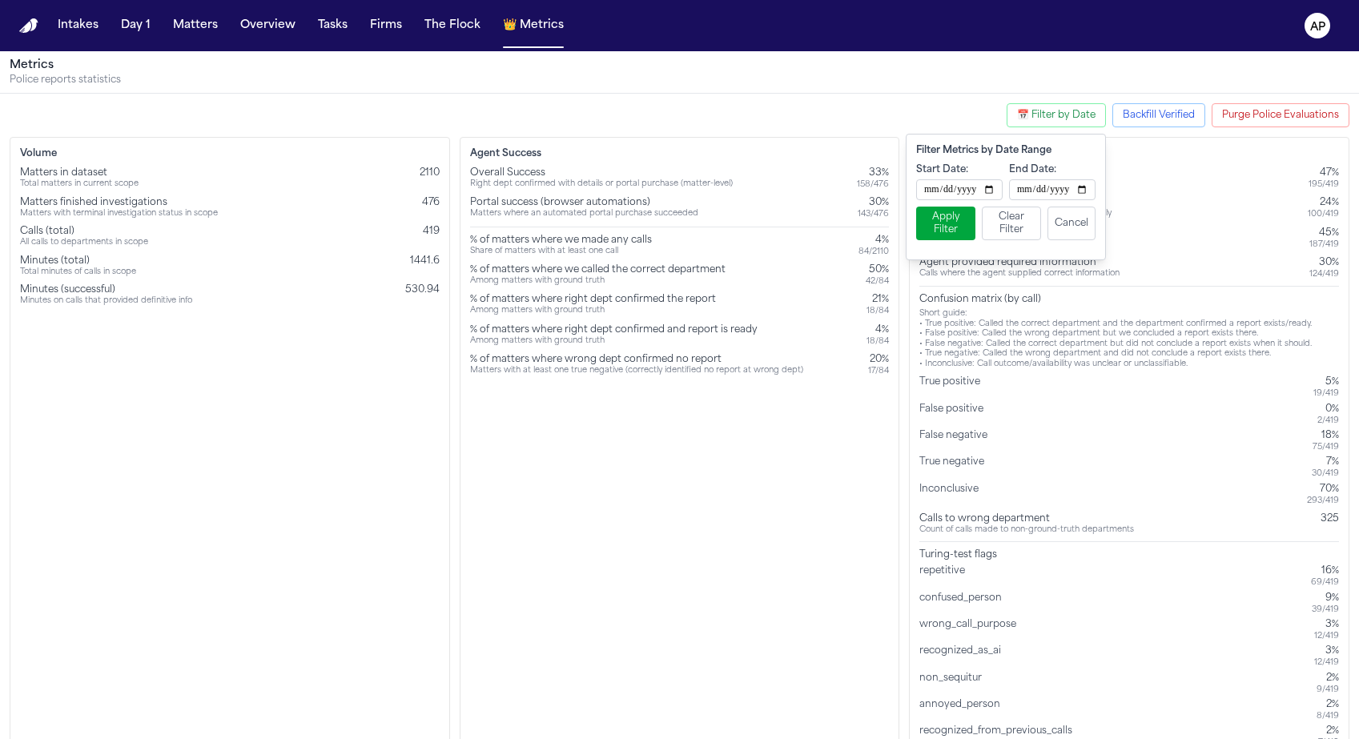
type input "**********"
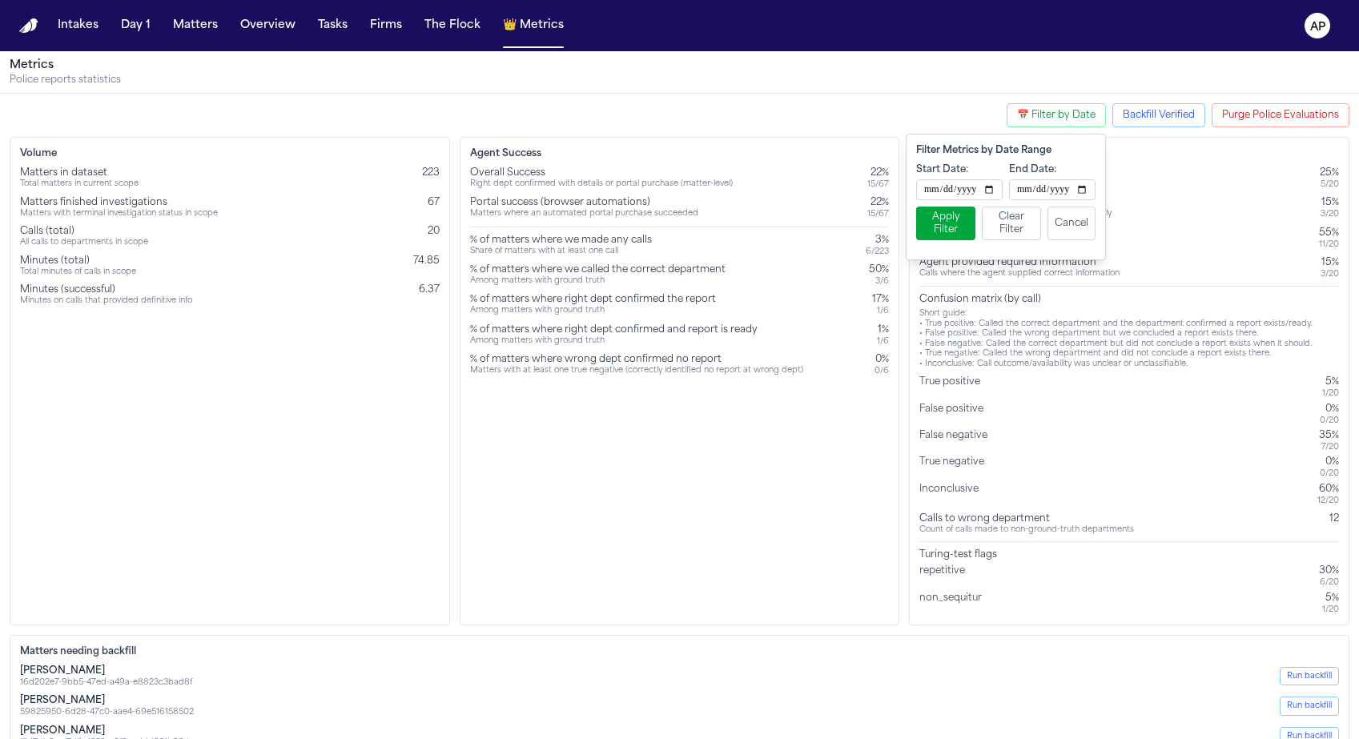
click at [953, 225] on button "Apply Filter" at bounding box center [945, 224] width 59 height 34
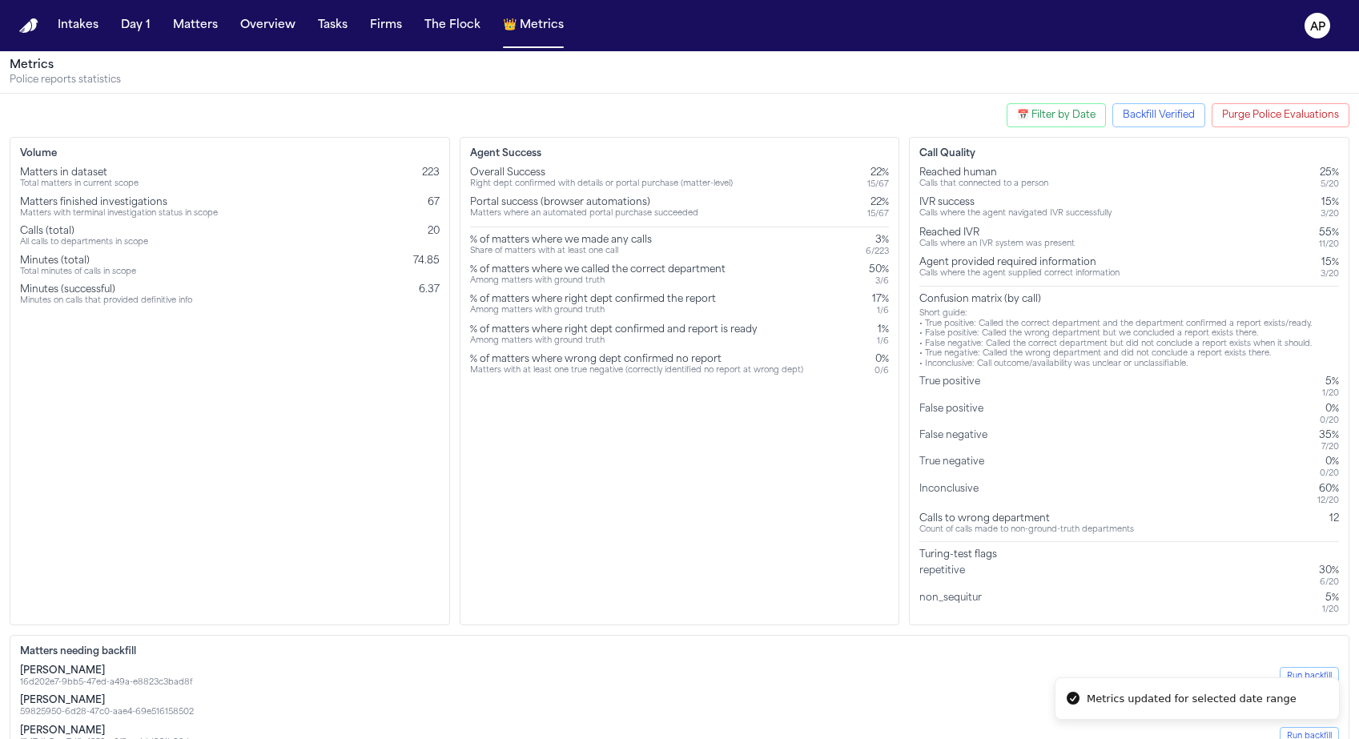
click at [847, 428] on div "Agent Success Overall Success Right dept confirmed with details or portal purch…" at bounding box center [680, 381] width 441 height 489
click at [1054, 111] on button "📅 Filter by Date" at bounding box center [1056, 115] width 99 height 24
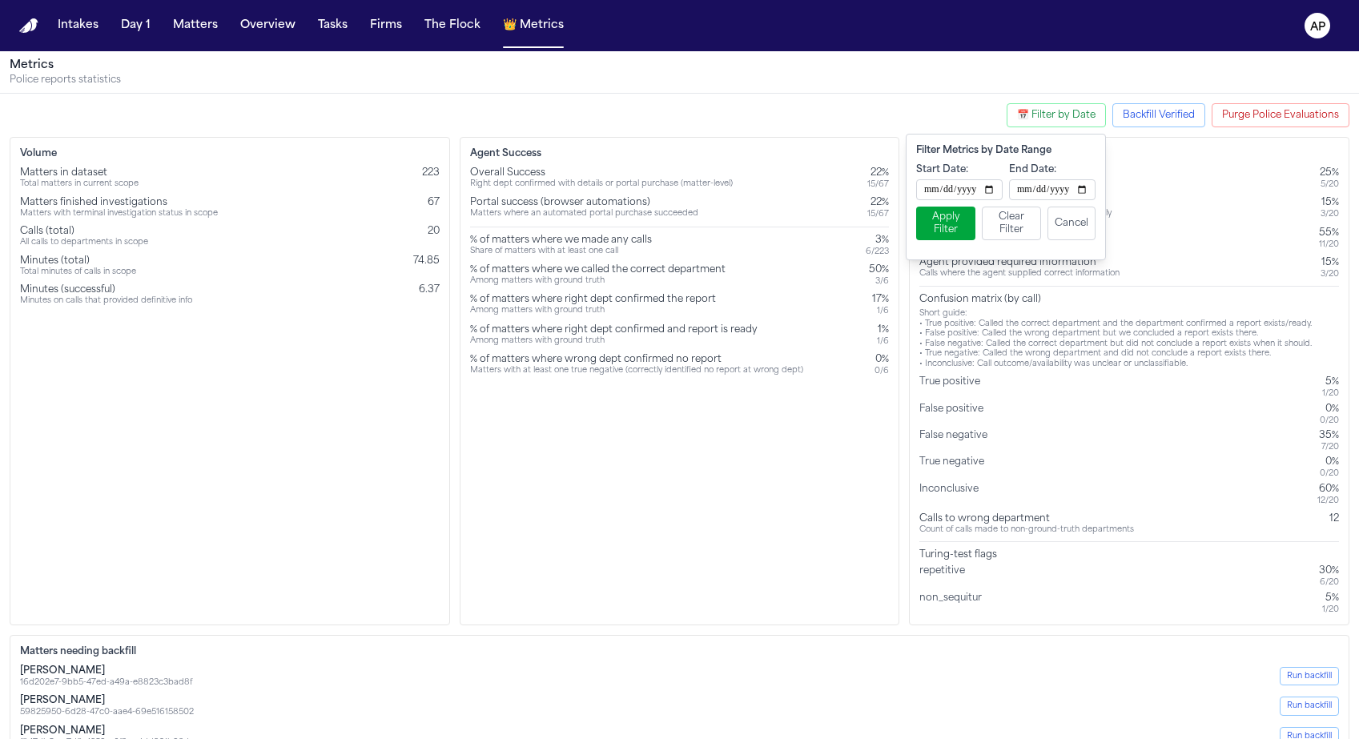
click at [988, 189] on input "**********" at bounding box center [959, 189] width 87 height 21
type input "**********"
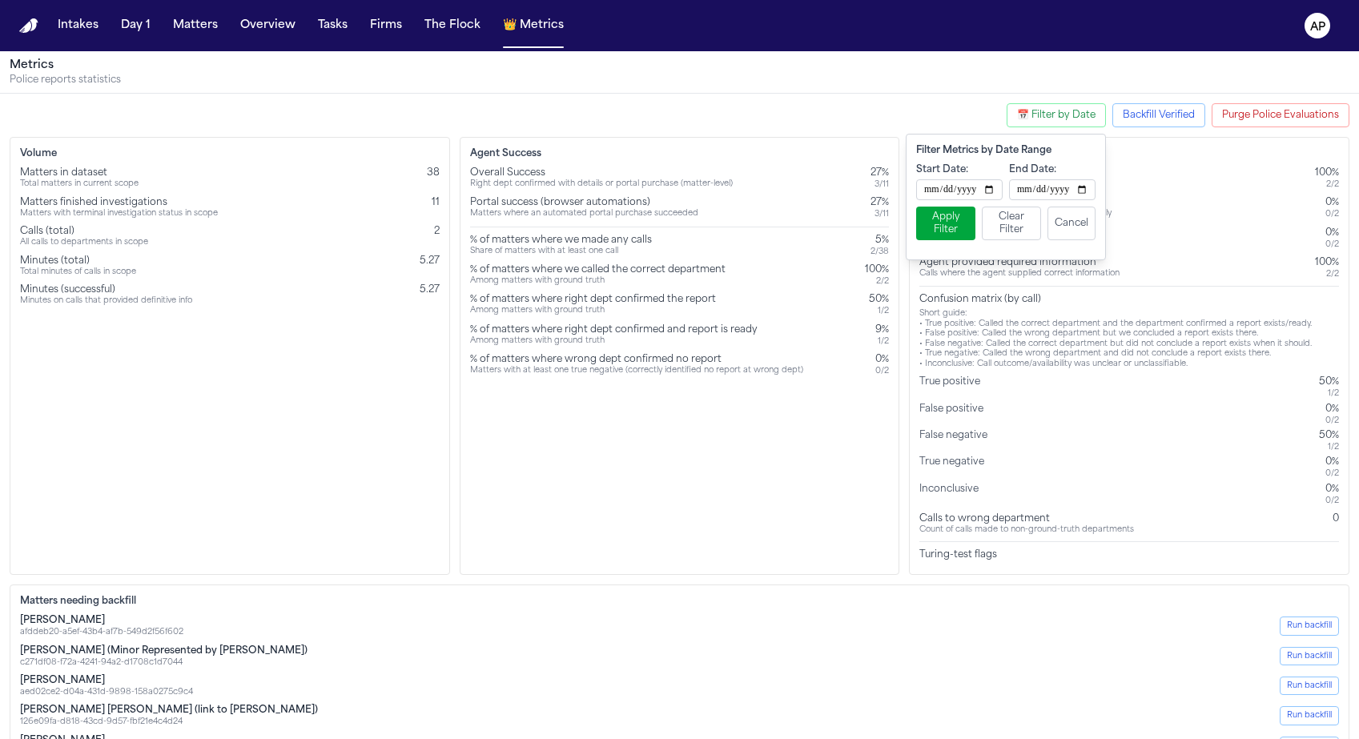
click at [943, 224] on button "Apply Filter" at bounding box center [945, 224] width 59 height 34
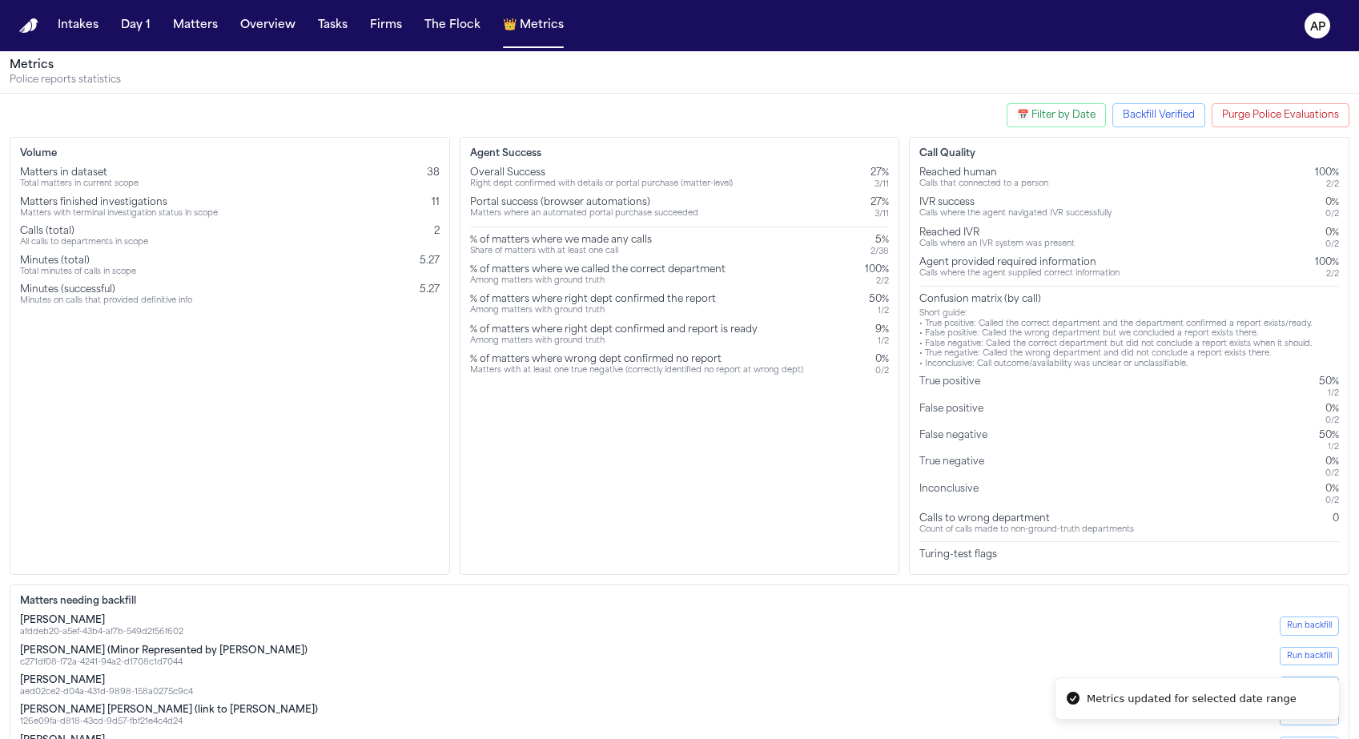
click at [694, 450] on div "Agent Success Overall Success Right dept confirmed with details or portal purch…" at bounding box center [680, 356] width 441 height 438
click at [685, 264] on div "% of matters where we called the correct department" at bounding box center [598, 270] width 256 height 13
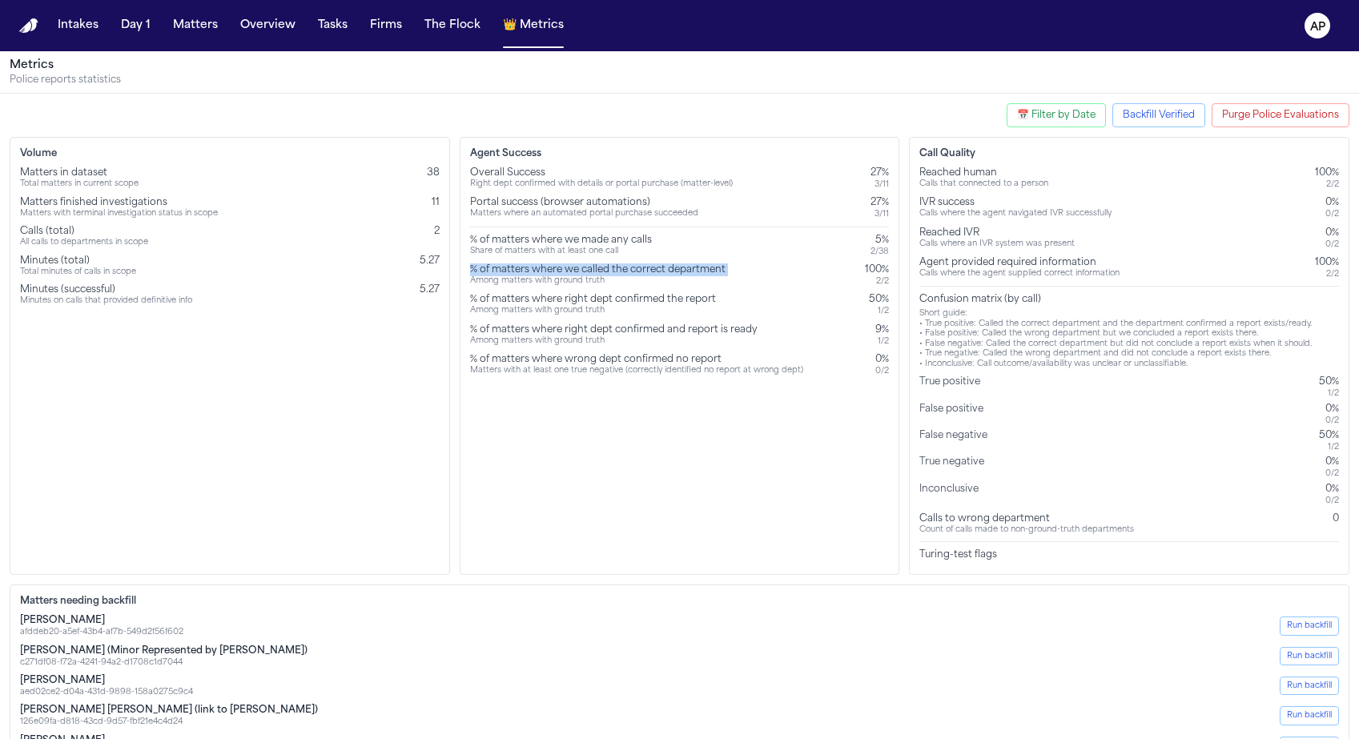
click at [685, 264] on div "% of matters where we called the correct department" at bounding box center [598, 270] width 256 height 13
click at [733, 457] on div "Agent Success Overall Success Right dept confirmed with details or portal purch…" at bounding box center [680, 356] width 441 height 438
click at [1056, 127] on button "📅 Filter by Date" at bounding box center [1056, 115] width 99 height 24
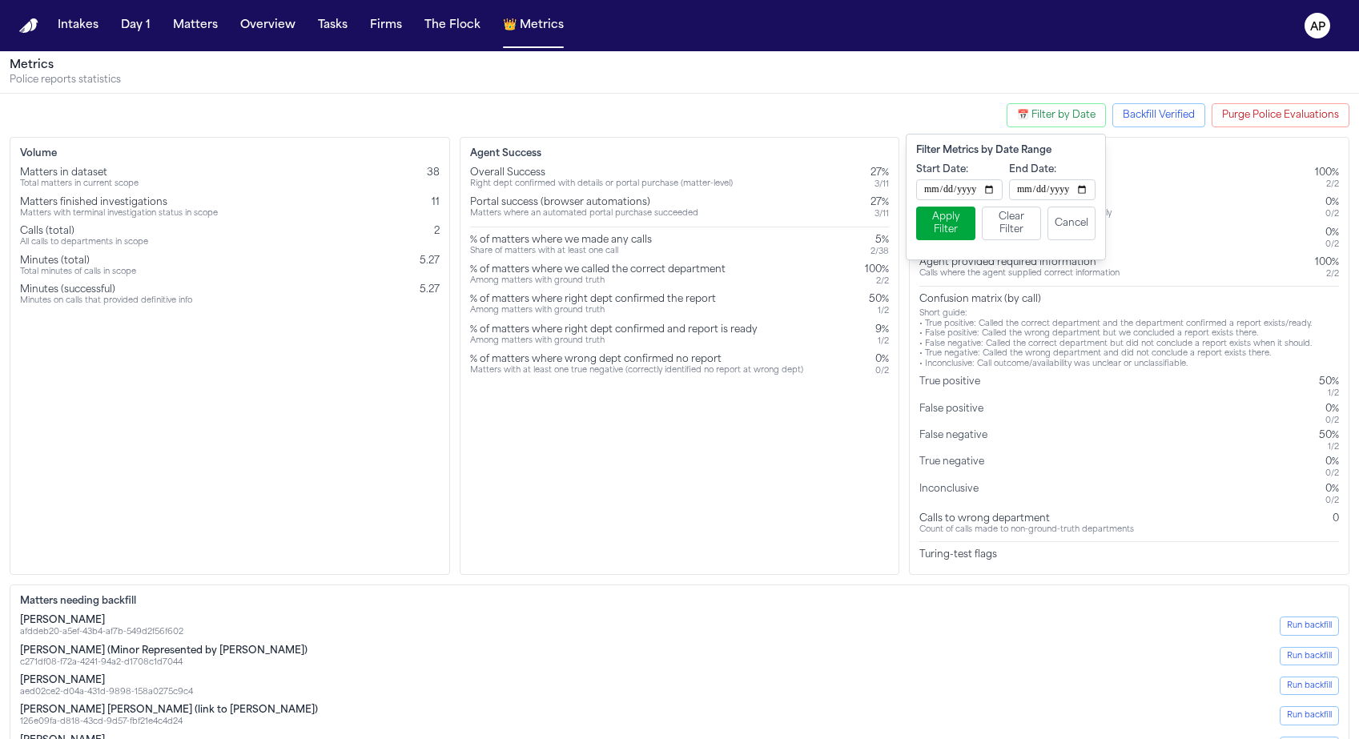
click at [988, 188] on input "**********" at bounding box center [959, 189] width 87 height 21
type input "**********"
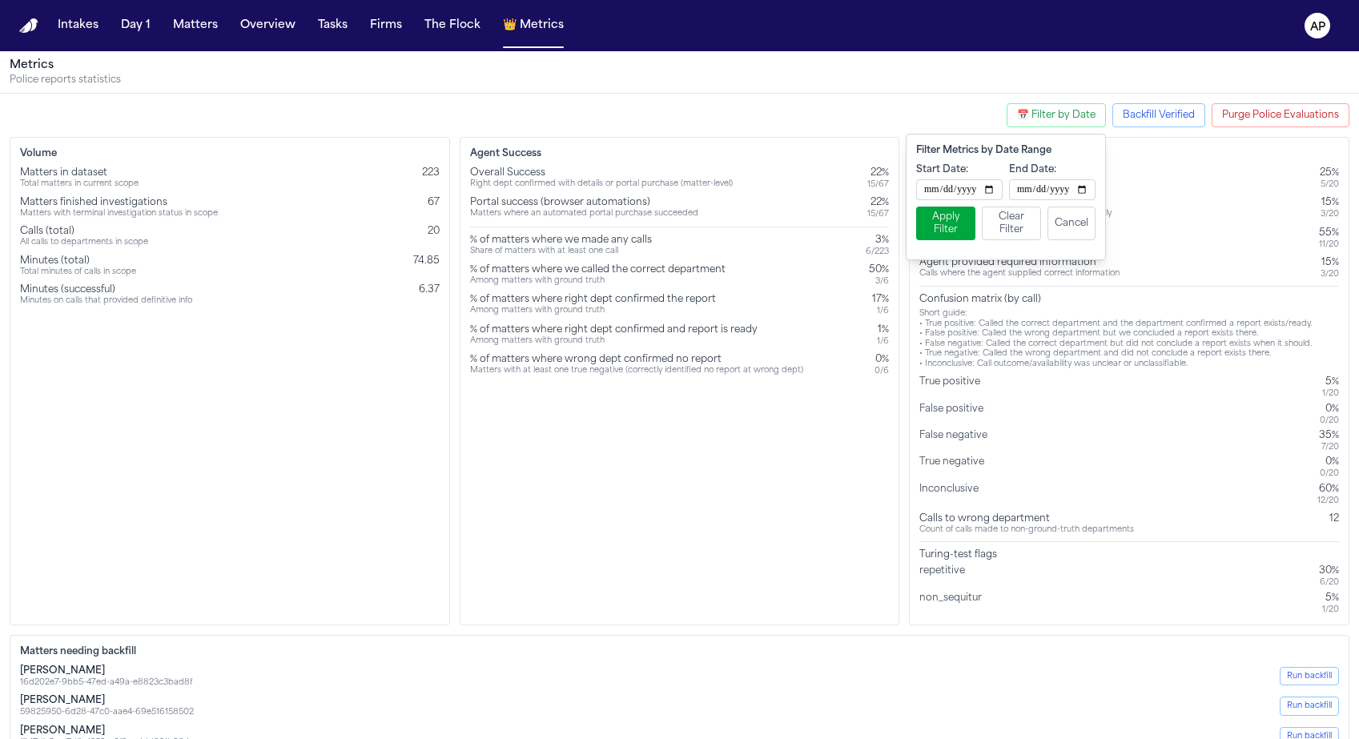
click at [944, 234] on button "Apply Filter" at bounding box center [945, 224] width 59 height 34
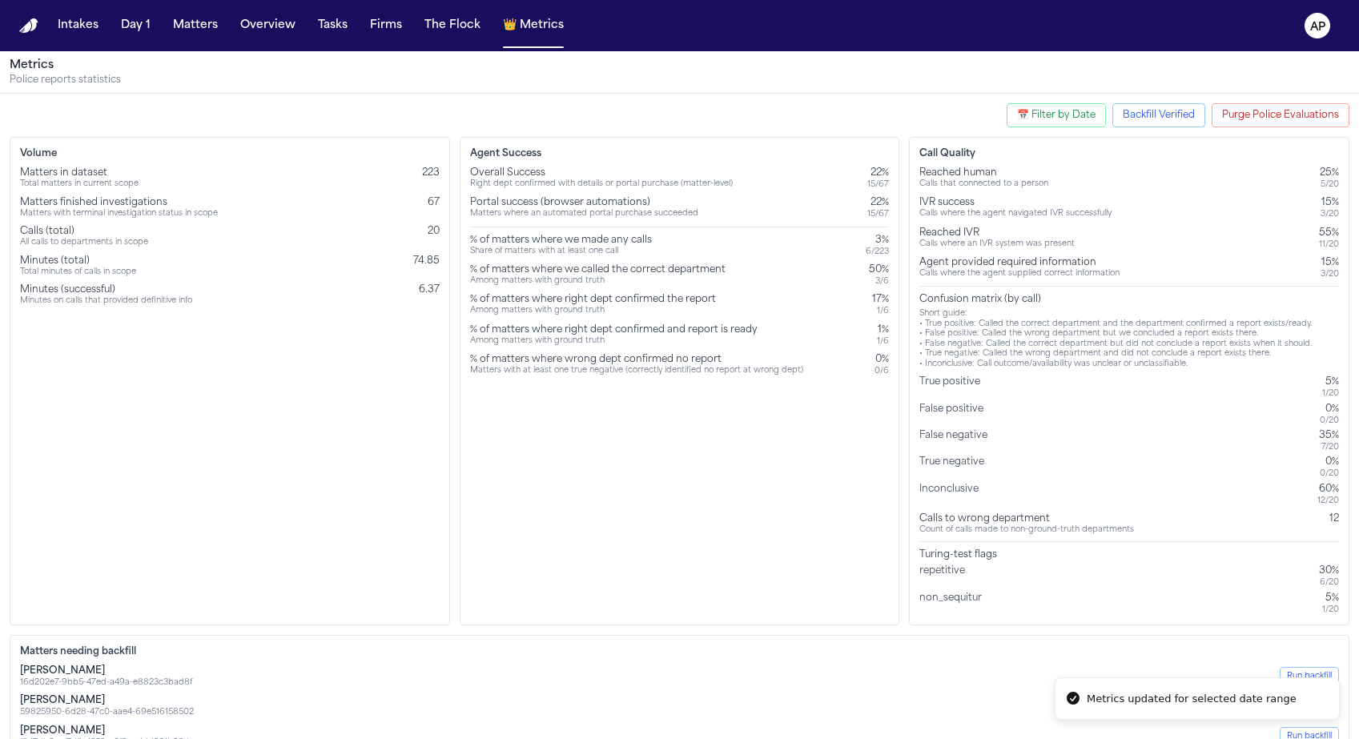
click at [797, 445] on div "Agent Success Overall Success Right dept confirmed with details or portal purch…" at bounding box center [680, 381] width 441 height 489
click at [872, 328] on div "% of matters where right dept confirmed and report is ready Among matters with …" at bounding box center [680, 335] width 420 height 23
click at [554, 341] on div "Among matters with ground truth" at bounding box center [614, 341] width 288 height 10
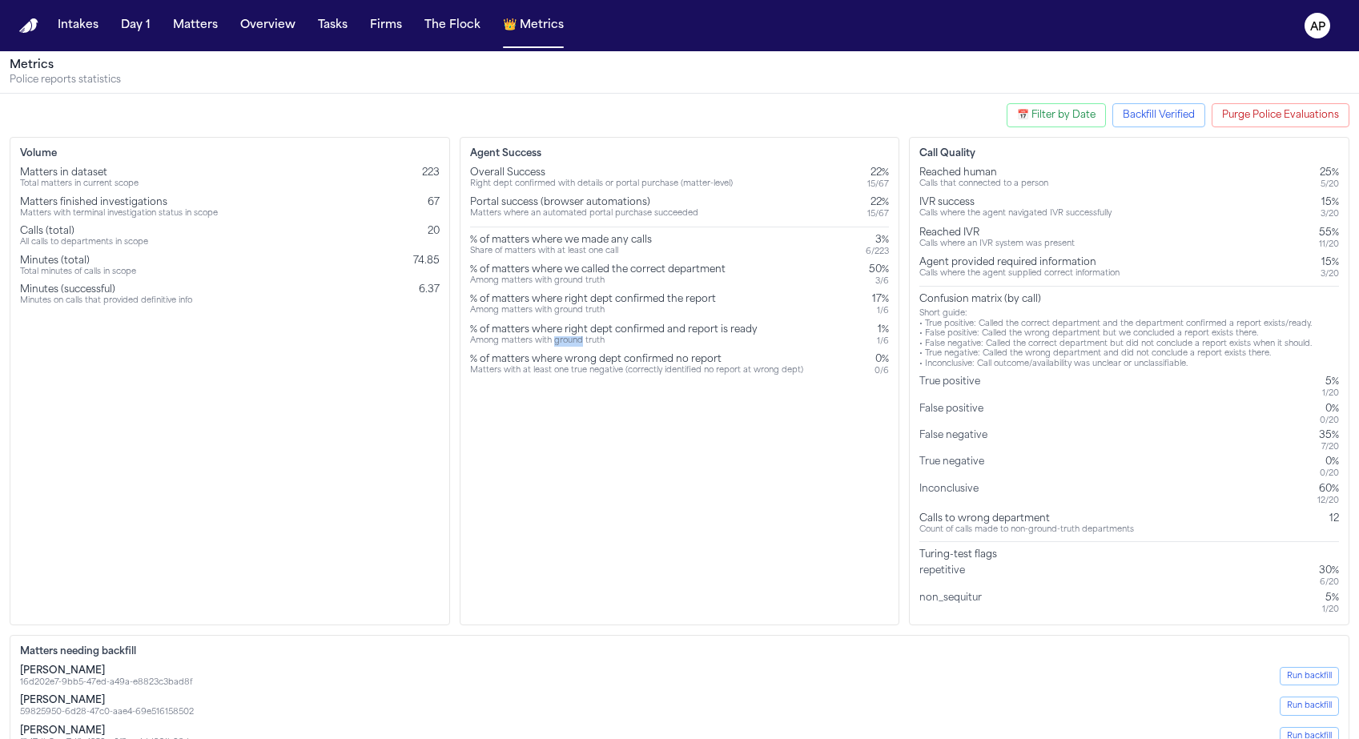
click at [554, 341] on div "Among matters with ground truth" at bounding box center [614, 341] width 288 height 10
click at [732, 341] on div "Among matters with ground truth" at bounding box center [614, 341] width 288 height 10
drag, startPoint x: 895, startPoint y: 344, endPoint x: 457, endPoint y: 336, distance: 437.4
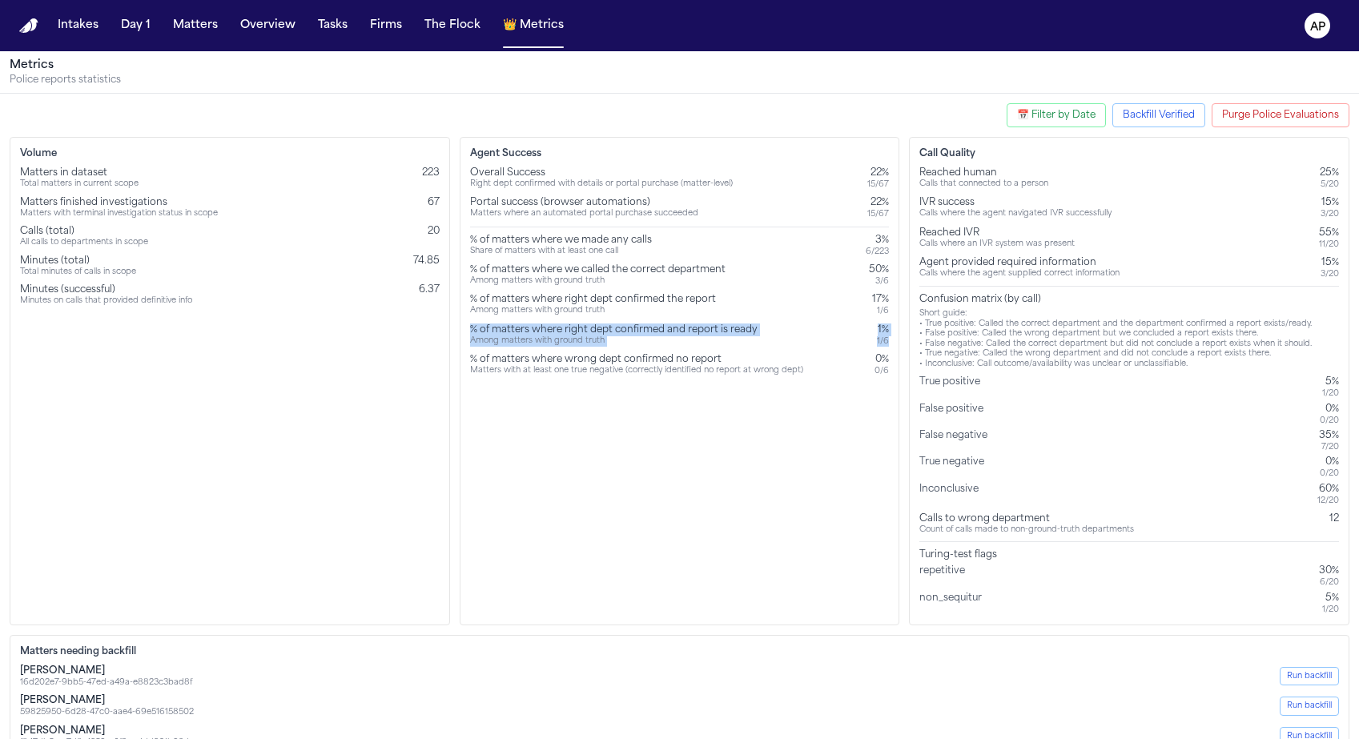
click at [457, 336] on div "Volume Matters in dataset Total matters in current scope 223 Matters finished i…" at bounding box center [680, 381] width 1340 height 489
copy div "% of matters where right dept confirmed and report is ready Among matters with …"
click at [567, 306] on div "Among matters with ground truth" at bounding box center [593, 311] width 246 height 10
click at [602, 344] on div "Among matters with ground truth" at bounding box center [614, 341] width 288 height 10
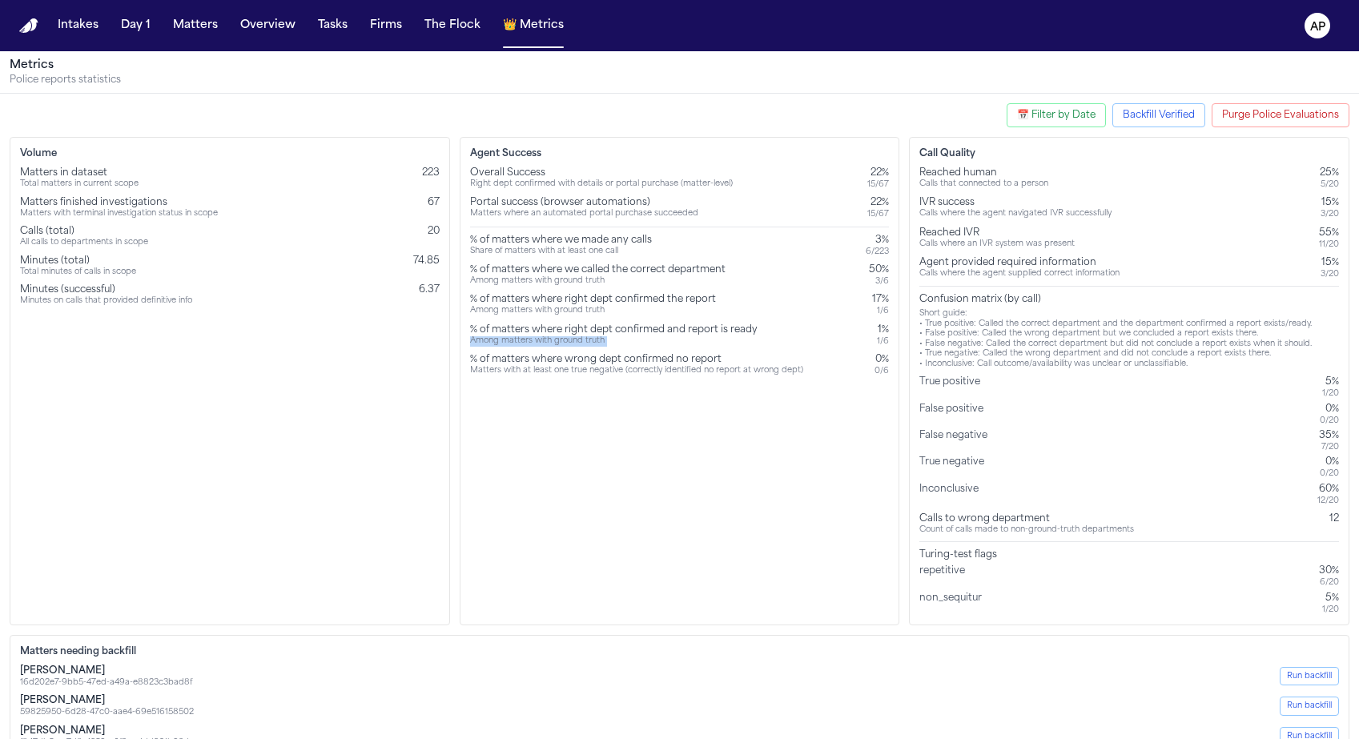
click at [602, 344] on div "Among matters with ground truth" at bounding box center [614, 341] width 288 height 10
click at [586, 283] on div "Among matters with ground truth" at bounding box center [598, 281] width 256 height 10
click at [577, 248] on div "Share of matters with at least one call" at bounding box center [561, 252] width 182 height 10
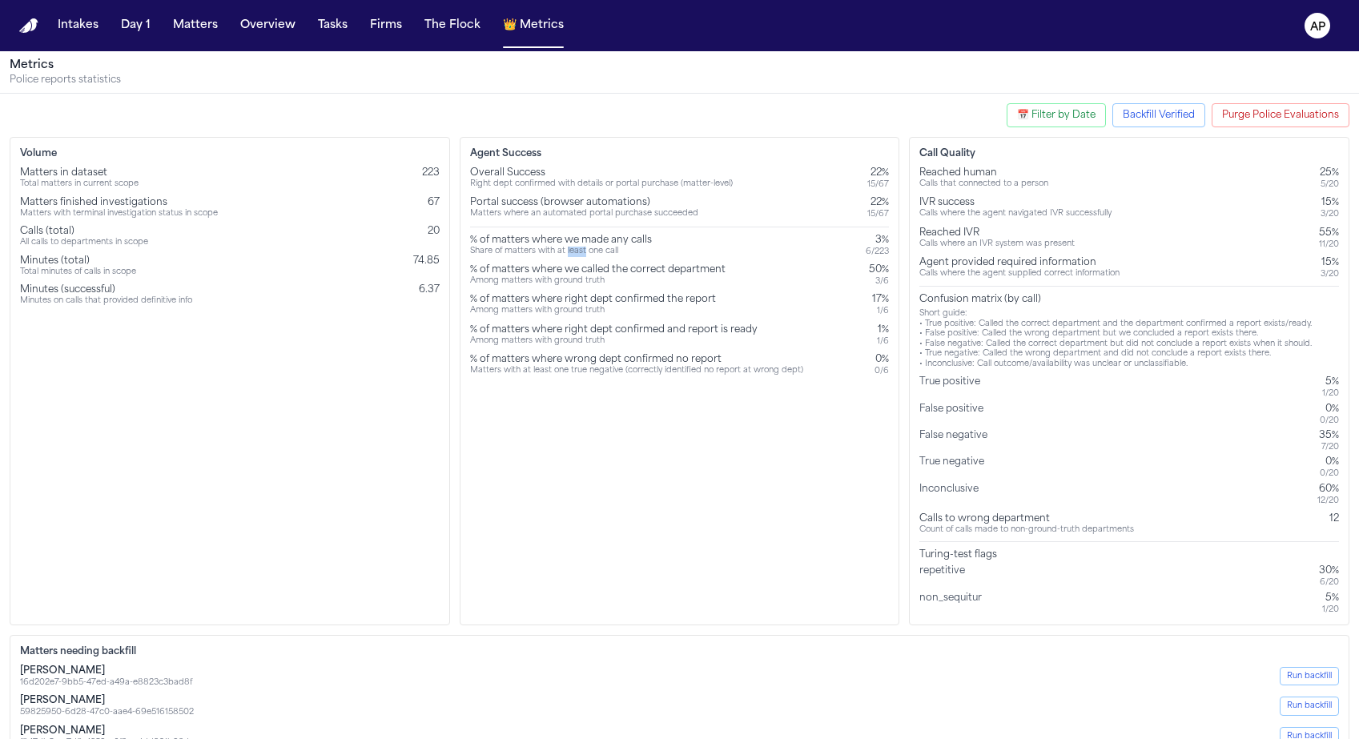
click at [577, 248] on div "Share of matters with at least one call" at bounding box center [561, 252] width 182 height 10
click at [562, 238] on div "% of matters where we made any calls" at bounding box center [561, 240] width 182 height 13
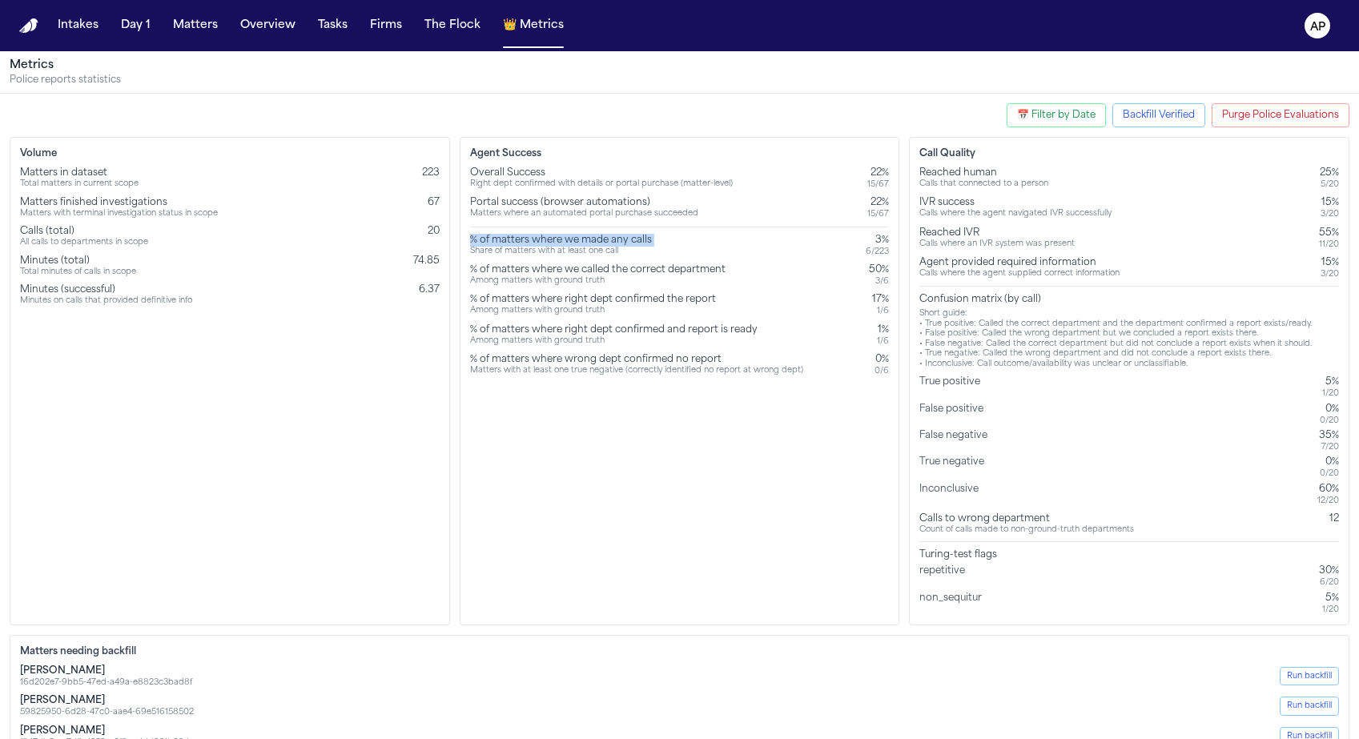
copy div "% of matters where we made any calls"
click at [89, 177] on div "Matters in dataset" at bounding box center [79, 173] width 119 height 13
click at [71, 182] on div "Total matters in current scope" at bounding box center [79, 184] width 119 height 10
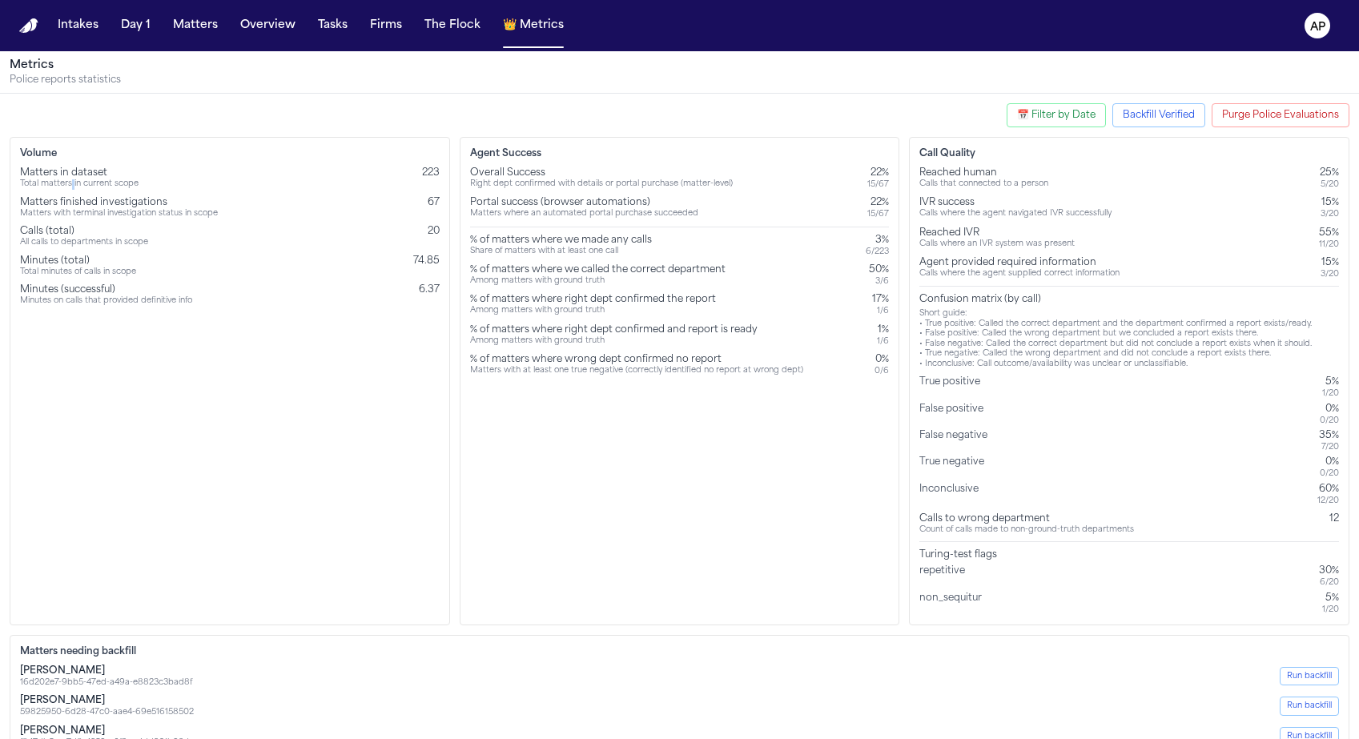
click at [71, 182] on div "Total matters in current scope" at bounding box center [79, 184] width 119 height 10
click at [71, 179] on div "Total matters in current scope" at bounding box center [79, 184] width 119 height 10
click at [1056, 126] on button "📅 Filter by Date" at bounding box center [1056, 115] width 99 height 24
click at [996, 194] on input "**********" at bounding box center [959, 189] width 87 height 21
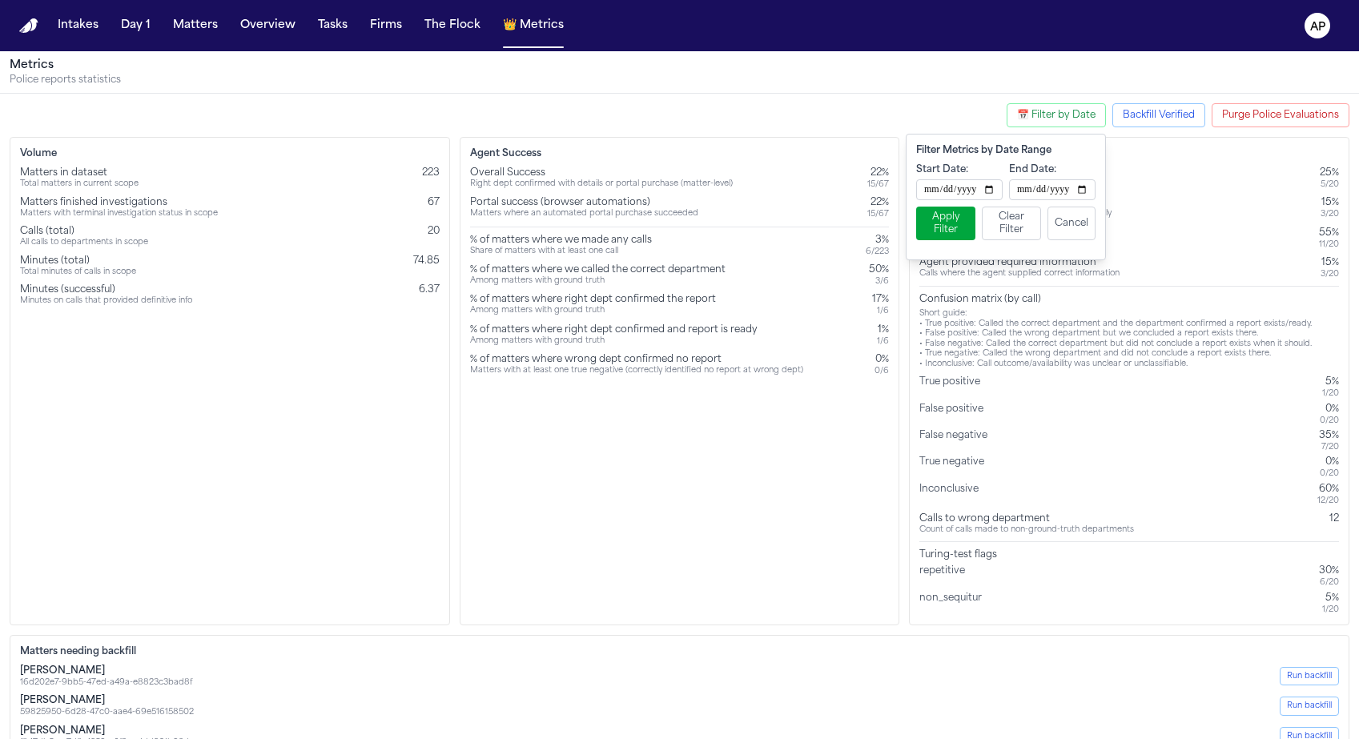
click at [996, 193] on input "**********" at bounding box center [959, 189] width 87 height 21
click at [986, 187] on input "**********" at bounding box center [959, 189] width 87 height 21
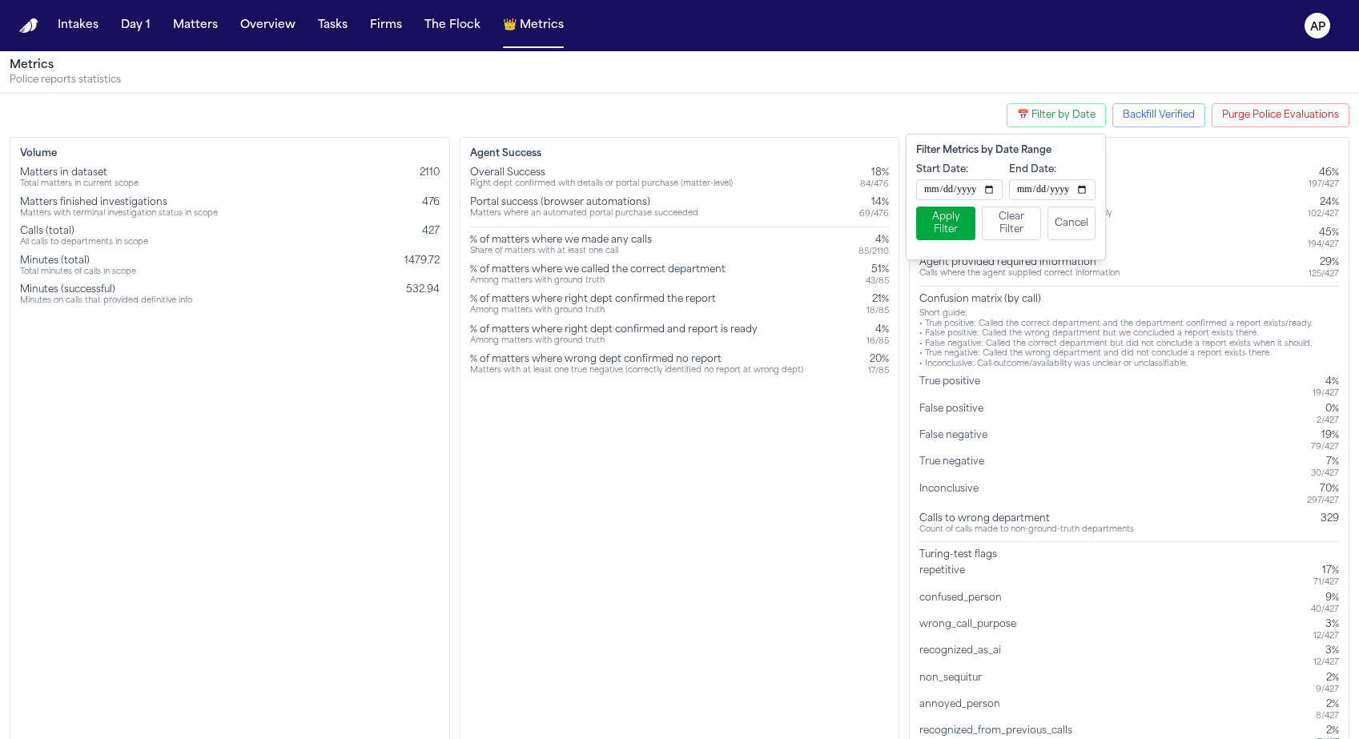
type input "**********"
click at [945, 227] on button "Apply Filter" at bounding box center [945, 224] width 59 height 34
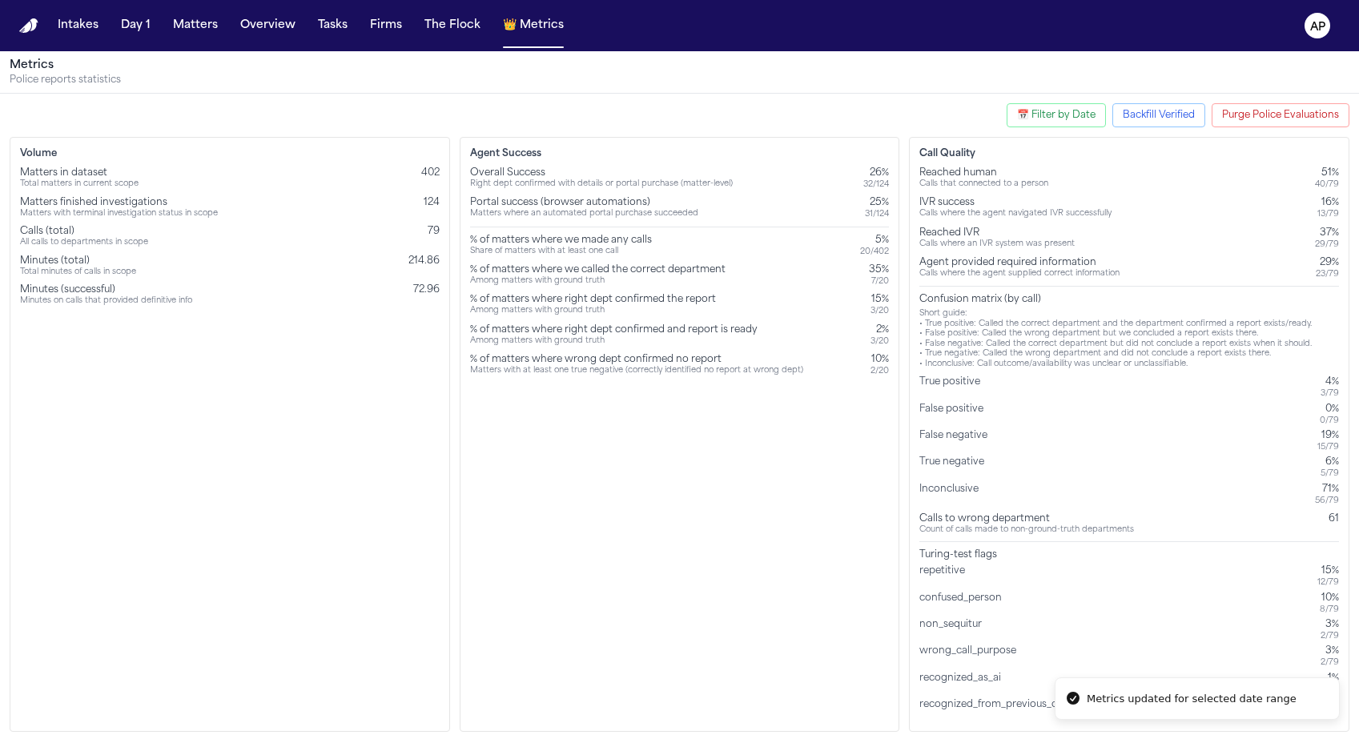
click at [782, 491] on div "Agent Success Overall Success Right dept confirmed with details or portal purch…" at bounding box center [680, 434] width 441 height 595
click at [577, 234] on div "% of matters where we made any calls" at bounding box center [561, 240] width 182 height 13
copy div "% of matters where we made any calls"
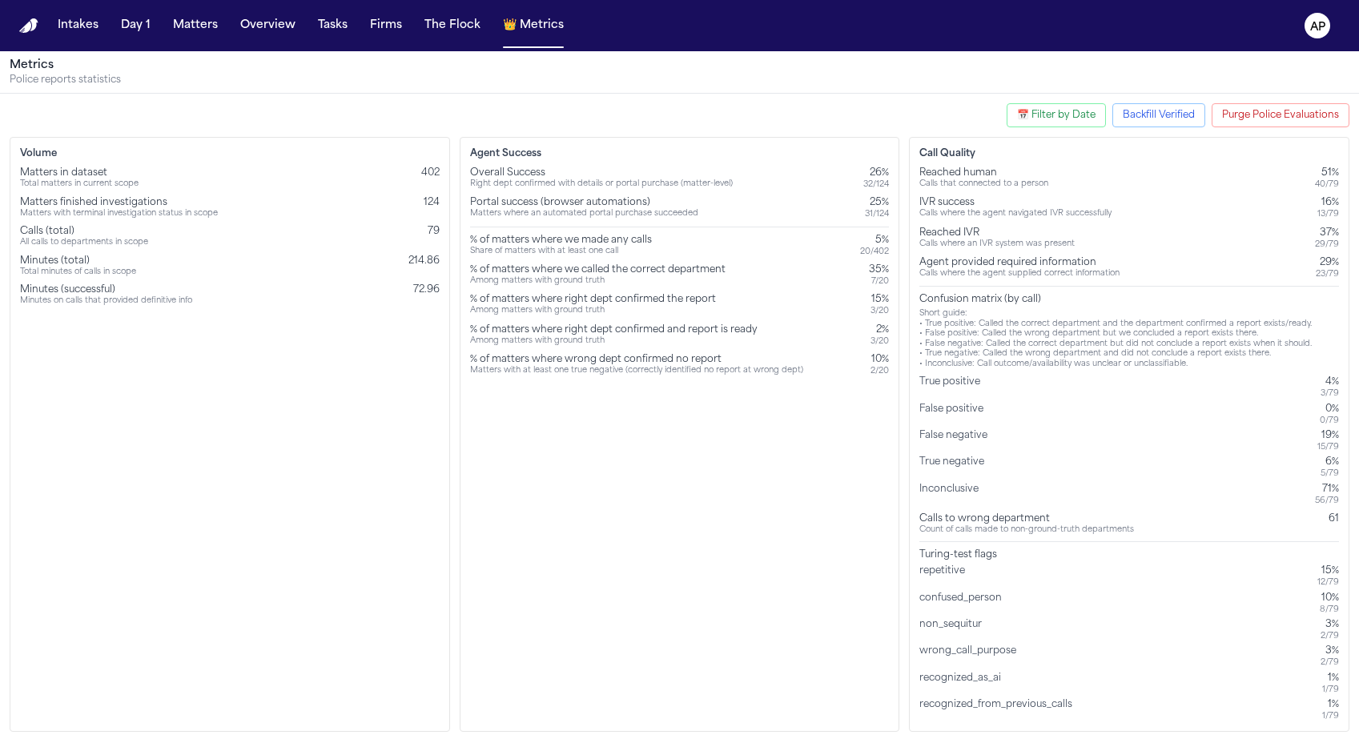
click at [108, 196] on div "Matters finished investigations" at bounding box center [119, 202] width 198 height 13
copy div "Matters finished investigations"
click at [640, 504] on div "Agent Success Overall Success Right dept confirmed with details or portal purch…" at bounding box center [680, 434] width 441 height 595
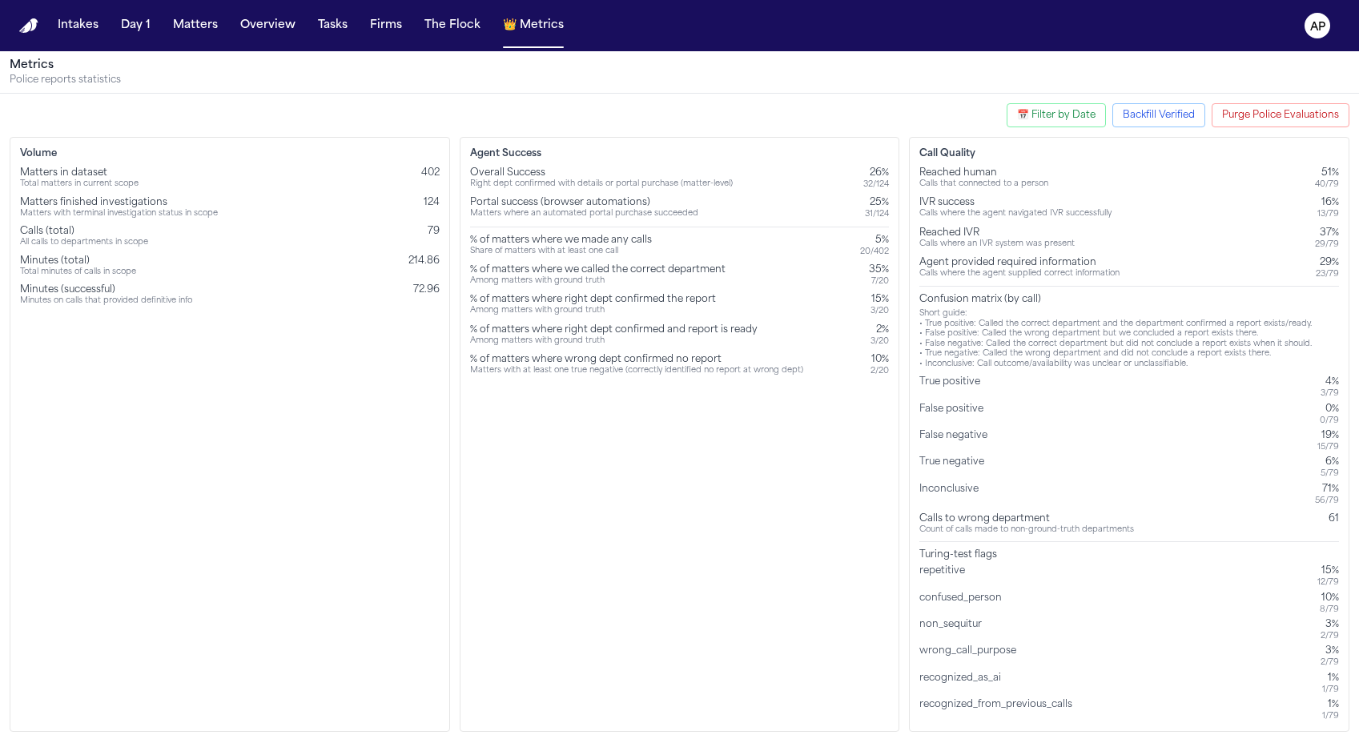
click at [430, 172] on span "402" at bounding box center [430, 173] width 18 height 10
click at [807, 458] on div "Agent Success Overall Success Right dept confirmed with details or portal purch…" at bounding box center [680, 434] width 441 height 595
click at [1019, 111] on button "📅 Filter by Date" at bounding box center [1056, 115] width 99 height 24
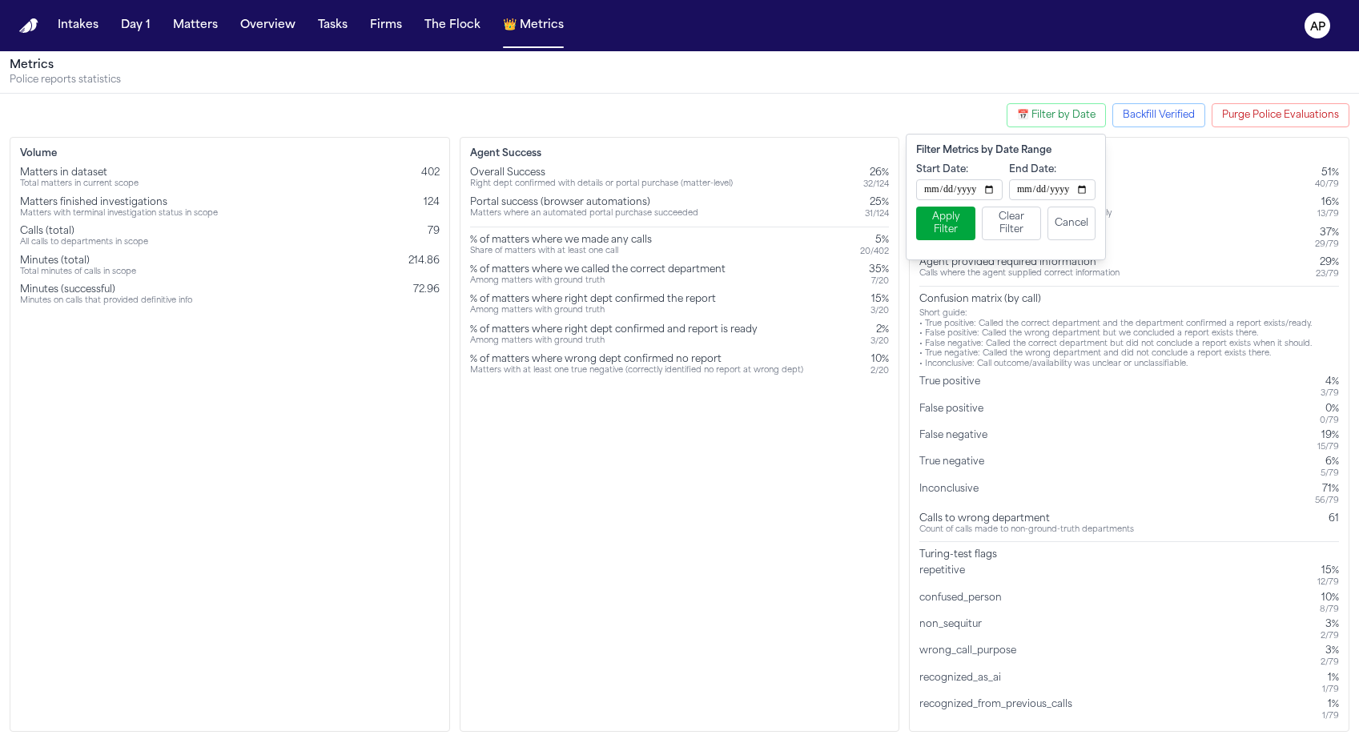
click at [923, 93] on div "Metrics Police reports statistics" at bounding box center [679, 72] width 1359 height 42
click at [1057, 114] on button "📅 Filter by Date" at bounding box center [1056, 115] width 99 height 24
click at [830, 112] on div "📅 Filter by Date Backfill Verified Purge Police Evaluations" at bounding box center [680, 115] width 1340 height 24
click at [783, 245] on div "% of matters where we made any calls Share of matters with at least one call 5%…" at bounding box center [680, 245] width 420 height 23
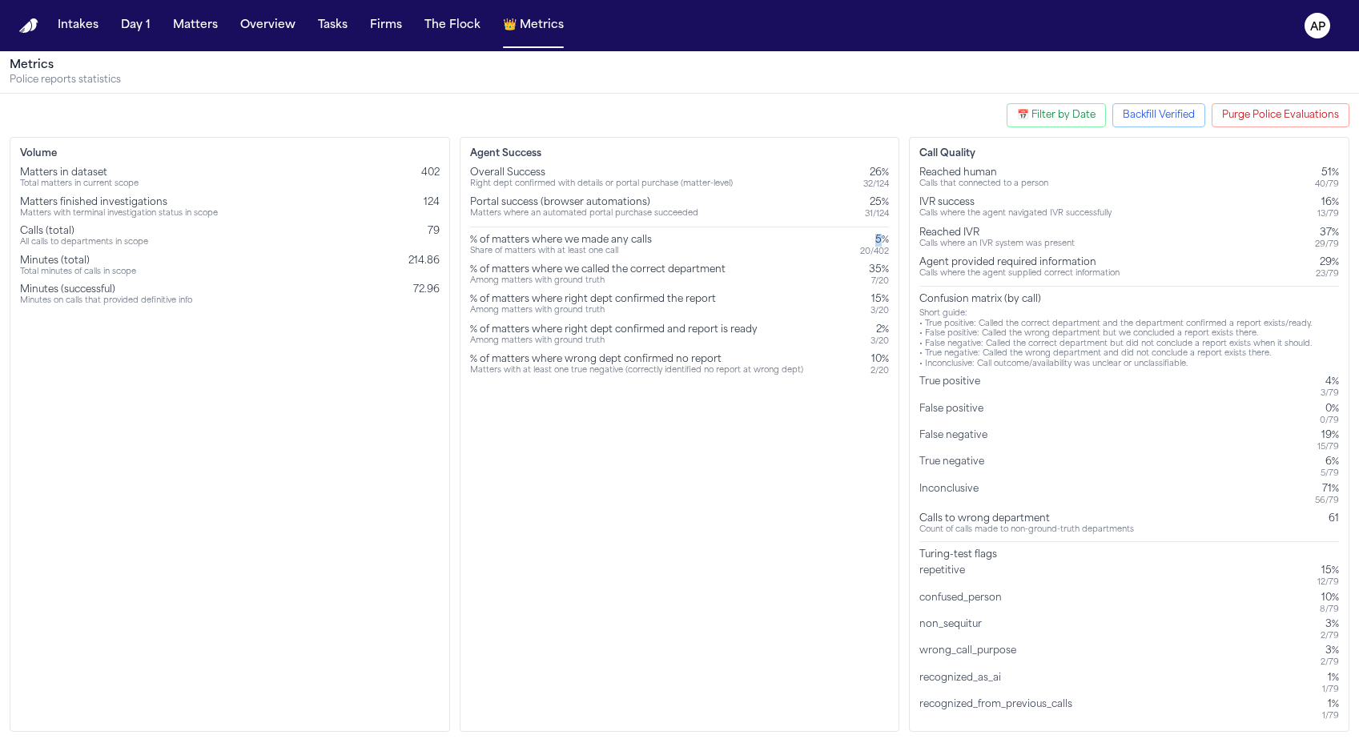
click at [783, 245] on div "% of matters where we made any calls Share of matters with at least one call 5%…" at bounding box center [680, 245] width 420 height 23
click at [782, 386] on div "Agent Success Overall Success Right dept confirmed with details or portal purch…" at bounding box center [680, 434] width 441 height 595
click at [528, 26] on span "Metrics" at bounding box center [542, 26] width 44 height 16
click at [420, 371] on div "Volume Matters in dataset Total matters in current scope 402 Matters finished i…" at bounding box center [230, 434] width 441 height 595
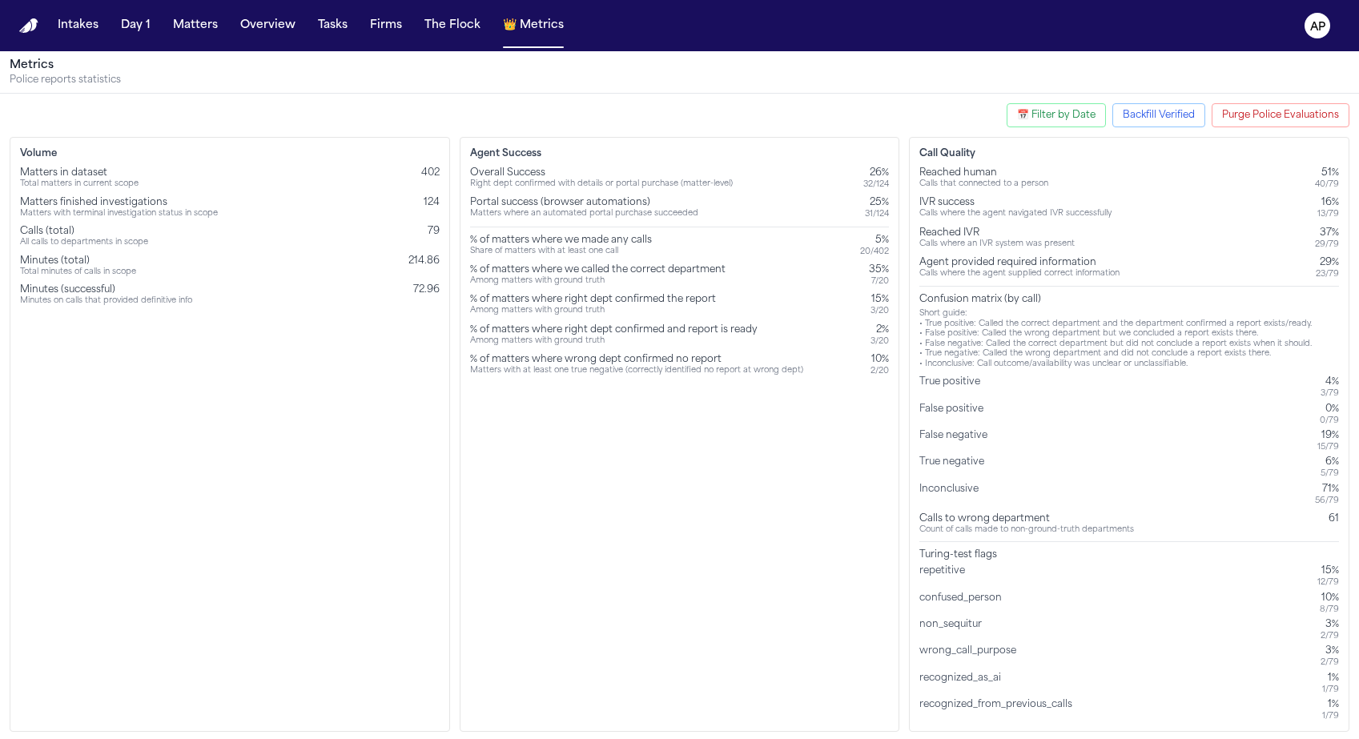
click at [429, 202] on span "124" at bounding box center [432, 203] width 16 height 10
click at [412, 436] on div "Volume Matters in dataset Total matters in current scope 402 Matters finished i…" at bounding box center [230, 434] width 441 height 595
click at [1075, 107] on button "📅 Filter by Date" at bounding box center [1056, 115] width 99 height 24
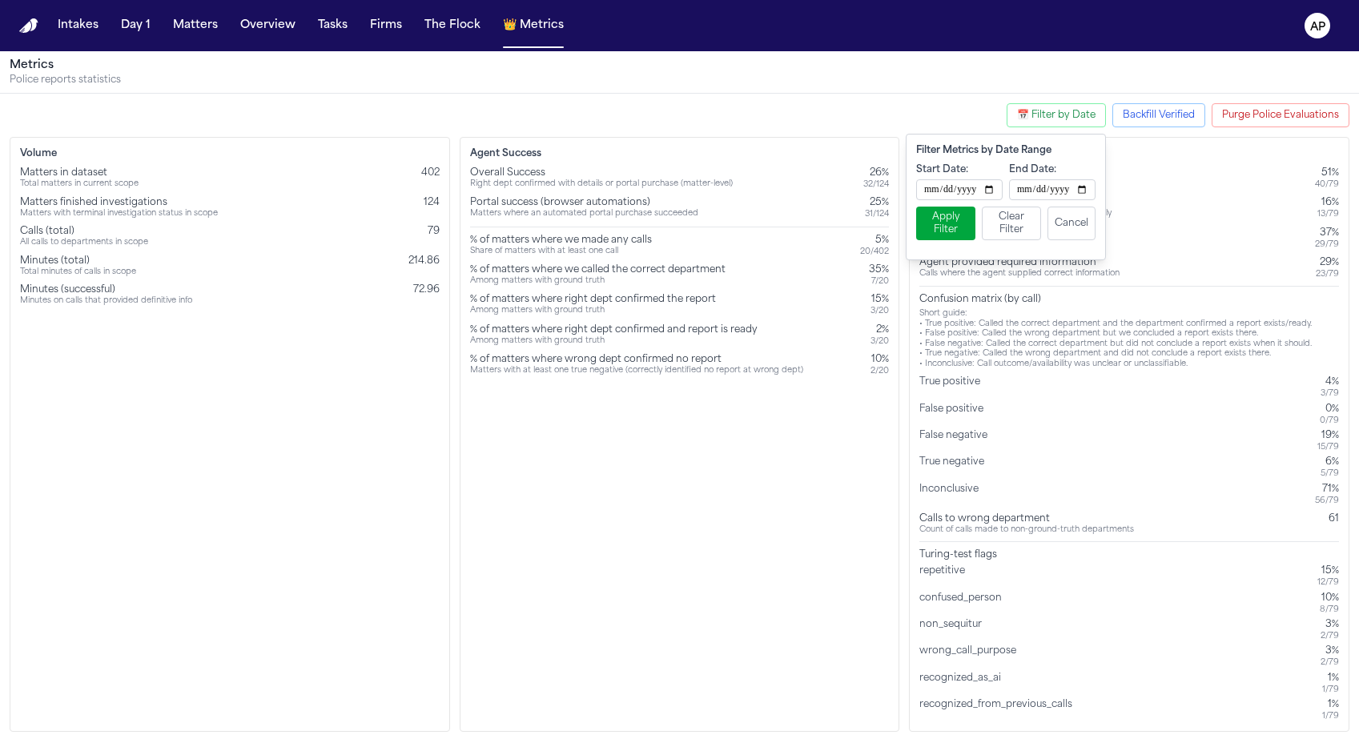
click at [1075, 107] on button "📅 Filter by Date" at bounding box center [1056, 115] width 99 height 24
click at [1057, 115] on button "📅 Filter by Date" at bounding box center [1056, 115] width 99 height 24
click at [990, 190] on input "**********" at bounding box center [959, 189] width 87 height 21
type input "**********"
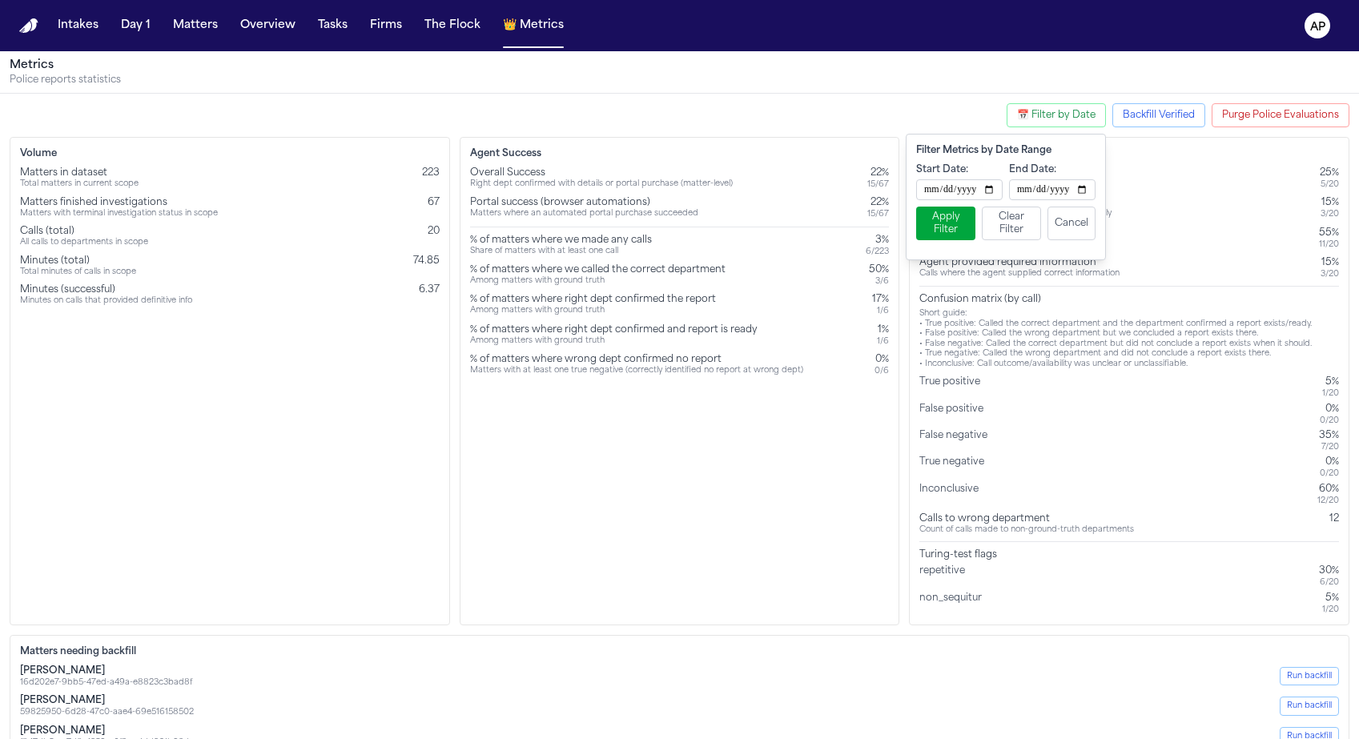
click at [941, 219] on button "Apply Filter" at bounding box center [945, 224] width 59 height 34
click at [1072, 124] on button "📅 Filter by Date" at bounding box center [1056, 115] width 99 height 24
click at [992, 191] on input "**********" at bounding box center [959, 189] width 87 height 21
click at [1007, 167] on div "**********" at bounding box center [1005, 181] width 179 height 37
click at [999, 236] on button "Clear Filter" at bounding box center [1011, 224] width 59 height 34
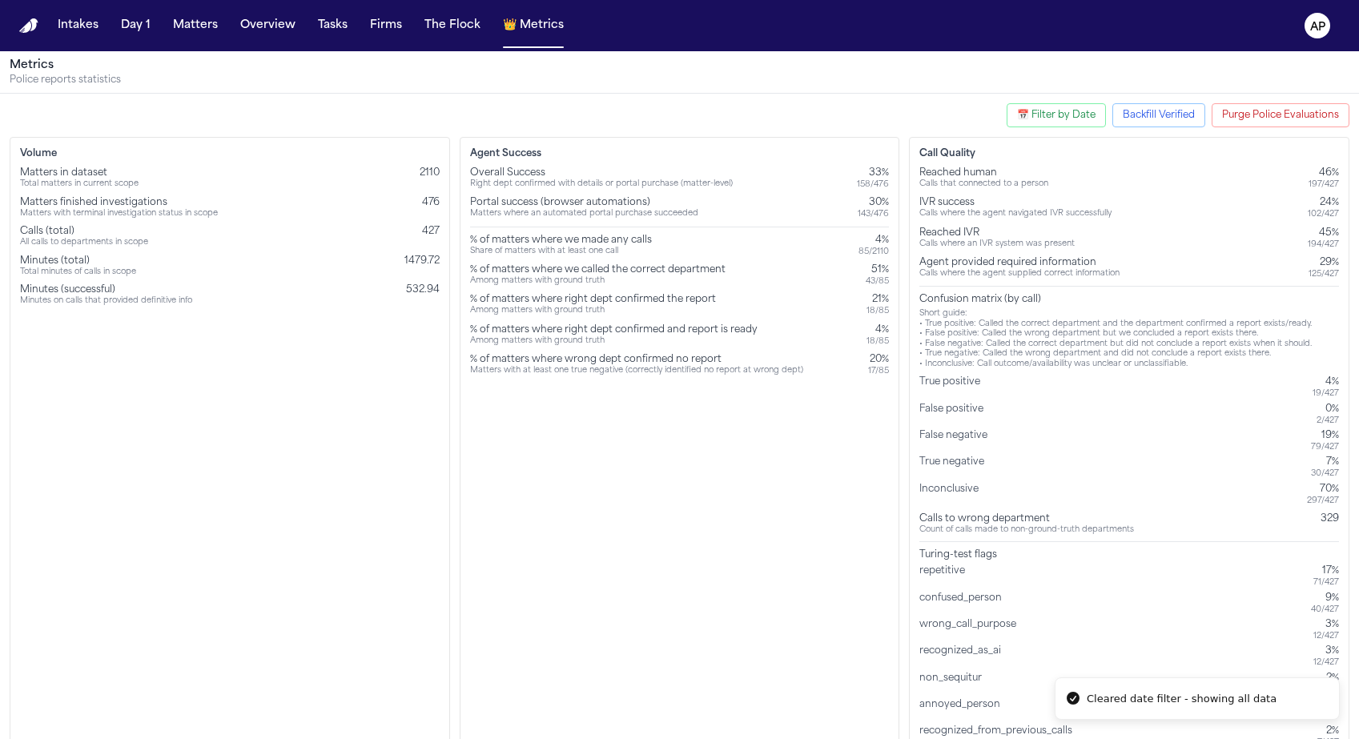
click at [716, 486] on div "Agent Success Overall Success Right dept confirmed with details or portal purch…" at bounding box center [680, 448] width 441 height 622
click at [630, 244] on div "% of matters where we made any calls" at bounding box center [561, 240] width 182 height 13
click at [635, 325] on div "% of matters where right dept confirmed and report is ready" at bounding box center [614, 330] width 288 height 13
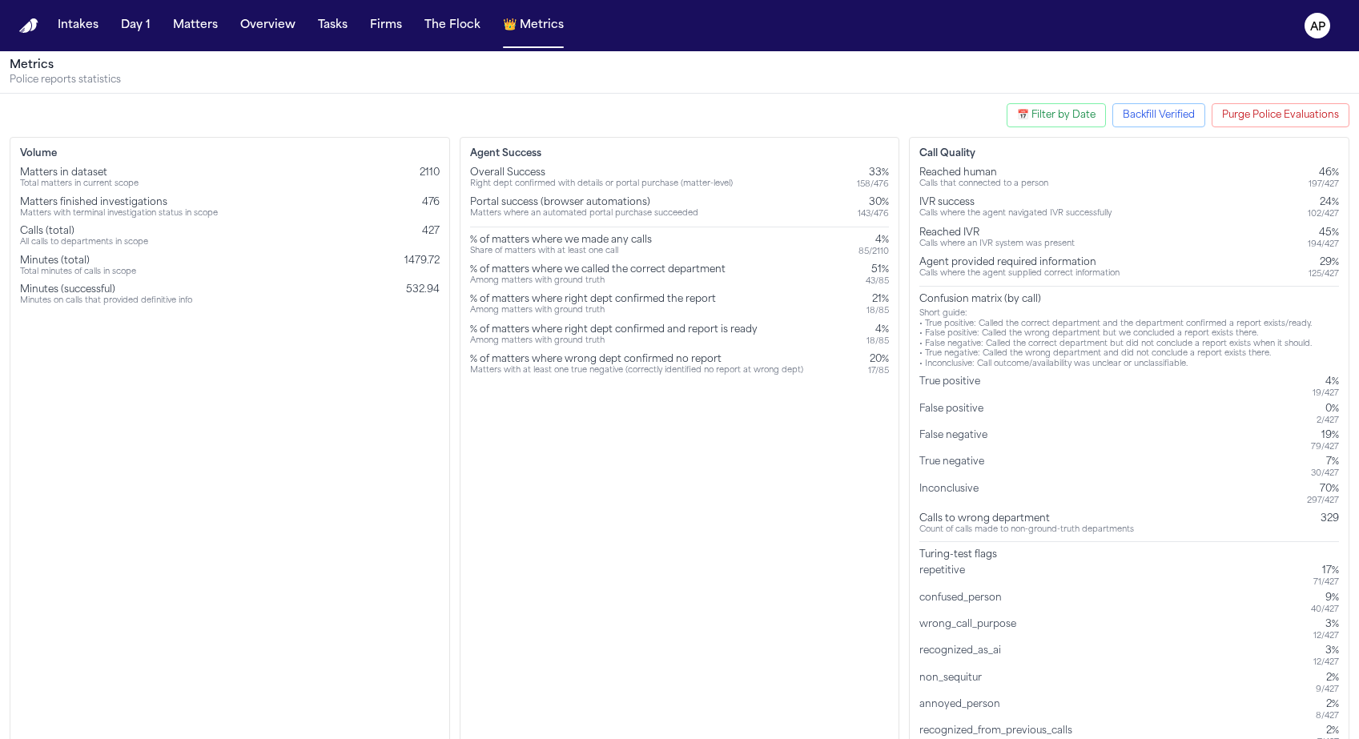
click at [430, 198] on span "476" at bounding box center [431, 203] width 18 height 10
click at [551, 413] on div "Agent Success Overall Success Right dept confirmed with details or portal purch…" at bounding box center [680, 448] width 441 height 622
click at [882, 336] on div "18 / 85" at bounding box center [878, 341] width 22 height 10
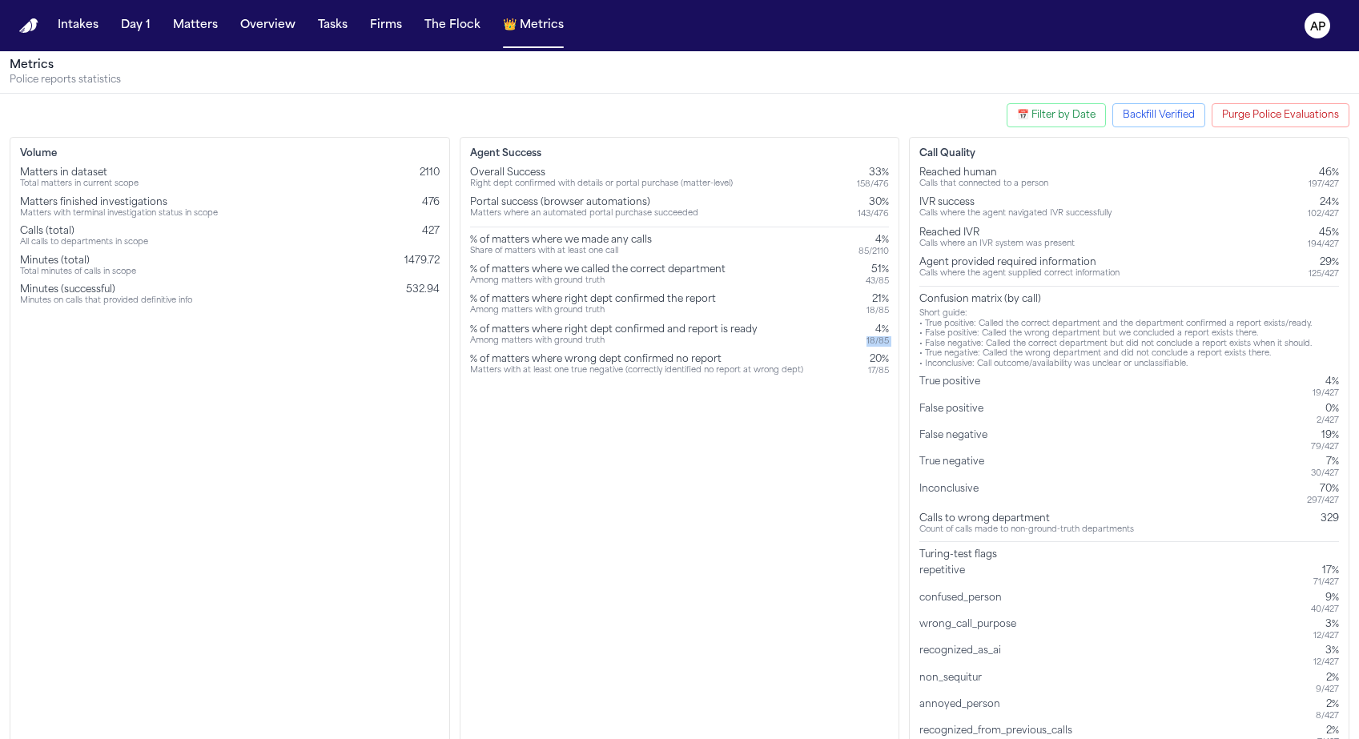
click at [882, 336] on div "18 / 85" at bounding box center [878, 341] width 22 height 10
click at [854, 452] on div "Agent Success Overall Success Right dept confirmed with details or portal purch…" at bounding box center [680, 448] width 441 height 622
click at [748, 372] on div "Matters with at least one true negative (correctly identified no report at wron…" at bounding box center [636, 371] width 333 height 10
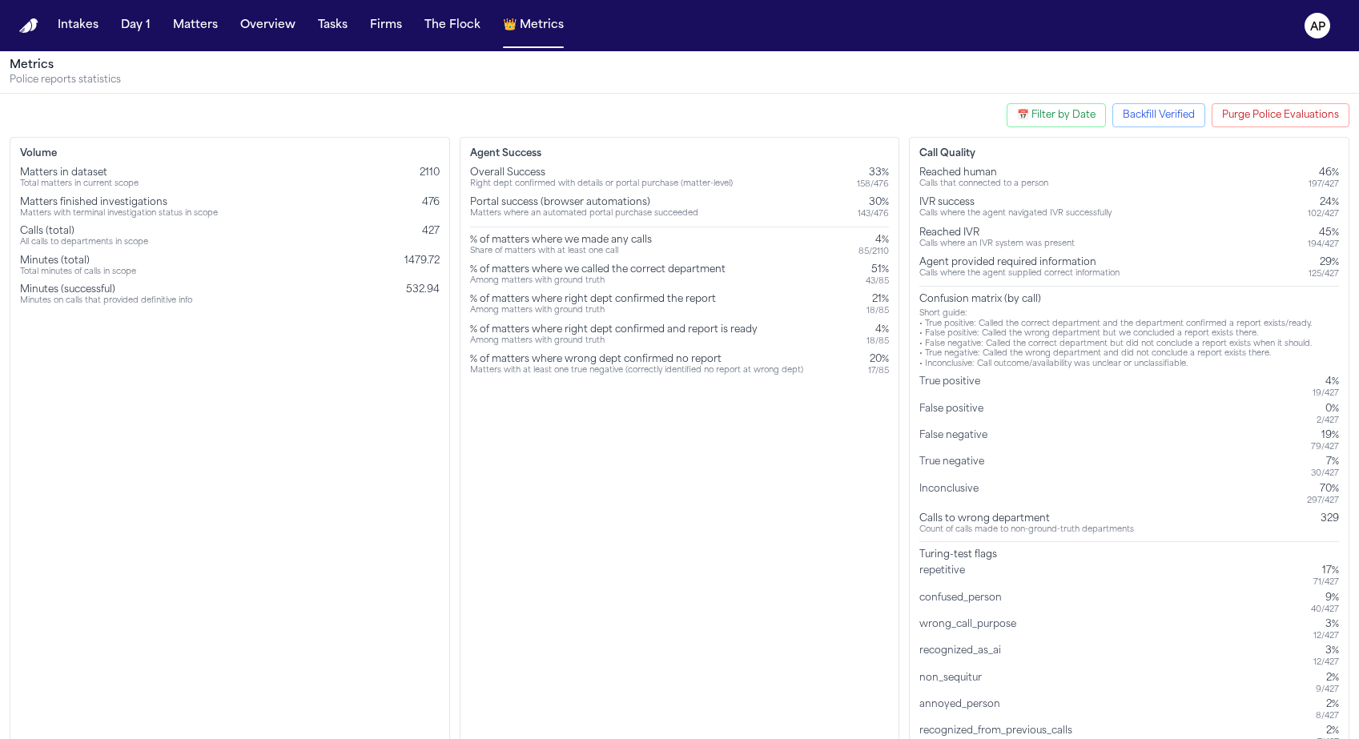
click at [779, 372] on div "Matters with at least one true negative (correctly identified no report at wron…" at bounding box center [636, 371] width 333 height 10
click at [1055, 124] on button "📅 Filter by Date" at bounding box center [1056, 115] width 99 height 24
click at [1023, 223] on button "Clear Filter" at bounding box center [1011, 224] width 59 height 34
click at [960, 380] on div "True positive" at bounding box center [953, 387] width 67 height 23
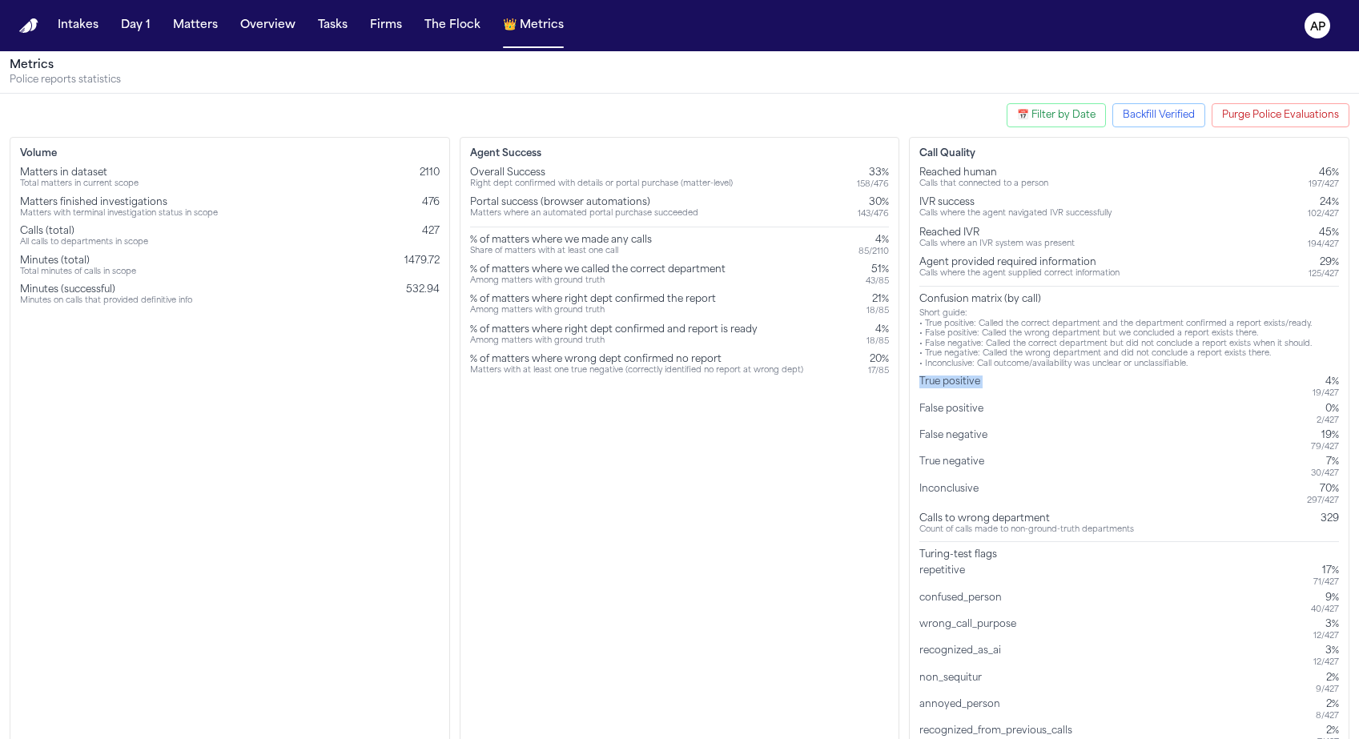
click at [960, 380] on div "True positive" at bounding box center [953, 387] width 67 height 23
click at [968, 459] on div "True negative" at bounding box center [955, 467] width 71 height 23
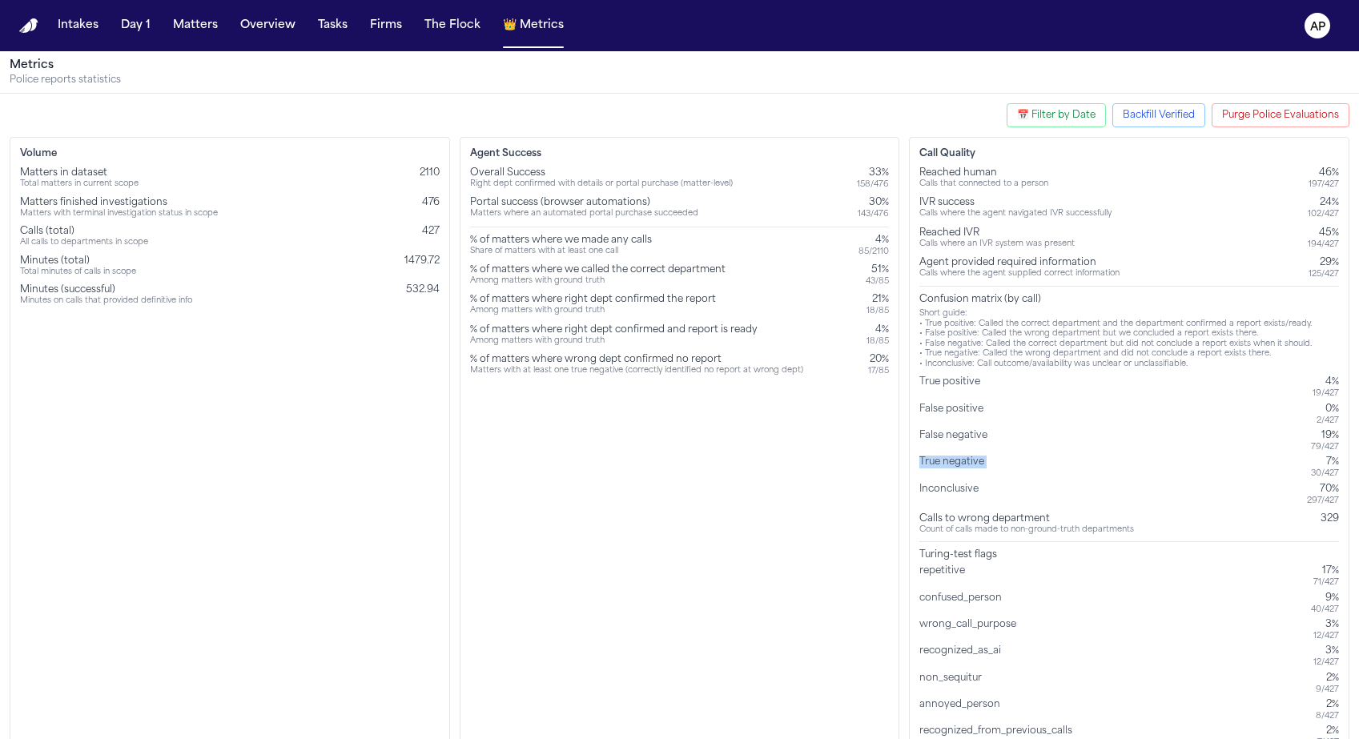
click at [968, 459] on div "True negative" at bounding box center [955, 467] width 71 height 23
click at [981, 480] on div "True positive 4% 19 / 427 False positive 0% 2 / 427 False negative 19% 79 / 427…" at bounding box center [1130, 441] width 420 height 131
click at [981, 489] on div "Inconclusive" at bounding box center [953, 494] width 66 height 23
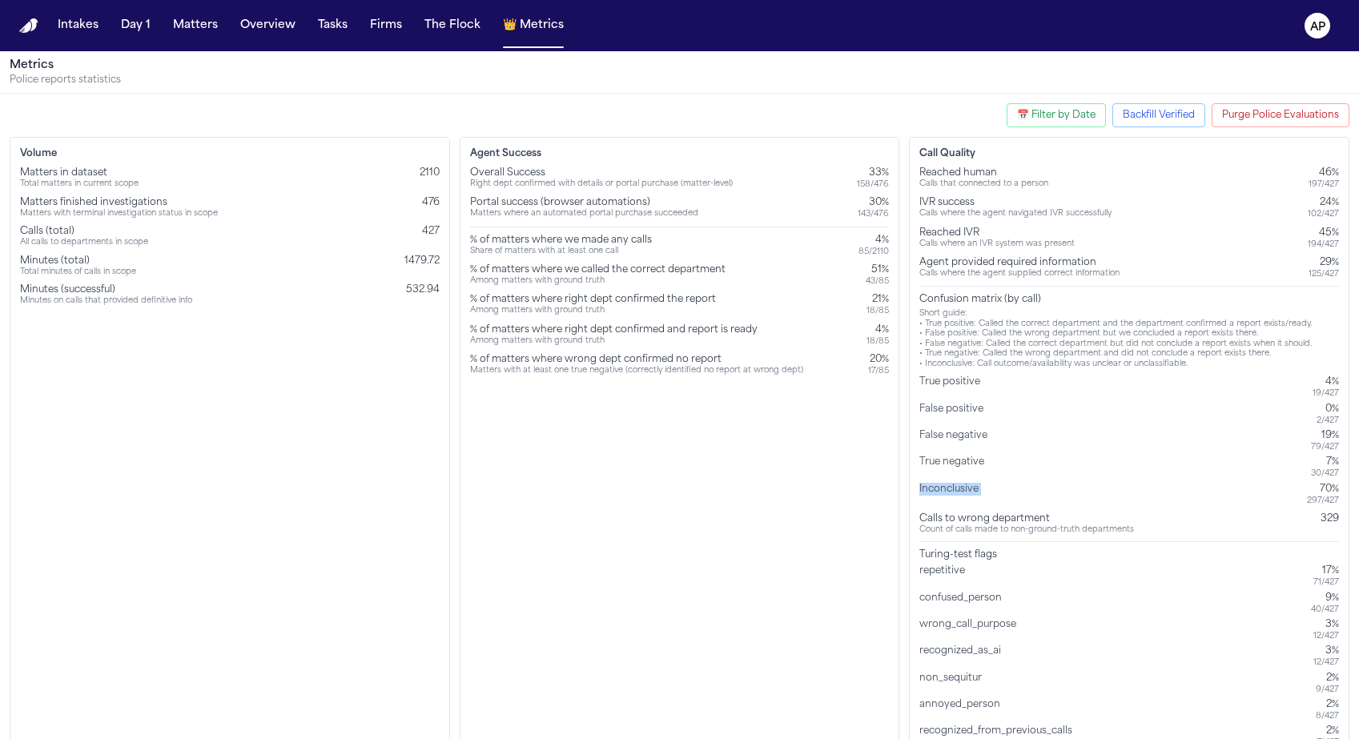
click at [981, 489] on div "Inconclusive" at bounding box center [953, 494] width 66 height 23
click at [937, 398] on div "True positive" at bounding box center [953, 387] width 67 height 23
click at [944, 435] on div "False negative" at bounding box center [957, 440] width 74 height 23
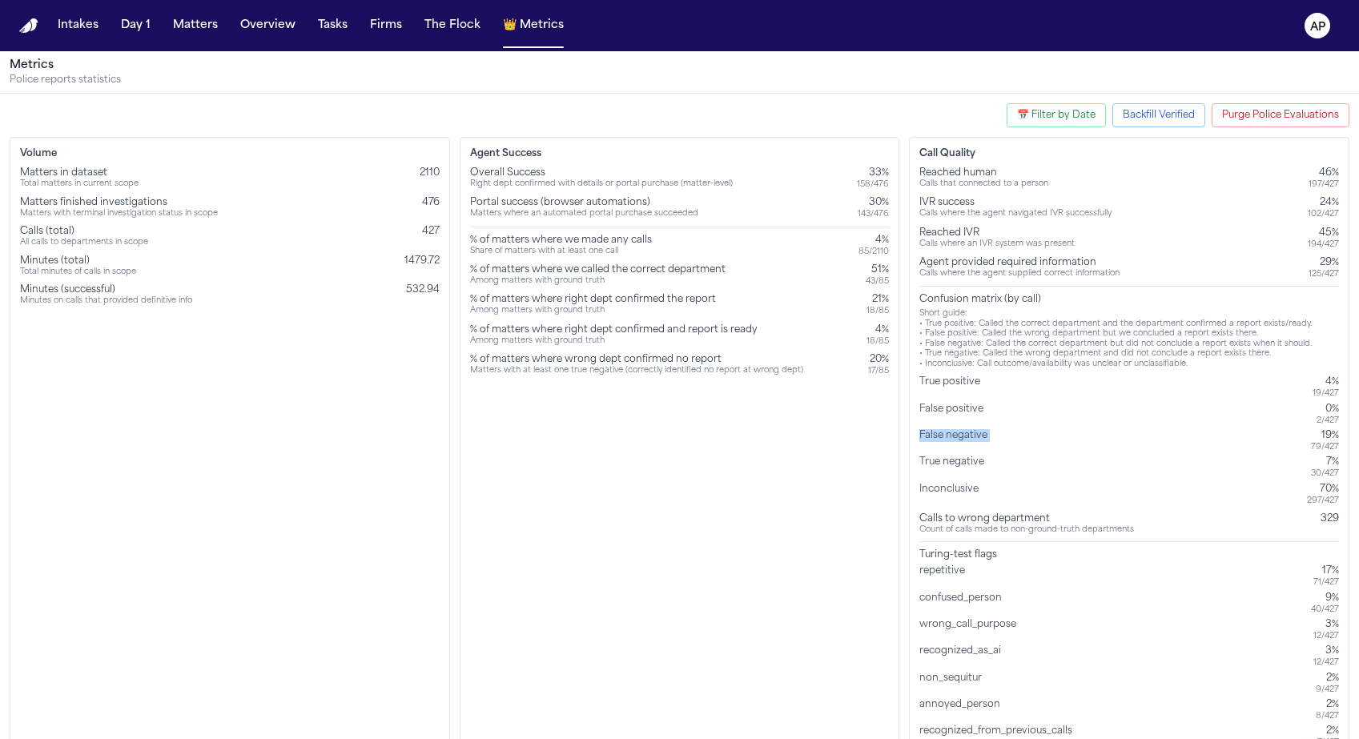
click at [944, 435] on div "False negative" at bounding box center [957, 440] width 74 height 23
click at [307, 450] on div "Volume Matters in dataset Total matters in current scope 2110 Matters finished …" at bounding box center [230, 448] width 441 height 622
